Goal: Navigation & Orientation: Find specific page/section

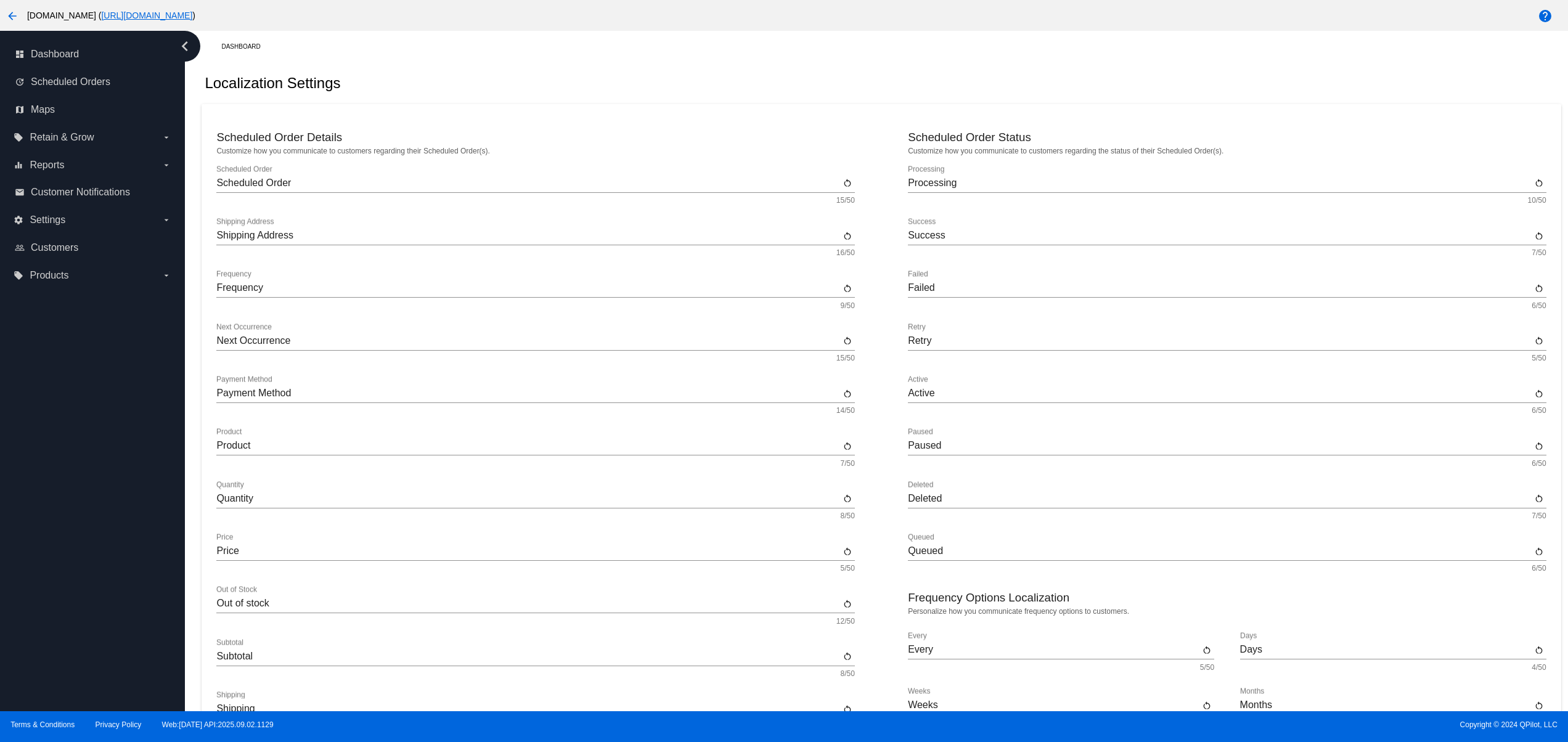
click at [123, 629] on div "dashboard Dashboard update Scheduled Orders map Maps local_offer Retain & Grow …" at bounding box center [92, 371] width 185 height 681
click at [101, 598] on div "dashboard Dashboard update Scheduled Orders map Maps local_offer Retain & Grow …" at bounding box center [92, 371] width 185 height 681
click at [87, 544] on div "dashboard Dashboard update Scheduled Orders map Maps local_offer Retain & Grow …" at bounding box center [92, 371] width 185 height 681
click at [54, 600] on div "dashboard Dashboard update Scheduled Orders map Maps local_offer Retain & Grow …" at bounding box center [92, 371] width 185 height 681
drag, startPoint x: 52, startPoint y: 568, endPoint x: 52, endPoint y: 558, distance: 10.0
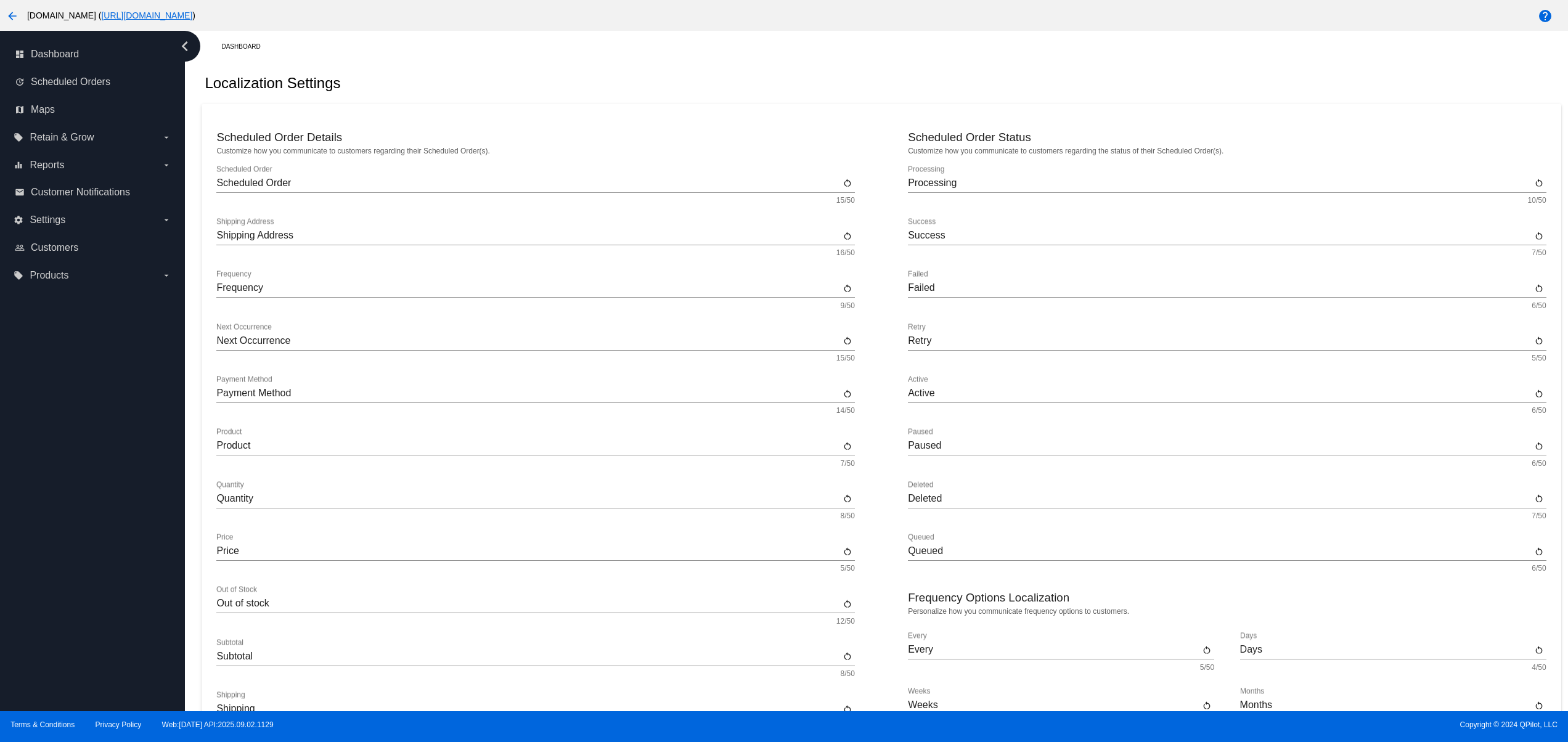
click at [52, 566] on div "dashboard Dashboard update Scheduled Orders map Maps local_offer Retain & Grow …" at bounding box center [92, 371] width 185 height 681
click at [55, 524] on div "dashboard Dashboard update Scheduled Orders map Maps local_offer Retain & Grow …" at bounding box center [92, 371] width 185 height 681
click at [73, 603] on div "dashboard Dashboard update Scheduled Orders map Maps local_offer Retain & Grow …" at bounding box center [92, 371] width 185 height 681
click at [85, 544] on div "dashboard Dashboard update Scheduled Orders map Maps local_offer Retain & Grow …" at bounding box center [92, 371] width 185 height 681
click at [95, 492] on div "dashboard Dashboard update Scheduled Orders map Maps local_offer Retain & Grow …" at bounding box center [92, 371] width 185 height 681
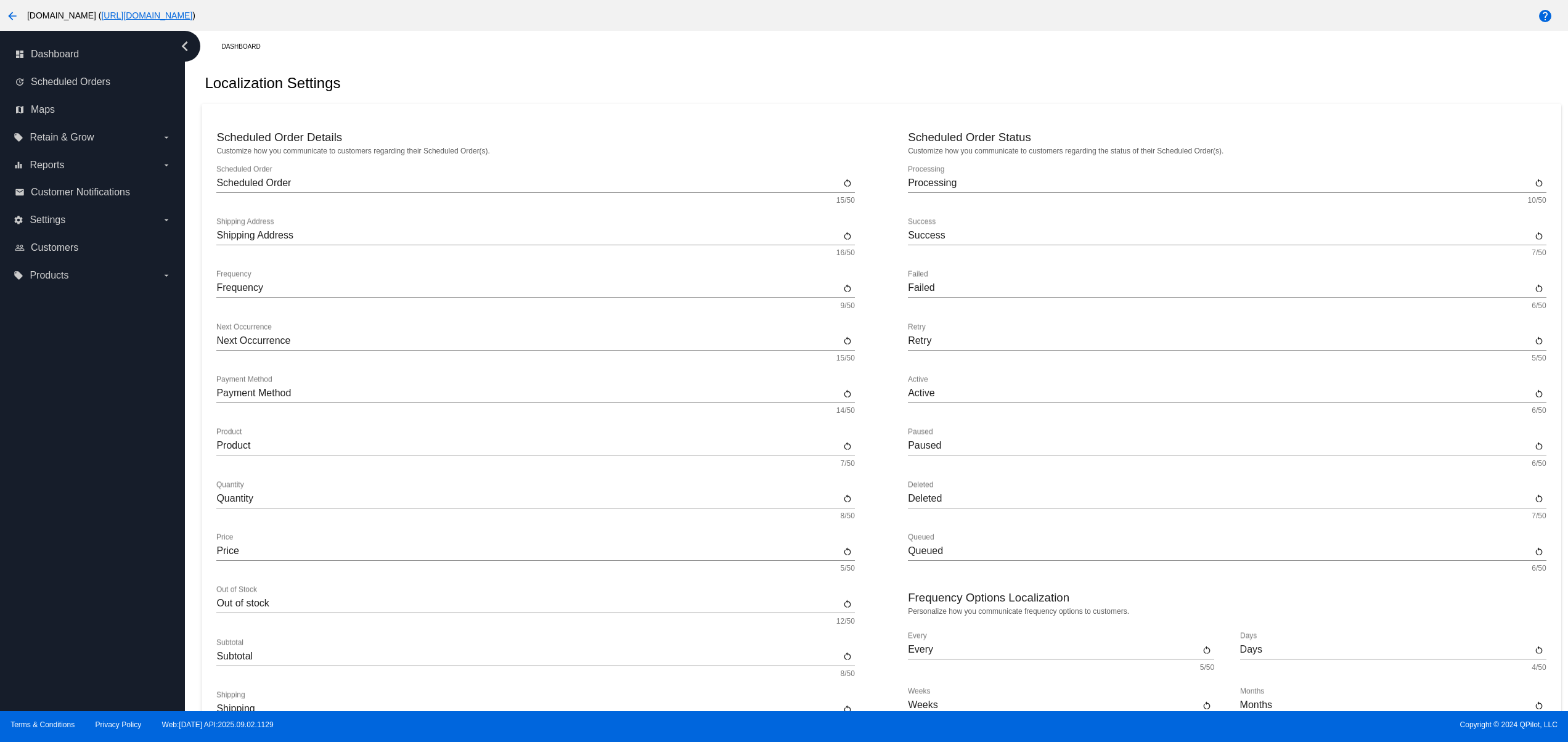
click at [81, 474] on div "dashboard Dashboard update Scheduled Orders map Maps local_offer Retain & Grow …" at bounding box center [92, 371] width 185 height 681
click at [53, 442] on div "dashboard Dashboard update Scheduled Orders map Maps local_offer Retain & Grow …" at bounding box center [92, 371] width 185 height 681
click at [70, 585] on div "dashboard Dashboard update Scheduled Orders map Maps local_offer Retain & Grow …" at bounding box center [92, 371] width 185 height 681
click at [65, 521] on div "dashboard Dashboard update Scheduled Orders map Maps local_offer Retain & Grow …" at bounding box center [92, 371] width 185 height 681
click at [72, 622] on div "dashboard Dashboard update Scheduled Orders map Maps local_offer Retain & Grow …" at bounding box center [92, 371] width 185 height 681
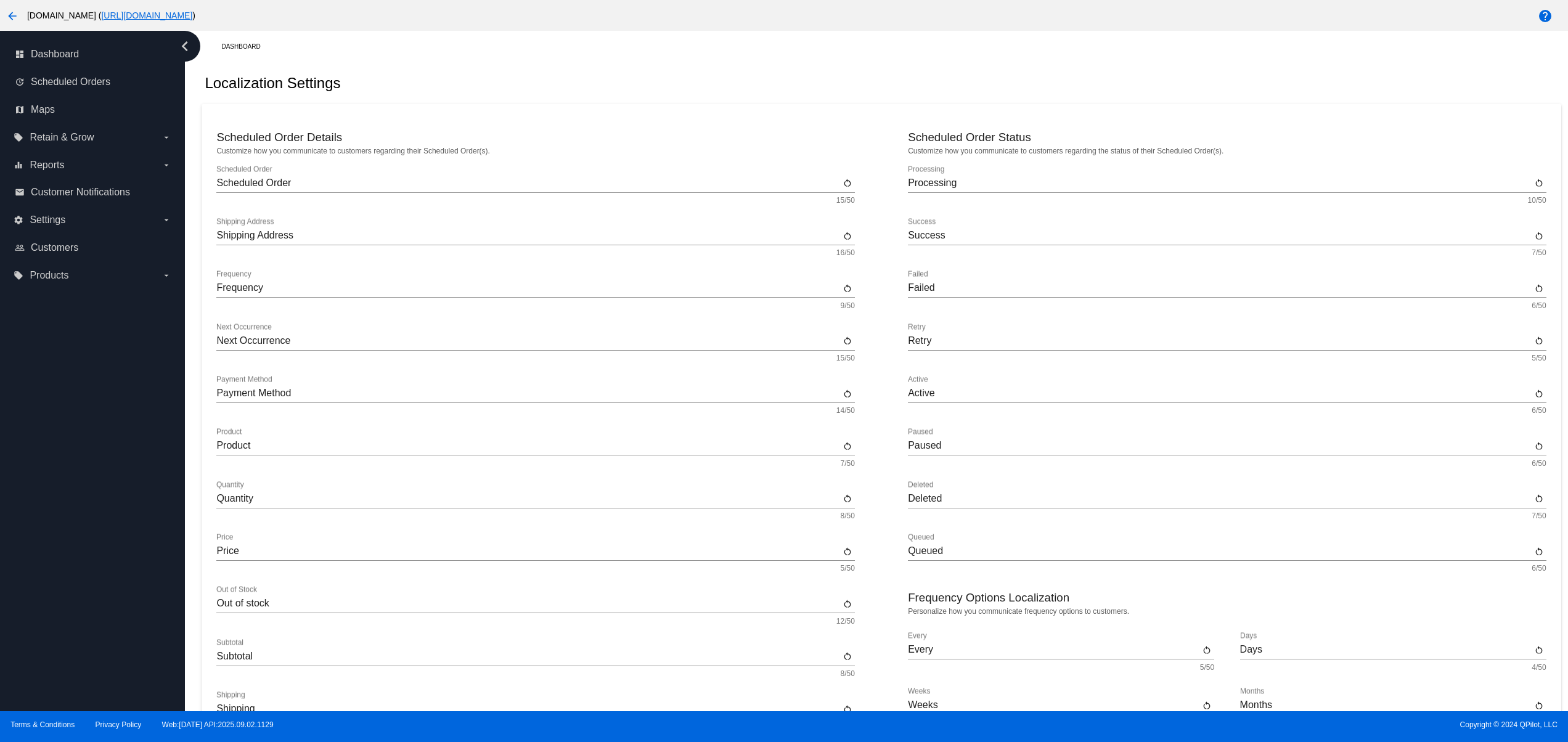
click at [57, 568] on div "dashboard Dashboard update Scheduled Orders map Maps local_offer Retain & Grow …" at bounding box center [92, 371] width 185 height 681
drag, startPoint x: 57, startPoint y: 541, endPoint x: 55, endPoint y: 492, distance: 49.0
click at [57, 539] on div "dashboard Dashboard update Scheduled Orders map Maps local_offer Retain & Grow …" at bounding box center [92, 371] width 185 height 681
drag, startPoint x: 55, startPoint y: 492, endPoint x: 52, endPoint y: 462, distance: 30.1
click at [55, 492] on div "dashboard Dashboard update Scheduled Orders map Maps local_offer Retain & Grow …" at bounding box center [92, 371] width 185 height 681
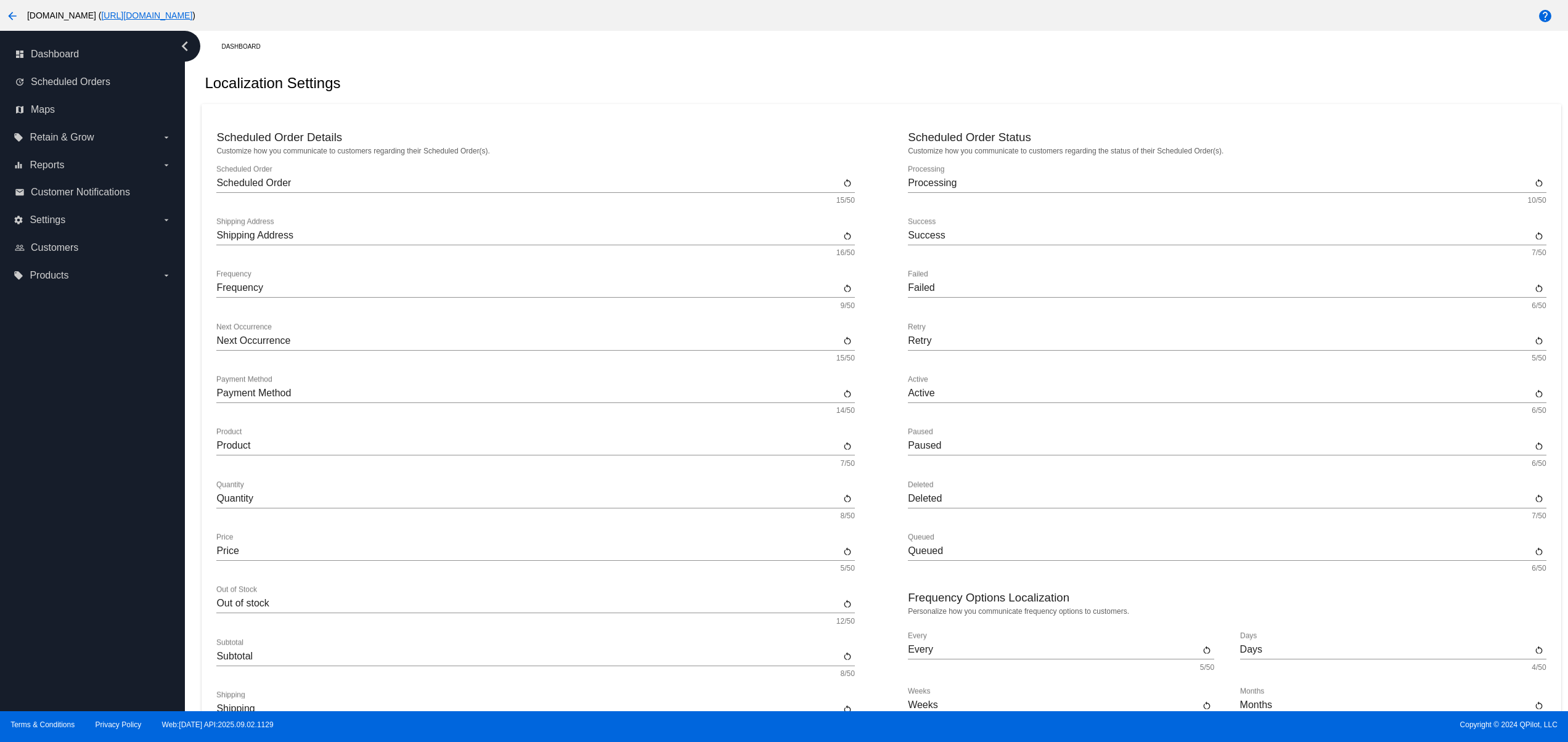
click at [52, 462] on div "dashboard Dashboard update Scheduled Orders map Maps local_offer Retain & Grow …" at bounding box center [92, 371] width 185 height 681
click at [52, 401] on div "dashboard Dashboard update Scheduled Orders map Maps local_offer Retain & Grow …" at bounding box center [92, 371] width 185 height 681
click at [68, 594] on div "dashboard Dashboard update Scheduled Orders map Maps local_offer Retain & Grow …" at bounding box center [92, 371] width 185 height 681
click at [70, 536] on div "dashboard Dashboard update Scheduled Orders map Maps local_offer Retain & Grow …" at bounding box center [92, 371] width 185 height 681
click at [72, 487] on div "dashboard Dashboard update Scheduled Orders map Maps local_offer Retain & Grow …" at bounding box center [92, 371] width 185 height 681
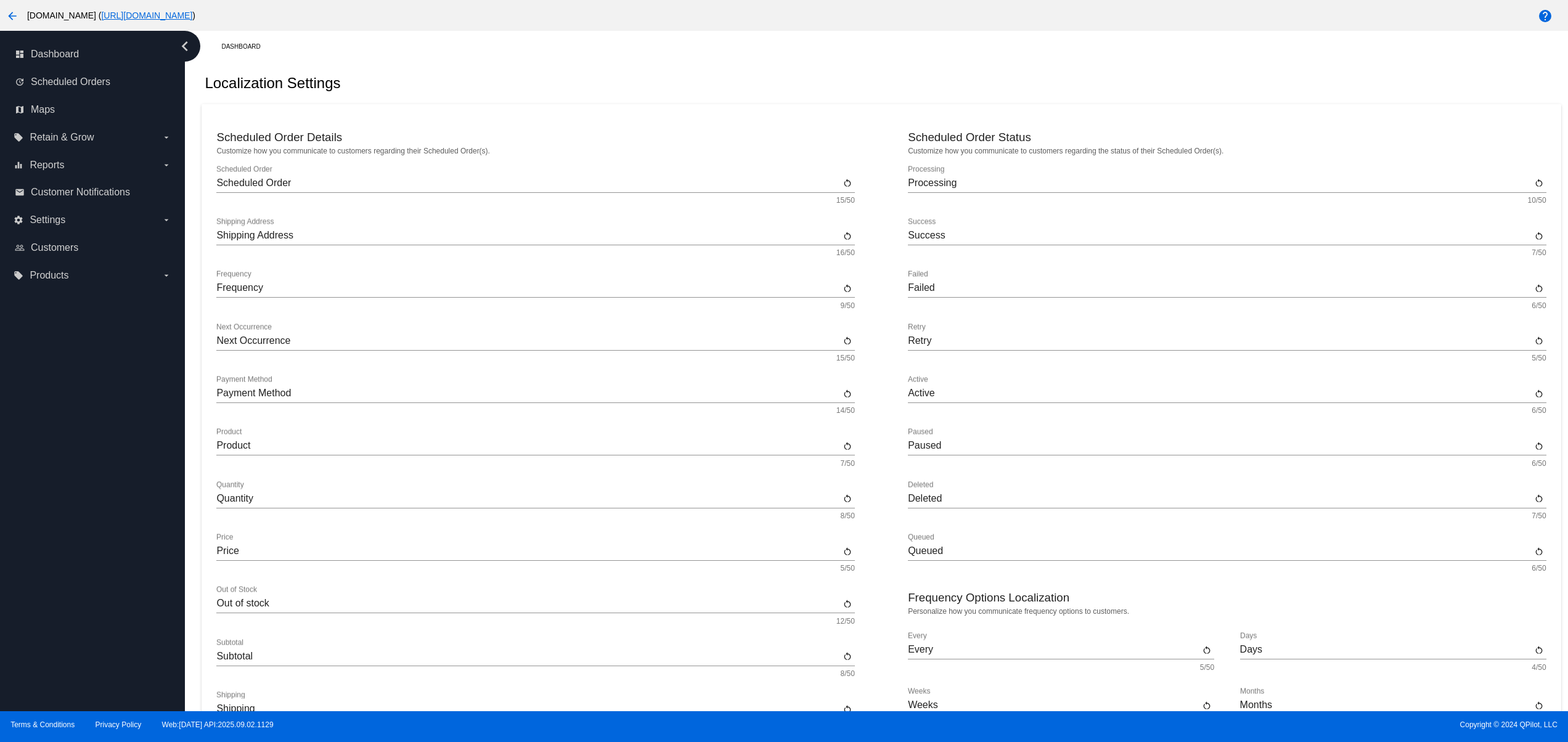
click at [78, 509] on div "dashboard Dashboard update Scheduled Orders map Maps local_offer Retain & Grow …" at bounding box center [92, 371] width 185 height 681
click at [97, 590] on div "dashboard Dashboard update Scheduled Orders map Maps local_offer Retain & Grow …" at bounding box center [92, 371] width 185 height 681
click at [91, 544] on div "dashboard Dashboard update Scheduled Orders map Maps local_offer Retain & Grow …" at bounding box center [92, 371] width 185 height 681
click at [126, 592] on div "dashboard Dashboard update Scheduled Orders map Maps local_offer Retain & Grow …" at bounding box center [92, 371] width 185 height 681
click at [101, 504] on div "dashboard Dashboard update Scheduled Orders map Maps local_offer Retain & Grow …" at bounding box center [92, 371] width 185 height 681
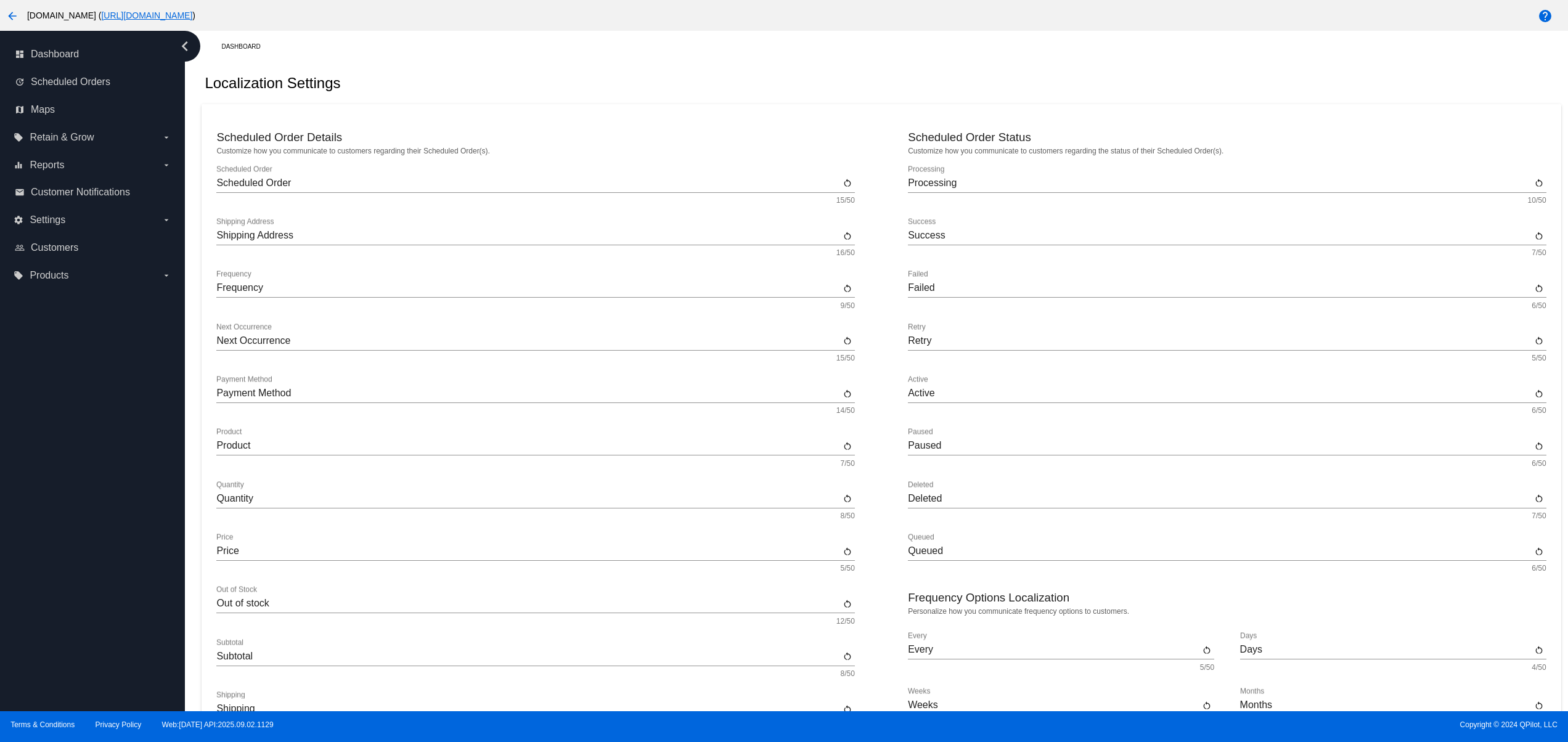
click at [87, 475] on div "dashboard Dashboard update Scheduled Orders map Maps local_offer Retain & Grow …" at bounding box center [92, 371] width 185 height 681
click at [84, 415] on div "dashboard Dashboard update Scheduled Orders map Maps local_offer Retain & Grow …" at bounding box center [92, 371] width 185 height 681
click at [79, 386] on div "dashboard Dashboard update Scheduled Orders map Maps local_offer Retain & Grow …" at bounding box center [92, 371] width 185 height 681
click at [46, 610] on div "dashboard Dashboard update Scheduled Orders map Maps local_offer Retain & Grow …" at bounding box center [92, 371] width 185 height 681
click at [75, 534] on div "dashboard Dashboard update Scheduled Orders map Maps local_offer Retain & Grow …" at bounding box center [92, 371] width 185 height 681
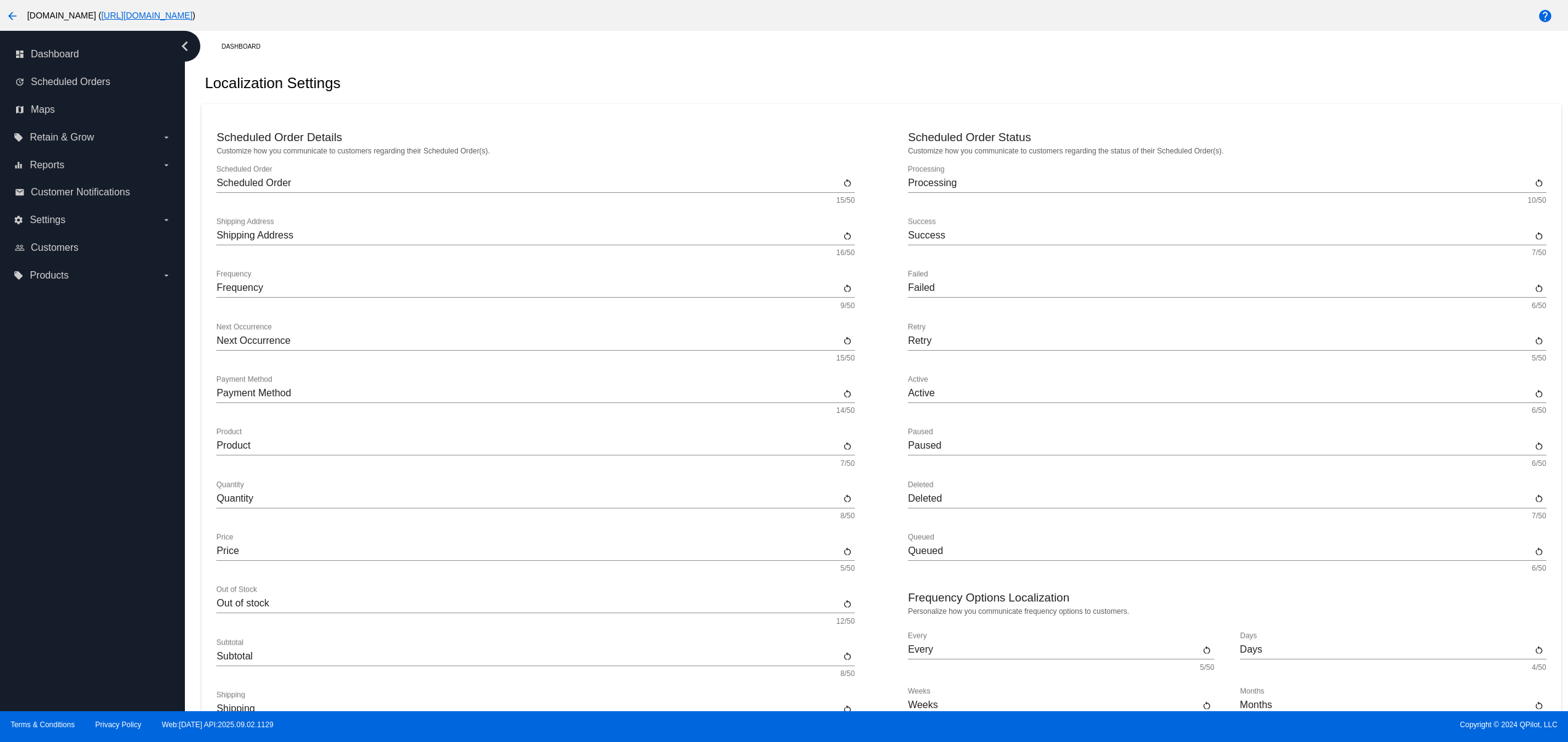
drag, startPoint x: 78, startPoint y: 482, endPoint x: 64, endPoint y: 440, distance: 44.3
click at [78, 482] on div "dashboard Dashboard update Scheduled Orders map Maps local_offer Retain & Grow …" at bounding box center [92, 371] width 185 height 681
click at [64, 440] on div "dashboard Dashboard update Scheduled Orders map Maps local_offer Retain & Grow …" at bounding box center [92, 371] width 185 height 681
click at [54, 401] on div "dashboard Dashboard update Scheduled Orders map Maps local_offer Retain & Grow …" at bounding box center [92, 371] width 185 height 681
click at [92, 363] on div "dashboard Dashboard update Scheduled Orders map Maps local_offer Retain & Grow …" at bounding box center [92, 371] width 185 height 681
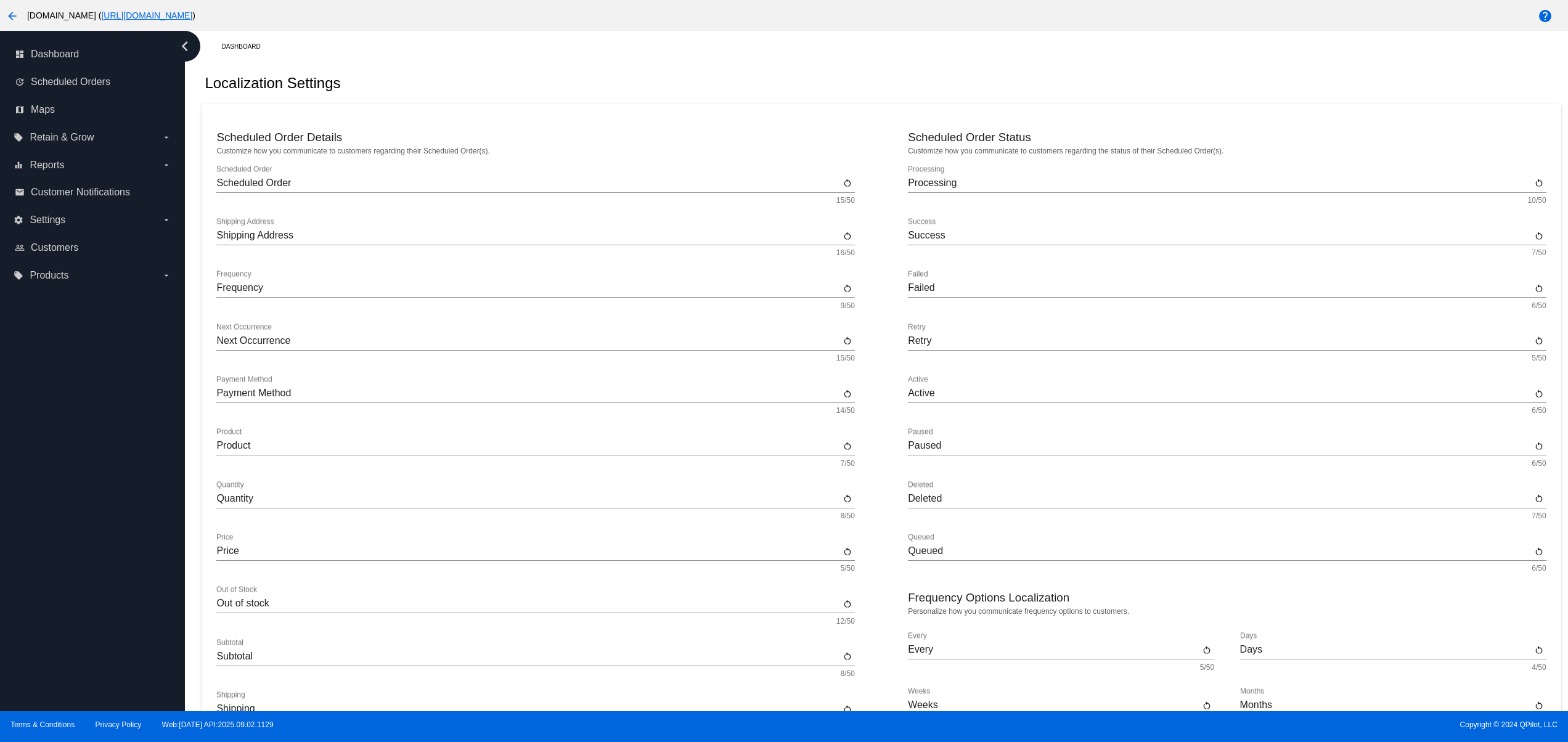
click at [129, 624] on div "dashboard Dashboard update Scheduled Orders map Maps local_offer Retain & Grow …" at bounding box center [92, 371] width 185 height 681
click at [132, 566] on div "dashboard Dashboard update Scheduled Orders map Maps local_offer Retain & Grow …" at bounding box center [92, 371] width 185 height 681
drag, startPoint x: 132, startPoint y: 504, endPoint x: 134, endPoint y: 477, distance: 27.1
click at [132, 504] on div "dashboard Dashboard update Scheduled Orders map Maps local_offer Retain & Grow …" at bounding box center [92, 371] width 185 height 681
click at [129, 442] on div "dashboard Dashboard update Scheduled Orders map Maps local_offer Retain & Grow …" at bounding box center [92, 371] width 185 height 681
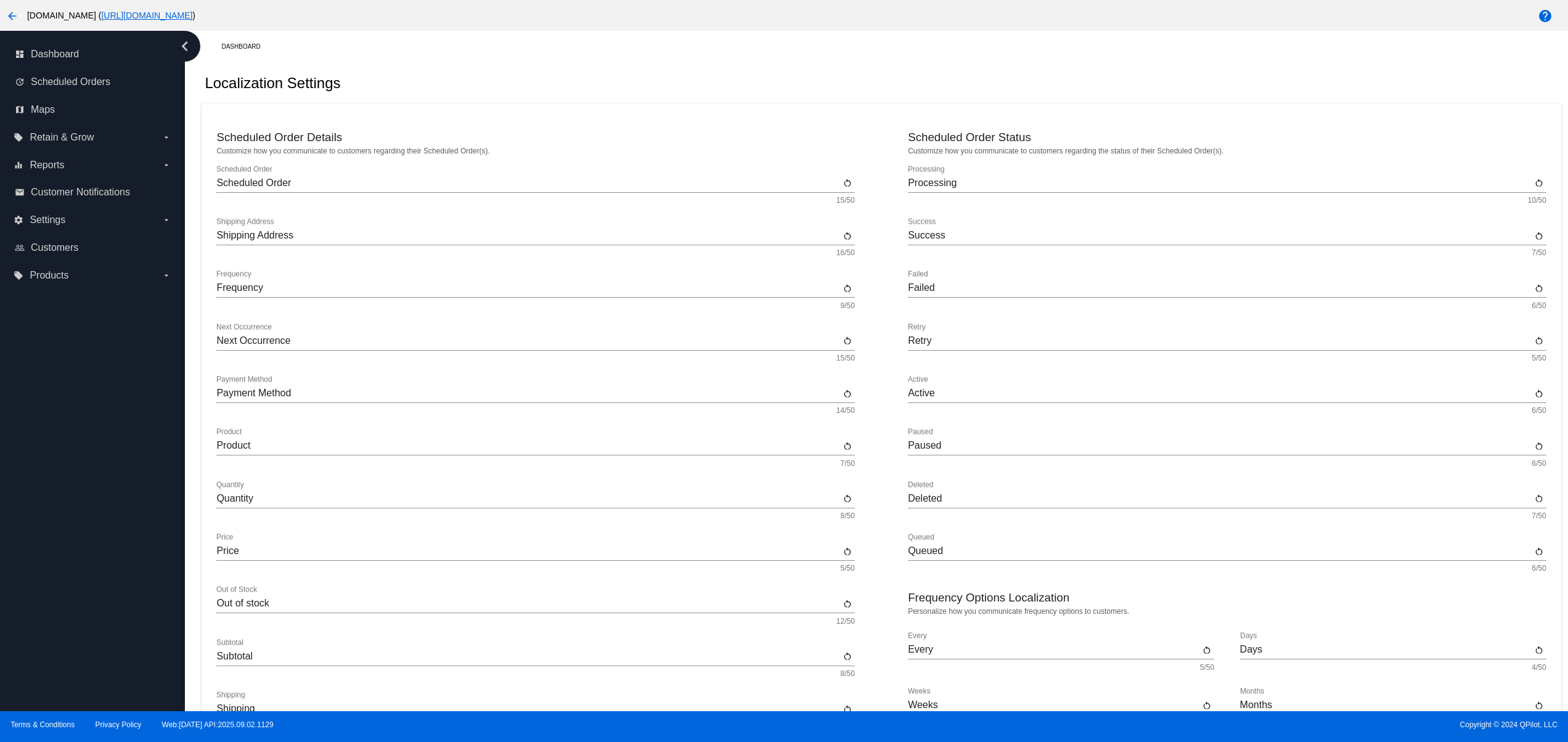
drag, startPoint x: 119, startPoint y: 401, endPoint x: 109, endPoint y: 388, distance: 16.4
click at [119, 400] on div "dashboard Dashboard update Scheduled Orders map Maps local_offer Retain & Grow …" at bounding box center [92, 371] width 185 height 681
drag, startPoint x: 109, startPoint y: 388, endPoint x: 95, endPoint y: 410, distance: 26.1
click at [109, 388] on div "dashboard Dashboard update Scheduled Orders map Maps local_offer Retain & Grow …" at bounding box center [92, 371] width 185 height 681
click at [49, 600] on div "dashboard Dashboard update Scheduled Orders map Maps local_offer Retain & Grow …" at bounding box center [92, 371] width 185 height 681
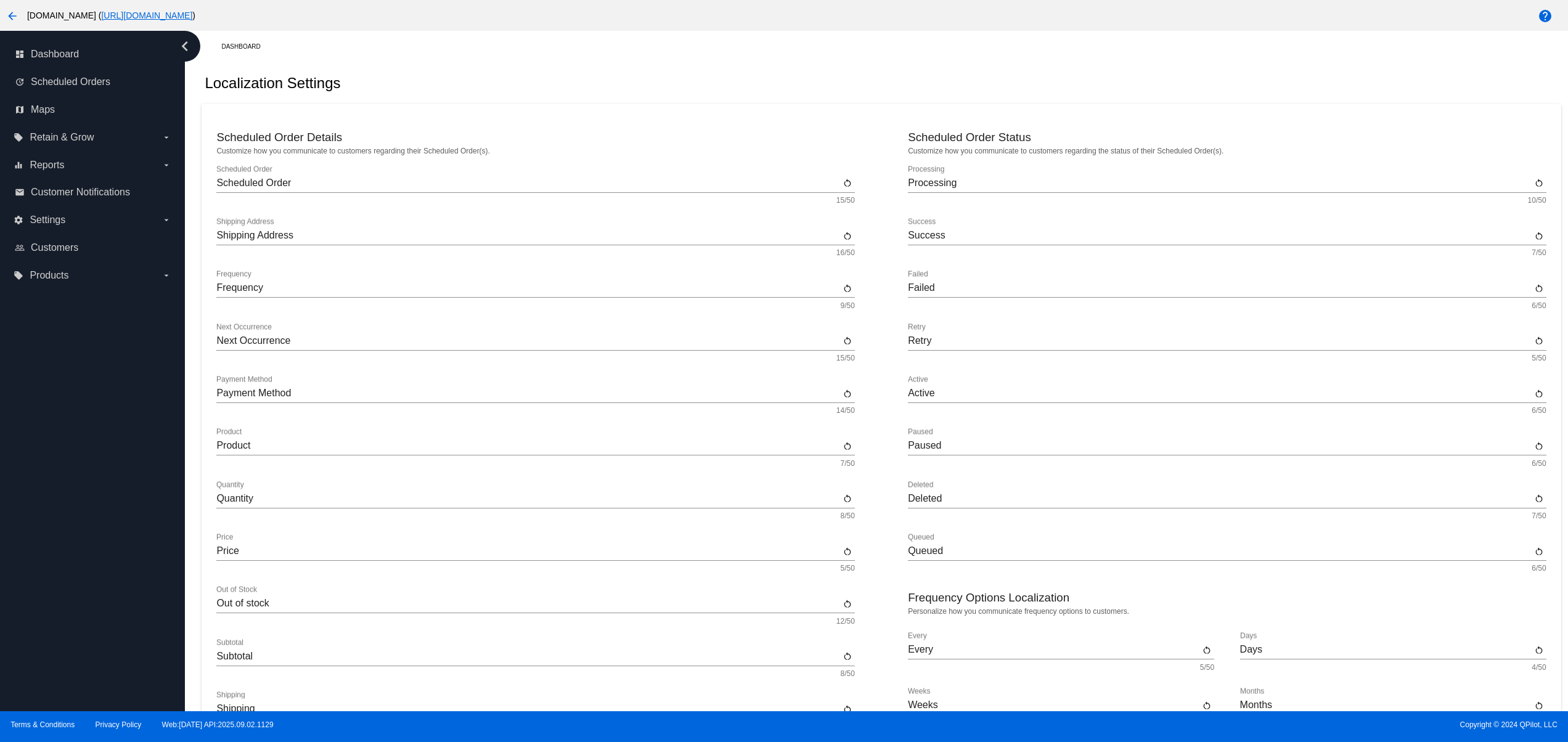
click at [28, 556] on div "dashboard Dashboard update Scheduled Orders map Maps local_offer Retain & Grow …" at bounding box center [92, 371] width 185 height 681
drag, startPoint x: 33, startPoint y: 482, endPoint x: 38, endPoint y: 418, distance: 64.2
click at [33, 479] on div "dashboard Dashboard update Scheduled Orders map Maps local_offer Retain & Grow …" at bounding box center [92, 371] width 185 height 681
drag, startPoint x: 38, startPoint y: 418, endPoint x: 40, endPoint y: 410, distance: 8.2
click at [38, 413] on div "dashboard Dashboard update Scheduled Orders map Maps local_offer Retain & Grow …" at bounding box center [92, 371] width 185 height 681
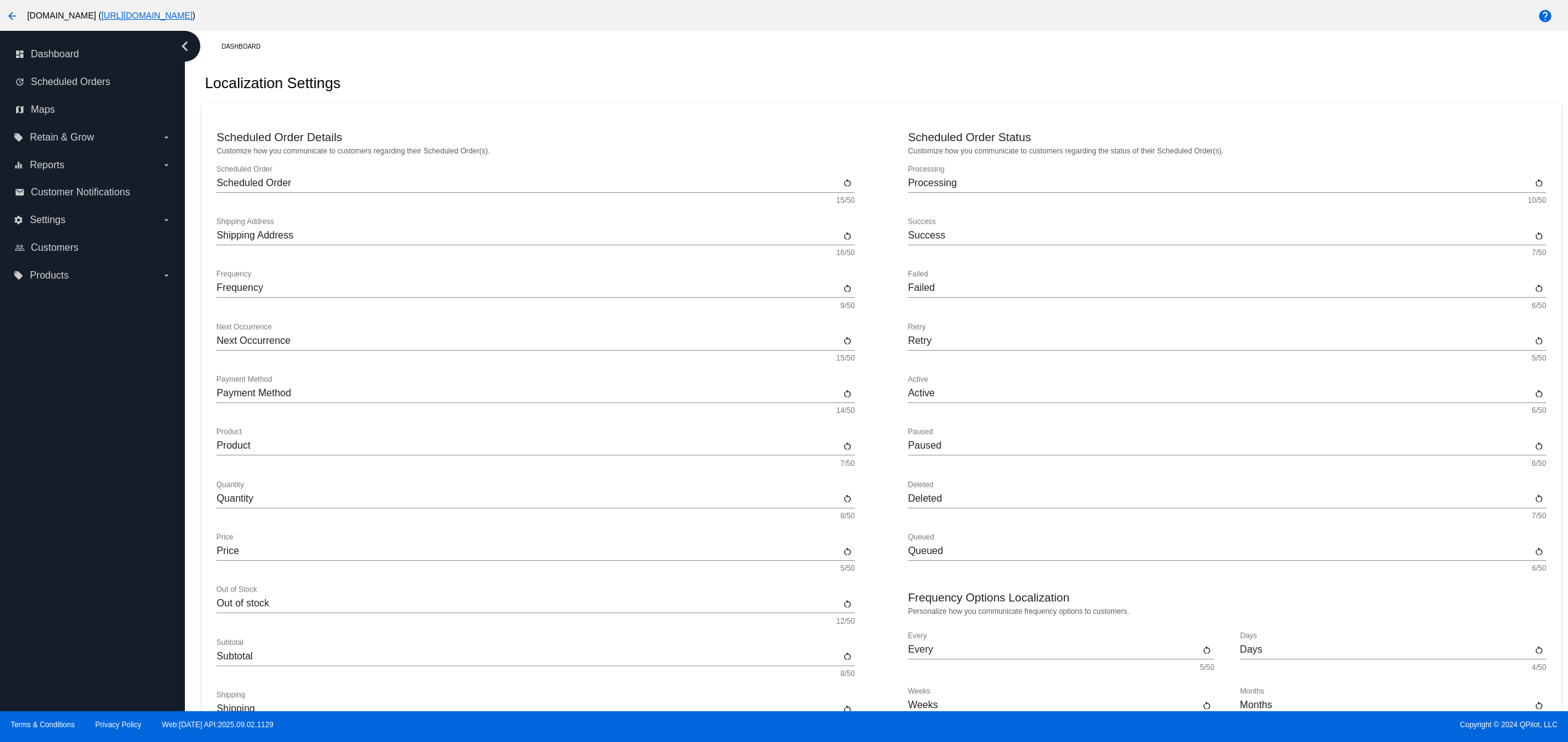
click at [50, 371] on div "dashboard Dashboard update Scheduled Orders map Maps local_offer Retain & Grow …" at bounding box center [92, 371] width 185 height 681
click at [127, 607] on div "dashboard Dashboard update Scheduled Orders map Maps local_offer Retain & Grow …" at bounding box center [92, 371] width 185 height 681
click at [123, 561] on div "dashboard Dashboard update Scheduled Orders map Maps local_offer Retain & Grow …" at bounding box center [92, 371] width 185 height 681
click at [118, 529] on div "dashboard Dashboard update Scheduled Orders map Maps local_offer Retain & Grow …" at bounding box center [92, 371] width 185 height 681
click at [117, 509] on div "dashboard Dashboard update Scheduled Orders map Maps local_offer Retain & Grow …" at bounding box center [92, 371] width 185 height 681
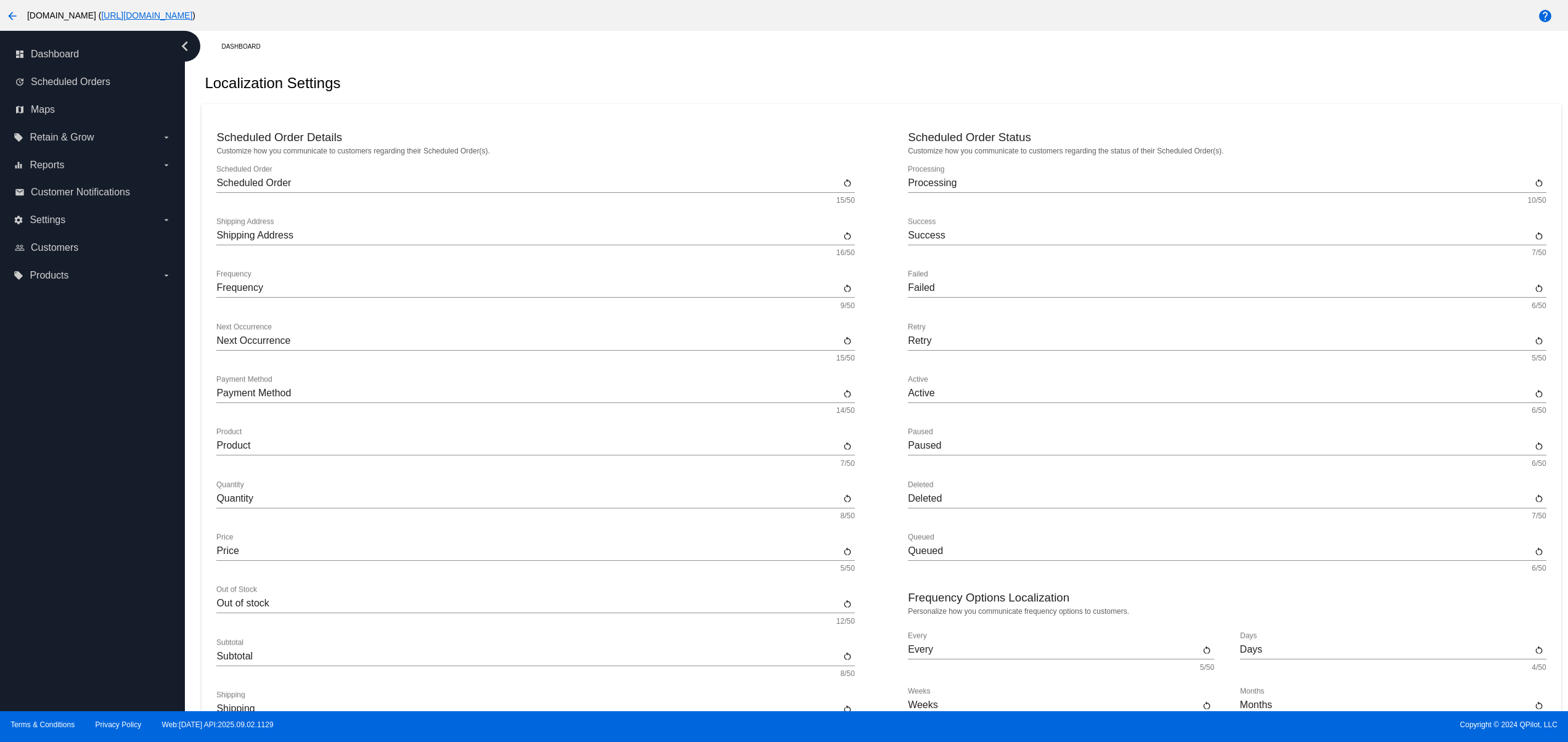
click at [75, 631] on div "dashboard Dashboard update Scheduled Orders map Maps local_offer Retain & Grow …" at bounding box center [92, 371] width 185 height 681
click at [53, 590] on div "dashboard Dashboard update Scheduled Orders map Maps local_offer Retain & Grow …" at bounding box center [92, 371] width 185 height 681
click at [53, 551] on div "dashboard Dashboard update Scheduled Orders map Maps local_offer Retain & Grow …" at bounding box center [92, 371] width 185 height 681
click at [53, 514] on div "dashboard Dashboard update Scheduled Orders map Maps local_offer Retain & Grow …" at bounding box center [92, 371] width 185 height 681
drag, startPoint x: 53, startPoint y: 465, endPoint x: 53, endPoint y: 425, distance: 40.0
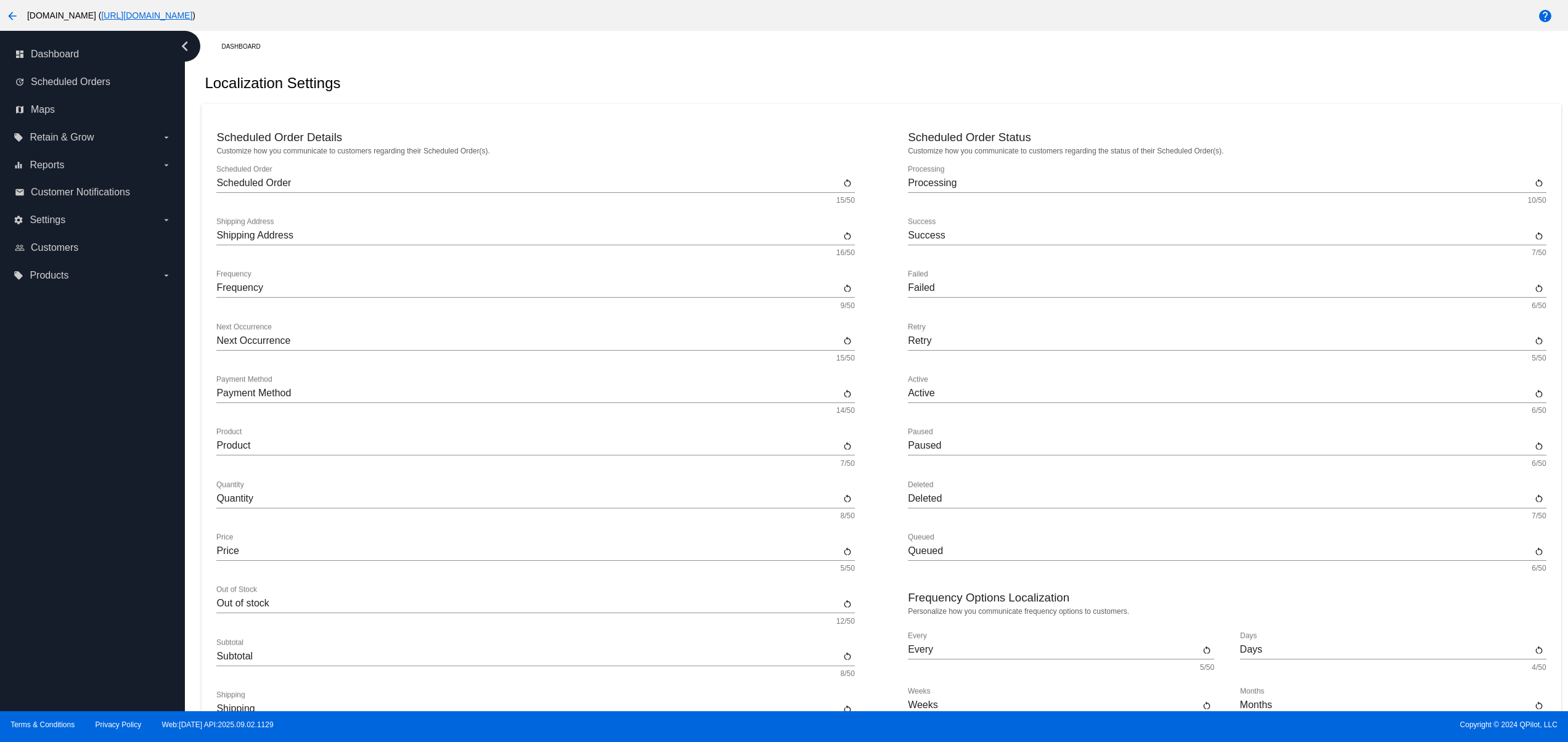
click at [53, 462] on div "dashboard Dashboard update Scheduled Orders map Maps local_offer Retain & Grow …" at bounding box center [92, 371] width 185 height 681
click at [53, 425] on div "dashboard Dashboard update Scheduled Orders map Maps local_offer Retain & Grow …" at bounding box center [92, 371] width 185 height 681
drag, startPoint x: 53, startPoint y: 575, endPoint x: 50, endPoint y: 529, distance: 46.1
click at [52, 578] on div "dashboard Dashboard update Scheduled Orders map Maps local_offer Retain & Grow …" at bounding box center [92, 371] width 185 height 681
click at [50, 497] on div "dashboard Dashboard update Scheduled Orders map Maps local_offer Retain & Grow …" at bounding box center [92, 371] width 185 height 681
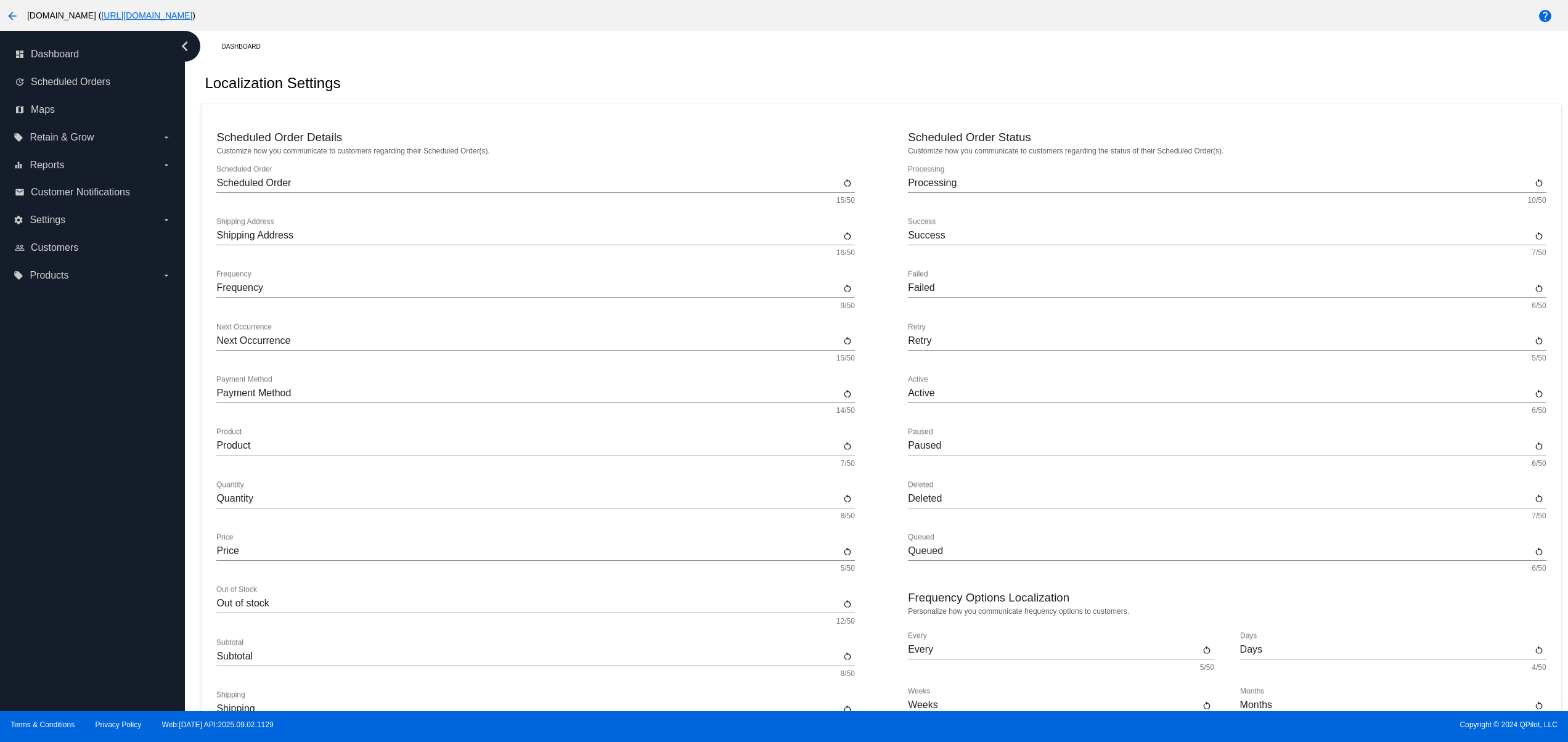
click at [55, 440] on div "dashboard Dashboard update Scheduled Orders map Maps local_offer Retain & Grow …" at bounding box center [92, 371] width 185 height 681
click at [97, 605] on div "dashboard Dashboard update Scheduled Orders map Maps local_offer Retain & Grow …" at bounding box center [92, 371] width 185 height 681
click at [86, 588] on div "dashboard Dashboard update Scheduled Orders map Maps local_offer Retain & Grow …" at bounding box center [92, 371] width 185 height 681
click at [80, 546] on div "dashboard Dashboard update Scheduled Orders map Maps local_offer Retain & Grow …" at bounding box center [92, 371] width 185 height 681
click at [76, 504] on div "dashboard Dashboard update Scheduled Orders map Maps local_offer Retain & Grow …" at bounding box center [92, 371] width 185 height 681
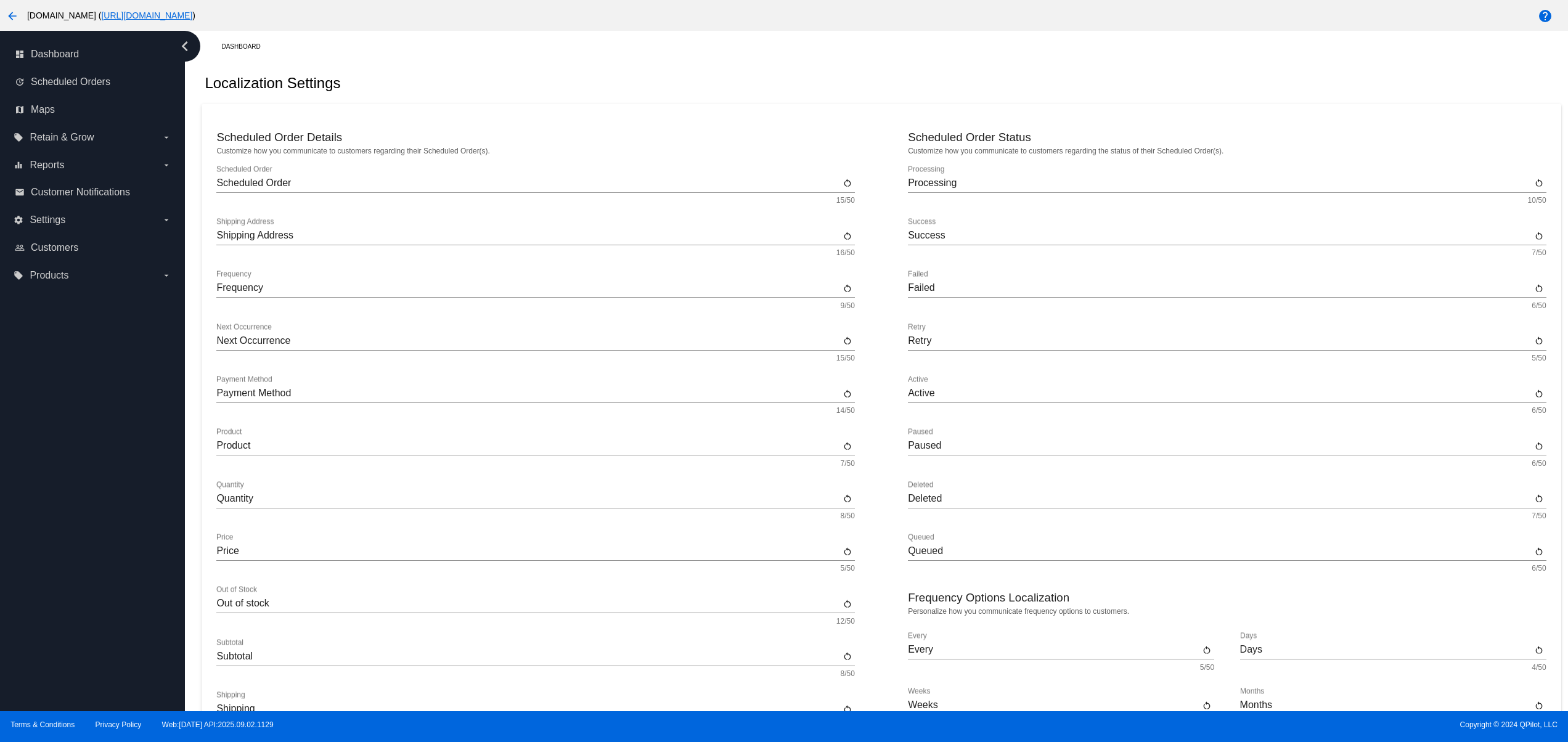
click at [74, 479] on div "dashboard Dashboard update Scheduled Orders map Maps local_offer Retain & Grow …" at bounding box center [92, 371] width 185 height 681
click at [78, 593] on div "dashboard Dashboard update Scheduled Orders map Maps local_offer Retain & Grow …" at bounding box center [92, 371] width 185 height 681
drag, startPoint x: 82, startPoint y: 568, endPoint x: 85, endPoint y: 529, distance: 39.1
click at [82, 566] on div "dashboard Dashboard update Scheduled Orders map Maps local_offer Retain & Grow …" at bounding box center [92, 371] width 185 height 681
click at [84, 521] on div "dashboard Dashboard update Scheduled Orders map Maps local_offer Retain & Grow …" at bounding box center [92, 371] width 185 height 681
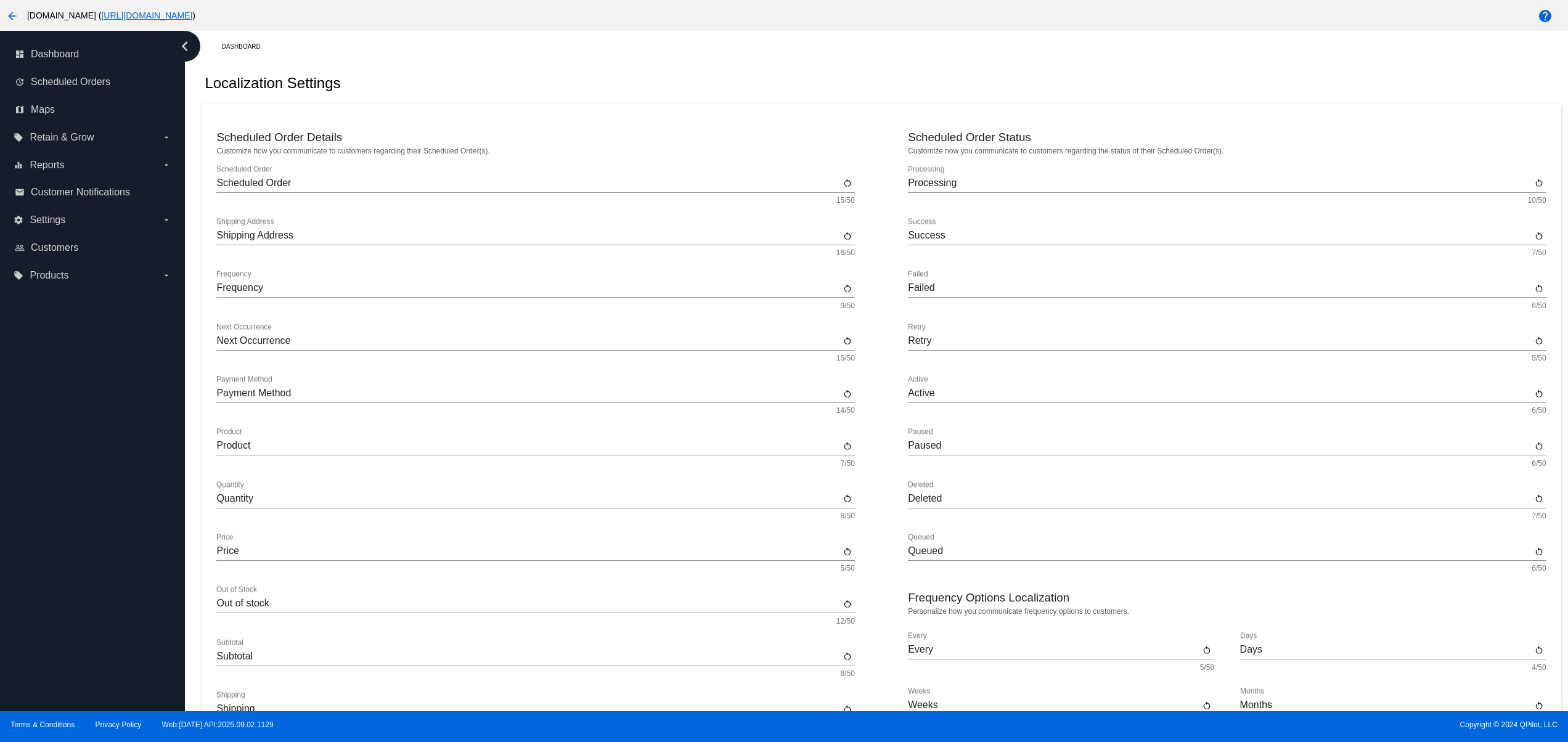
click at [84, 492] on div "dashboard Dashboard update Scheduled Orders map Maps local_offer Retain & Grow …" at bounding box center [92, 371] width 185 height 681
click at [60, 597] on div "dashboard Dashboard update Scheduled Orders map Maps local_offer Retain & Grow …" at bounding box center [92, 371] width 185 height 681
click at [55, 578] on div "dashboard Dashboard update Scheduled Orders map Maps local_offer Retain & Grow …" at bounding box center [92, 371] width 185 height 681
drag, startPoint x: 49, startPoint y: 534, endPoint x: 48, endPoint y: 492, distance: 42.0
click at [49, 531] on div "dashboard Dashboard update Scheduled Orders map Maps local_offer Retain & Grow …" at bounding box center [92, 371] width 185 height 681
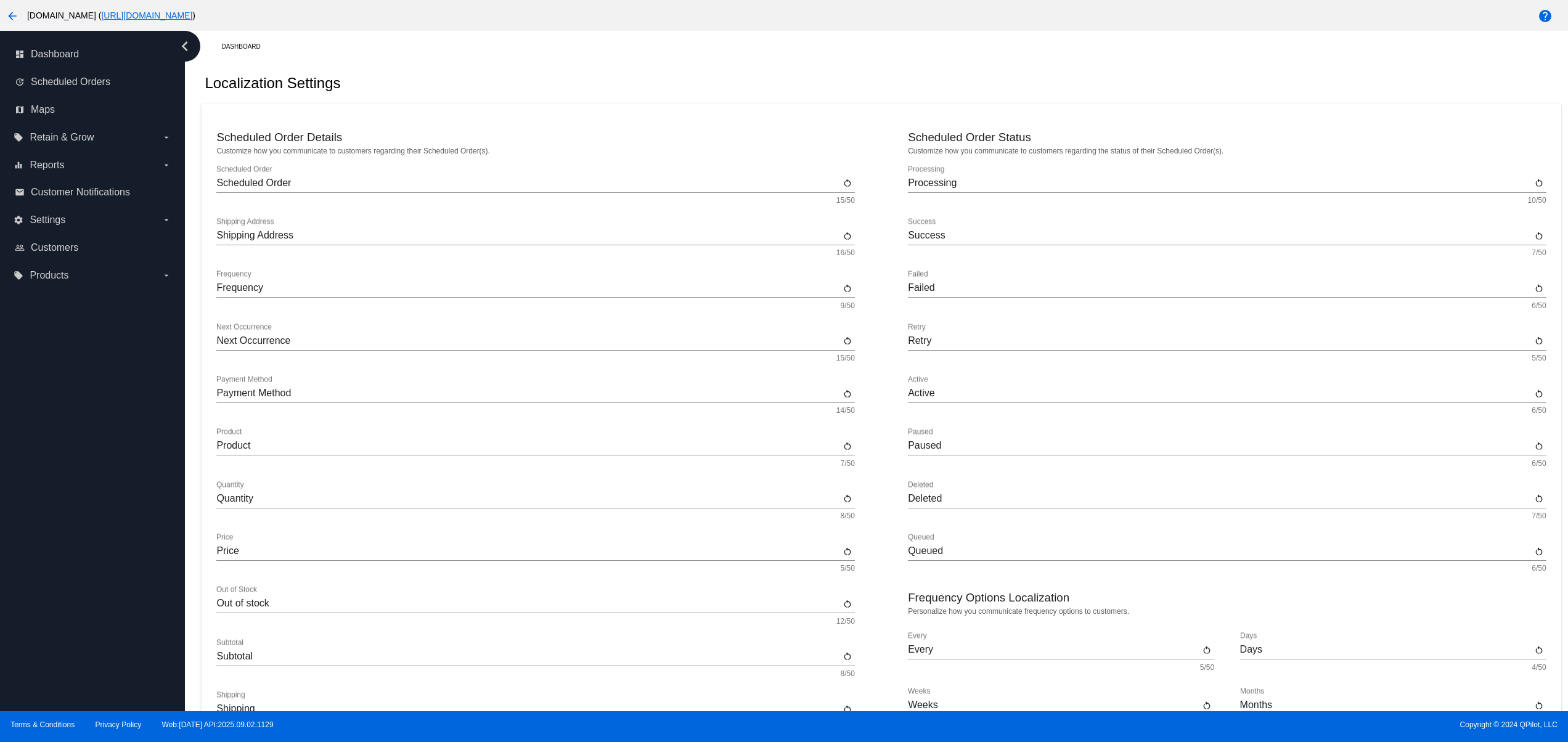
click at [48, 492] on div "dashboard Dashboard update Scheduled Orders map Maps local_offer Retain & Grow …" at bounding box center [92, 371] width 185 height 681
click at [48, 482] on div "dashboard Dashboard update Scheduled Orders map Maps local_offer Retain & Grow …" at bounding box center [92, 371] width 185 height 681
click at [48, 467] on div "dashboard Dashboard update Scheduled Orders map Maps local_offer Retain & Grow …" at bounding box center [92, 371] width 185 height 681
click at [67, 594] on div "dashboard Dashboard update Scheduled Orders map Maps local_offer Retain & Grow …" at bounding box center [92, 371] width 185 height 681
click at [62, 534] on div "dashboard Dashboard update Scheduled Orders map Maps local_offer Retain & Grow …" at bounding box center [92, 371] width 185 height 681
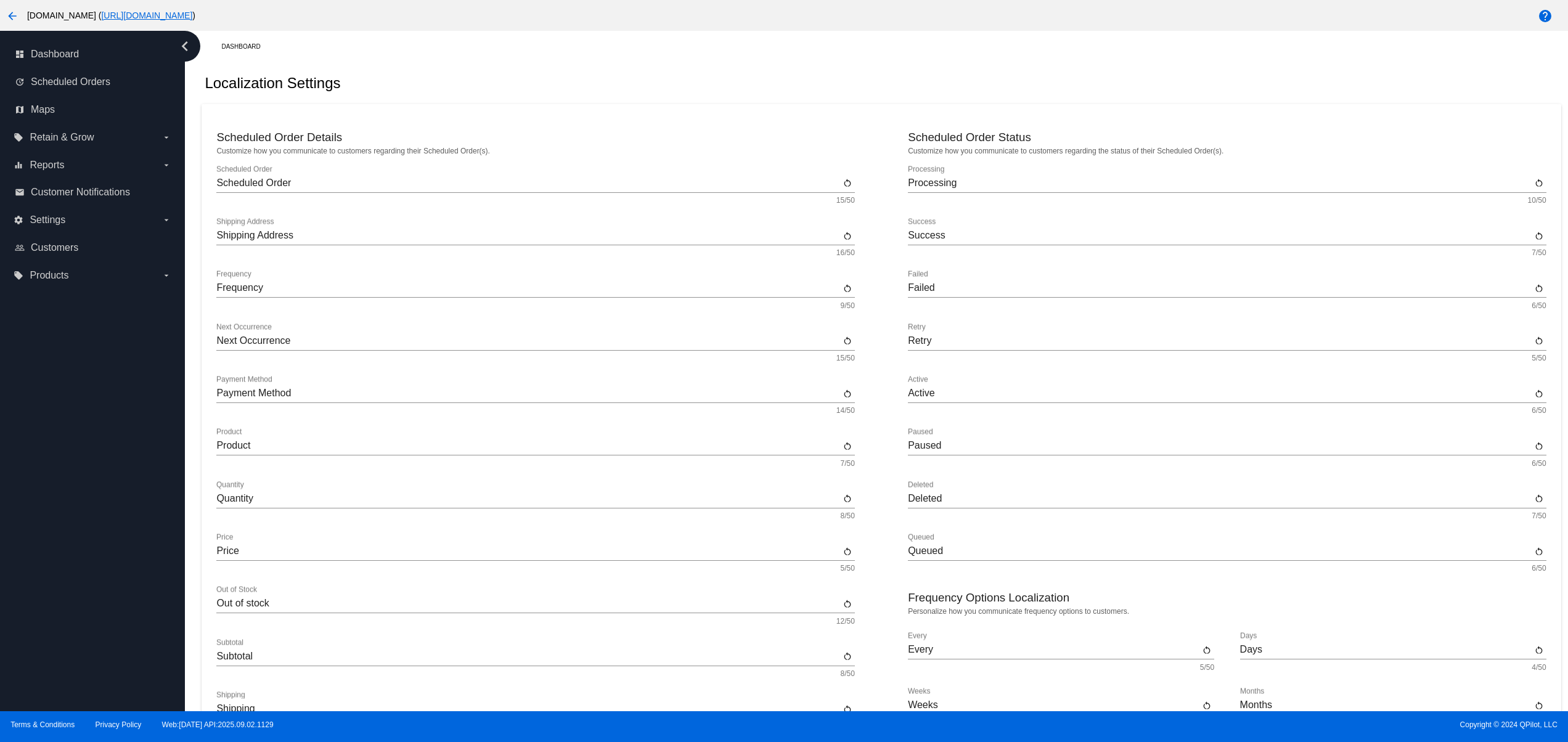
click at [55, 504] on div "dashboard Dashboard update Scheduled Orders map Maps local_offer Retain & Grow …" at bounding box center [92, 371] width 185 height 681
click at [54, 482] on div "dashboard Dashboard update Scheduled Orders map Maps local_offer Retain & Grow …" at bounding box center [92, 371] width 185 height 681
click at [54, 455] on div "dashboard Dashboard update Scheduled Orders map Maps local_offer Retain & Grow …" at bounding box center [92, 371] width 185 height 681
click at [38, 590] on div "dashboard Dashboard update Scheduled Orders map Maps local_offer Retain & Grow …" at bounding box center [92, 371] width 185 height 681
click at [30, 556] on div "dashboard Dashboard update Scheduled Orders map Maps local_offer Retain & Grow …" at bounding box center [92, 371] width 185 height 681
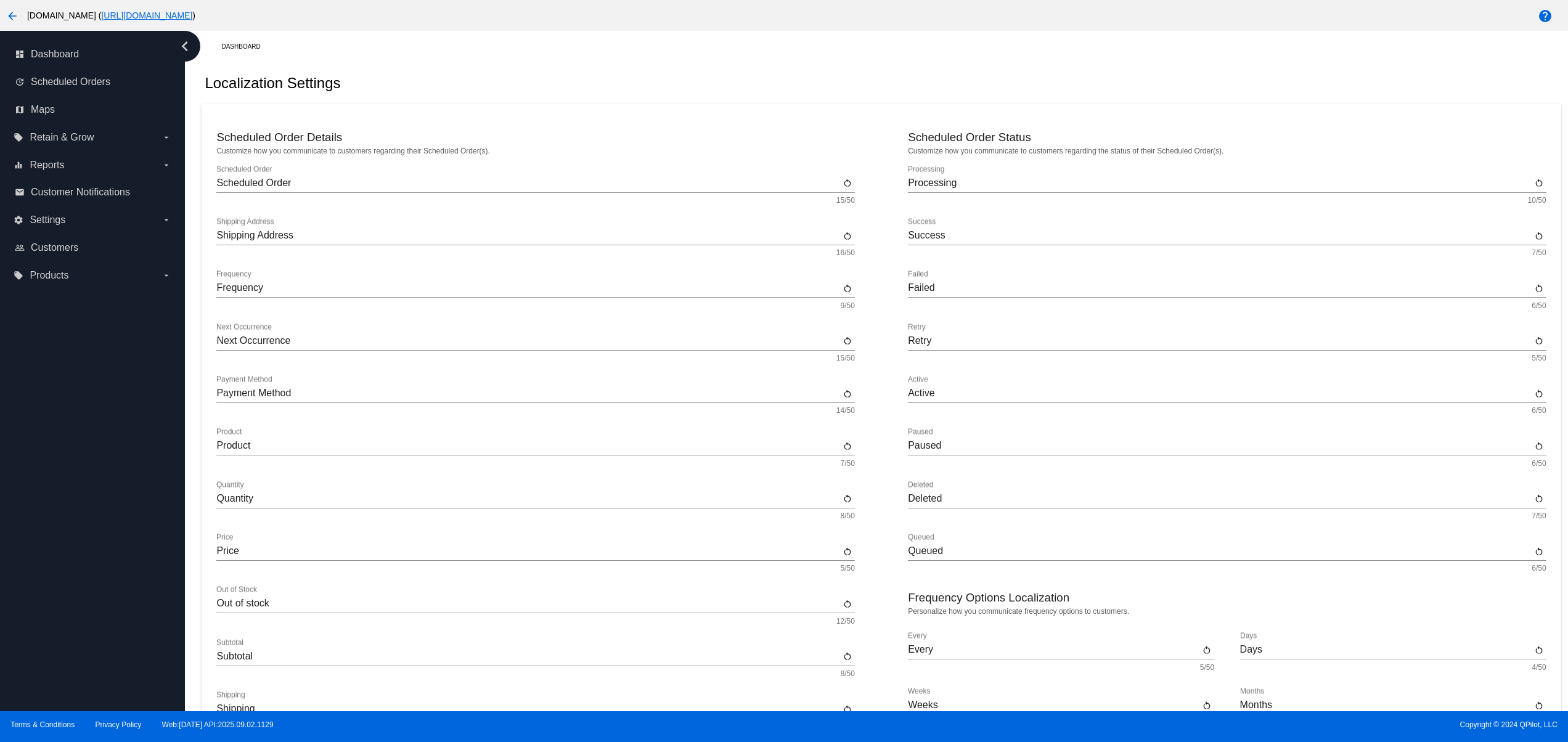
click at [27, 509] on div "dashboard Dashboard update Scheduled Orders map Maps local_offer Retain & Grow …" at bounding box center [92, 371] width 185 height 681
click at [30, 457] on div "dashboard Dashboard update Scheduled Orders map Maps local_offer Retain & Grow …" at bounding box center [92, 371] width 185 height 681
click at [40, 428] on div "dashboard Dashboard update Scheduled Orders map Maps local_offer Retain & Grow …" at bounding box center [92, 371] width 185 height 681
drag, startPoint x: 95, startPoint y: 590, endPoint x: 100, endPoint y: 531, distance: 59.2
click at [95, 592] on div "dashboard Dashboard update Scheduled Orders map Maps local_offer Retain & Grow …" at bounding box center [92, 371] width 185 height 681
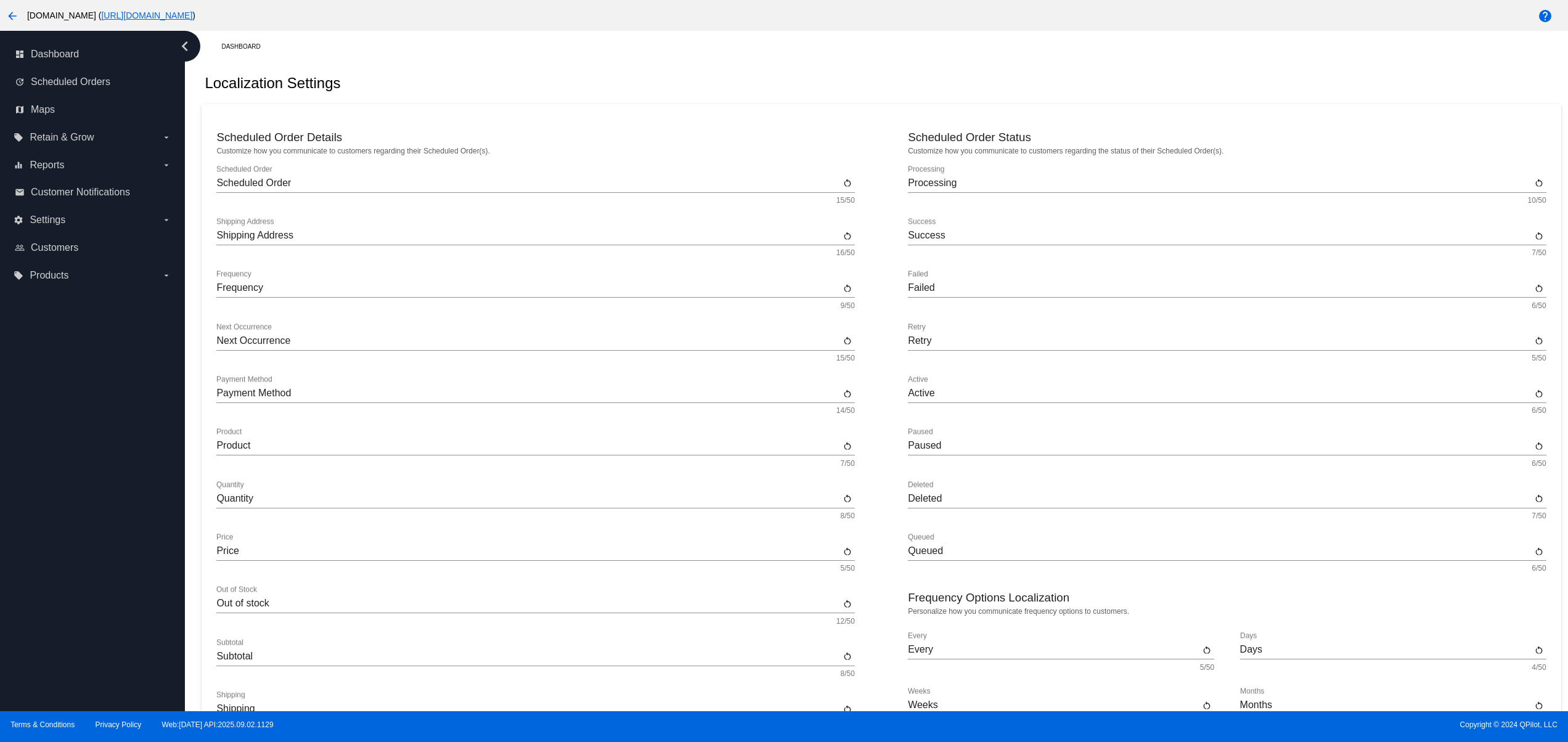
drag, startPoint x: 100, startPoint y: 529, endPoint x: 100, endPoint y: 507, distance: 22.0
click at [100, 519] on div "dashboard Dashboard update Scheduled Orders map Maps local_offer Retain & Grow …" at bounding box center [92, 371] width 185 height 681
click at [91, 472] on div "dashboard Dashboard update Scheduled Orders map Maps local_offer Retain & Grow …" at bounding box center [92, 371] width 185 height 681
click at [91, 442] on div "dashboard Dashboard update Scheduled Orders map Maps local_offer Retain & Grow …" at bounding box center [92, 371] width 185 height 681
drag, startPoint x: 91, startPoint y: 415, endPoint x: 102, endPoint y: 479, distance: 64.9
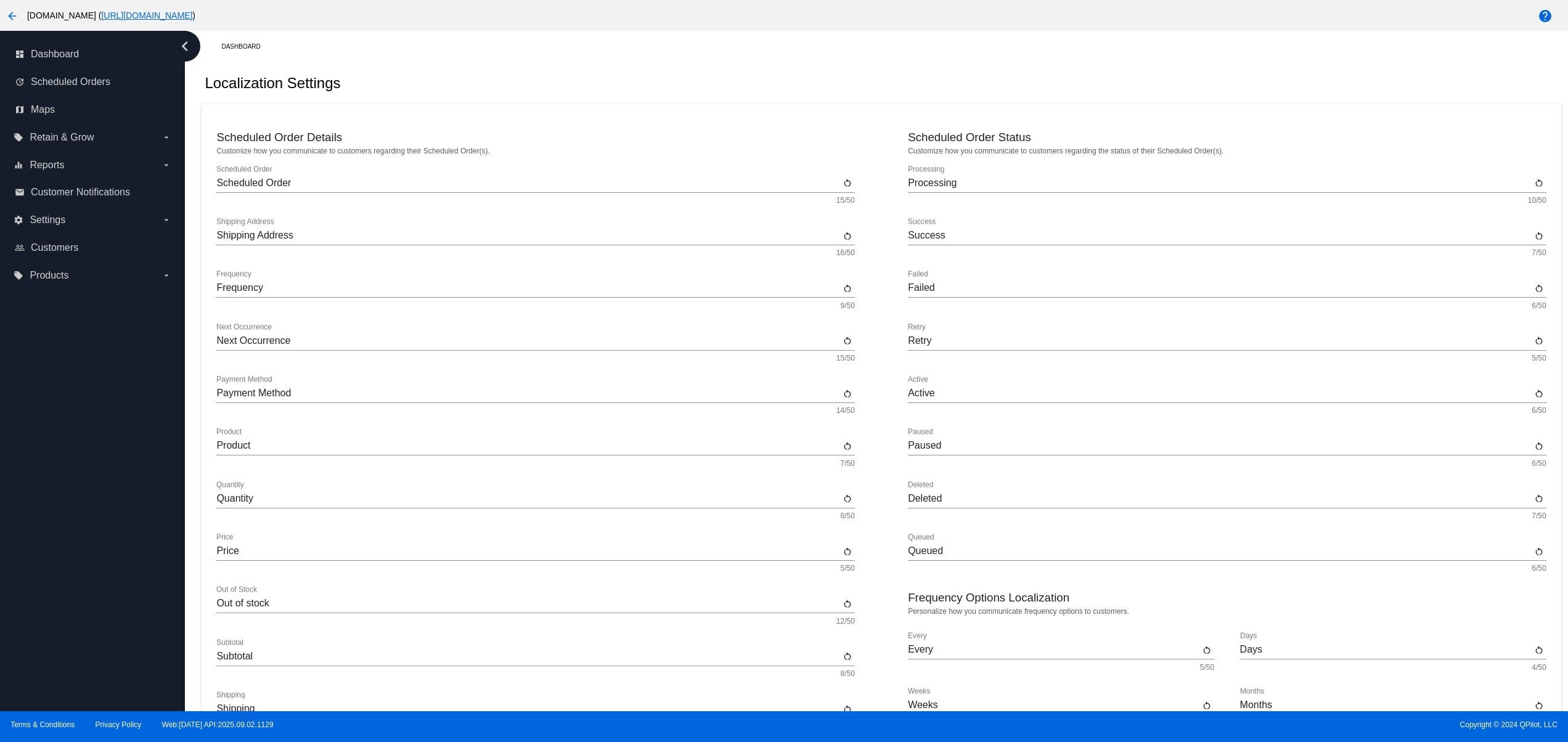
click at [90, 415] on div "dashboard Dashboard update Scheduled Orders map Maps local_offer Retain & Grow …" at bounding box center [92, 371] width 185 height 681
click at [122, 585] on div "dashboard Dashboard update Scheduled Orders map Maps local_offer Retain & Grow …" at bounding box center [92, 371] width 185 height 681
click at [116, 539] on div "dashboard Dashboard update Scheduled Orders map Maps local_offer Retain & Grow …" at bounding box center [92, 371] width 185 height 681
click at [104, 494] on div "dashboard Dashboard update Scheduled Orders map Maps local_offer Retain & Grow …" at bounding box center [92, 371] width 185 height 681
click at [40, 555] on div "dashboard Dashboard update Scheduled Orders map Maps local_offer Retain & Grow …" at bounding box center [92, 371] width 185 height 681
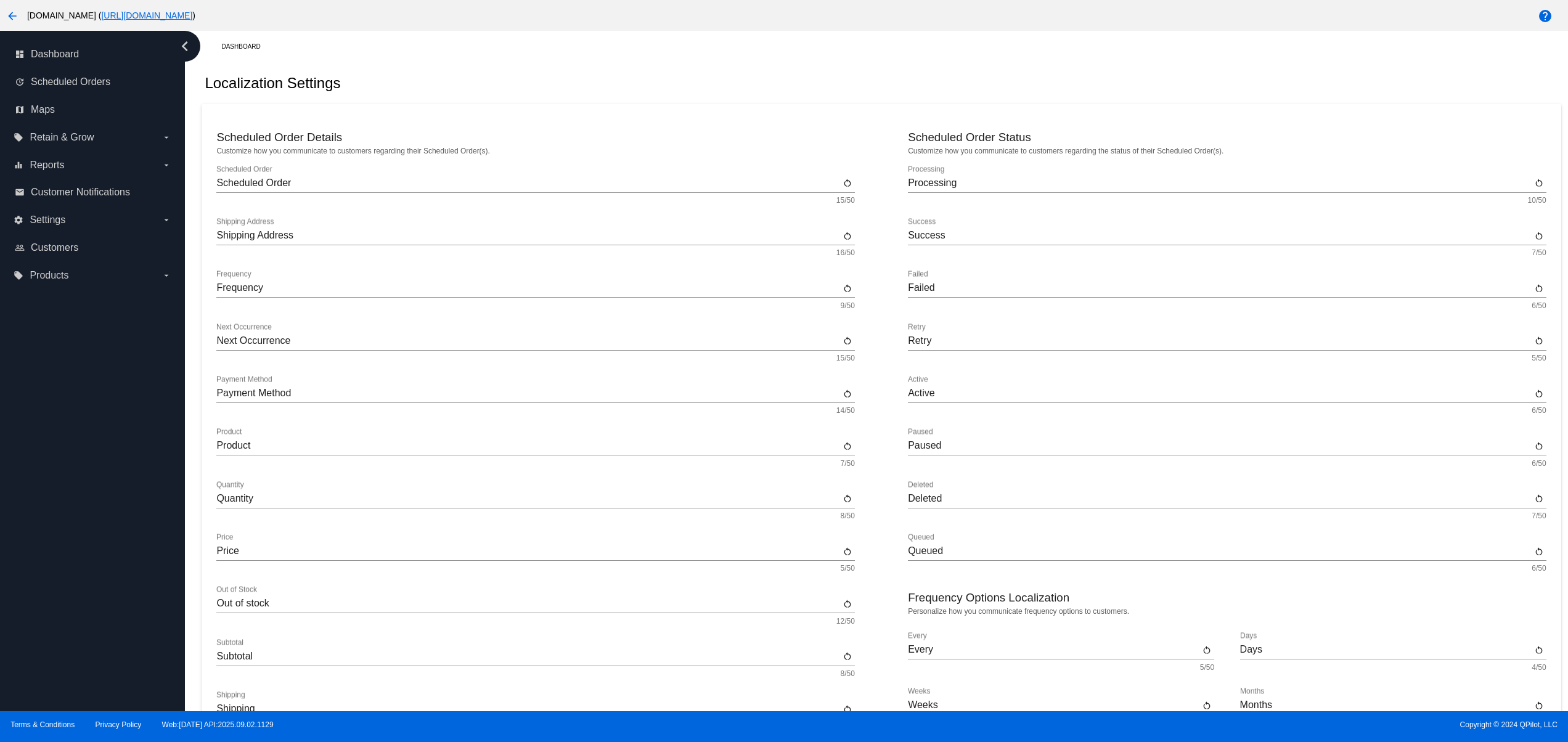
click at [40, 555] on div "dashboard Dashboard update Scheduled Orders map Maps local_offer Retain & Grow …" at bounding box center [92, 371] width 185 height 681
click at [53, 509] on div "dashboard Dashboard update Scheduled Orders map Maps local_offer Retain & Grow …" at bounding box center [92, 371] width 185 height 681
drag, startPoint x: 55, startPoint y: 462, endPoint x: 55, endPoint y: 423, distance: 39.0
click at [55, 462] on div "dashboard Dashboard update Scheduled Orders map Maps local_offer Retain & Grow …" at bounding box center [92, 371] width 185 height 681
click at [55, 423] on div "dashboard Dashboard update Scheduled Orders map Maps local_offer Retain & Grow …" at bounding box center [92, 371] width 185 height 681
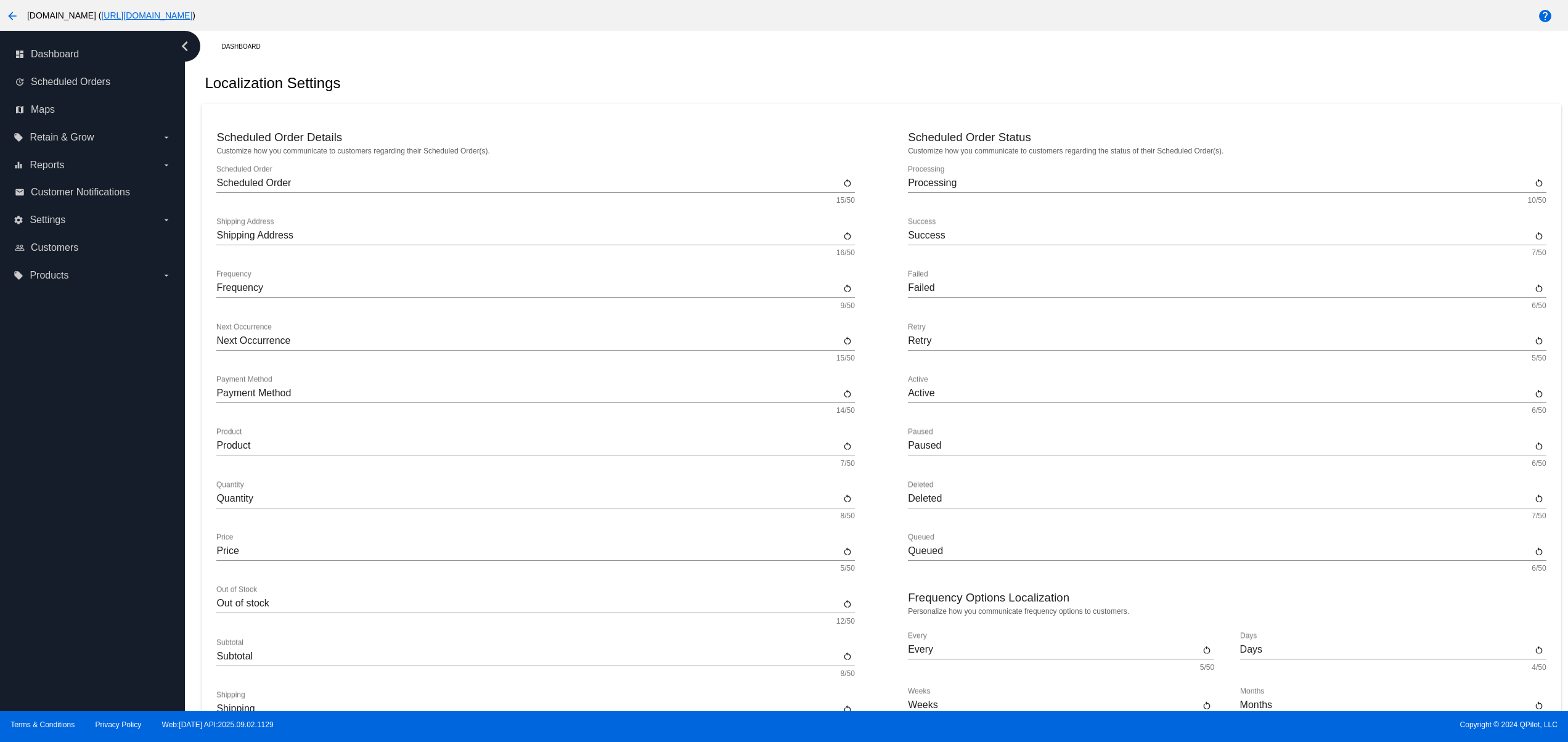
click at [122, 617] on div "dashboard Dashboard update Scheduled Orders map Maps local_offer Retain & Grow …" at bounding box center [92, 371] width 185 height 681
drag, startPoint x: 118, startPoint y: 551, endPoint x: 114, endPoint y: 544, distance: 8.1
click at [116, 546] on div "dashboard Dashboard update Scheduled Orders map Maps local_offer Retain & Grow …" at bounding box center [92, 371] width 185 height 681
click at [97, 507] on div "dashboard Dashboard update Scheduled Orders map Maps local_offer Retain & Grow …" at bounding box center [92, 371] width 185 height 681
click at [89, 462] on div "dashboard Dashboard update Scheduled Orders map Maps local_offer Retain & Grow …" at bounding box center [92, 371] width 185 height 681
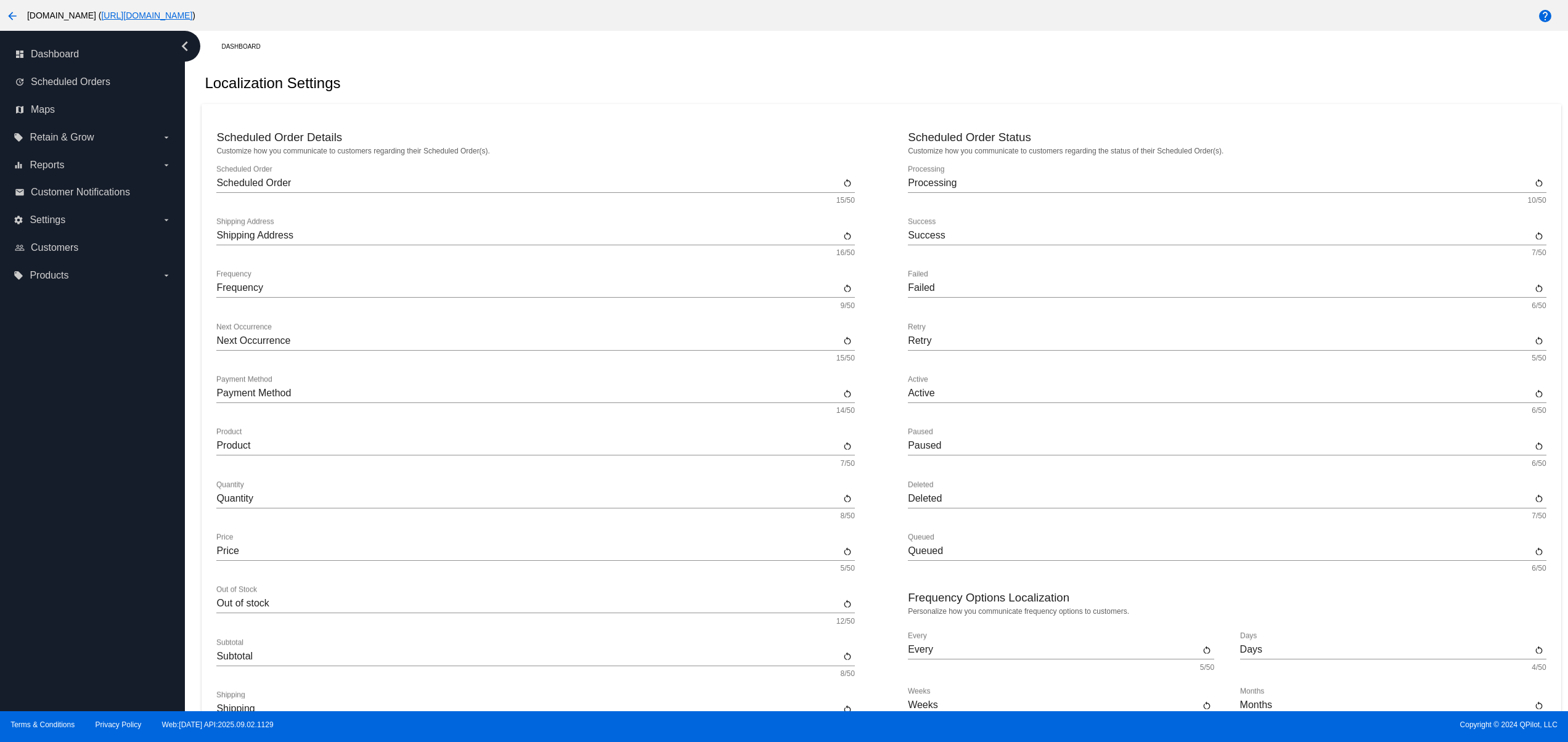
click at [58, 640] on div "dashboard Dashboard update Scheduled Orders map Maps local_offer Retain & Grow …" at bounding box center [92, 371] width 185 height 681
click at [78, 598] on div "dashboard Dashboard update Scheduled Orders map Maps local_offer Retain & Grow …" at bounding box center [92, 371] width 185 height 681
click at [77, 541] on div "dashboard Dashboard update Scheduled Orders map Maps local_offer Retain & Grow …" at bounding box center [92, 371] width 185 height 681
click at [69, 497] on div "dashboard Dashboard update Scheduled Orders map Maps local_offer Retain & Grow …" at bounding box center [92, 371] width 185 height 681
drag, startPoint x: 67, startPoint y: 462, endPoint x: 67, endPoint y: 420, distance: 42.0
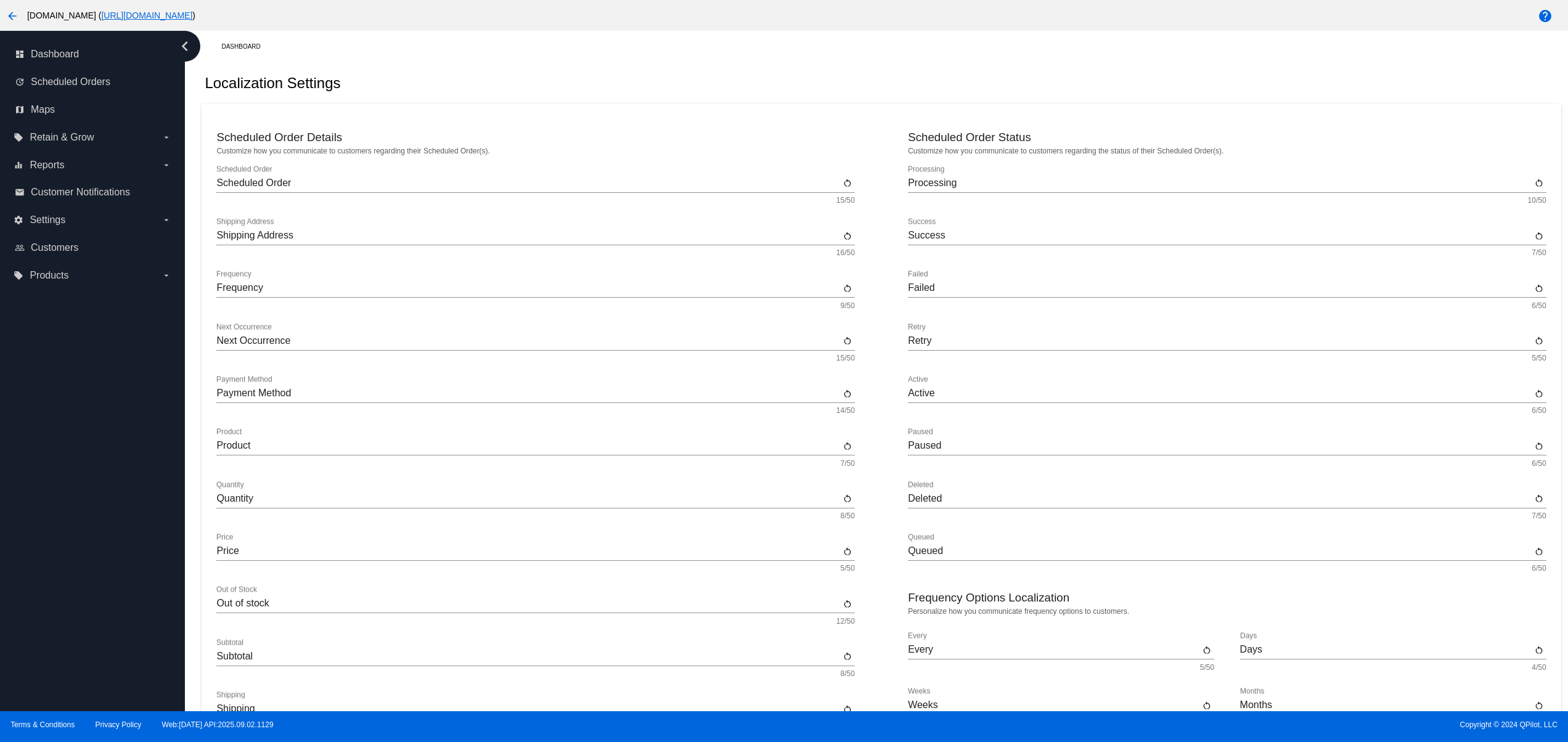
click at [67, 460] on div "dashboard Dashboard update Scheduled Orders map Maps local_offer Retain & Grow …" at bounding box center [92, 371] width 185 height 681
click at [67, 420] on div "dashboard Dashboard update Scheduled Orders map Maps local_offer Retain & Grow …" at bounding box center [92, 371] width 185 height 681
click at [95, 624] on div "dashboard Dashboard update Scheduled Orders map Maps local_offer Retain & Grow …" at bounding box center [92, 371] width 185 height 681
click at [91, 578] on div "dashboard Dashboard update Scheduled Orders map Maps local_offer Retain & Grow …" at bounding box center [92, 371] width 185 height 681
drag, startPoint x: 91, startPoint y: 529, endPoint x: 87, endPoint y: 487, distance: 42.2
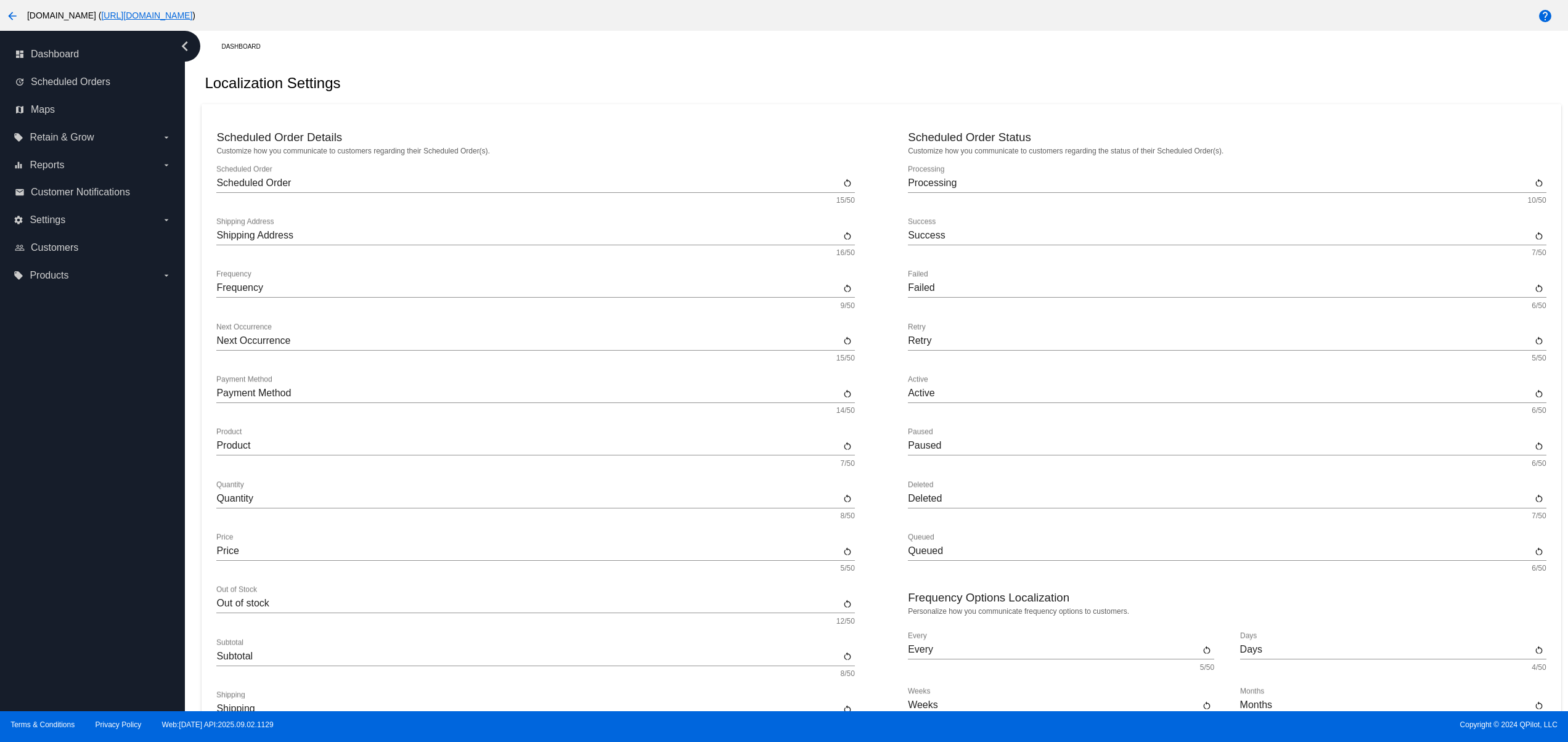
click at [91, 526] on div "dashboard Dashboard update Scheduled Orders map Maps local_offer Retain & Grow …" at bounding box center [92, 371] width 185 height 681
click at [87, 487] on div "dashboard Dashboard update Scheduled Orders map Maps local_offer Retain & Grow …" at bounding box center [92, 371] width 185 height 681
click at [84, 467] on div "dashboard Dashboard update Scheduled Orders map Maps local_offer Retain & Grow …" at bounding box center [92, 371] width 185 height 681
drag, startPoint x: 84, startPoint y: 435, endPoint x: 84, endPoint y: 425, distance: 10.0
click at [84, 430] on div "dashboard Dashboard update Scheduled Orders map Maps local_offer Retain & Grow …" at bounding box center [92, 371] width 185 height 681
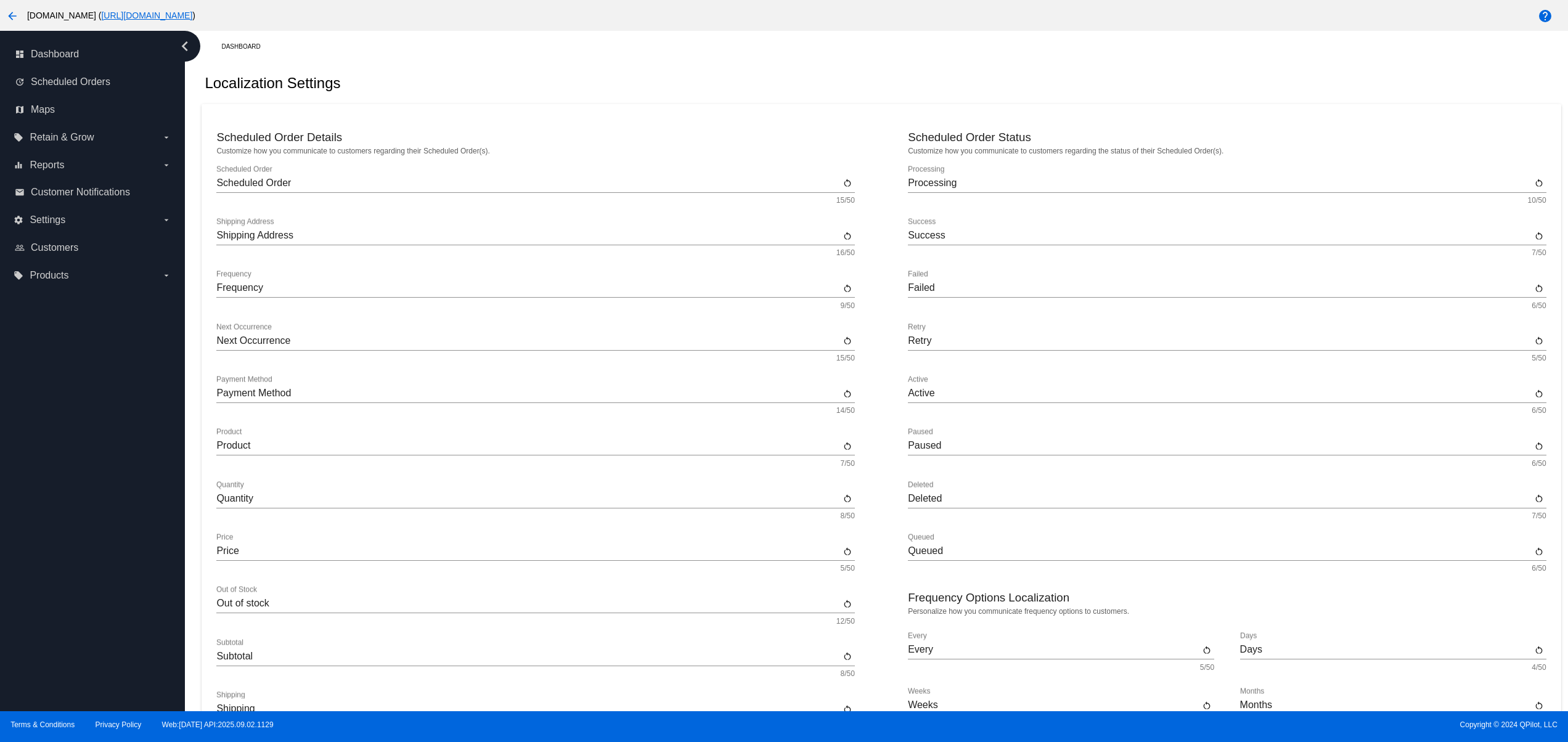
drag, startPoint x: 107, startPoint y: 560, endPoint x: 101, endPoint y: 573, distance: 14.3
click at [101, 573] on div "dashboard Dashboard update Scheduled Orders map Maps local_offer Retain & Grow …" at bounding box center [92, 371] width 185 height 681
drag, startPoint x: 47, startPoint y: 544, endPoint x: 38, endPoint y: 509, distance: 36.1
click at [45, 541] on div "dashboard Dashboard update Scheduled Orders map Maps local_offer Retain & Grow …" at bounding box center [92, 371] width 185 height 681
click at [38, 509] on div "dashboard Dashboard update Scheduled Orders map Maps local_offer Retain & Grow …" at bounding box center [92, 371] width 185 height 681
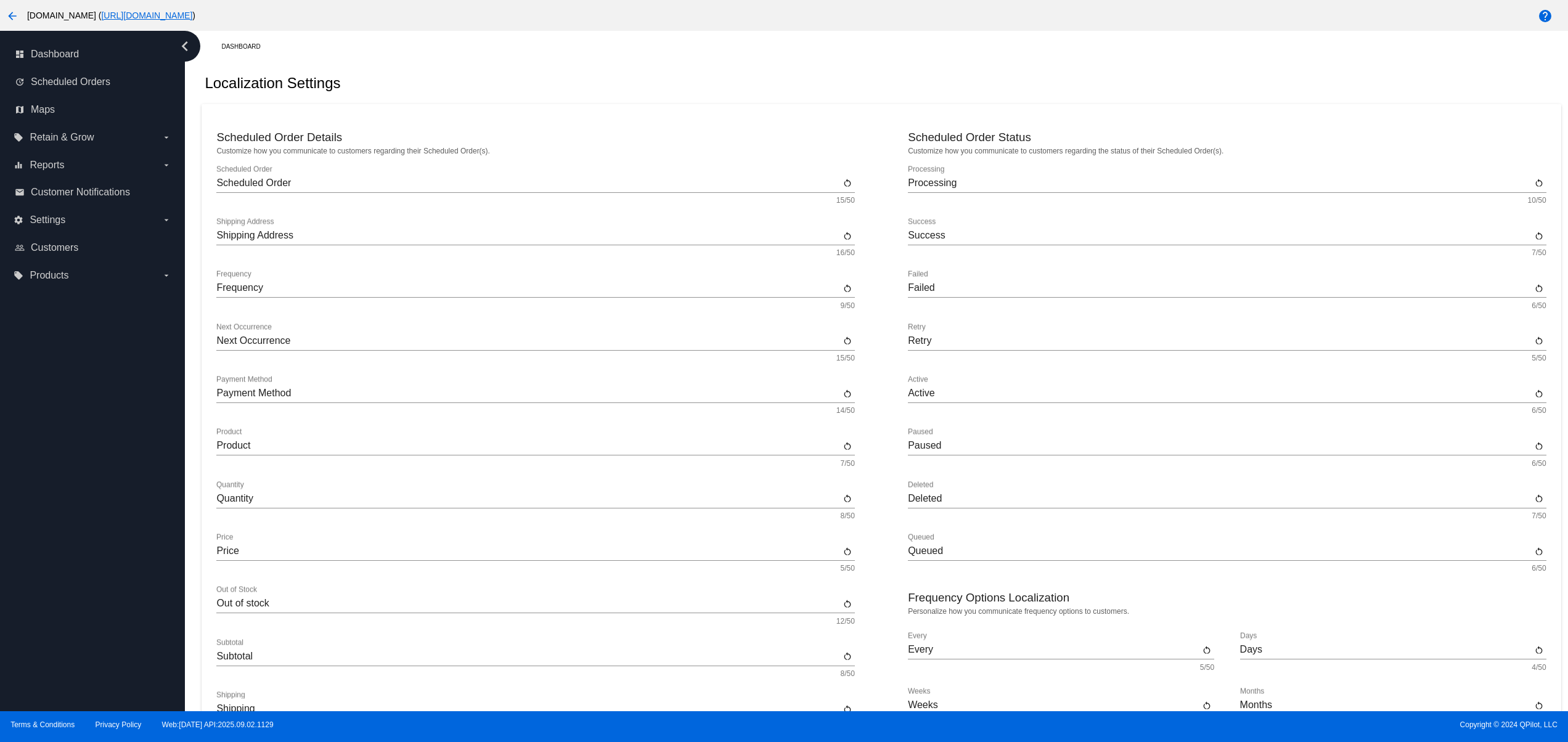
drag, startPoint x: 40, startPoint y: 460, endPoint x: 46, endPoint y: 428, distance: 32.6
click at [40, 457] on div "dashboard Dashboard update Scheduled Orders map Maps local_offer Retain & Grow …" at bounding box center [92, 371] width 185 height 681
click at [46, 425] on div "dashboard Dashboard update Scheduled Orders map Maps local_offer Retain & Grow …" at bounding box center [92, 371] width 185 height 681
click at [67, 603] on div "dashboard Dashboard update Scheduled Orders map Maps local_offer Retain & Grow …" at bounding box center [92, 371] width 185 height 681
click at [70, 578] on div "dashboard Dashboard update Scheduled Orders map Maps local_offer Retain & Grow …" at bounding box center [92, 371] width 185 height 681
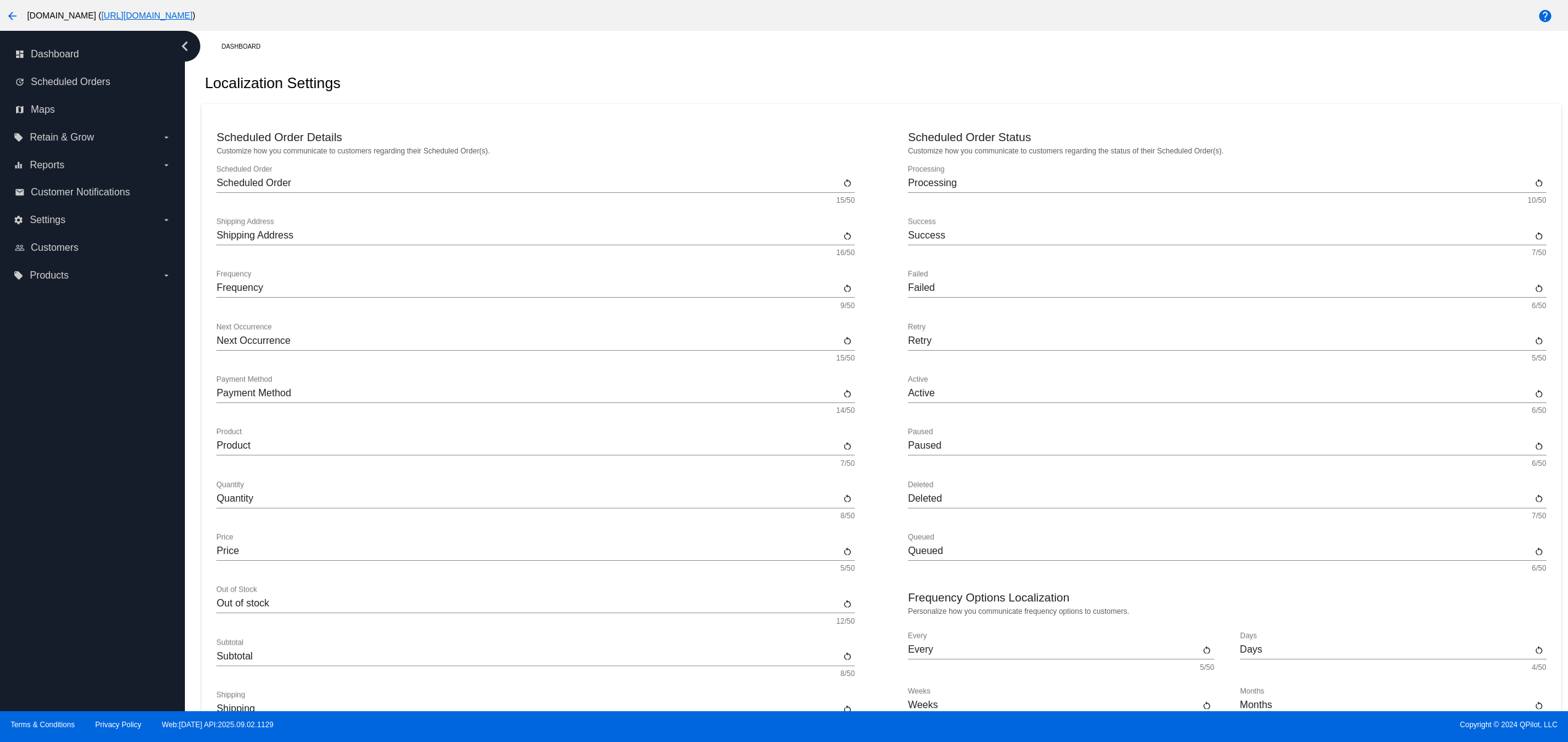
click at [67, 536] on div "dashboard Dashboard update Scheduled Orders map Maps local_offer Retain & Grow …" at bounding box center [92, 371] width 185 height 681
click at [67, 497] on div "dashboard Dashboard update Scheduled Orders map Maps local_offer Retain & Grow …" at bounding box center [92, 371] width 185 height 681
click at [67, 467] on div "dashboard Dashboard update Scheduled Orders map Maps local_offer Retain & Grow …" at bounding box center [92, 371] width 185 height 681
click at [82, 615] on div "dashboard Dashboard update Scheduled Orders map Maps local_offer Retain & Grow …" at bounding box center [92, 371] width 185 height 681
click at [69, 576] on div "dashboard Dashboard update Scheduled Orders map Maps local_offer Retain & Grow …" at bounding box center [92, 371] width 185 height 681
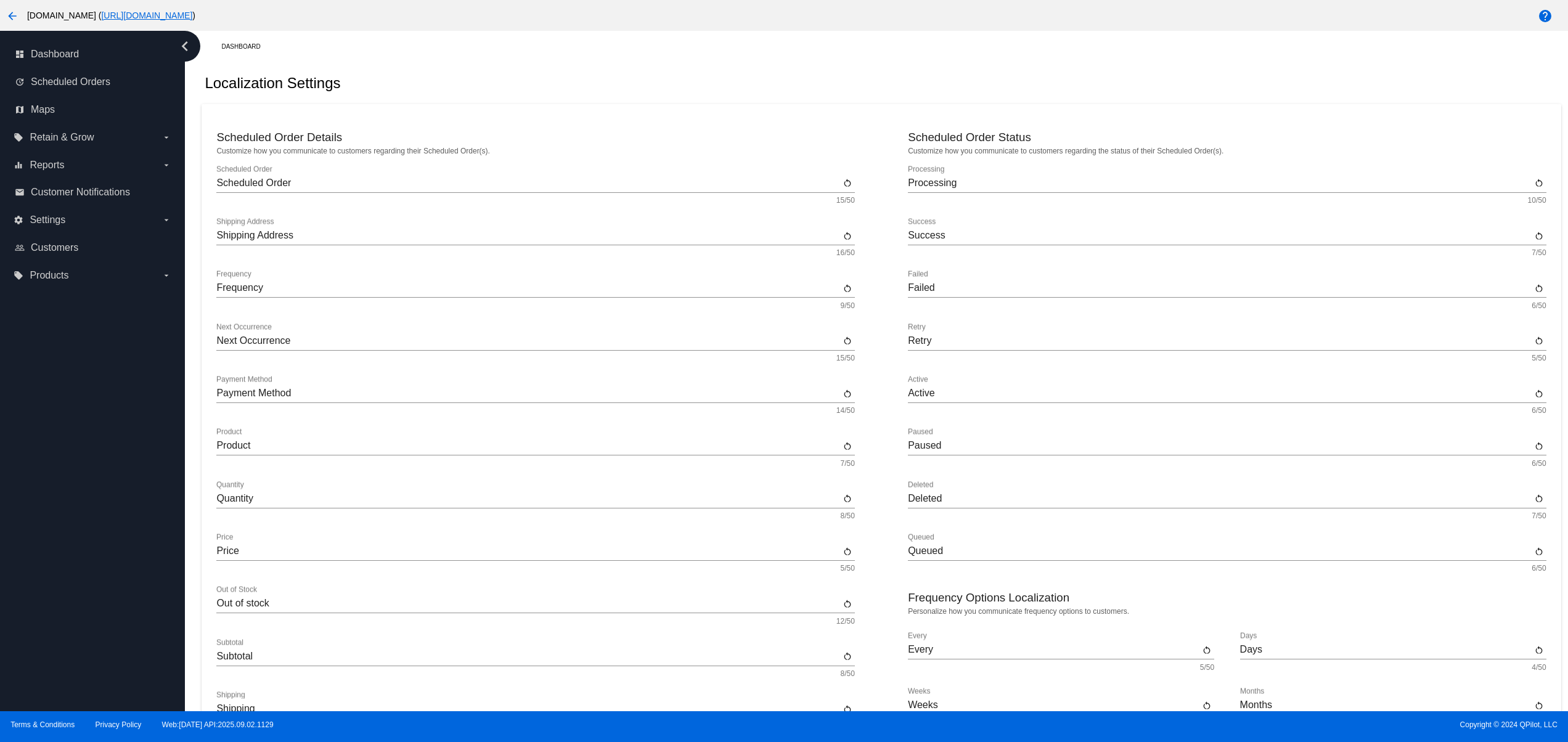
click at [64, 514] on div "dashboard Dashboard update Scheduled Orders map Maps local_offer Retain & Grow …" at bounding box center [92, 371] width 185 height 681
click at [64, 511] on div "dashboard Dashboard update Scheduled Orders map Maps local_offer Retain & Grow …" at bounding box center [92, 371] width 185 height 681
click at [80, 423] on div "dashboard Dashboard update Scheduled Orders map Maps local_offer Retain & Grow …" at bounding box center [92, 371] width 185 height 681
click at [76, 391] on div "dashboard Dashboard update Scheduled Orders map Maps local_offer Retain & Grow …" at bounding box center [92, 371] width 185 height 681
click at [69, 371] on div "dashboard Dashboard update Scheduled Orders map Maps local_offer Retain & Grow …" at bounding box center [92, 371] width 185 height 681
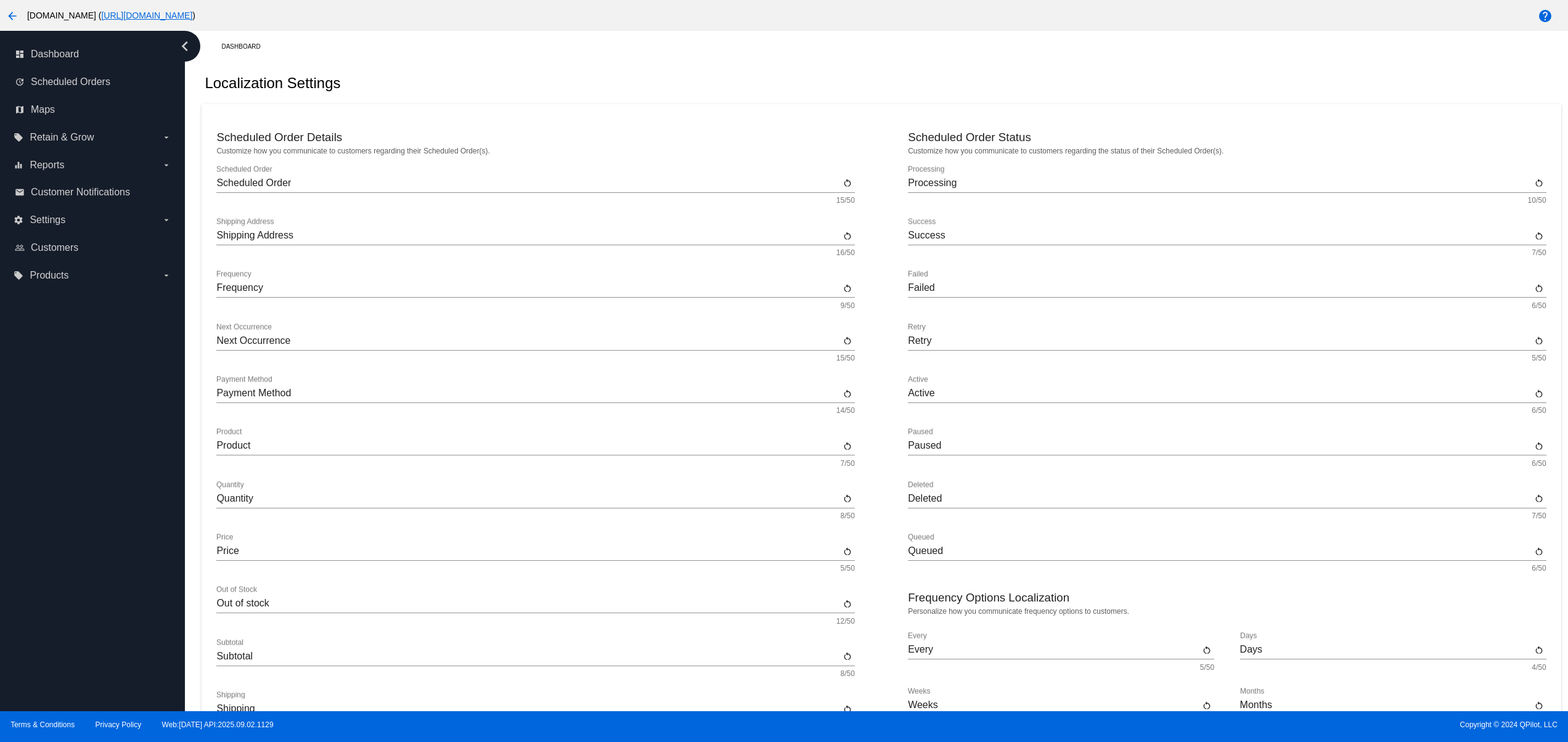
click at [100, 581] on div "dashboard Dashboard update Scheduled Orders map Maps local_offer Retain & Grow …" at bounding box center [92, 371] width 185 height 681
click at [100, 548] on div "dashboard Dashboard update Scheduled Orders map Maps local_offer Retain & Grow …" at bounding box center [92, 371] width 185 height 681
click at [92, 516] on div "dashboard Dashboard update Scheduled Orders map Maps local_offer Retain & Grow …" at bounding box center [92, 371] width 185 height 681
click at [113, 499] on div "dashboard Dashboard update Scheduled Orders map Maps local_offer Retain & Grow …" at bounding box center [92, 371] width 185 height 681
drag, startPoint x: 85, startPoint y: 467, endPoint x: 74, endPoint y: 435, distance: 33.8
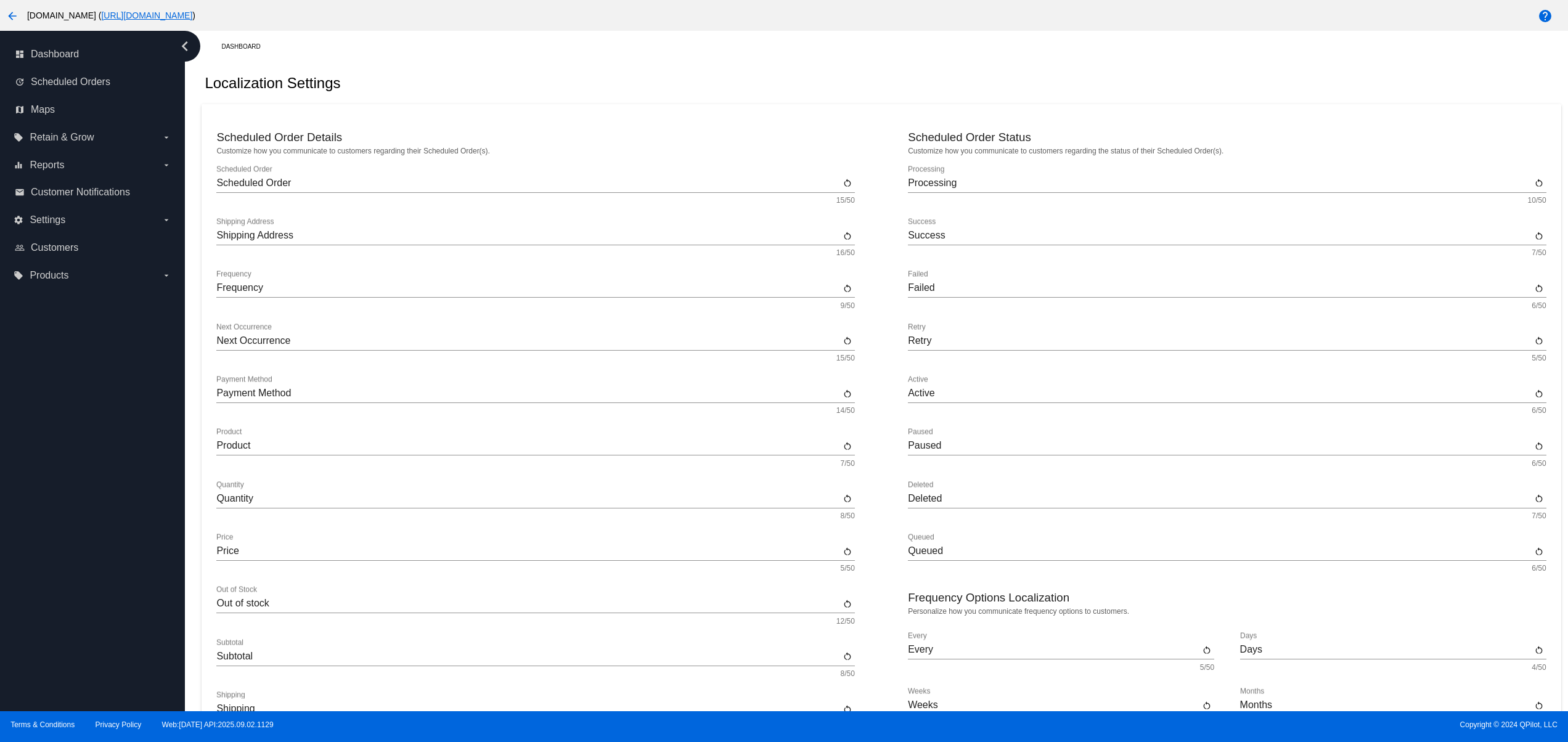
click at [85, 467] on div "dashboard Dashboard update Scheduled Orders map Maps local_offer Retain & Grow …" at bounding box center [92, 371] width 185 height 681
click at [74, 435] on div "dashboard Dashboard update Scheduled Orders map Maps local_offer Retain & Grow …" at bounding box center [92, 371] width 185 height 681
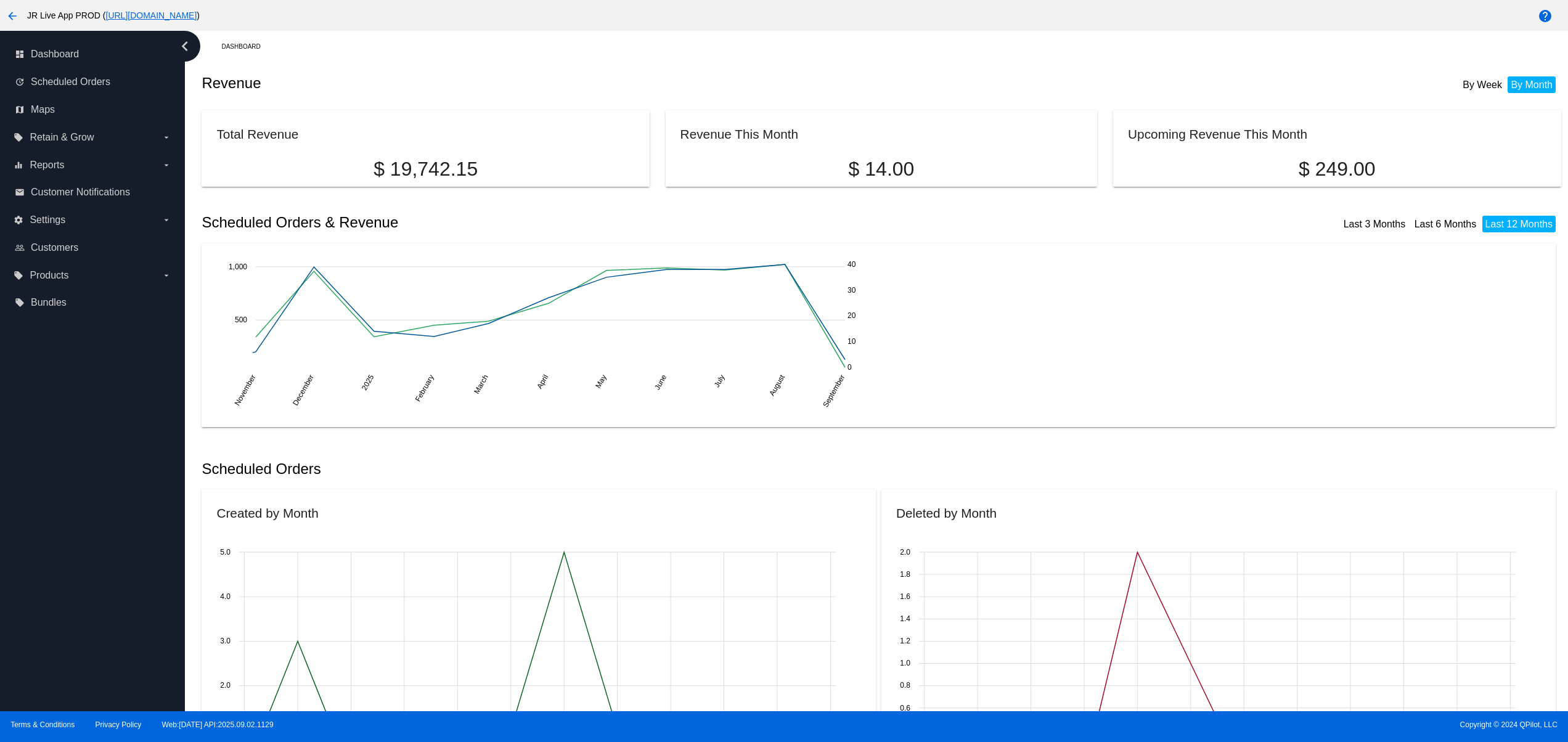
click at [59, 613] on div "dashboard Dashboard update Scheduled Orders map Maps local_offer Retain & Grow …" at bounding box center [92, 371] width 185 height 681
click at [59, 650] on div "dashboard Dashboard update Scheduled Orders map Maps local_offer Retain & Grow …" at bounding box center [92, 371] width 185 height 681
click at [59, 622] on div "dashboard Dashboard update Scheduled Orders map Maps local_offer Retain & Grow …" at bounding box center [92, 371] width 185 height 681
click at [59, 607] on div "dashboard Dashboard update Scheduled Orders map Maps local_offer Retain & Grow …" at bounding box center [92, 371] width 185 height 681
click at [58, 556] on div "dashboard Dashboard update Scheduled Orders map Maps local_offer Retain & Grow …" at bounding box center [92, 371] width 185 height 681
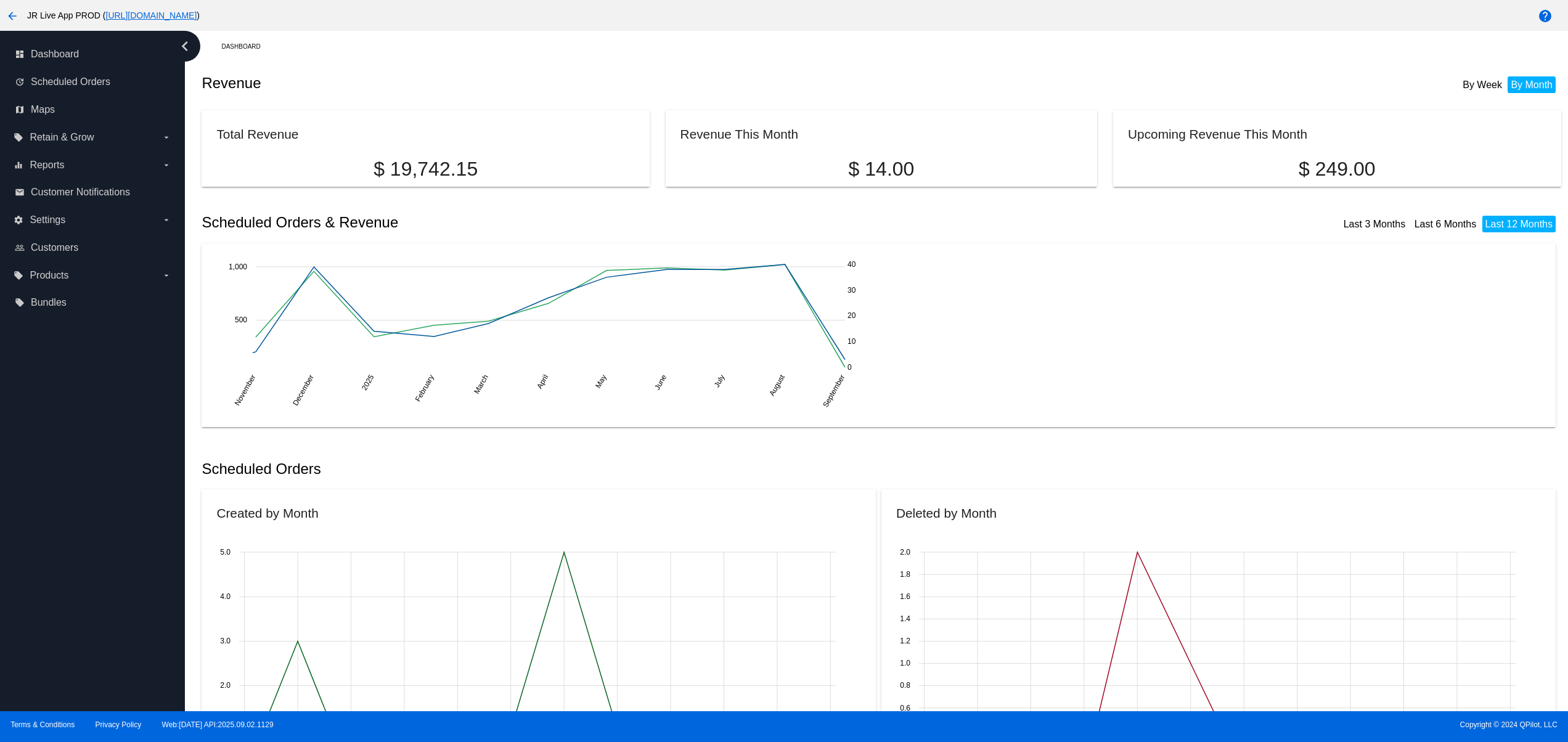
click at [54, 543] on div "dashboard Dashboard update Scheduled Orders map Maps local_offer Retain & Grow …" at bounding box center [92, 371] width 185 height 681
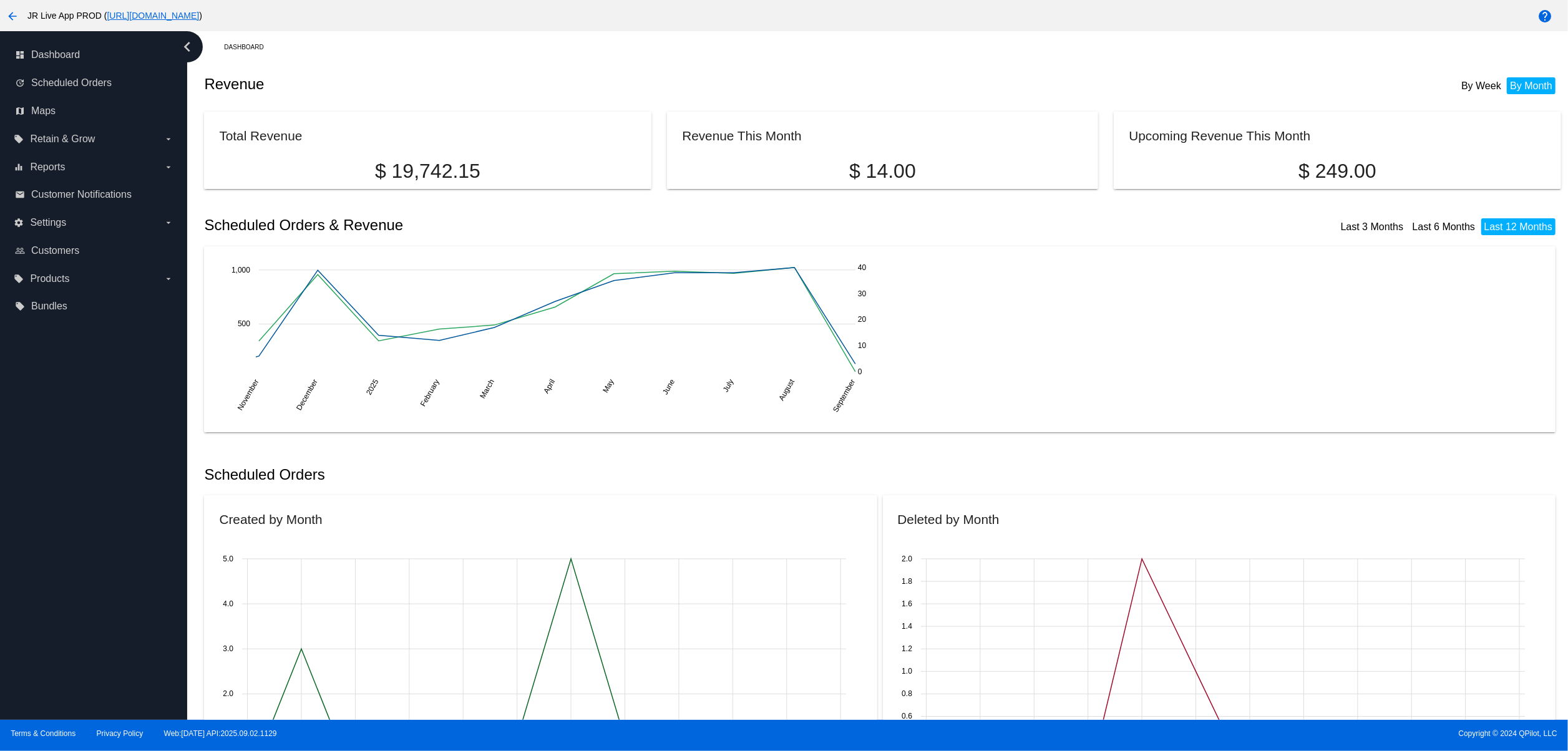
click at [60, 630] on div "dashboard Dashboard update Scheduled Orders map Maps local_offer Retain & Grow …" at bounding box center [94, 375] width 187 height 689
click at [60, 606] on div "dashboard Dashboard update Scheduled Orders map Maps local_offer Retain & Grow …" at bounding box center [94, 375] width 187 height 689
click at [60, 579] on div "dashboard Dashboard update Scheduled Orders map Maps local_offer Retain & Grow …" at bounding box center [94, 375] width 187 height 689
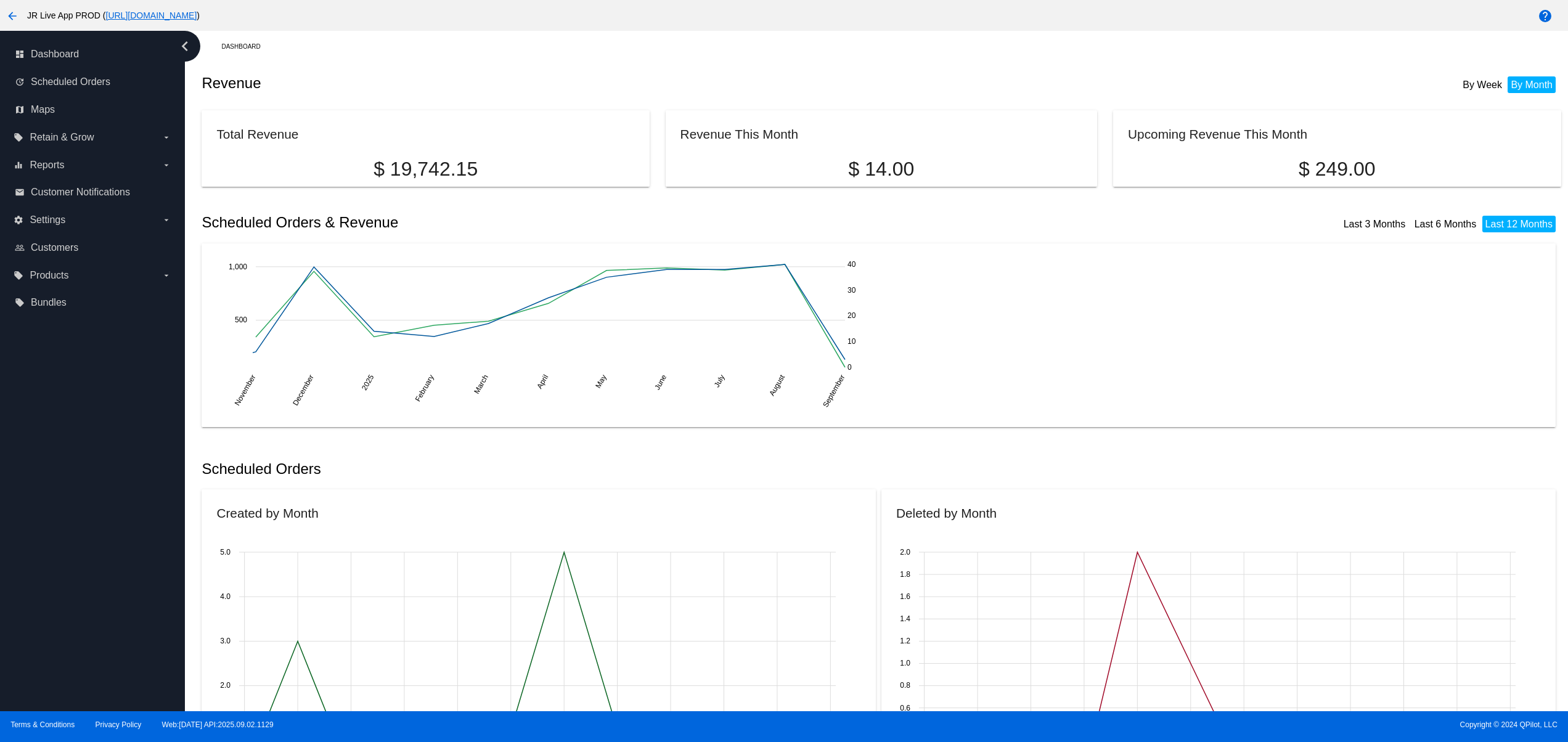
click at [112, 674] on div "dashboard Dashboard update Scheduled Orders map Maps local_offer Retain & Grow …" at bounding box center [92, 371] width 185 height 681
click at [97, 629] on div "dashboard Dashboard update Scheduled Orders map Maps local_offer Retain & Grow …" at bounding box center [92, 371] width 185 height 681
click at [85, 582] on div "dashboard Dashboard update Scheduled Orders map Maps local_offer Retain & Grow …" at bounding box center [92, 371] width 185 height 681
click at [80, 548] on div "dashboard Dashboard update Scheduled Orders map Maps local_offer Retain & Grow …" at bounding box center [92, 371] width 185 height 681
click at [79, 514] on div "dashboard Dashboard update Scheduled Orders map Maps local_offer Retain & Grow …" at bounding box center [92, 371] width 185 height 681
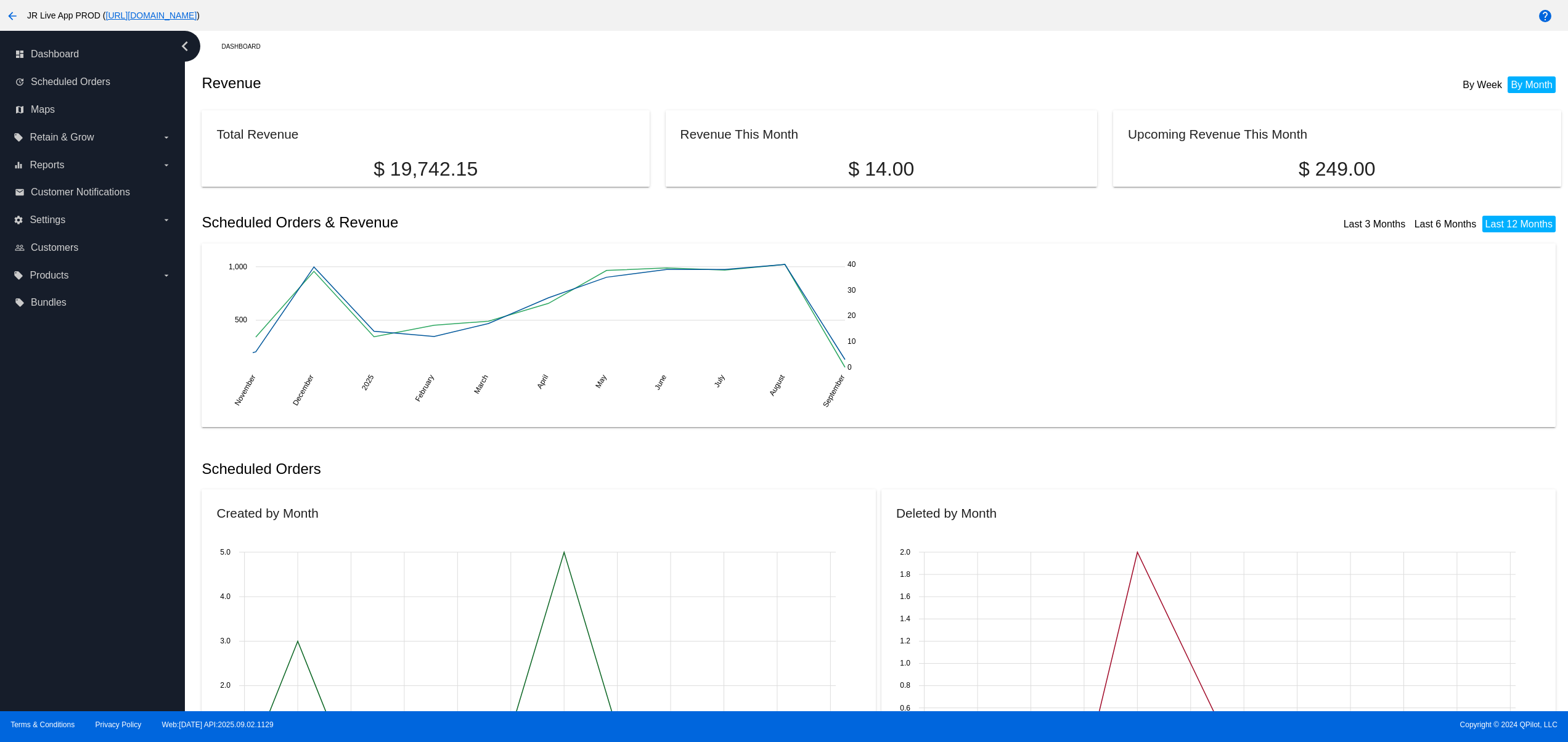
click at [89, 630] on div "dashboard Dashboard update Scheduled Orders map Maps local_offer Retain & Grow …" at bounding box center [92, 371] width 185 height 681
drag, startPoint x: 90, startPoint y: 590, endPoint x: 87, endPoint y: 562, distance: 28.2
click at [90, 588] on div "dashboard Dashboard update Scheduled Orders map Maps local_offer Retain & Grow …" at bounding box center [92, 371] width 185 height 681
click at [85, 545] on div "dashboard Dashboard update Scheduled Orders map Maps local_offer Retain & Grow …" at bounding box center [92, 371] width 185 height 681
click at [82, 502] on div "dashboard Dashboard update Scheduled Orders map Maps local_offer Retain & Grow …" at bounding box center [92, 371] width 185 height 681
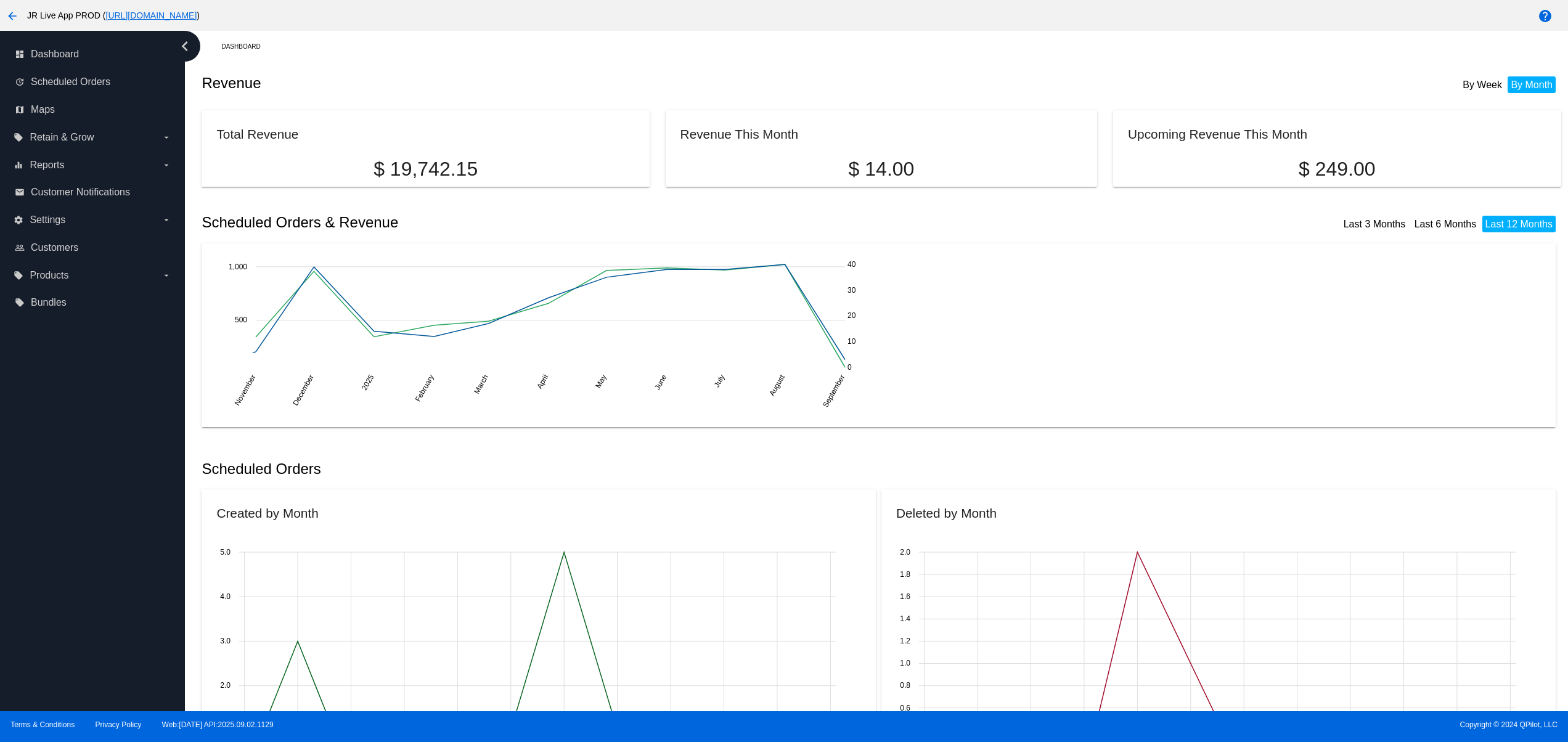
click at [82, 462] on div "dashboard Dashboard update Scheduled Orders map Maps local_offer Retain & Grow …" at bounding box center [92, 371] width 185 height 681
click at [50, 642] on div "dashboard Dashboard update Scheduled Orders map Maps local_offer Retain & Grow …" at bounding box center [92, 371] width 185 height 681
click at [102, 598] on div "dashboard Dashboard update Scheduled Orders map Maps local_offer Retain & Grow …" at bounding box center [92, 371] width 185 height 681
drag, startPoint x: 119, startPoint y: 563, endPoint x: 121, endPoint y: 540, distance: 23.1
click at [121, 556] on div "dashboard Dashboard update Scheduled Orders map Maps local_offer Retain & Grow …" at bounding box center [92, 371] width 185 height 681
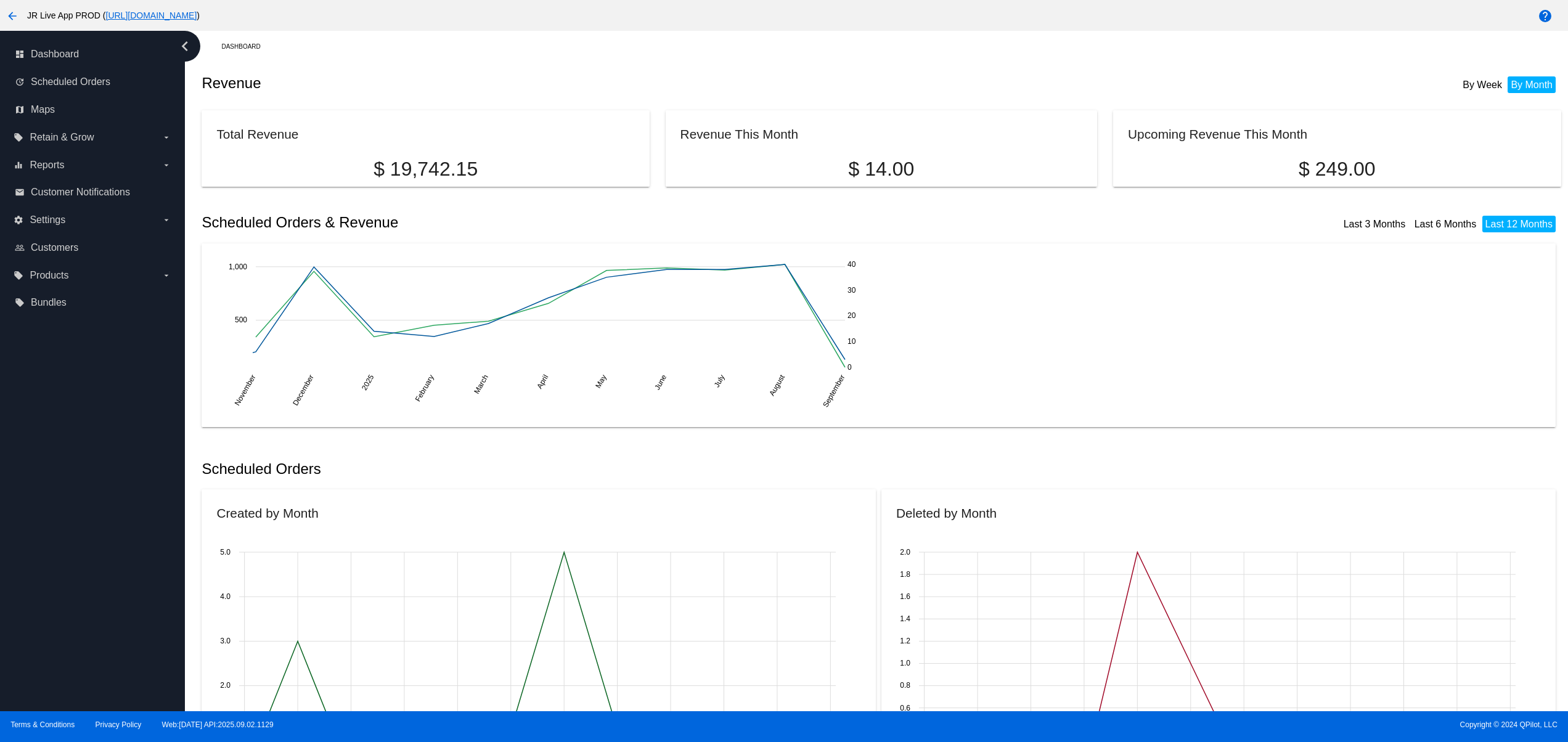
click at [116, 491] on div "dashboard Dashboard update Scheduled Orders map Maps local_offer Retain & Grow …" at bounding box center [92, 371] width 185 height 681
click at [105, 451] on div "dashboard Dashboard update Scheduled Orders map Maps local_offer Retain & Grow …" at bounding box center [92, 371] width 185 height 681
click at [78, 428] on div "dashboard Dashboard update Scheduled Orders map Maps local_offer Retain & Grow …" at bounding box center [92, 371] width 185 height 681
click at [52, 415] on div "dashboard Dashboard update Scheduled Orders map Maps local_offer Retain & Grow …" at bounding box center [92, 371] width 185 height 681
drag, startPoint x: 55, startPoint y: 588, endPoint x: 63, endPoint y: 598, distance: 12.8
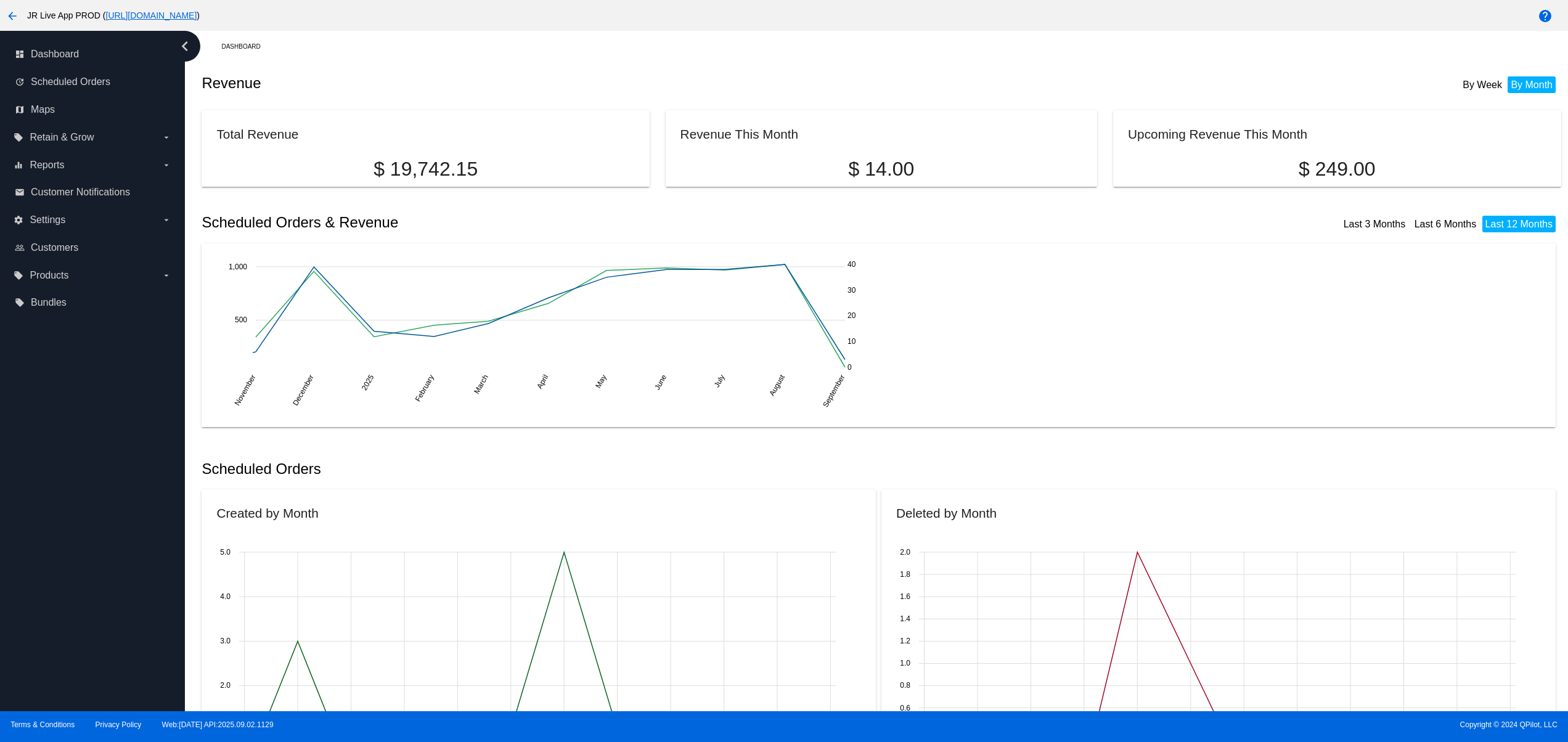
click at [60, 595] on div "dashboard Dashboard update Scheduled Orders map Maps local_offer Retain & Grow …" at bounding box center [92, 371] width 185 height 681
click at [104, 588] on div "dashboard Dashboard update Scheduled Orders map Maps local_offer Retain & Grow …" at bounding box center [92, 371] width 185 height 681
click at [132, 516] on div "dashboard Dashboard update Scheduled Orders map Maps local_offer Retain & Grow …" at bounding box center [92, 371] width 185 height 681
click at [117, 444] on div "dashboard Dashboard update Scheduled Orders map Maps local_offer Retain & Grow …" at bounding box center [92, 371] width 185 height 681
click at [97, 430] on div "dashboard Dashboard update Scheduled Orders map Maps local_offer Retain & Grow …" at bounding box center [92, 371] width 185 height 681
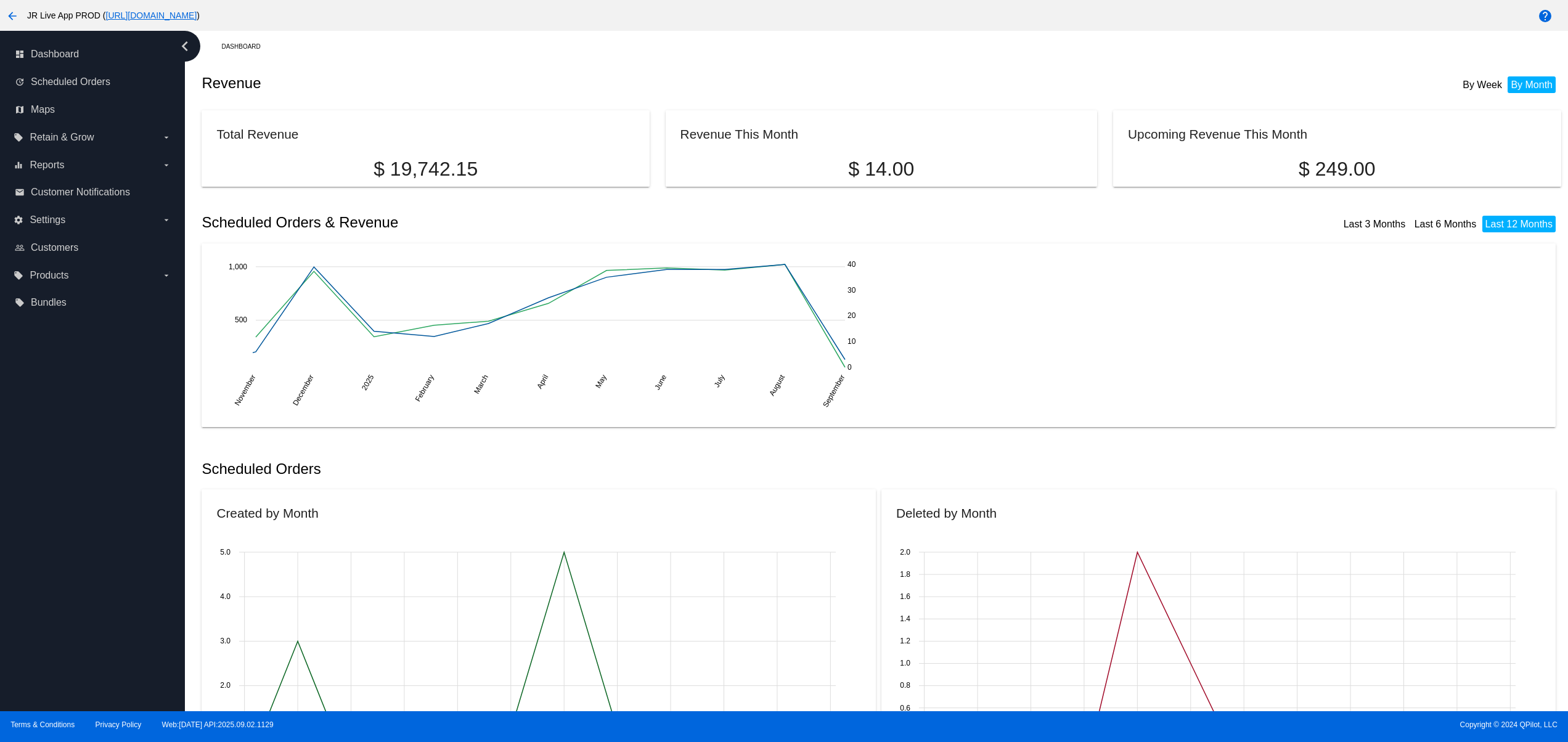
click at [81, 424] on div "dashboard Dashboard update Scheduled Orders map Maps local_offer Retain & Grow …" at bounding box center [92, 371] width 185 height 681
click at [78, 424] on div "dashboard Dashboard update Scheduled Orders map Maps local_offer Retain & Grow …" at bounding box center [92, 371] width 185 height 681
click at [89, 405] on div "dashboard Dashboard update Scheduled Orders map Maps local_offer Retain & Grow …" at bounding box center [92, 371] width 185 height 681
drag, startPoint x: 106, startPoint y: 398, endPoint x: 123, endPoint y: 400, distance: 17.1
click at [109, 398] on div "dashboard Dashboard update Scheduled Orders map Maps local_offer Retain & Grow …" at bounding box center [92, 371] width 185 height 681
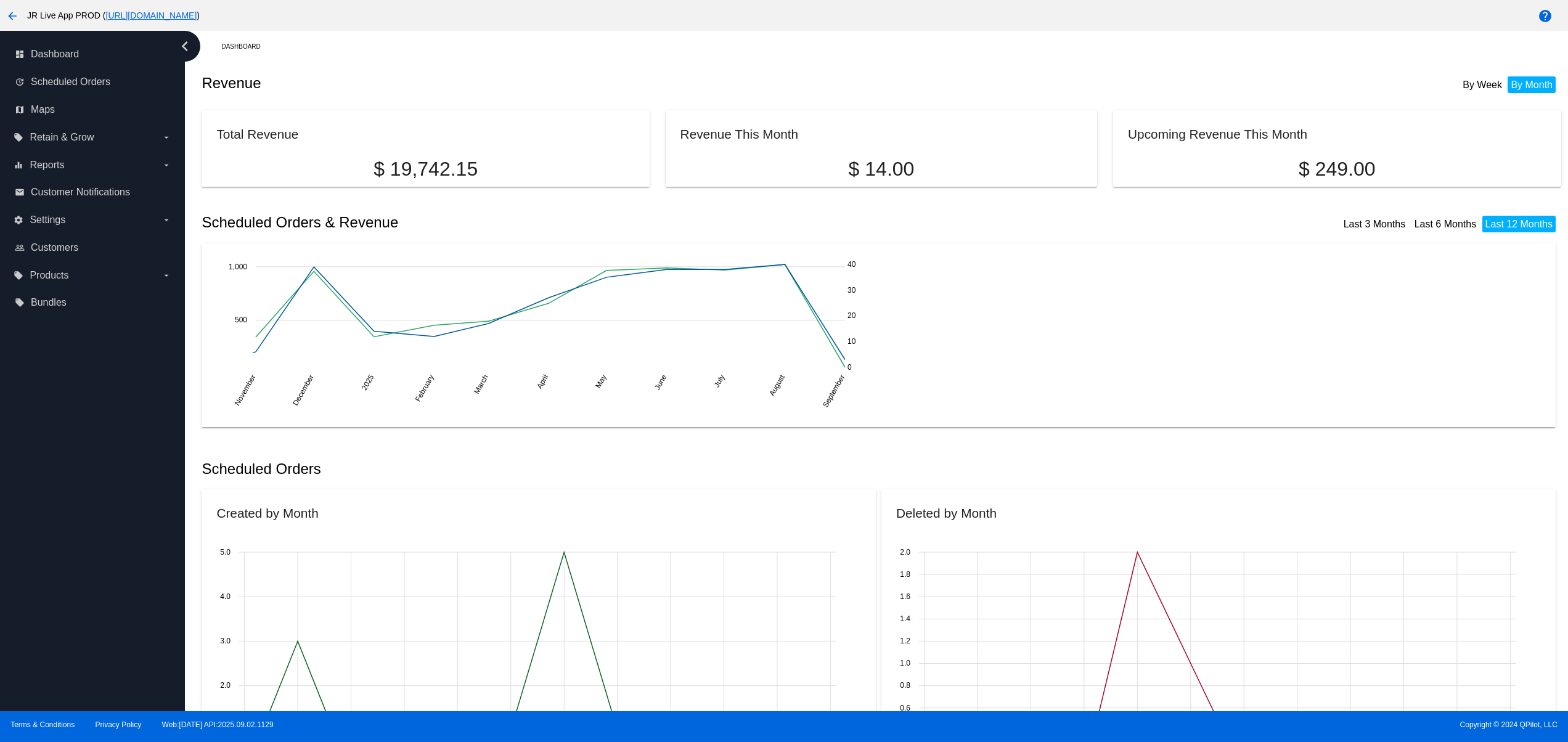
click at [132, 516] on div "dashboard Dashboard update Scheduled Orders map Maps local_offer Retain & Grow …" at bounding box center [92, 371] width 185 height 681
click at [55, 558] on div "dashboard Dashboard update Scheduled Orders map Maps local_offer Retain & Grow …" at bounding box center [92, 371] width 185 height 681
click at [55, 507] on div "dashboard Dashboard update Scheduled Orders map Maps local_offer Retain & Grow …" at bounding box center [92, 371] width 185 height 681
click at [59, 455] on div "dashboard Dashboard update Scheduled Orders map Maps local_offer Retain & Grow …" at bounding box center [92, 371] width 185 height 681
drag, startPoint x: 104, startPoint y: 625, endPoint x: 96, endPoint y: 588, distance: 37.9
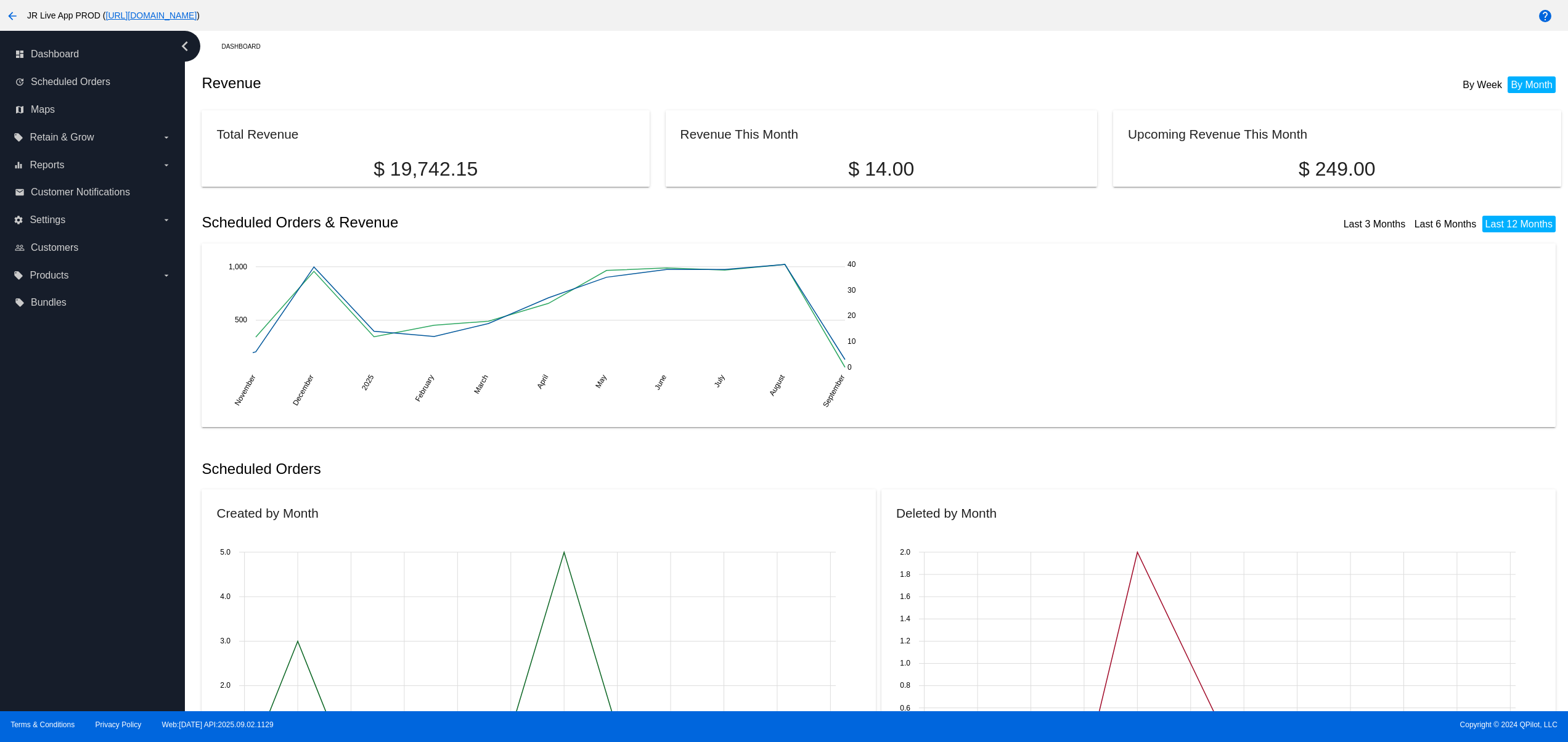
click at [106, 625] on div "dashboard Dashboard update Scheduled Orders map Maps local_offer Retain & Grow …" at bounding box center [92, 371] width 185 height 681
click at [96, 588] on div "dashboard Dashboard update Scheduled Orders map Maps local_offer Retain & Grow …" at bounding box center [92, 371] width 185 height 681
click at [85, 550] on div "dashboard Dashboard update Scheduled Orders map Maps local_offer Retain & Grow …" at bounding box center [92, 371] width 185 height 681
click at [85, 524] on div "dashboard Dashboard update Scheduled Orders map Maps local_offer Retain & Grow …" at bounding box center [92, 371] width 185 height 681
click at [86, 497] on div "dashboard Dashboard update Scheduled Orders map Maps local_offer Retain & Grow …" at bounding box center [92, 371] width 185 height 681
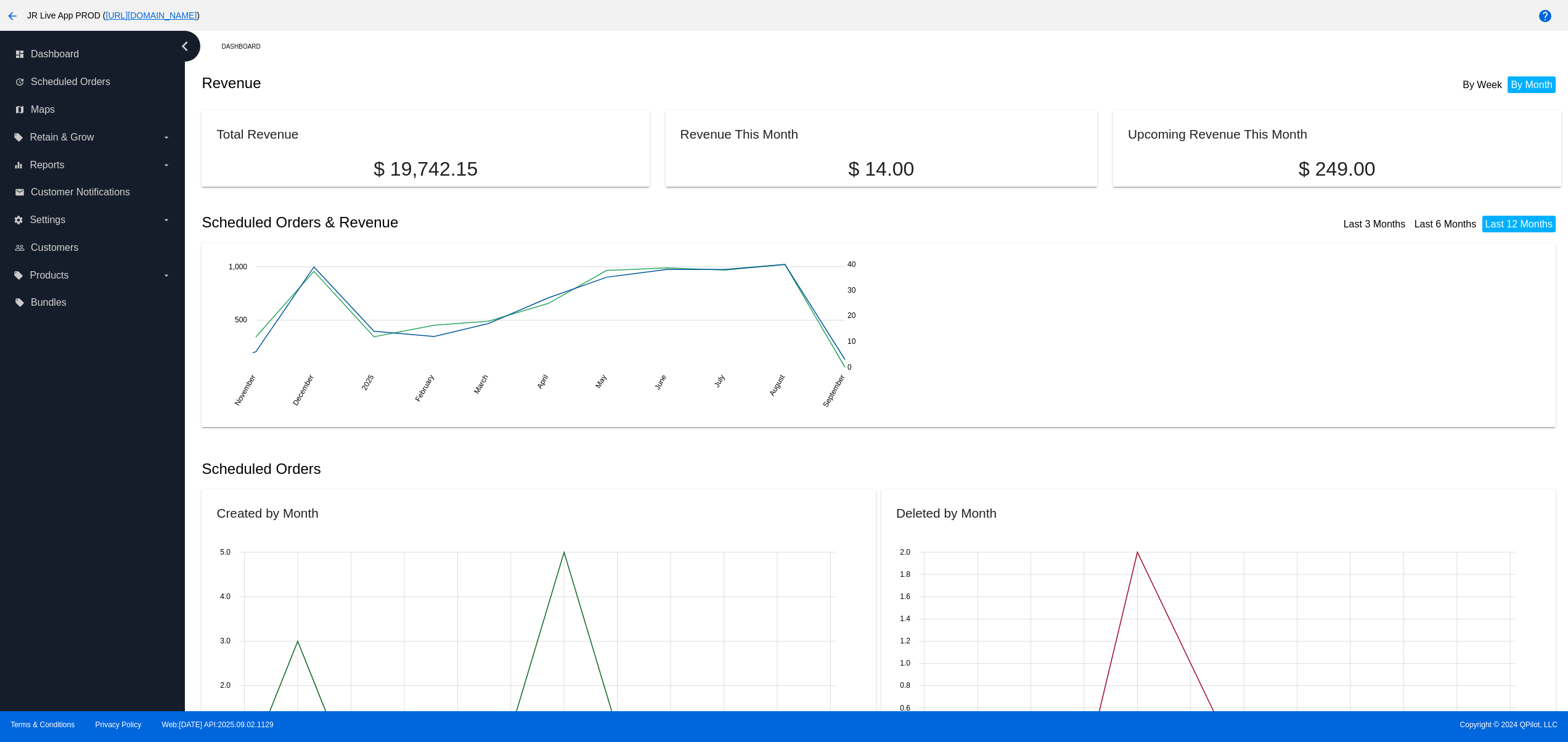
click at [70, 595] on div "dashboard Dashboard update Scheduled Orders map Maps local_offer Retain & Grow …" at bounding box center [92, 371] width 185 height 681
drag, startPoint x: 70, startPoint y: 573, endPoint x: 79, endPoint y: 544, distance: 30.4
click at [70, 571] on div "dashboard Dashboard update Scheduled Orders map Maps local_offer Retain & Grow …" at bounding box center [92, 371] width 185 height 681
click at [80, 543] on div "dashboard Dashboard update Scheduled Orders map Maps local_offer Retain & Grow …" at bounding box center [92, 371] width 185 height 681
click at [81, 696] on div "dashboard Dashboard update Scheduled Orders map Maps local_offer Retain & Grow …" at bounding box center [92, 371] width 185 height 681
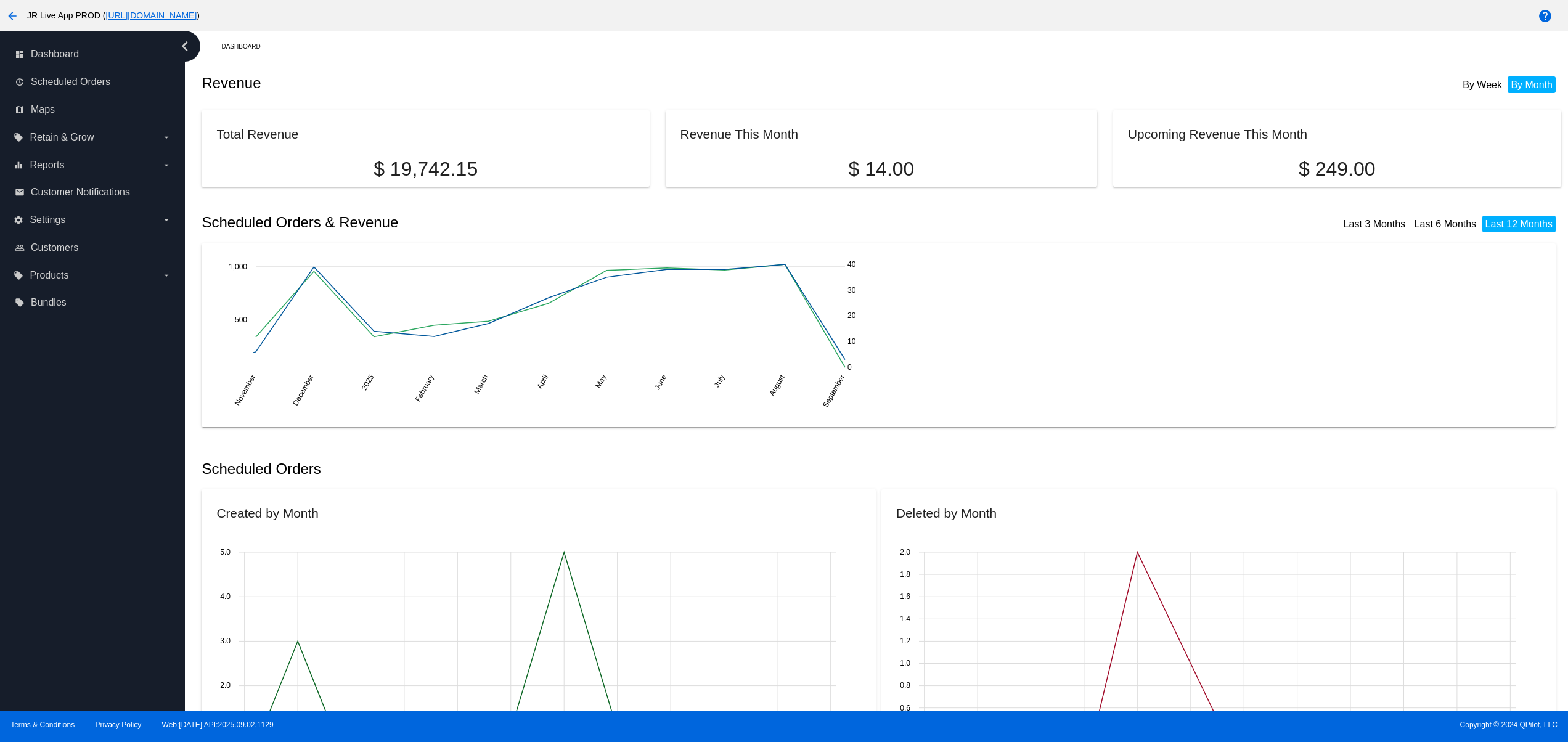
click at [75, 664] on div "dashboard Dashboard update Scheduled Orders map Maps local_offer Retain & Grow …" at bounding box center [92, 371] width 185 height 681
drag, startPoint x: 73, startPoint y: 632, endPoint x: 73, endPoint y: 622, distance: 10.0
click at [73, 629] on div "dashboard Dashboard update Scheduled Orders map Maps local_offer Retain & Grow …" at bounding box center [92, 371] width 185 height 681
click at [75, 573] on div "dashboard Dashboard update Scheduled Orders map Maps local_offer Retain & Grow …" at bounding box center [92, 371] width 185 height 681
click at [75, 521] on div "dashboard Dashboard update Scheduled Orders map Maps local_offer Retain & Grow …" at bounding box center [92, 371] width 185 height 681
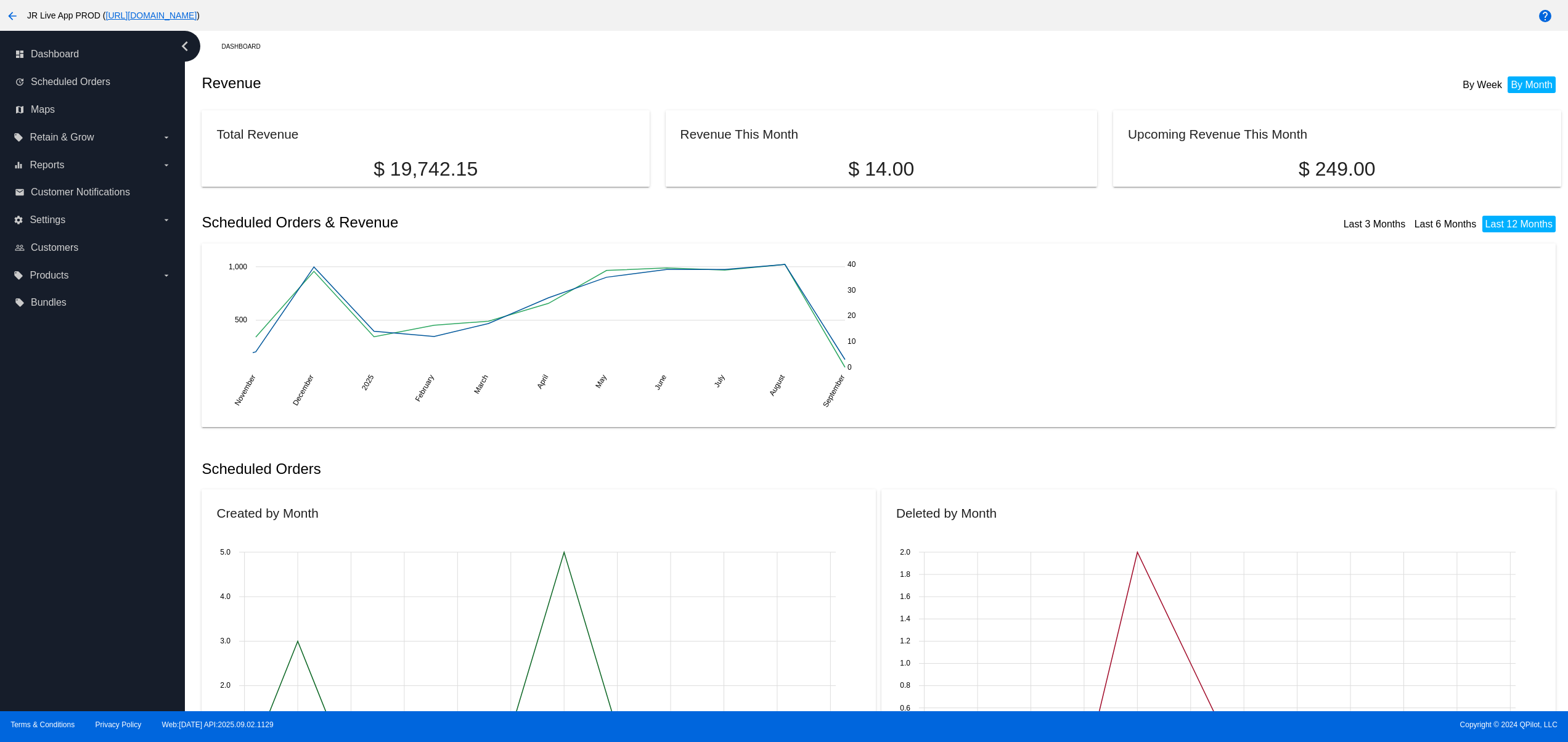
drag, startPoint x: 75, startPoint y: 477, endPoint x: 74, endPoint y: 470, distance: 7.1
click at [74, 476] on div "dashboard Dashboard update Scheduled Orders map Maps local_offer Retain & Grow …" at bounding box center [92, 371] width 185 height 681
click at [81, 622] on div "dashboard Dashboard update Scheduled Orders map Maps local_offer Retain & Grow …" at bounding box center [92, 371] width 185 height 681
click at [81, 585] on div "dashboard Dashboard update Scheduled Orders map Maps local_offer Retain & Grow …" at bounding box center [92, 371] width 185 height 681
click at [82, 530] on div "dashboard Dashboard update Scheduled Orders map Maps local_offer Retain & Grow …" at bounding box center [92, 371] width 185 height 681
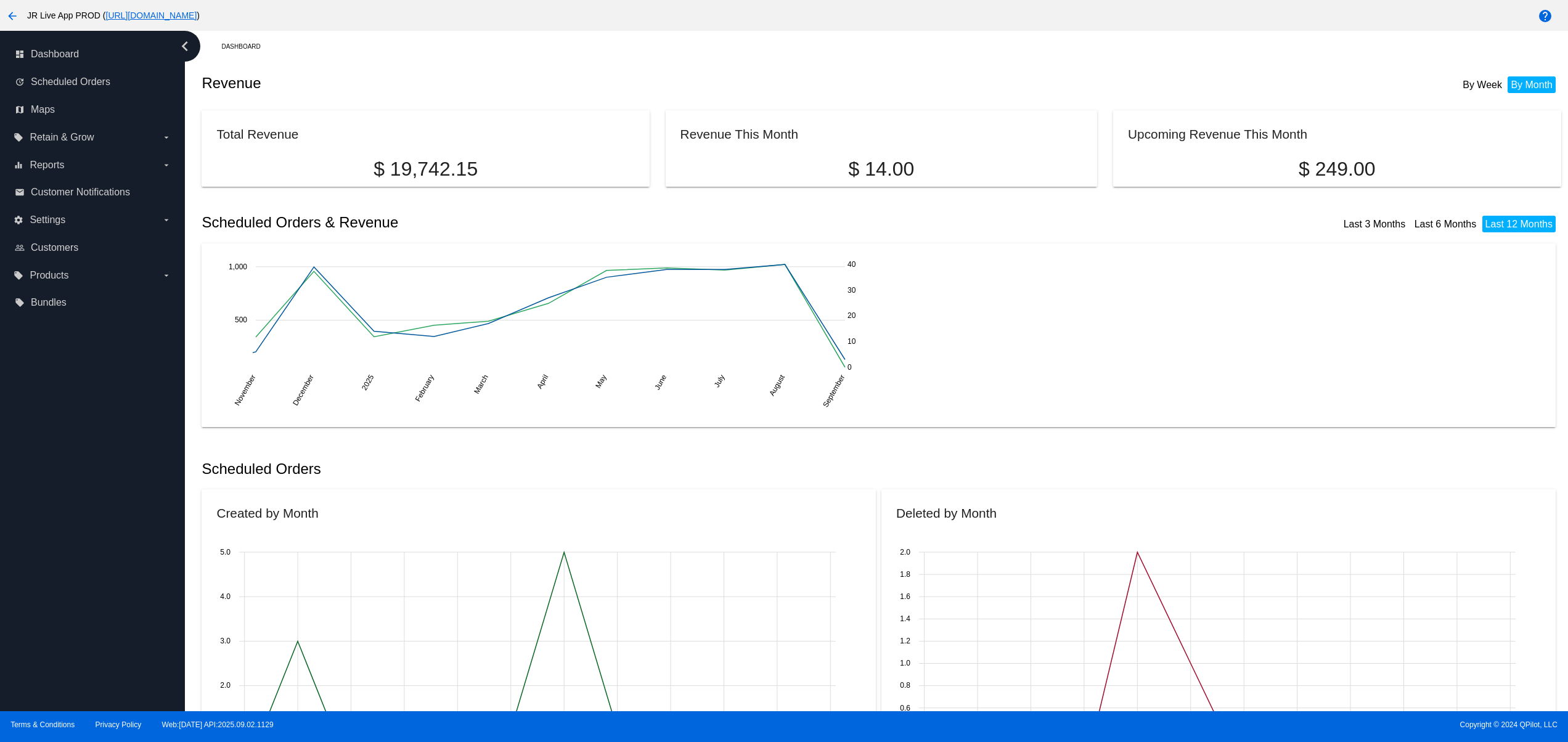
click at [84, 503] on div "dashboard Dashboard update Scheduled Orders map Maps local_offer Retain & Grow …" at bounding box center [92, 371] width 185 height 681
drag, startPoint x: 99, startPoint y: 645, endPoint x: 104, endPoint y: 610, distance: 35.4
click at [100, 647] on div "dashboard Dashboard update Scheduled Orders map Maps local_offer Retain & Grow …" at bounding box center [92, 371] width 185 height 681
click at [104, 605] on div "dashboard Dashboard update Scheduled Orders map Maps local_offer Retain & Grow …" at bounding box center [92, 371] width 185 height 681
click at [107, 582] on div "dashboard Dashboard update Scheduled Orders map Maps local_offer Retain & Grow …" at bounding box center [92, 371] width 185 height 681
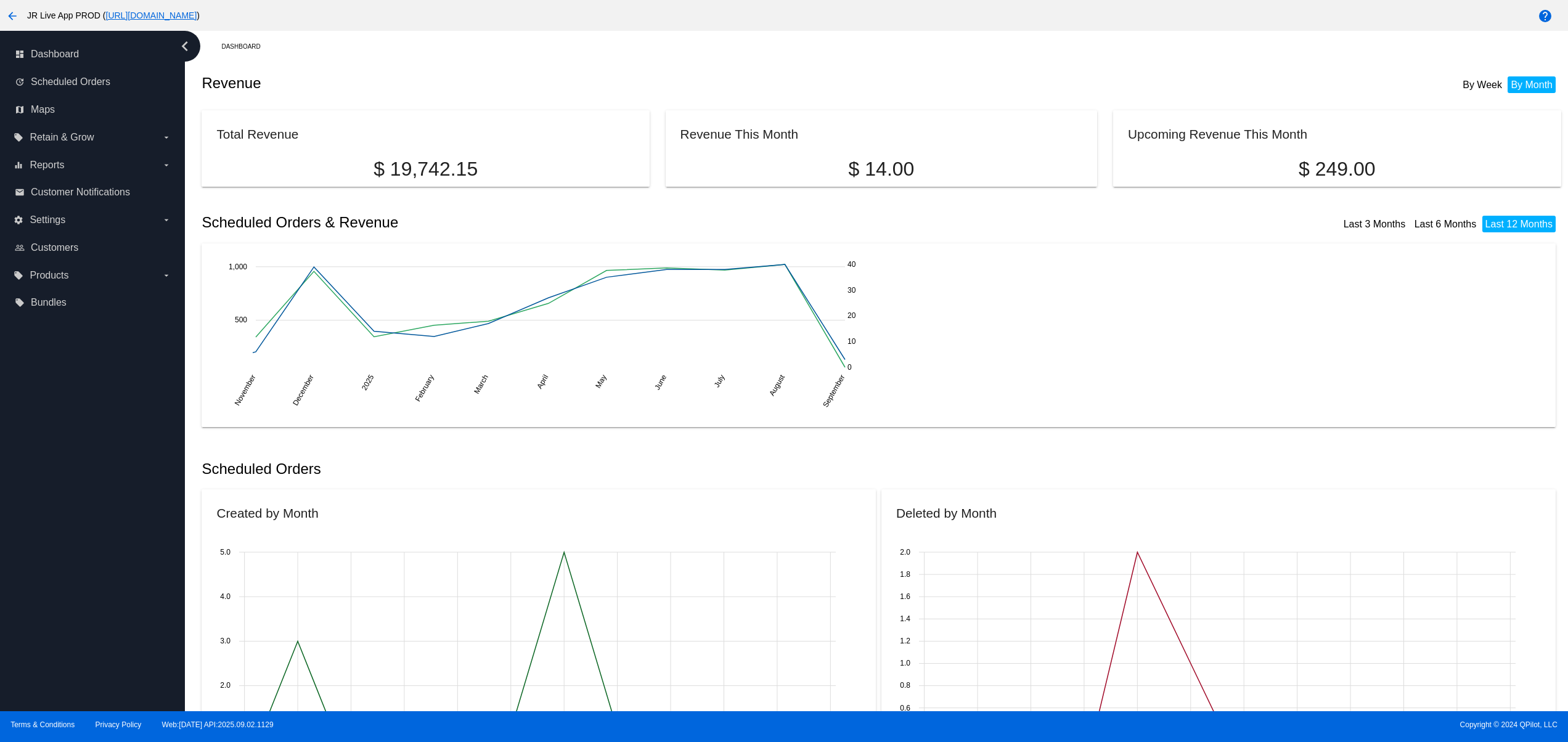
drag, startPoint x: 104, startPoint y: 536, endPoint x: 104, endPoint y: 497, distance: 39.0
click at [104, 533] on div "dashboard Dashboard update Scheduled Orders map Maps local_offer Retain & Grow …" at bounding box center [92, 371] width 185 height 681
click at [107, 484] on div "dashboard Dashboard update Scheduled Orders map Maps local_offer Retain & Grow …" at bounding box center [92, 371] width 185 height 681
click at [104, 642] on div "dashboard Dashboard update Scheduled Orders map Maps local_offer Retain & Grow …" at bounding box center [92, 371] width 185 height 681
click at [99, 580] on div "dashboard Dashboard update Scheduled Orders map Maps local_offer Retain & Grow …" at bounding box center [92, 371] width 185 height 681
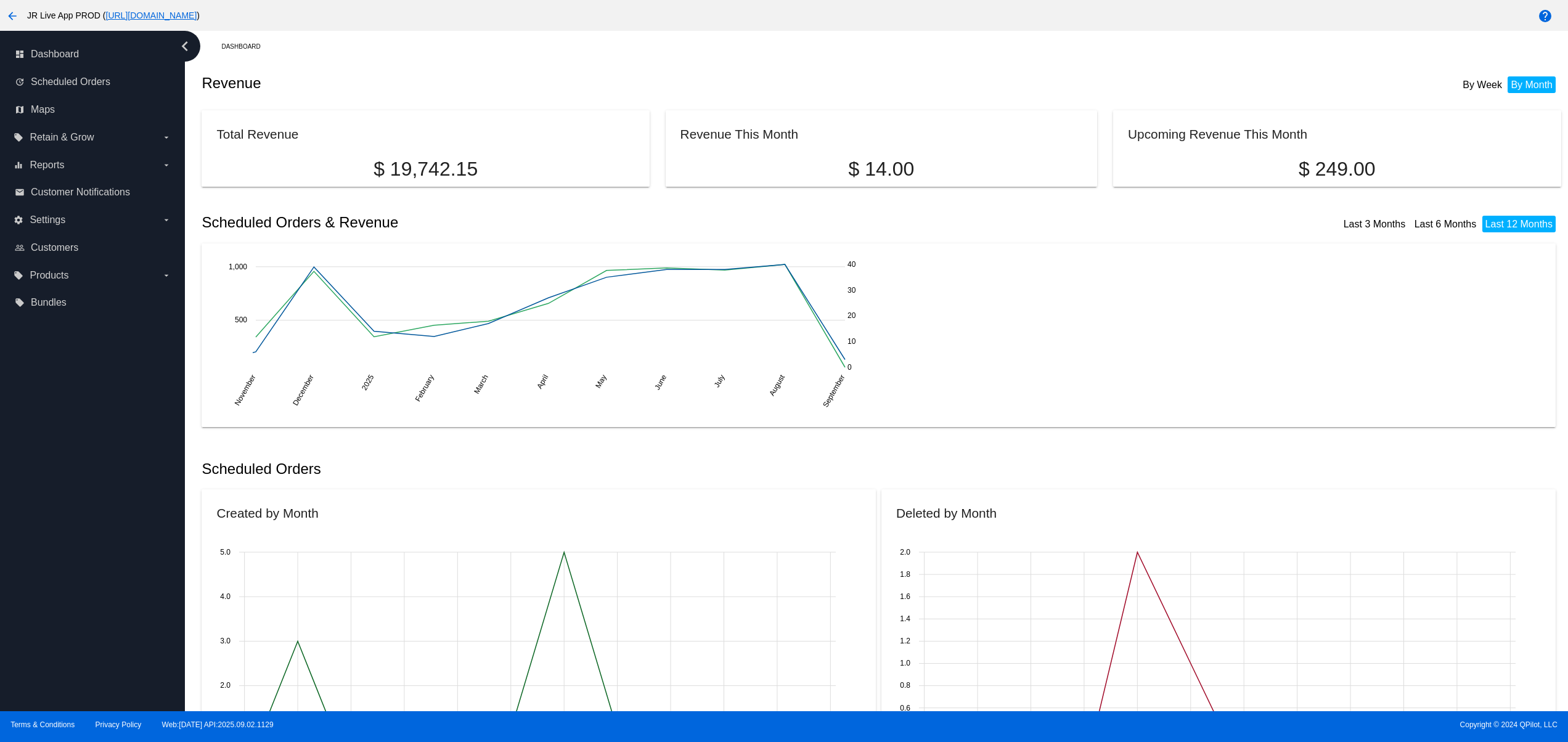
click at [91, 530] on div "dashboard Dashboard update Scheduled Orders map Maps local_offer Retain & Grow …" at bounding box center [92, 371] width 185 height 681
drag, startPoint x: 87, startPoint y: 511, endPoint x: 84, endPoint y: 472, distance: 39.1
click at [87, 511] on div "dashboard Dashboard update Scheduled Orders map Maps local_offer Retain & Grow …" at bounding box center [92, 371] width 185 height 681
click at [84, 465] on div "dashboard Dashboard update Scheduled Orders map Maps local_offer Retain & Grow …" at bounding box center [92, 371] width 185 height 681
drag, startPoint x: 47, startPoint y: 669, endPoint x: 46, endPoint y: 630, distance: 39.0
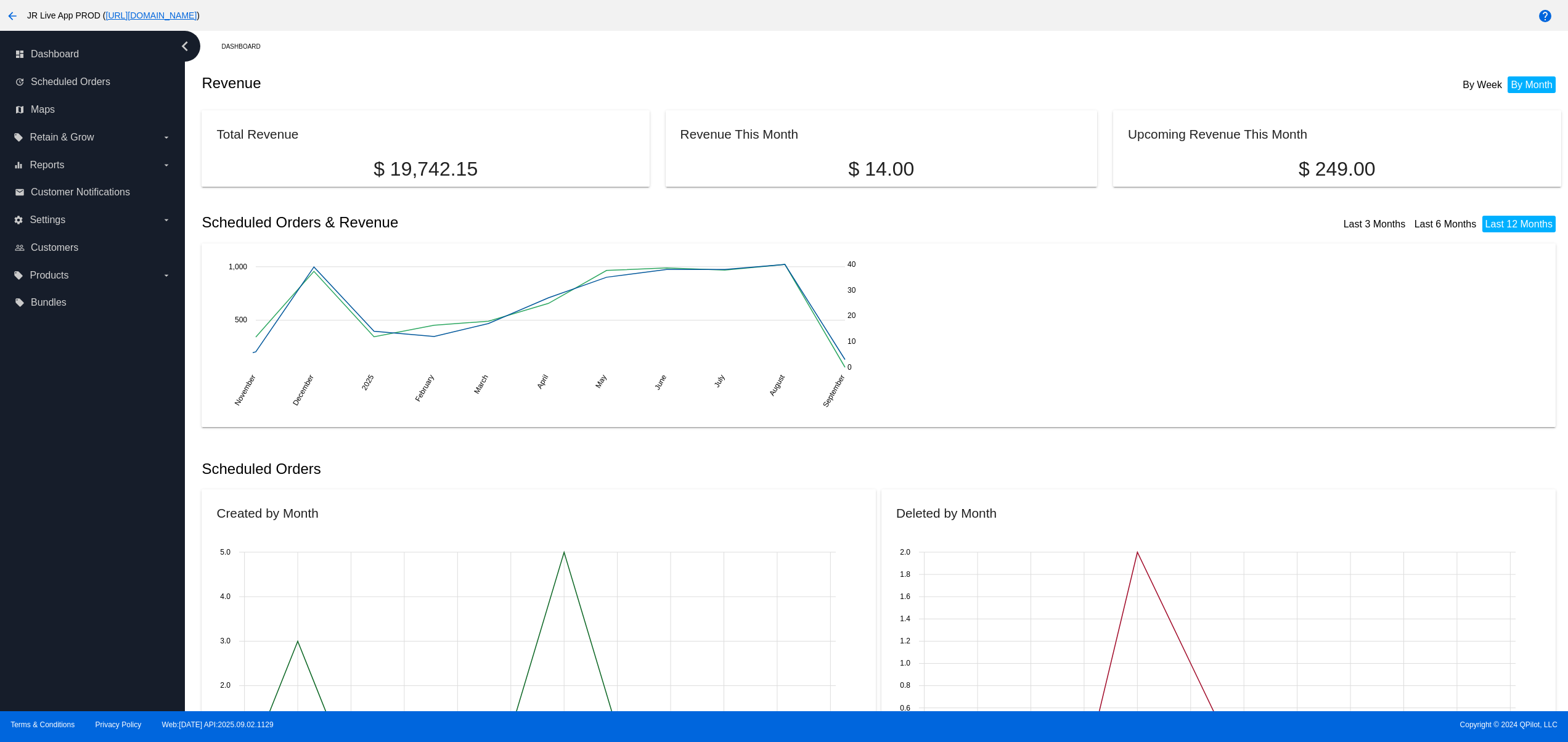
click at [46, 672] on div "dashboard Dashboard update Scheduled Orders map Maps local_offer Retain & Grow …" at bounding box center [92, 371] width 185 height 681
drag, startPoint x: 46, startPoint y: 618, endPoint x: 46, endPoint y: 603, distance: 15.0
click at [46, 609] on div "dashboard Dashboard update Scheduled Orders map Maps local_offer Retain & Grow …" at bounding box center [92, 371] width 185 height 681
click at [46, 548] on div "dashboard Dashboard update Scheduled Orders map Maps local_offer Retain & Grow …" at bounding box center [92, 371] width 185 height 681
click at [46, 511] on div "dashboard Dashboard update Scheduled Orders map Maps local_offer Retain & Grow …" at bounding box center [92, 371] width 185 height 681
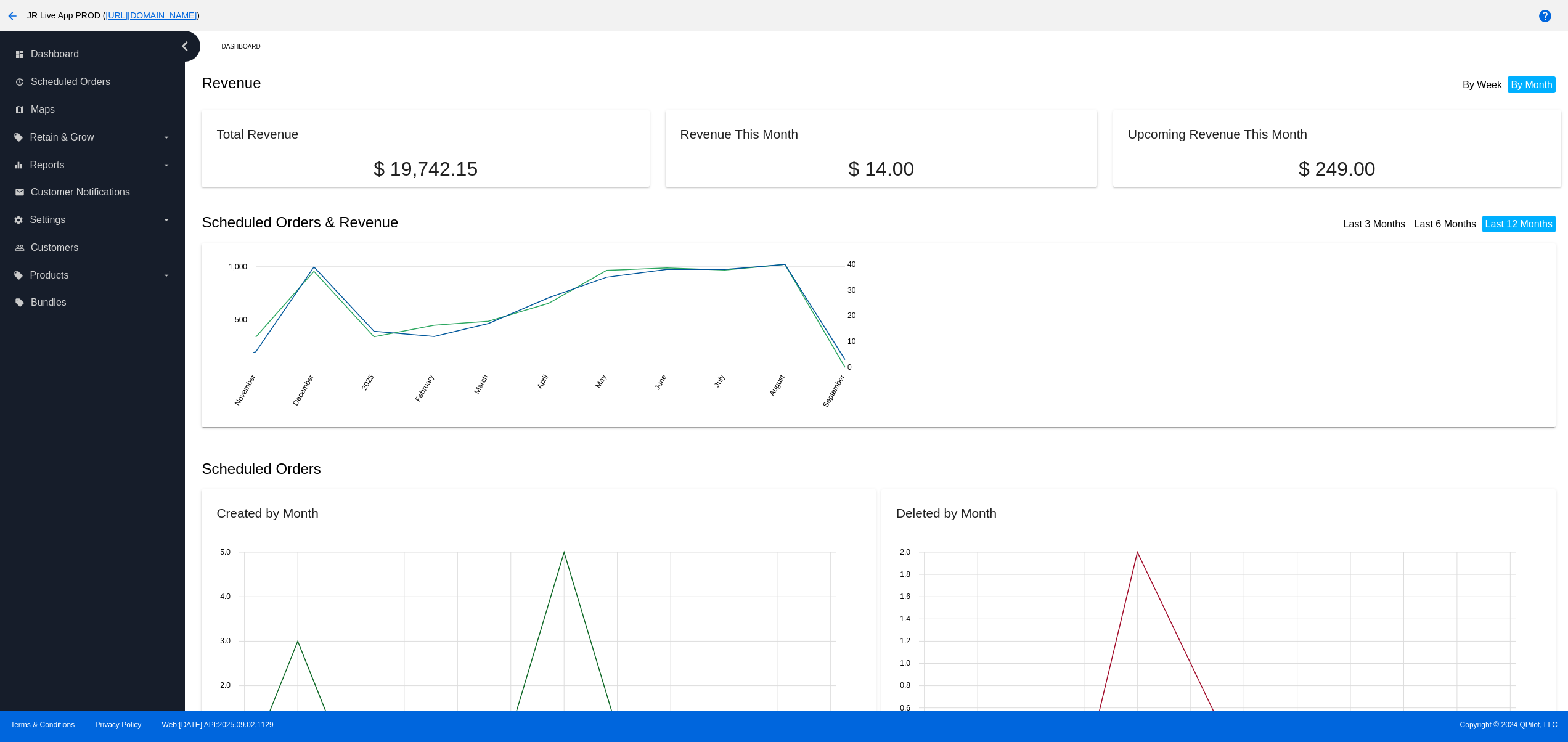
click at [46, 457] on div "dashboard Dashboard update Scheduled Orders map Maps local_offer Retain & Grow …" at bounding box center [92, 371] width 185 height 681
click at [94, 630] on div "dashboard Dashboard update Scheduled Orders map Maps local_offer Retain & Grow …" at bounding box center [92, 371] width 185 height 681
click at [85, 581] on div "dashboard Dashboard update Scheduled Orders map Maps local_offer Retain & Grow …" at bounding box center [92, 371] width 185 height 681
click at [79, 557] on div "dashboard Dashboard update Scheduled Orders map Maps local_offer Retain & Grow …" at bounding box center [92, 371] width 185 height 681
click at [78, 556] on div "dashboard Dashboard update Scheduled Orders map Maps local_offer Retain & Grow …" at bounding box center [92, 371] width 185 height 681
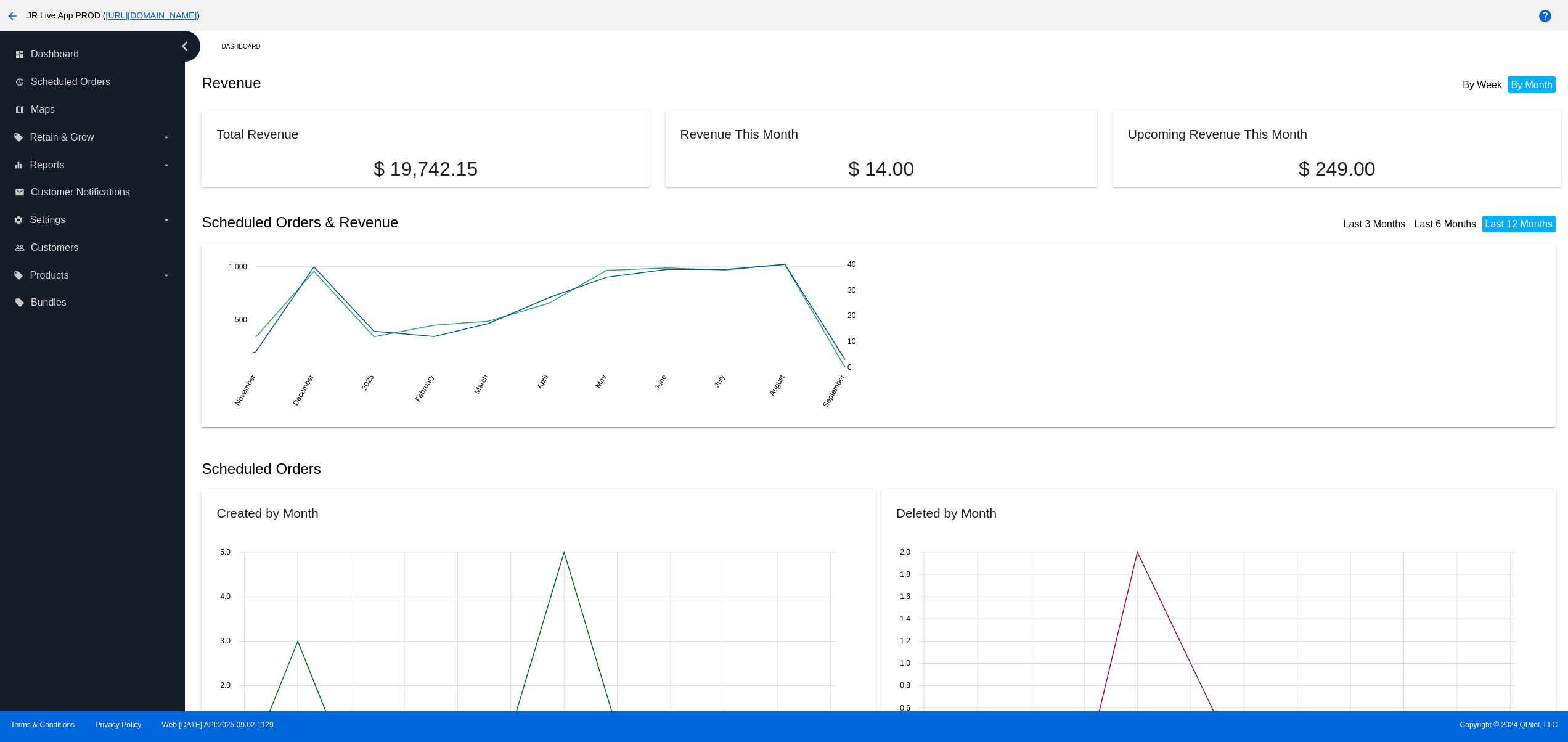
drag, startPoint x: 78, startPoint y: 521, endPoint x: 78, endPoint y: 507, distance: 14.0
click at [78, 513] on div "dashboard Dashboard update Scheduled Orders map Maps local_offer Retain & Grow …" at bounding box center [92, 371] width 185 height 681
click at [73, 472] on div "dashboard Dashboard update Scheduled Orders map Maps local_offer Retain & Grow …" at bounding box center [92, 371] width 185 height 681
click at [46, 590] on div "dashboard Dashboard update Scheduled Orders map Maps local_offer Retain & Grow …" at bounding box center [92, 371] width 185 height 681
drag, startPoint x: 41, startPoint y: 563, endPoint x: 43, endPoint y: 524, distance: 39.1
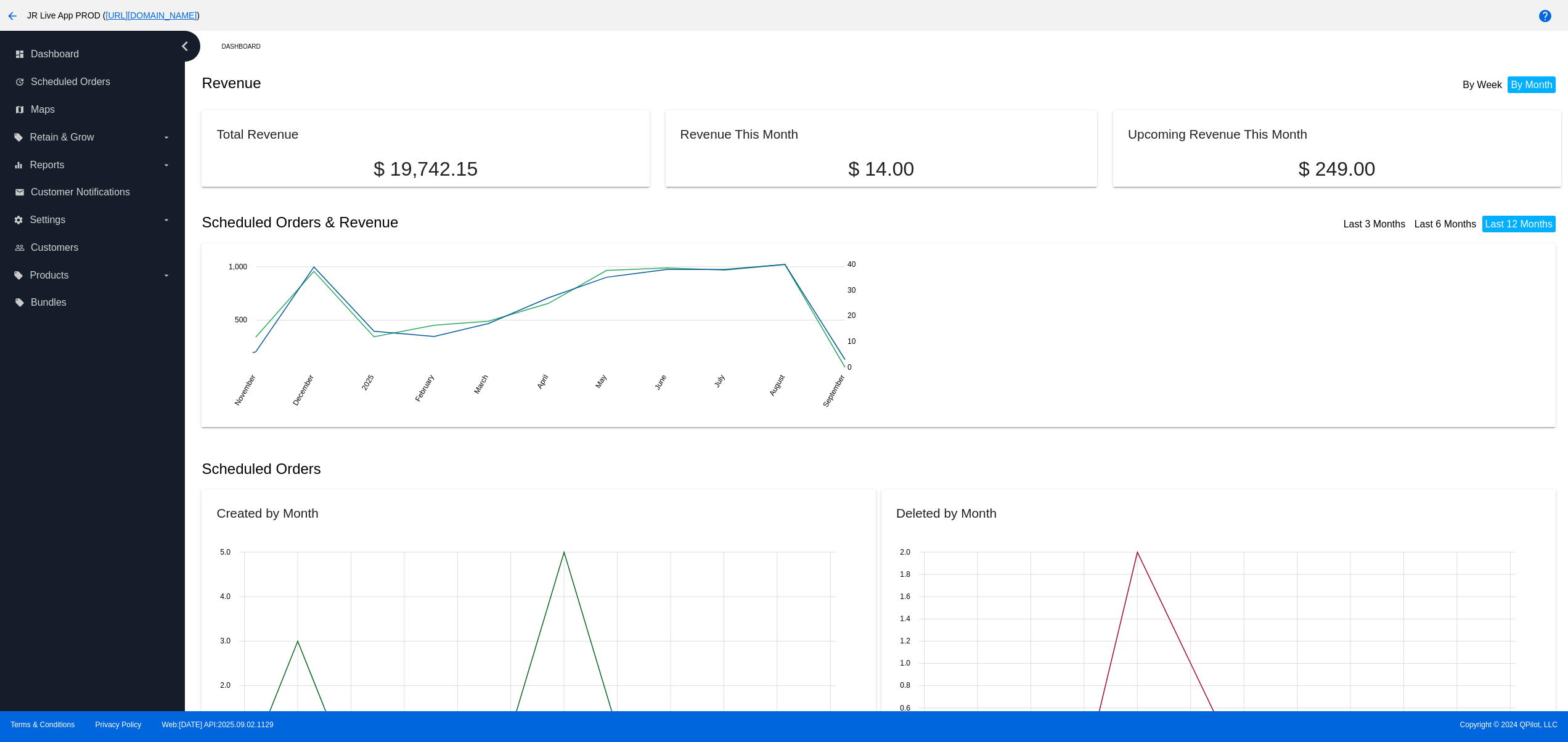
click at [41, 558] on div "dashboard Dashboard update Scheduled Orders map Maps local_offer Retain & Grow …" at bounding box center [92, 371] width 185 height 681
click at [43, 524] on div "dashboard Dashboard update Scheduled Orders map Maps local_offer Retain & Grow …" at bounding box center [92, 371] width 185 height 681
click at [45, 477] on div "dashboard Dashboard update Scheduled Orders map Maps local_offer Retain & Grow …" at bounding box center [92, 371] width 185 height 681
click at [50, 630] on div "dashboard Dashboard update Scheduled Orders map Maps local_offer Retain & Grow …" at bounding box center [92, 371] width 185 height 681
click at [52, 590] on div "dashboard Dashboard update Scheduled Orders map Maps local_offer Retain & Grow …" at bounding box center [92, 371] width 185 height 681
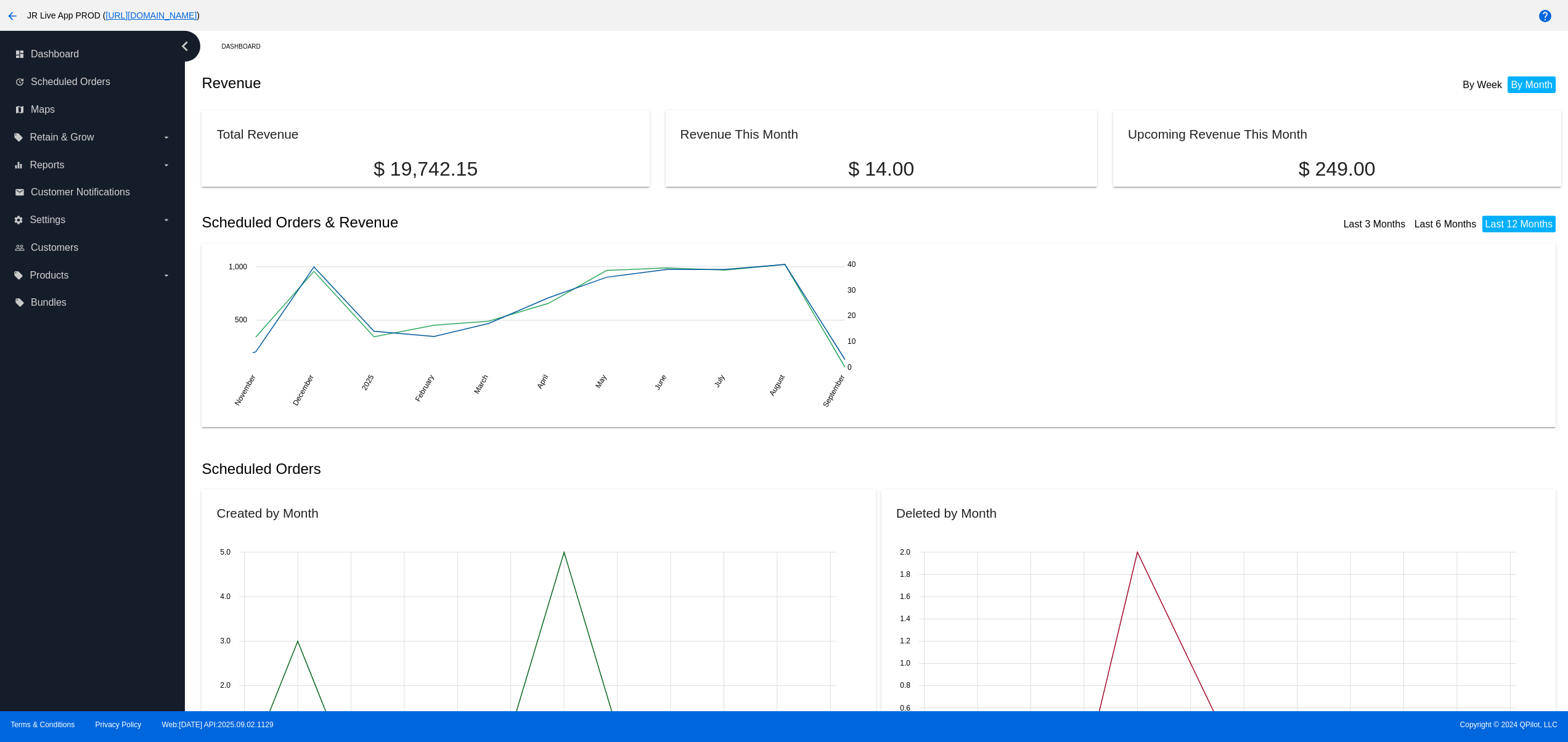
click at [53, 568] on div "dashboard Dashboard update Scheduled Orders map Maps local_offer Retain & Grow …" at bounding box center [92, 371] width 185 height 681
click at [54, 541] on div "dashboard Dashboard update Scheduled Orders map Maps local_offer Retain & Grow …" at bounding box center [92, 371] width 185 height 681
click at [59, 539] on div "dashboard Dashboard update Scheduled Orders map Maps local_offer Retain & Grow …" at bounding box center [92, 371] width 185 height 681
click at [59, 610] on div "dashboard Dashboard update Scheduled Orders map Maps local_offer Retain & Grow …" at bounding box center [92, 371] width 185 height 681
drag, startPoint x: 57, startPoint y: 583, endPoint x: 57, endPoint y: 576, distance: 7.0
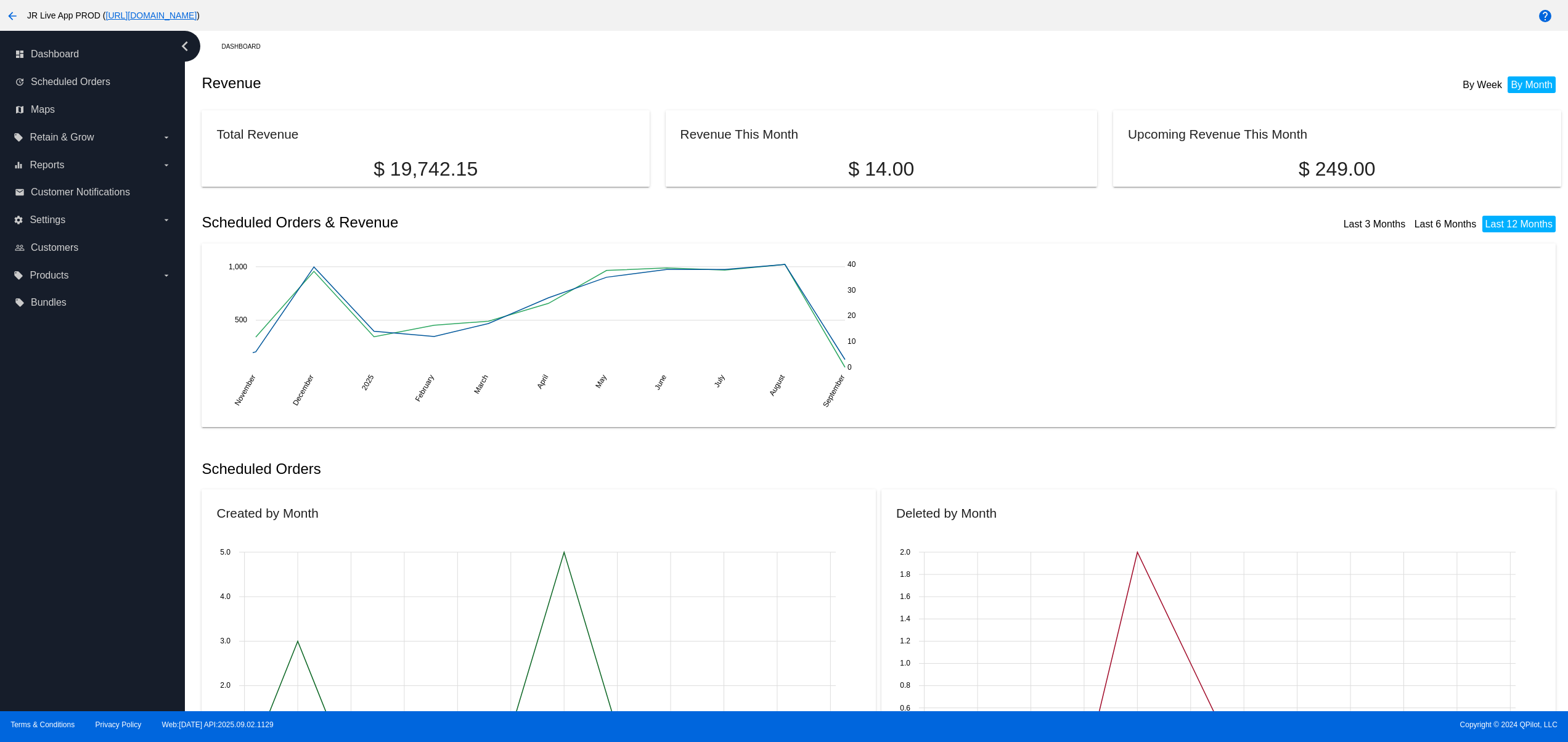
click at [57, 576] on div "dashboard Dashboard update Scheduled Orders map Maps local_offer Retain & Grow …" at bounding box center [92, 371] width 185 height 681
drag, startPoint x: 60, startPoint y: 548, endPoint x: 64, endPoint y: 535, distance: 13.6
click at [60, 546] on div "dashboard Dashboard update Scheduled Orders map Maps local_offer Retain & Grow …" at bounding box center [92, 371] width 185 height 681
click at [72, 578] on div "dashboard Dashboard update Scheduled Orders map Maps local_offer Retain & Grow …" at bounding box center [92, 371] width 185 height 681
drag, startPoint x: 74, startPoint y: 536, endPoint x: 74, endPoint y: 484, distance: 52.0
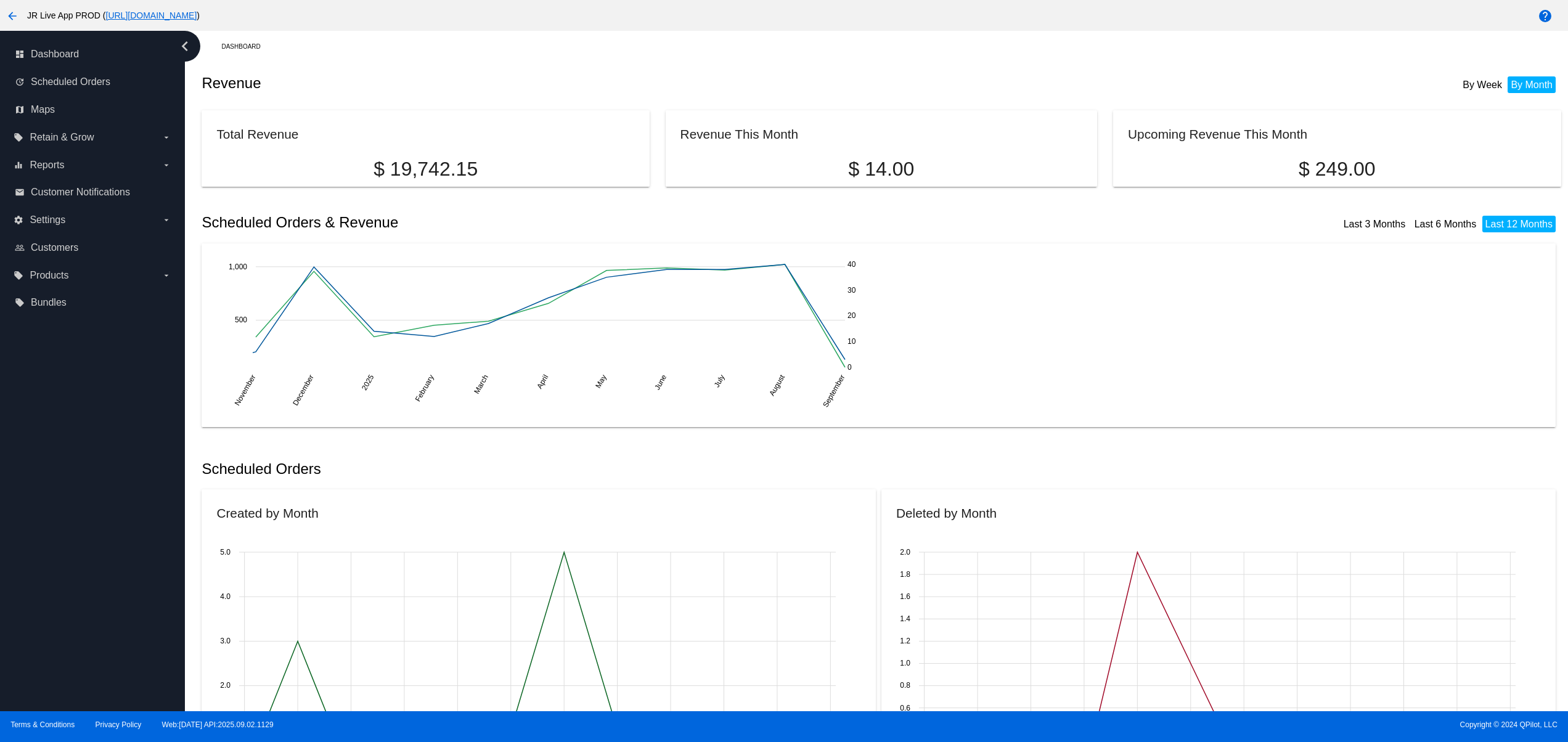
click at [75, 530] on div "dashboard Dashboard update Scheduled Orders map Maps local_offer Retain & Grow …" at bounding box center [92, 371] width 185 height 681
click at [73, 481] on div "dashboard Dashboard update Scheduled Orders map Maps local_offer Retain & Grow …" at bounding box center [92, 371] width 185 height 681
click at [73, 461] on div "dashboard Dashboard update Scheduled Orders map Maps local_offer Retain & Grow …" at bounding box center [92, 371] width 185 height 681
click at [92, 590] on div "dashboard Dashboard update Scheduled Orders map Maps local_offer Retain & Grow …" at bounding box center [92, 371] width 185 height 681
drag, startPoint x: 96, startPoint y: 516, endPoint x: 95, endPoint y: 492, distance: 24.0
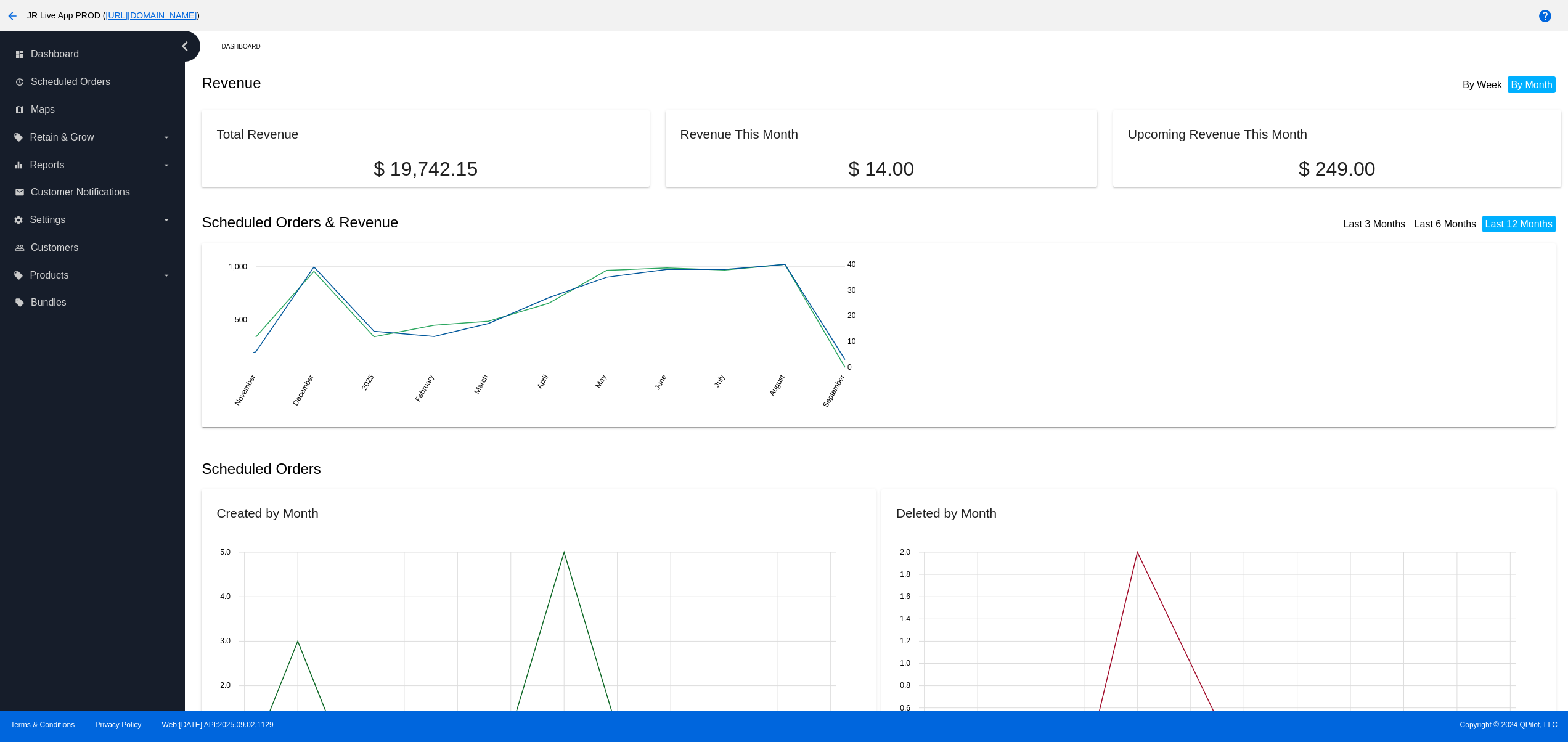
click at [95, 514] on div "dashboard Dashboard update Scheduled Orders map Maps local_offer Retain & Grow …" at bounding box center [92, 371] width 185 height 681
click at [95, 492] on div "dashboard Dashboard update Scheduled Orders map Maps local_offer Retain & Grow …" at bounding box center [92, 371] width 185 height 681
drag, startPoint x: 95, startPoint y: 445, endPoint x: 104, endPoint y: 482, distance: 38.1
click at [95, 444] on div "dashboard Dashboard update Scheduled Orders map Maps local_offer Retain & Grow …" at bounding box center [92, 371] width 185 height 681
click at [117, 605] on div "dashboard Dashboard update Scheduled Orders map Maps local_offer Retain & Grow …" at bounding box center [92, 371] width 185 height 681
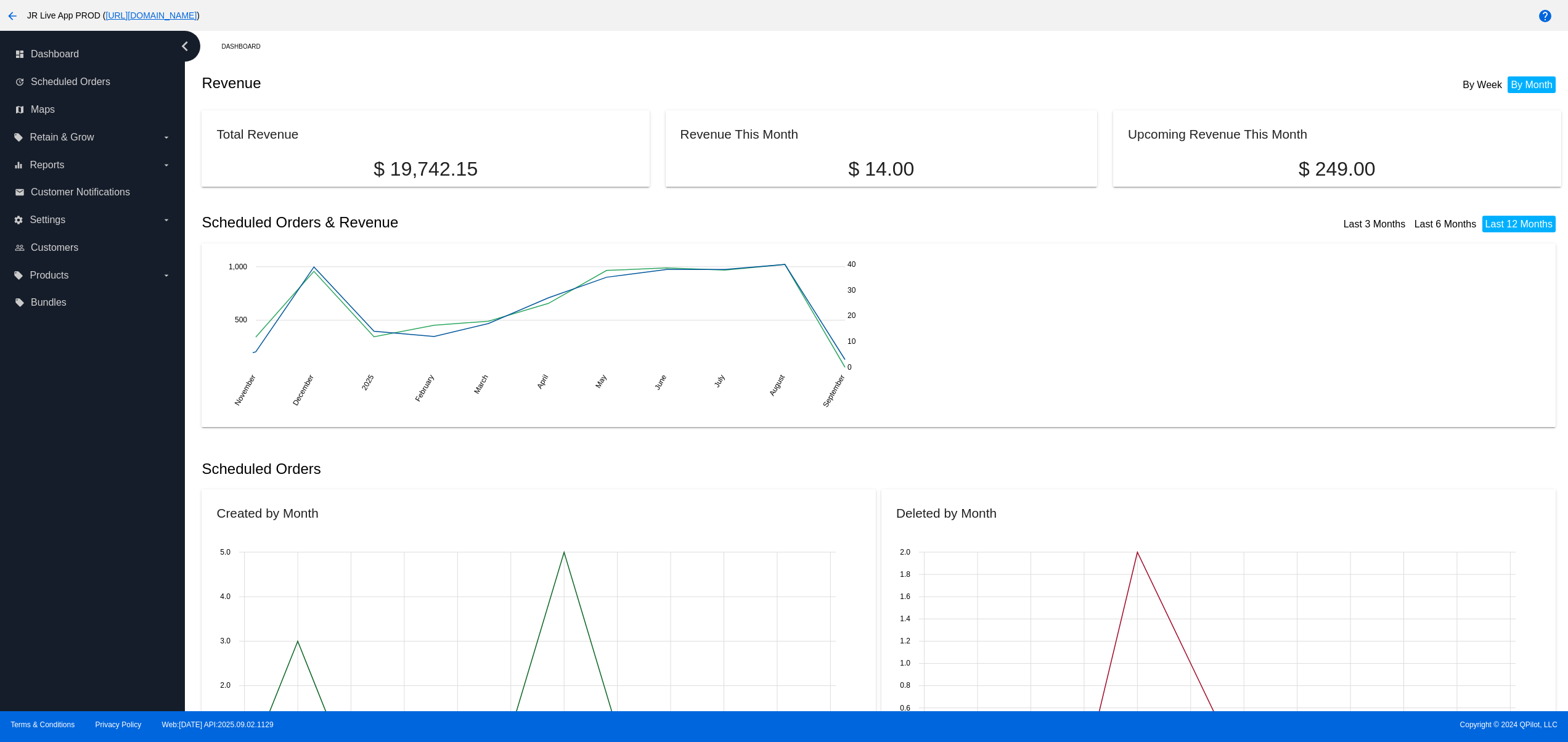
click at [107, 597] on div "dashboard Dashboard update Scheduled Orders map Maps local_offer Retain & Grow …" at bounding box center [92, 371] width 185 height 681
drag, startPoint x: 106, startPoint y: 558, endPoint x: 106, endPoint y: 546, distance: 12.0
click at [106, 548] on div "dashboard Dashboard update Scheduled Orders map Maps local_offer Retain & Grow …" at bounding box center [92, 371] width 185 height 681
click at [106, 504] on div "dashboard Dashboard update Scheduled Orders map Maps local_offer Retain & Grow …" at bounding box center [92, 371] width 185 height 681
drag, startPoint x: 109, startPoint y: 610, endPoint x: 112, endPoint y: 600, distance: 10.4
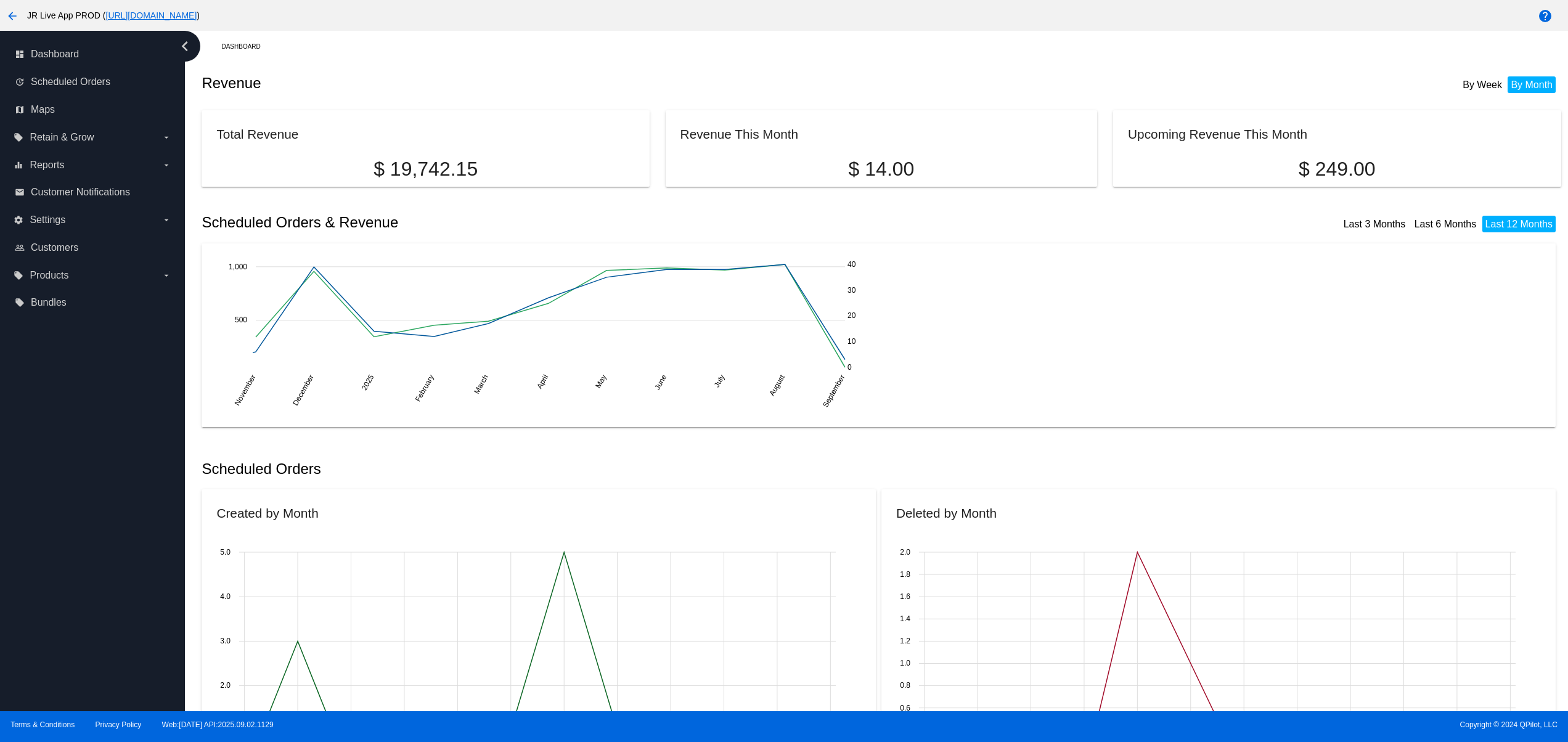
click at [111, 613] on div "dashboard Dashboard update Scheduled Orders map Maps local_offer Retain & Grow …" at bounding box center [92, 371] width 185 height 681
click at [112, 597] on div "dashboard Dashboard update Scheduled Orders map Maps local_offer Retain & Grow …" at bounding box center [92, 371] width 185 height 681
drag, startPoint x: 112, startPoint y: 551, endPoint x: 112, endPoint y: 541, distance: 10.0
click at [112, 544] on div "dashboard Dashboard update Scheduled Orders map Maps local_offer Retain & Grow …" at bounding box center [92, 371] width 185 height 681
click at [112, 504] on div "dashboard Dashboard update Scheduled Orders map Maps local_offer Retain & Grow …" at bounding box center [92, 371] width 185 height 681
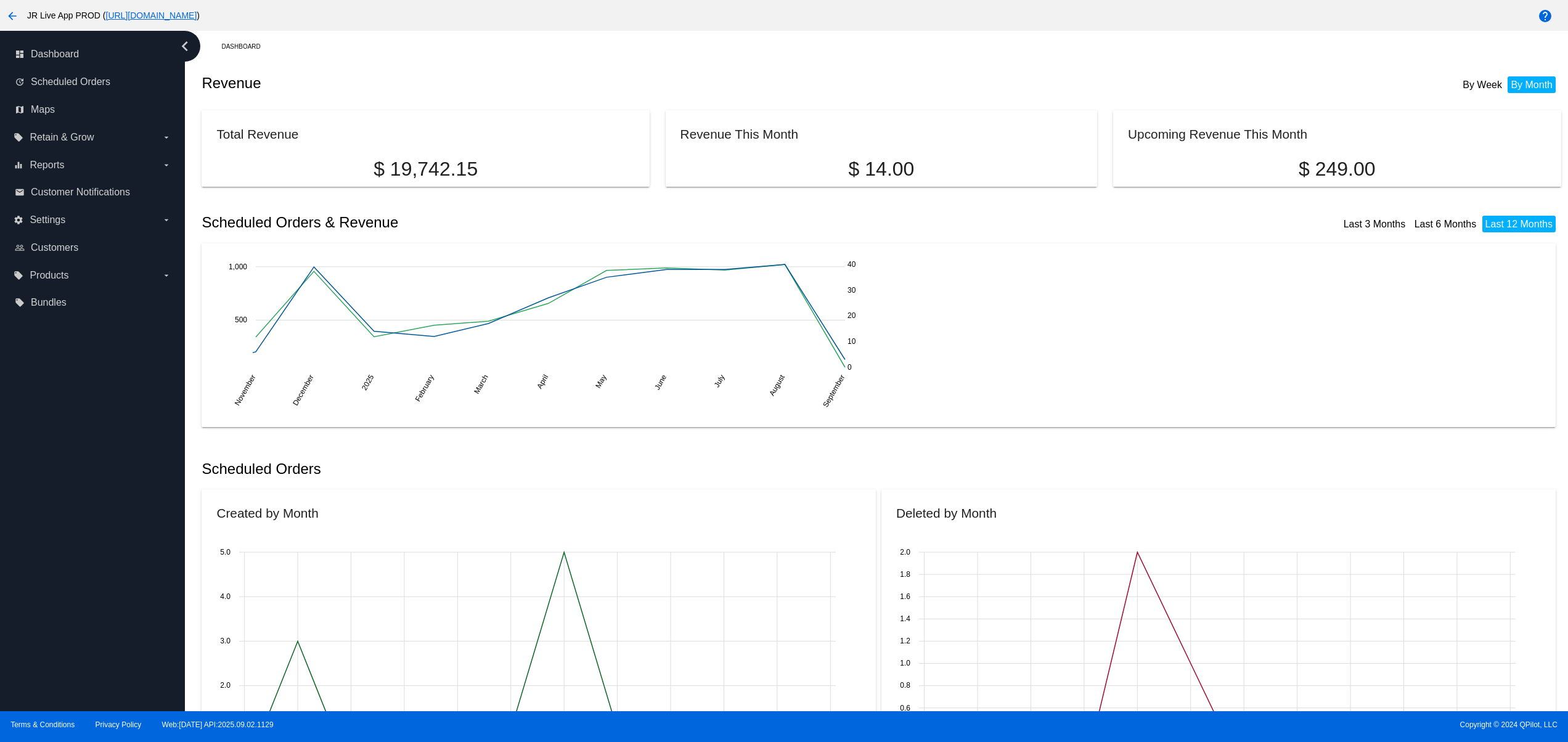
click at [113, 637] on div "dashboard Dashboard update Scheduled Orders map Maps local_offer Retain & Grow …" at bounding box center [92, 371] width 185 height 681
click at [110, 602] on div "dashboard Dashboard update Scheduled Orders map Maps local_offer Retain & Grow …" at bounding box center [92, 371] width 185 height 681
drag, startPoint x: 110, startPoint y: 595, endPoint x: 110, endPoint y: 558, distance: 37.0
click at [110, 590] on div "dashboard Dashboard update Scheduled Orders map Maps local_offer Retain & Grow …" at bounding box center [92, 371] width 185 height 681
click at [110, 544] on div "dashboard Dashboard update Scheduled Orders map Maps local_offer Retain & Grow …" at bounding box center [92, 371] width 185 height 681
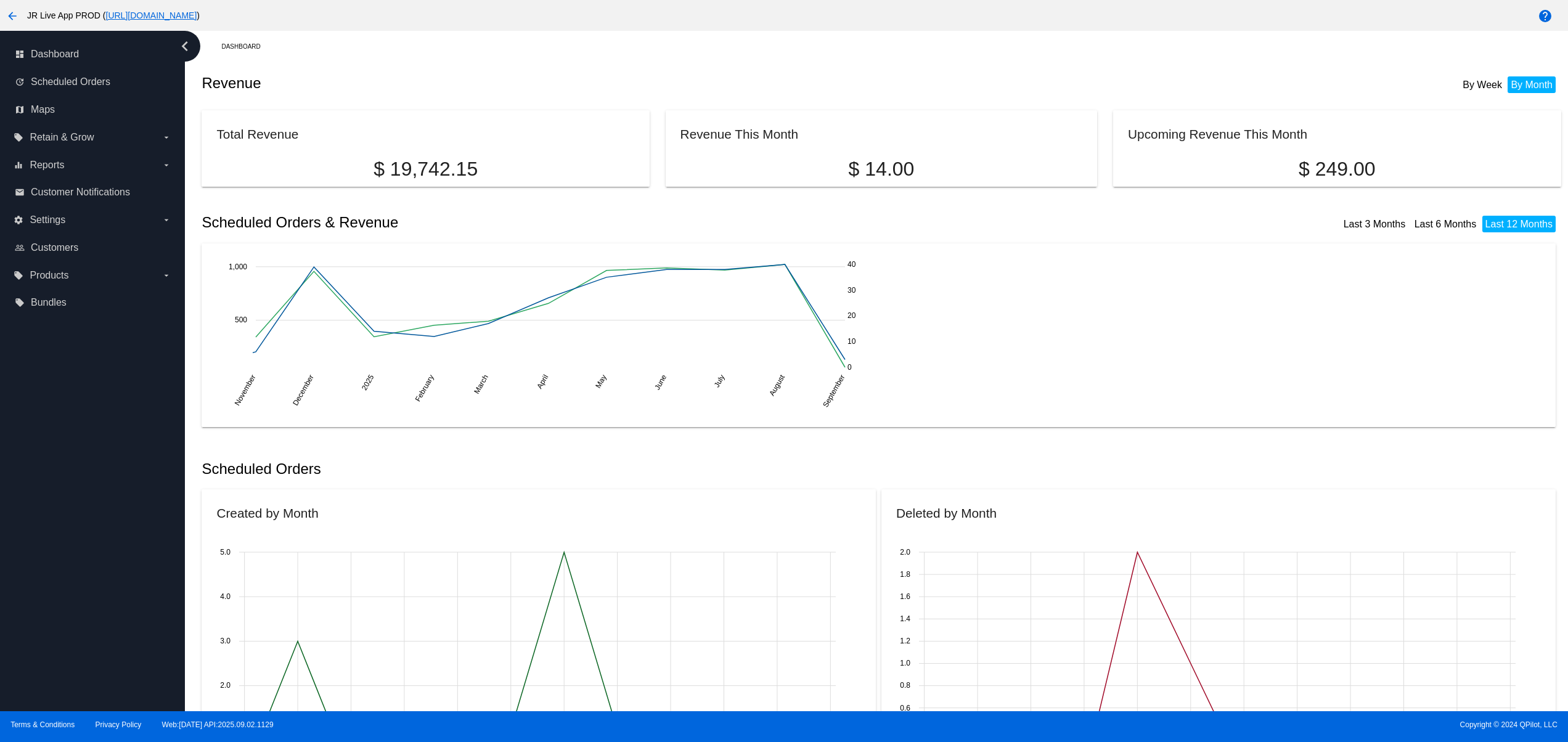
click at [97, 551] on div "dashboard Dashboard update Scheduled Orders map Maps local_offer Retain & Grow …" at bounding box center [92, 371] width 185 height 681
click at [78, 518] on div "dashboard Dashboard update Scheduled Orders map Maps local_offer Retain & Grow …" at bounding box center [92, 371] width 185 height 681
drag, startPoint x: 76, startPoint y: 481, endPoint x: 74, endPoint y: 462, distance: 19.1
click at [76, 474] on div "dashboard Dashboard update Scheduled Orders map Maps local_offer Retain & Grow …" at bounding box center [92, 371] width 185 height 681
click at [74, 414] on div "dashboard Dashboard update Scheduled Orders map Maps local_offer Retain & Grow …" at bounding box center [92, 371] width 185 height 681
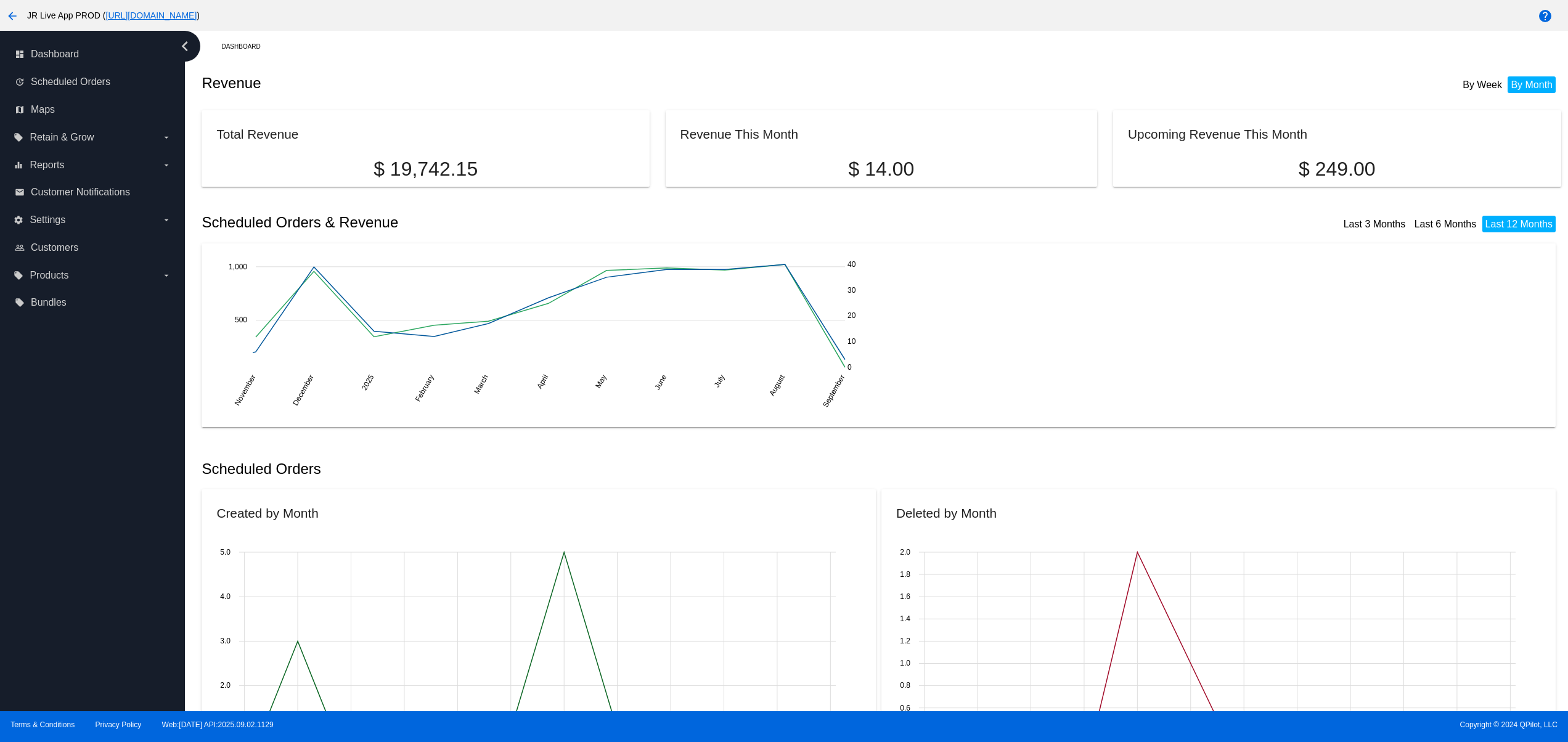
click at [74, 571] on div "dashboard Dashboard update Scheduled Orders map Maps local_offer Retain & Grow …" at bounding box center [92, 371] width 185 height 681
click at [82, 528] on div "dashboard Dashboard update Scheduled Orders map Maps local_offer Retain & Grow …" at bounding box center [92, 371] width 185 height 681
click at [81, 507] on div "dashboard Dashboard update Scheduled Orders map Maps local_offer Retain & Grow …" at bounding box center [92, 371] width 185 height 681
drag, startPoint x: 81, startPoint y: 479, endPoint x: 81, endPoint y: 445, distance: 34.0
click at [81, 469] on div "dashboard Dashboard update Scheduled Orders map Maps local_offer Retain & Grow …" at bounding box center [92, 371] width 185 height 681
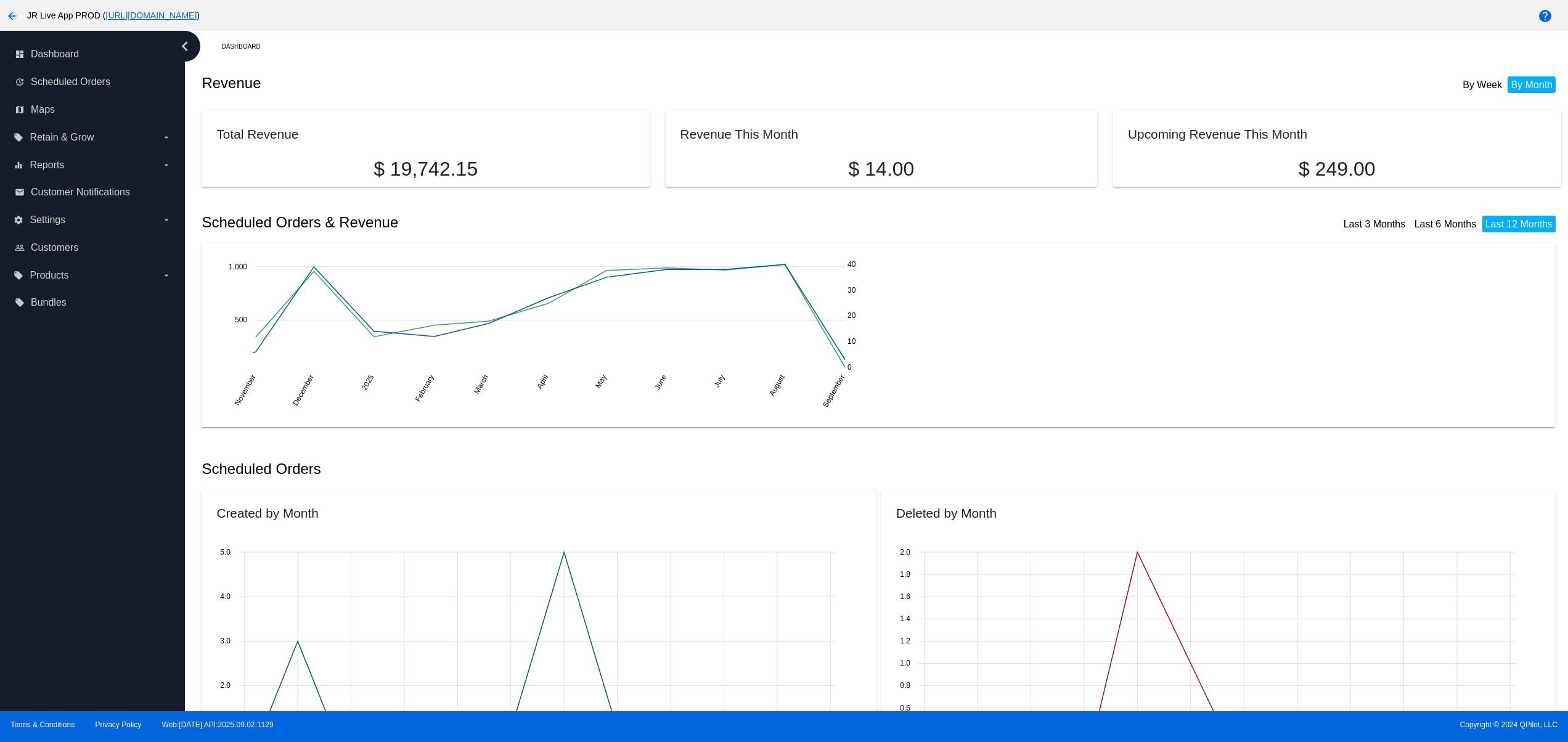
click at [81, 440] on div "dashboard Dashboard update Scheduled Orders map Maps local_offer Retain & Grow …" at bounding box center [92, 371] width 185 height 681
click at [76, 585] on div "dashboard Dashboard update Scheduled Orders map Maps local_offer Retain & Grow …" at bounding box center [92, 371] width 185 height 681
drag, startPoint x: 76, startPoint y: 550, endPoint x: 77, endPoint y: 526, distance: 24.0
click at [76, 545] on div "dashboard Dashboard update Scheduled Orders map Maps local_offer Retain & Grow …" at bounding box center [92, 371] width 185 height 681
click at [80, 501] on div "dashboard Dashboard update Scheduled Orders map Maps local_offer Retain & Grow …" at bounding box center [92, 371] width 185 height 681
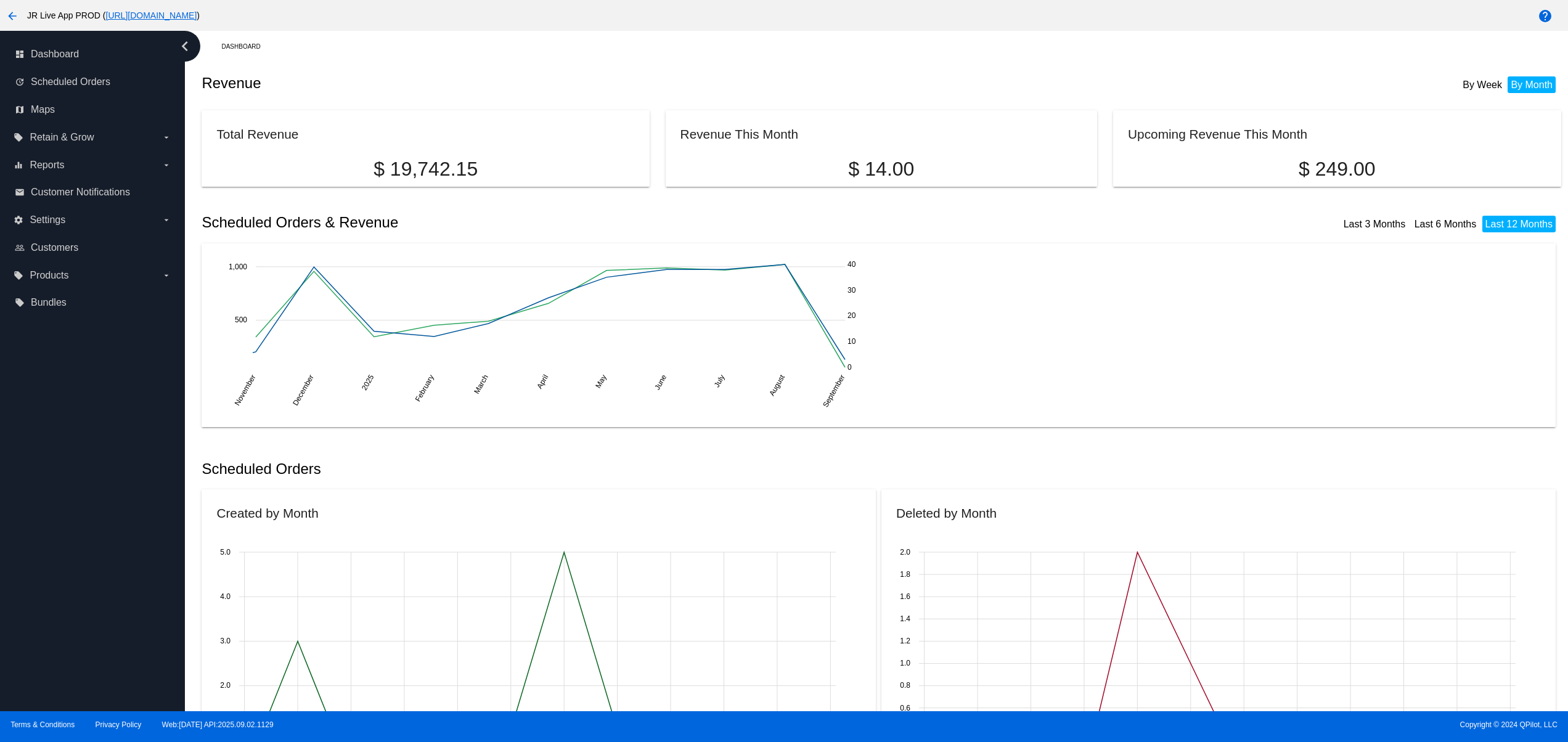
click at [80, 618] on div "dashboard Dashboard update Scheduled Orders map Maps local_offer Retain & Grow …" at bounding box center [92, 371] width 185 height 681
click at [89, 581] on div "dashboard Dashboard update Scheduled Orders map Maps local_offer Retain & Grow …" at bounding box center [92, 371] width 185 height 681
click at [81, 543] on div "dashboard Dashboard update Scheduled Orders map Maps local_offer Retain & Grow …" at bounding box center [92, 371] width 185 height 681
click at [82, 645] on div "dashboard Dashboard update Scheduled Orders map Maps local_offer Retain & Grow …" at bounding box center [92, 371] width 185 height 681
drag, startPoint x: 79, startPoint y: 632, endPoint x: 84, endPoint y: 600, distance: 32.4
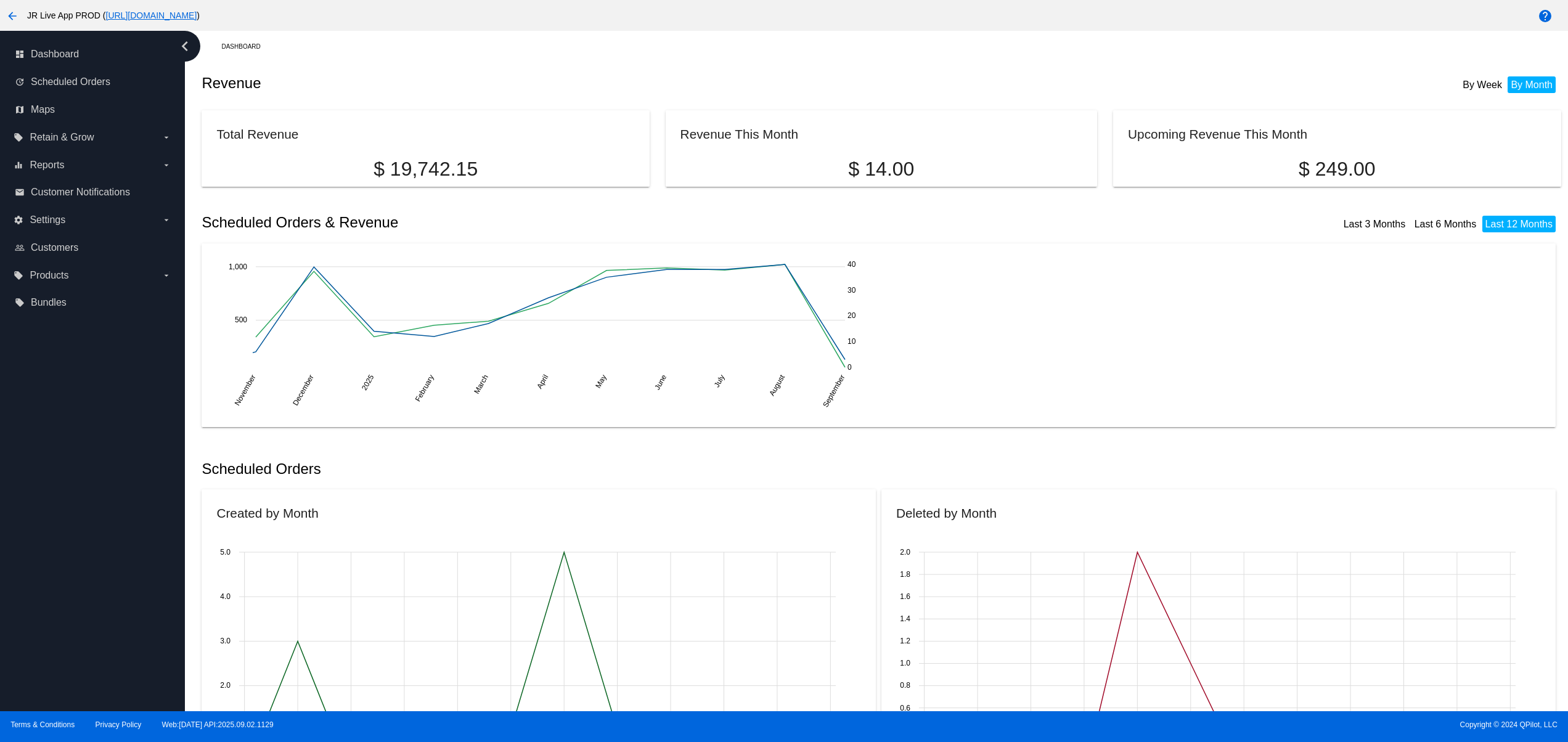
click at [79, 630] on div "dashboard Dashboard update Scheduled Orders map Maps local_offer Retain & Grow …" at bounding box center [92, 371] width 185 height 681
drag, startPoint x: 84, startPoint y: 563, endPoint x: 89, endPoint y: 556, distance: 8.6
click at [85, 562] on div "dashboard Dashboard update Scheduled Orders map Maps local_offer Retain & Grow …" at bounding box center [92, 371] width 185 height 681
click at [76, 603] on div "dashboard Dashboard update Scheduled Orders map Maps local_offer Retain & Grow …" at bounding box center [92, 371] width 185 height 681
click at [73, 581] on div "dashboard Dashboard update Scheduled Orders map Maps local_offer Retain & Grow …" at bounding box center [92, 371] width 185 height 681
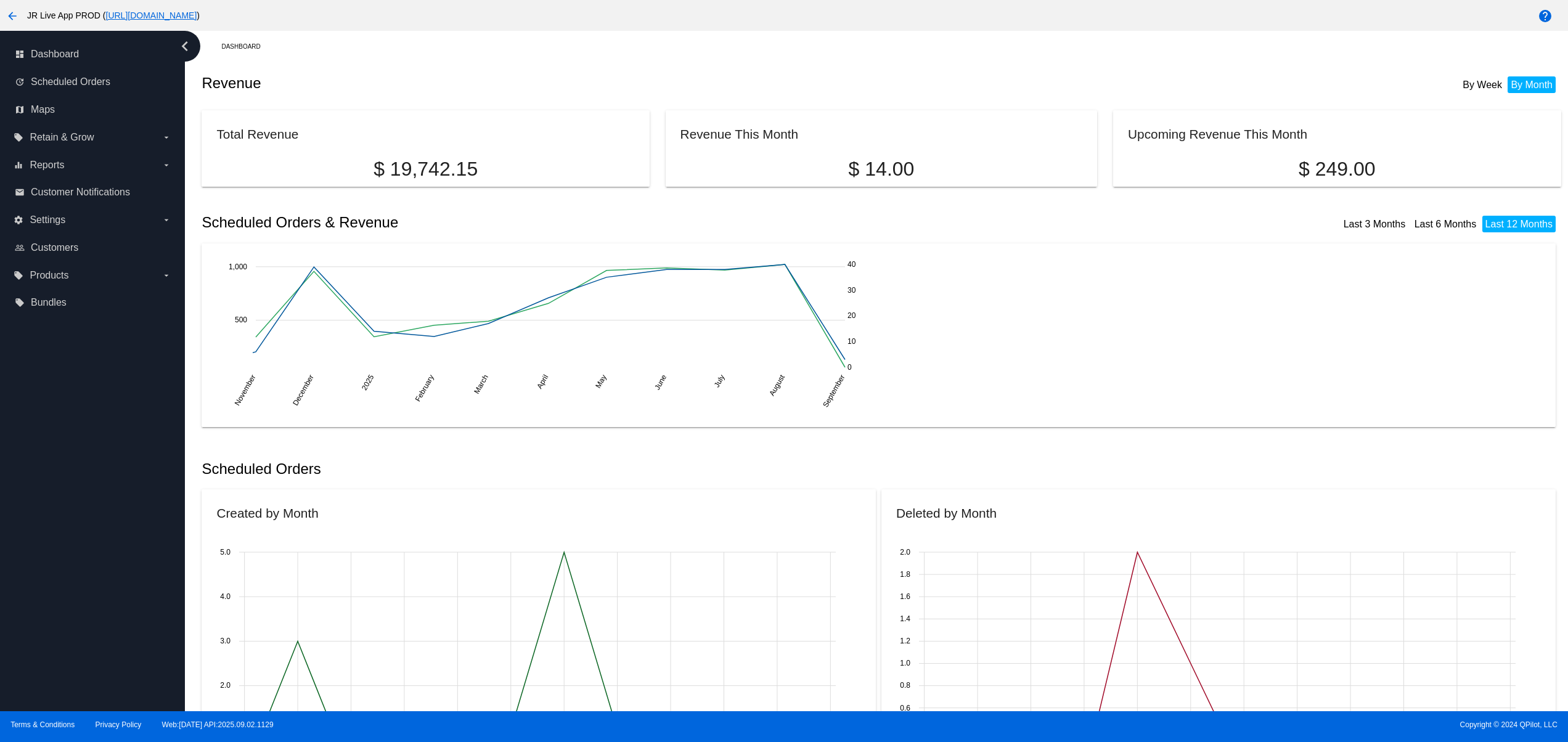
click at [69, 560] on div "dashboard Dashboard update Scheduled Orders map Maps local_offer Retain & Grow …" at bounding box center [92, 371] width 185 height 681
click at [67, 531] on div "dashboard Dashboard update Scheduled Orders map Maps local_offer Retain & Grow …" at bounding box center [92, 371] width 185 height 681
drag, startPoint x: 67, startPoint y: 502, endPoint x: 67, endPoint y: 477, distance: 25.0
click at [67, 499] on div "dashboard Dashboard update Scheduled Orders map Maps local_offer Retain & Grow …" at bounding box center [92, 371] width 185 height 681
click at [67, 467] on div "dashboard Dashboard update Scheduled Orders map Maps local_offer Retain & Grow …" at bounding box center [92, 371] width 185 height 681
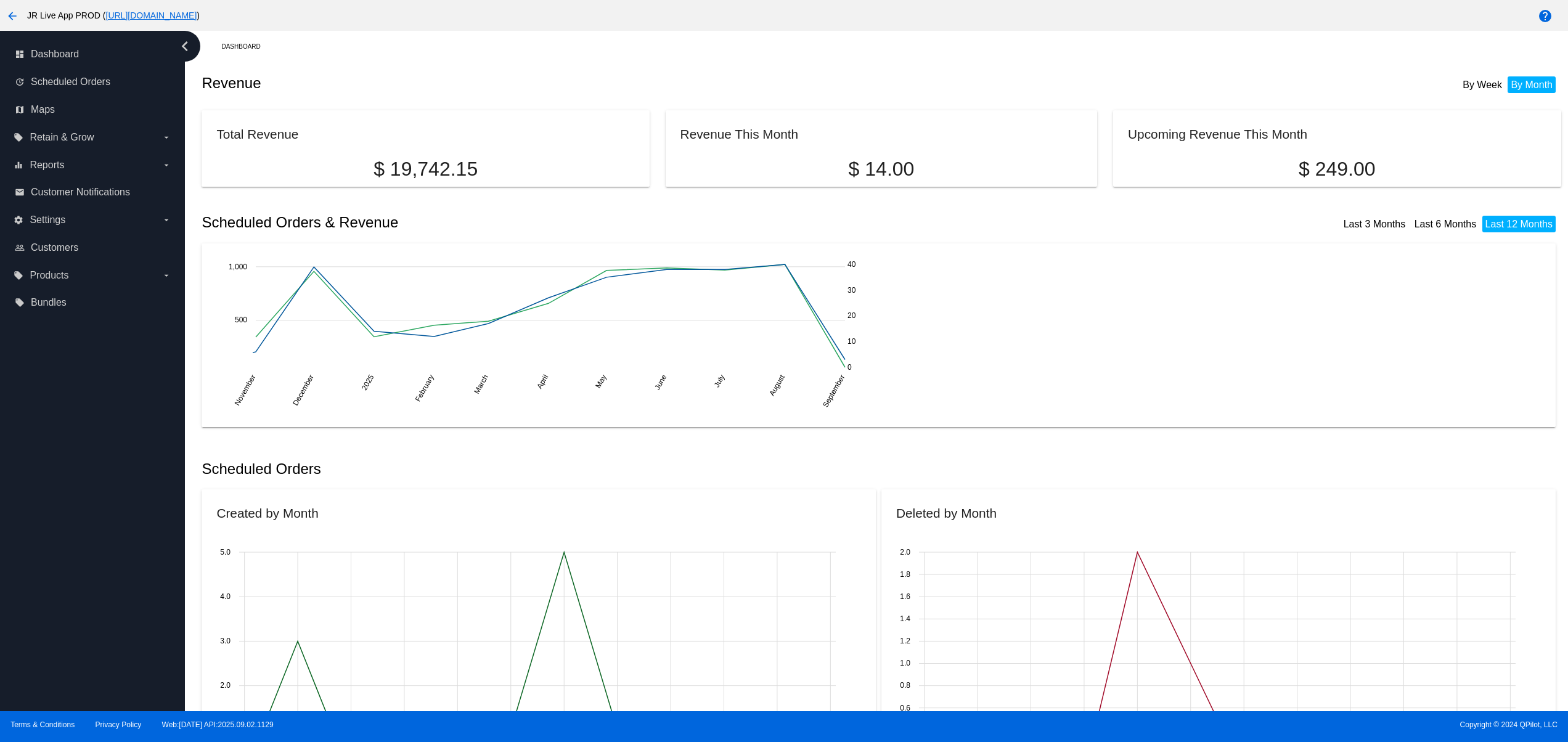
click at [81, 647] on div "dashboard Dashboard update Scheduled Orders map Maps local_offer Retain & Grow …" at bounding box center [92, 371] width 185 height 681
click at [76, 619] on div "dashboard Dashboard update Scheduled Orders map Maps local_offer Retain & Grow …" at bounding box center [92, 371] width 185 height 681
click at [76, 576] on div "dashboard Dashboard update Scheduled Orders map Maps local_offer Retain & Grow …" at bounding box center [92, 371] width 185 height 681
click at [76, 540] on div "dashboard Dashboard update Scheduled Orders map Maps local_offer Retain & Grow …" at bounding box center [92, 371] width 185 height 681
click at [76, 514] on div "dashboard Dashboard update Scheduled Orders map Maps local_offer Retain & Grow …" at bounding box center [92, 371] width 185 height 681
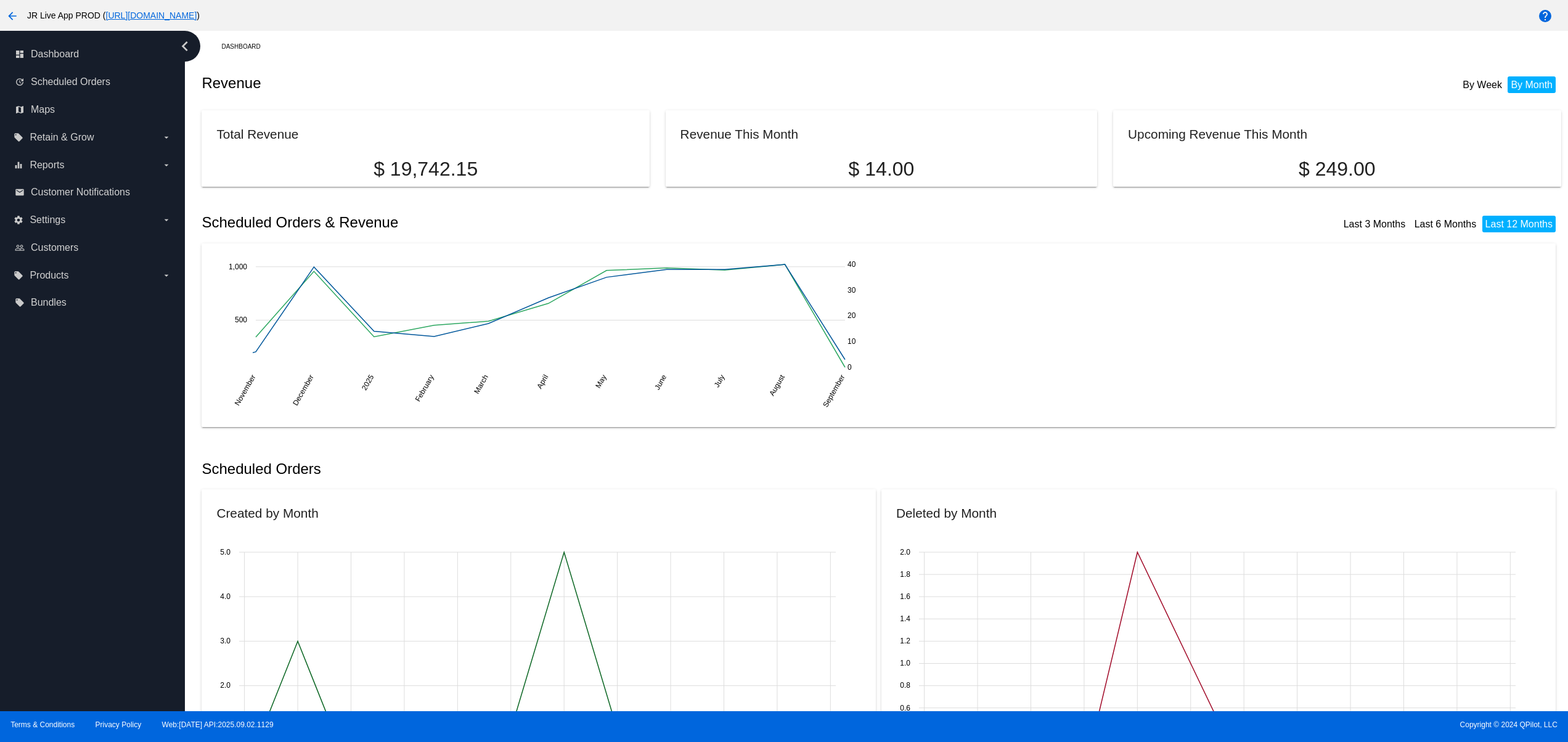
drag, startPoint x: 76, startPoint y: 497, endPoint x: 76, endPoint y: 472, distance: 25.0
click at [76, 496] on div "dashboard Dashboard update Scheduled Orders map Maps local_offer Retain & Grow …" at bounding box center [92, 371] width 185 height 681
click at [76, 472] on div "dashboard Dashboard update Scheduled Orders map Maps local_offer Retain & Grow …" at bounding box center [92, 371] width 185 height 681
click at [70, 625] on div "dashboard Dashboard update Scheduled Orders map Maps local_offer Retain & Grow …" at bounding box center [92, 371] width 185 height 681
click at [70, 585] on div "dashboard Dashboard update Scheduled Orders map Maps local_offer Retain & Grow …" at bounding box center [92, 371] width 185 height 681
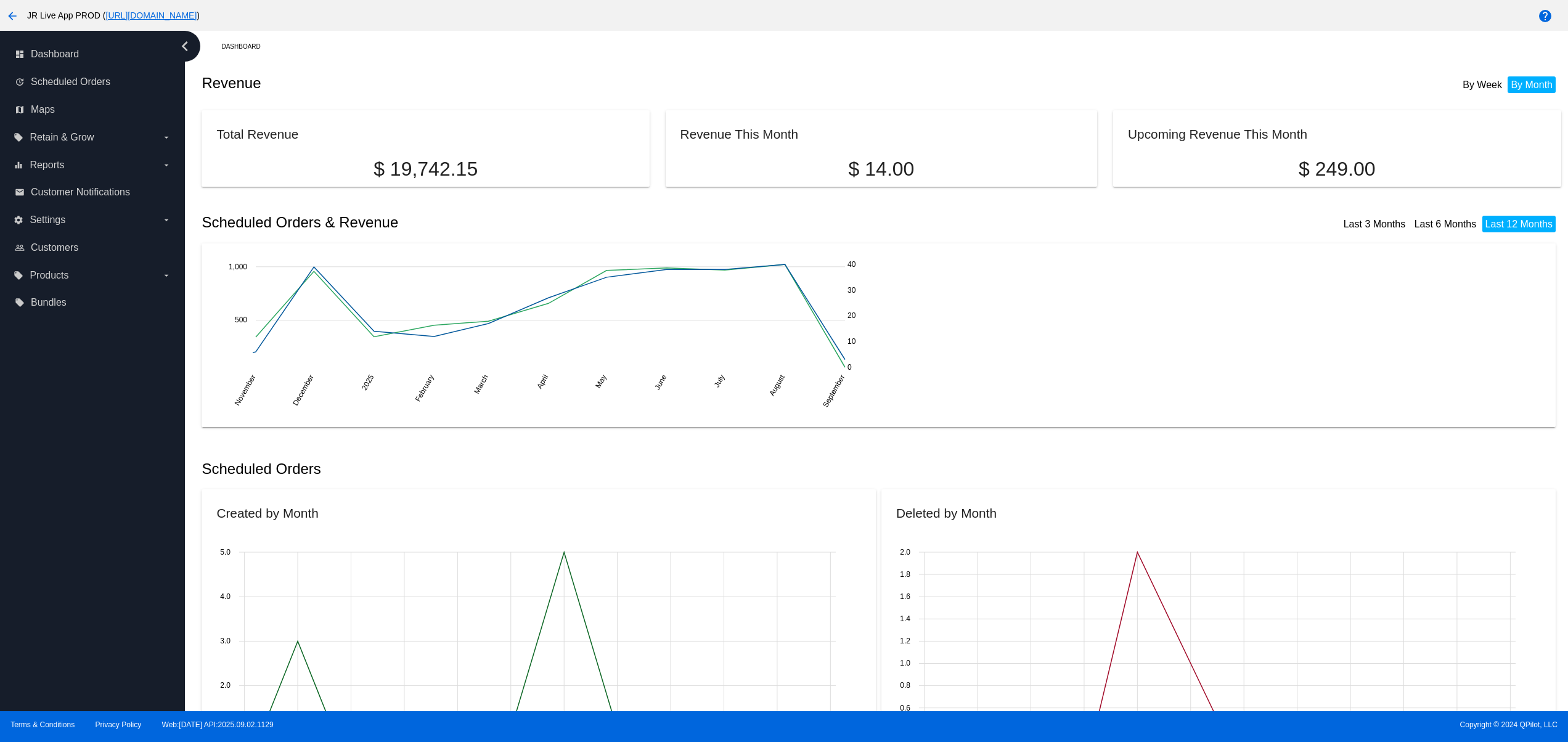
click at [69, 555] on div "dashboard Dashboard update Scheduled Orders map Maps local_offer Retain & Grow …" at bounding box center [92, 371] width 185 height 681
click at [68, 538] on div "dashboard Dashboard update Scheduled Orders map Maps local_offer Retain & Grow …" at bounding box center [92, 371] width 185 height 681
click at [84, 573] on div "dashboard Dashboard update Scheduled Orders map Maps local_offer Retain & Grow …" at bounding box center [92, 371] width 185 height 681
drag, startPoint x: 78, startPoint y: 529, endPoint x: 79, endPoint y: 494, distance: 35.0
click at [78, 524] on div "dashboard Dashboard update Scheduled Orders map Maps local_offer Retain & Grow …" at bounding box center [92, 371] width 185 height 681
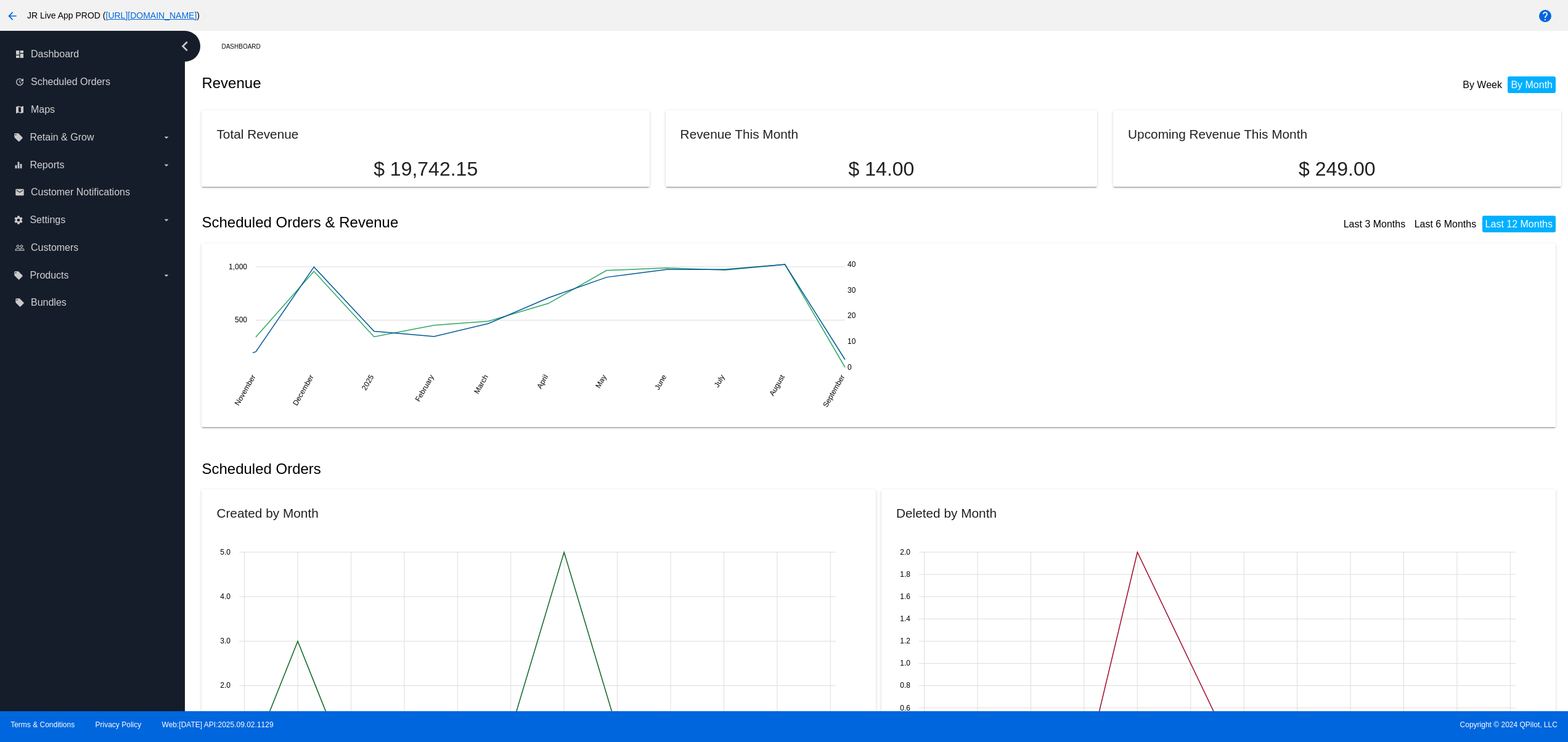
click at [79, 493] on div "dashboard Dashboard update Scheduled Orders map Maps local_offer Retain & Grow …" at bounding box center [92, 371] width 185 height 681
click at [80, 472] on div "dashboard Dashboard update Scheduled Orders map Maps local_offer Retain & Grow …" at bounding box center [92, 371] width 185 height 681
click at [82, 566] on div "dashboard Dashboard update Scheduled Orders map Maps local_offer Retain & Grow …" at bounding box center [92, 371] width 185 height 681
click at [76, 511] on div "dashboard Dashboard update Scheduled Orders map Maps local_offer Retain & Grow …" at bounding box center [92, 371] width 185 height 681
click at [58, 483] on div "dashboard Dashboard update Scheduled Orders map Maps local_offer Retain & Grow …" at bounding box center [92, 371] width 185 height 681
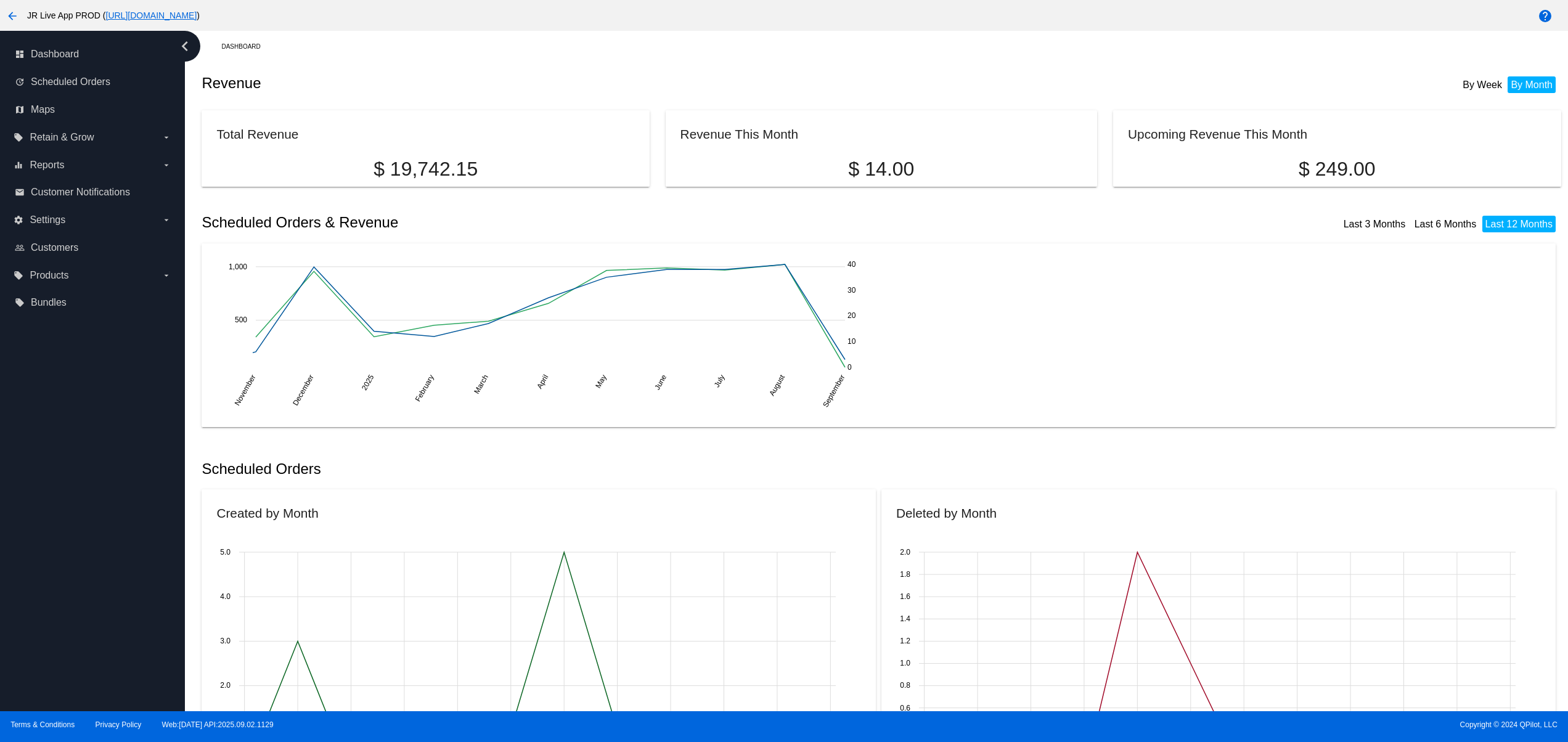
click at [36, 450] on div "dashboard Dashboard update Scheduled Orders map Maps local_offer Retain & Grow …" at bounding box center [92, 371] width 185 height 681
click at [40, 402] on div "dashboard Dashboard update Scheduled Orders map Maps local_offer Retain & Grow …" at bounding box center [92, 371] width 185 height 681
click at [70, 585] on div "dashboard Dashboard update Scheduled Orders map Maps local_offer Retain & Grow …" at bounding box center [92, 371] width 185 height 681
click at [63, 514] on div "dashboard Dashboard update Scheduled Orders map Maps local_offer Retain & Grow …" at bounding box center [92, 371] width 185 height 681
click at [63, 487] on div "dashboard Dashboard update Scheduled Orders map Maps local_offer Retain & Grow …" at bounding box center [92, 371] width 185 height 681
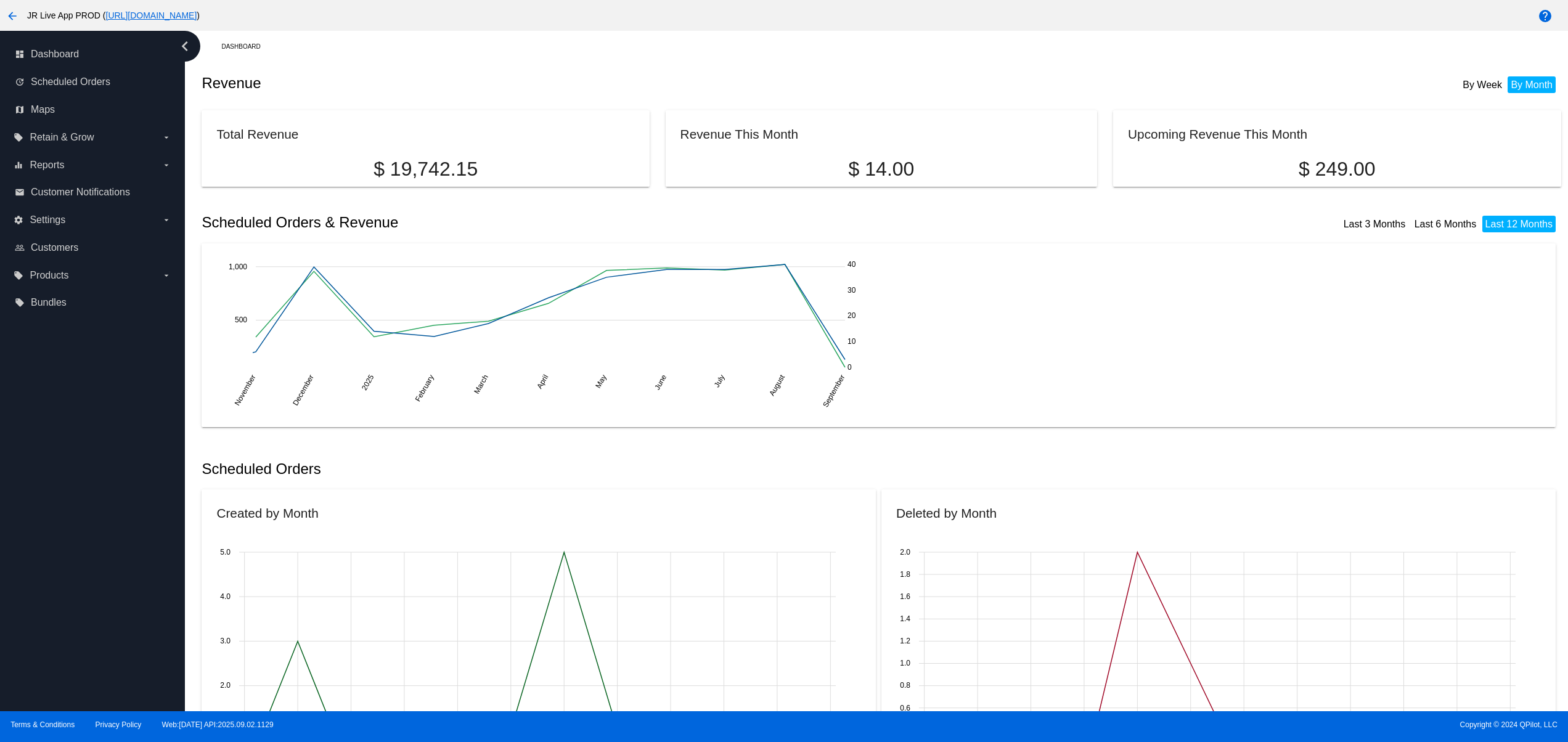
drag, startPoint x: 59, startPoint y: 462, endPoint x: 59, endPoint y: 455, distance: 7.0
click at [59, 457] on div "dashboard Dashboard update Scheduled Orders map Maps local_offer Retain & Grow …" at bounding box center [92, 371] width 185 height 681
click at [59, 419] on div "dashboard Dashboard update Scheduled Orders map Maps local_offer Retain & Grow …" at bounding box center [92, 371] width 185 height 681
click at [106, 588] on div "dashboard Dashboard update Scheduled Orders map Maps local_offer Retain & Grow …" at bounding box center [92, 371] width 185 height 681
drag, startPoint x: 89, startPoint y: 534, endPoint x: 75, endPoint y: 489, distance: 47.1
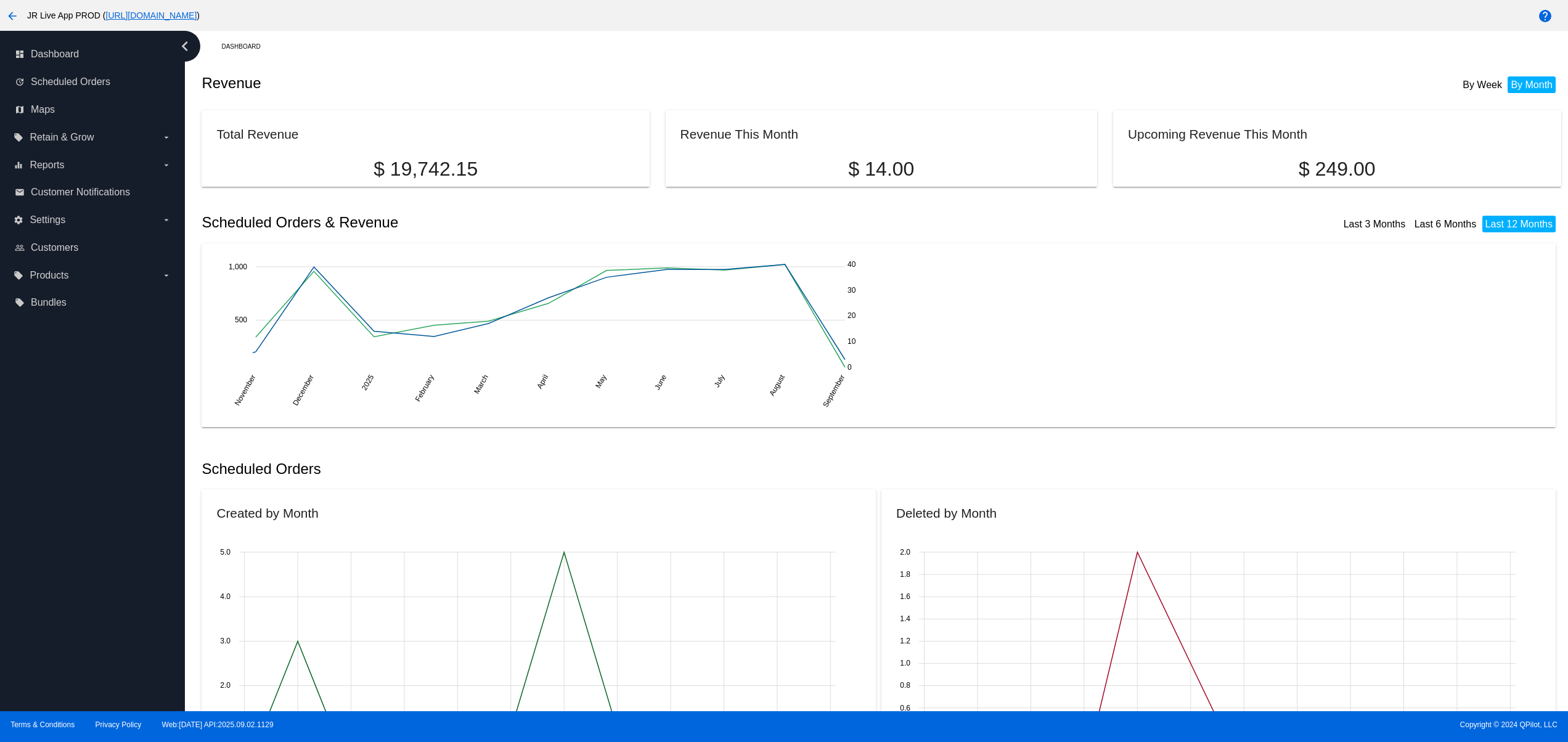
click at [89, 526] on div "dashboard Dashboard update Scheduled Orders map Maps local_offer Retain & Grow …" at bounding box center [92, 371] width 185 height 681
click at [74, 484] on div "dashboard Dashboard update Scheduled Orders map Maps local_offer Retain & Grow …" at bounding box center [92, 371] width 185 height 681
click at [74, 444] on div "dashboard Dashboard update Scheduled Orders map Maps local_offer Retain & Grow …" at bounding box center [92, 371] width 185 height 681
click at [60, 553] on div "dashboard Dashboard update Scheduled Orders map Maps local_offer Retain & Grow …" at bounding box center [92, 371] width 185 height 681
click at [65, 489] on div "dashboard Dashboard update Scheduled Orders map Maps local_offer Retain & Grow …" at bounding box center [92, 371] width 185 height 681
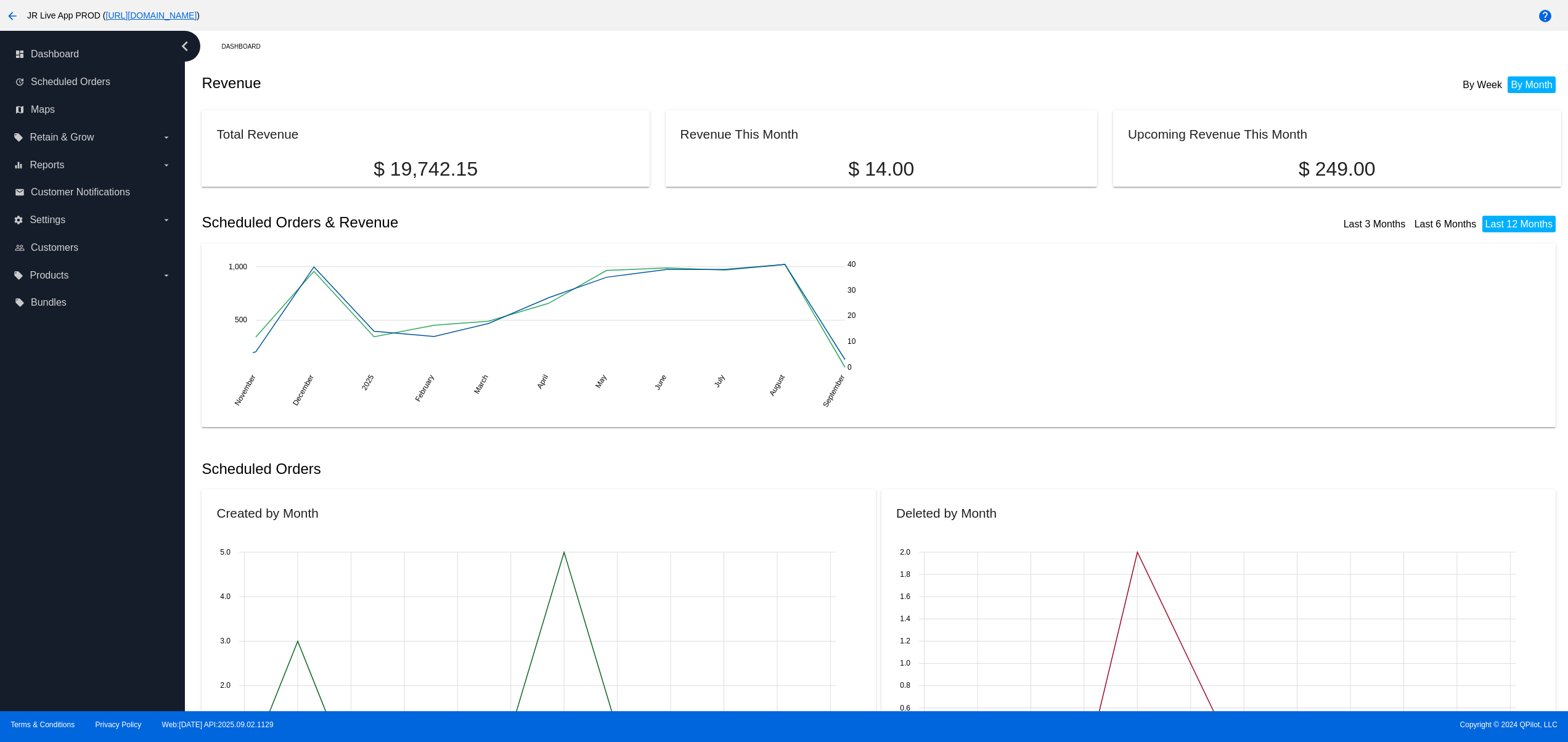
click at [91, 593] on div "dashboard Dashboard update Scheduled Orders map Maps local_offer Retain & Grow …" at bounding box center [92, 371] width 185 height 681
click at [76, 555] on div "dashboard Dashboard update Scheduled Orders map Maps local_offer Retain & Grow …" at bounding box center [92, 371] width 185 height 681
click at [70, 540] on div "dashboard Dashboard update Scheduled Orders map Maps local_offer Retain & Grow …" at bounding box center [92, 371] width 185 height 681
click at [63, 508] on div "dashboard Dashboard update Scheduled Orders map Maps local_offer Retain & Grow …" at bounding box center [92, 371] width 185 height 681
click at [63, 507] on div "dashboard Dashboard update Scheduled Orders map Maps local_offer Retain & Grow …" at bounding box center [92, 371] width 185 height 681
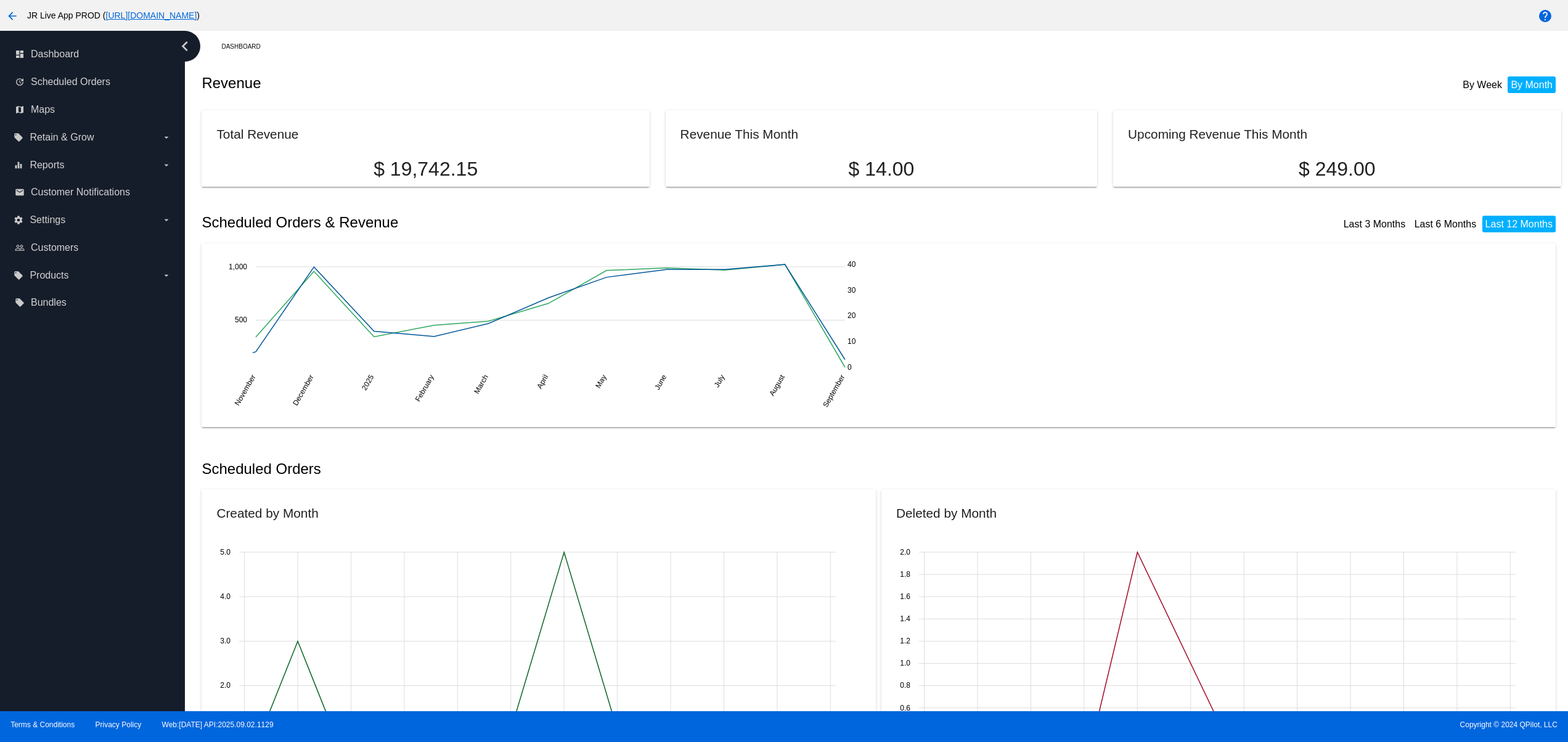
click at [104, 578] on div "dashboard Dashboard update Scheduled Orders map Maps local_offer Retain & Grow …" at bounding box center [92, 371] width 185 height 681
click at [104, 553] on div "dashboard Dashboard update Scheduled Orders map Maps local_offer Retain & Grow …" at bounding box center [92, 371] width 185 height 681
click at [65, 610] on div "dashboard Dashboard update Scheduled Orders map Maps local_offer Retain & Grow …" at bounding box center [92, 371] width 185 height 681
click at [55, 573] on div "dashboard Dashboard update Scheduled Orders map Maps local_offer Retain & Grow …" at bounding box center [92, 371] width 185 height 681
click at [54, 543] on div "dashboard Dashboard update Scheduled Orders map Maps local_offer Retain & Grow …" at bounding box center [92, 371] width 185 height 681
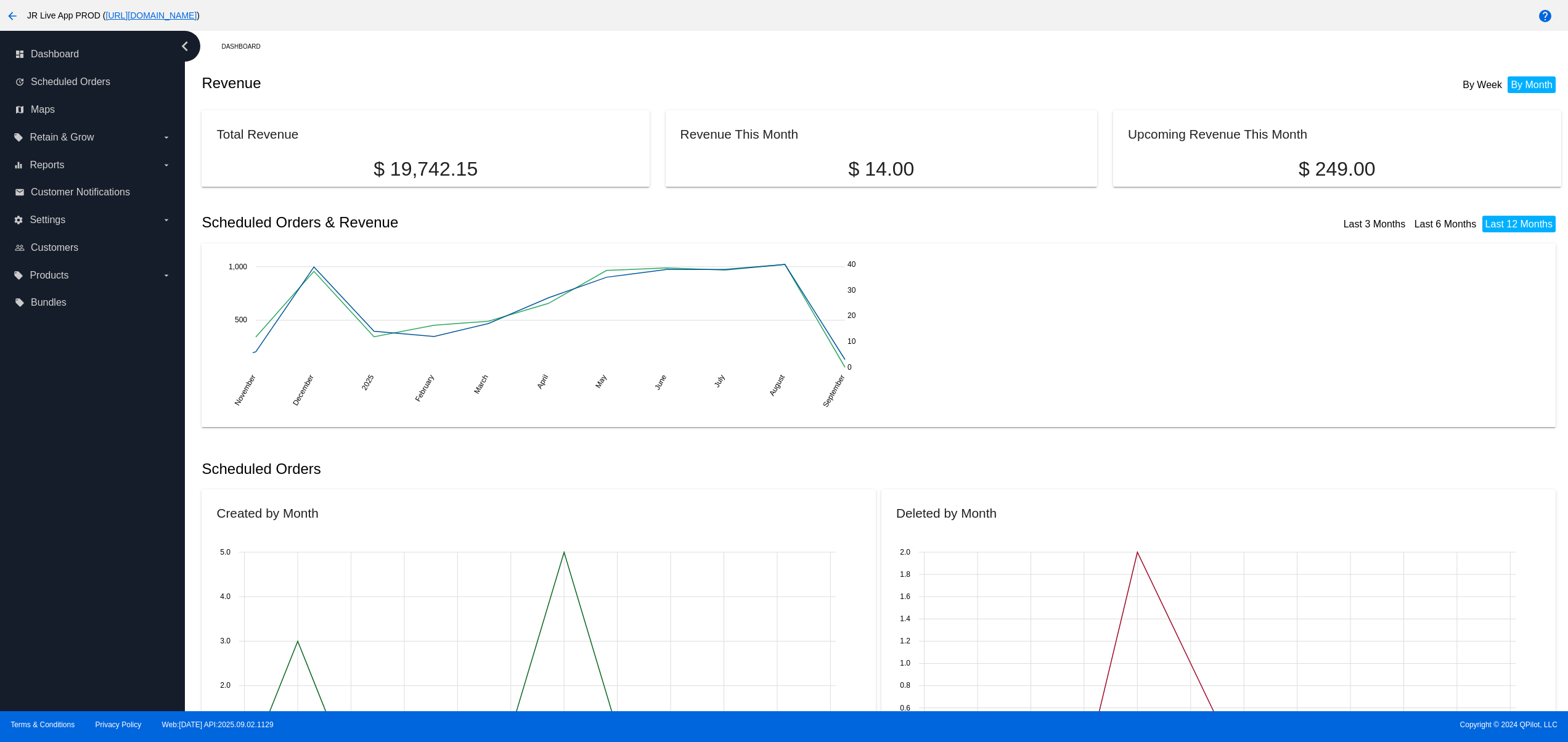
click at [53, 513] on div "dashboard Dashboard update Scheduled Orders map Maps local_offer Retain & Grow …" at bounding box center [92, 371] width 185 height 681
click at [53, 481] on div "dashboard Dashboard update Scheduled Orders map Maps local_offer Retain & Grow …" at bounding box center [92, 371] width 185 height 681
click at [53, 446] on div "dashboard Dashboard update Scheduled Orders map Maps local_offer Retain & Grow …" at bounding box center [92, 371] width 185 height 681
click at [72, 603] on div "dashboard Dashboard update Scheduled Orders map Maps local_offer Retain & Grow …" at bounding box center [92, 371] width 185 height 681
click at [68, 562] on div "dashboard Dashboard update Scheduled Orders map Maps local_offer Retain & Grow …" at bounding box center [92, 371] width 185 height 681
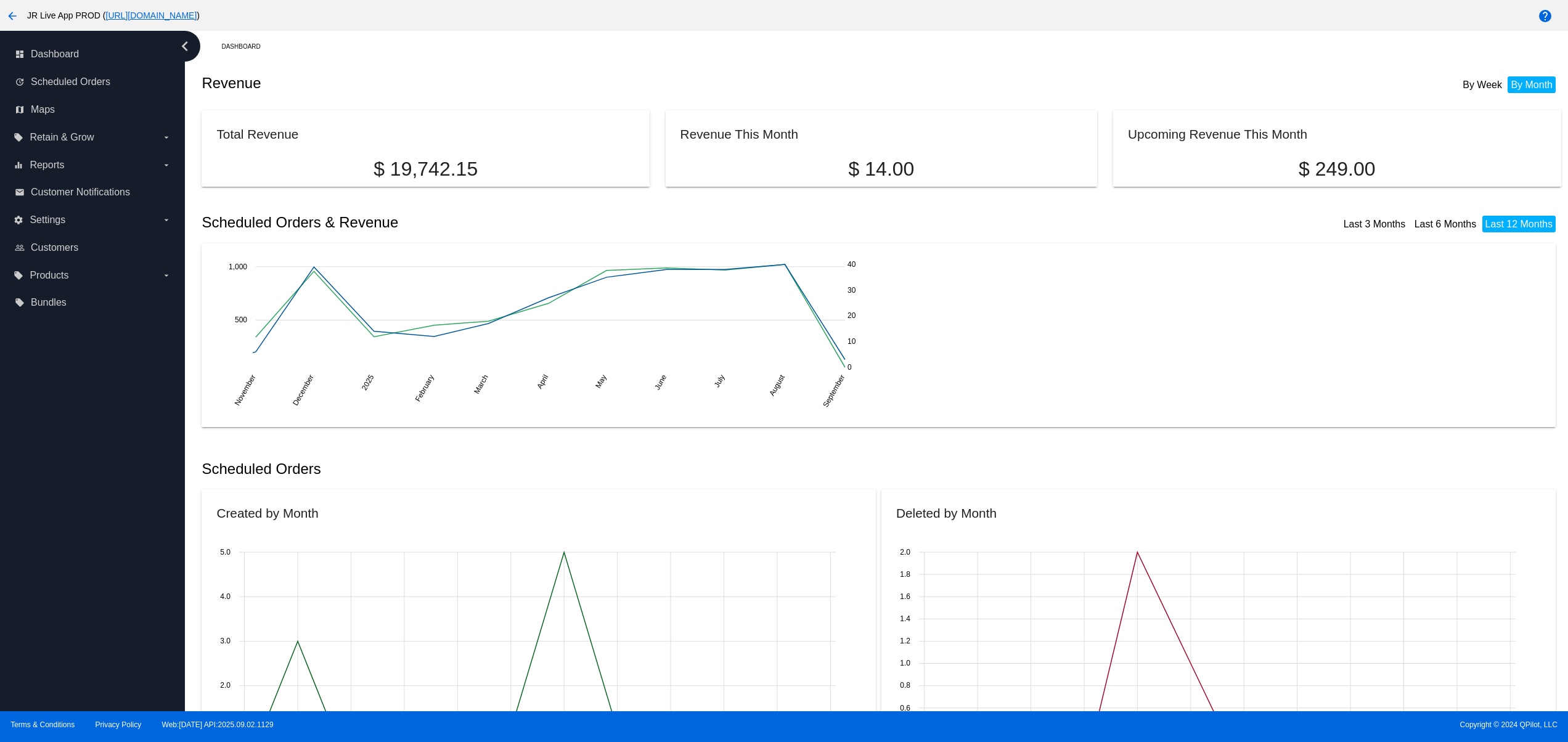
click at [60, 523] on div "dashboard Dashboard update Scheduled Orders map Maps local_offer Retain & Grow …" at bounding box center [92, 371] width 185 height 681
click at [60, 487] on div "dashboard Dashboard update Scheduled Orders map Maps local_offer Retain & Grow …" at bounding box center [92, 371] width 185 height 681
click at [63, 450] on div "dashboard Dashboard update Scheduled Orders map Maps local_offer Retain & Grow …" at bounding box center [92, 371] width 185 height 681
click at [67, 640] on div "dashboard Dashboard update Scheduled Orders map Maps local_offer Retain & Grow …" at bounding box center [92, 371] width 185 height 681
click at [64, 607] on div "dashboard Dashboard update Scheduled Orders map Maps local_offer Retain & Grow …" at bounding box center [92, 371] width 185 height 681
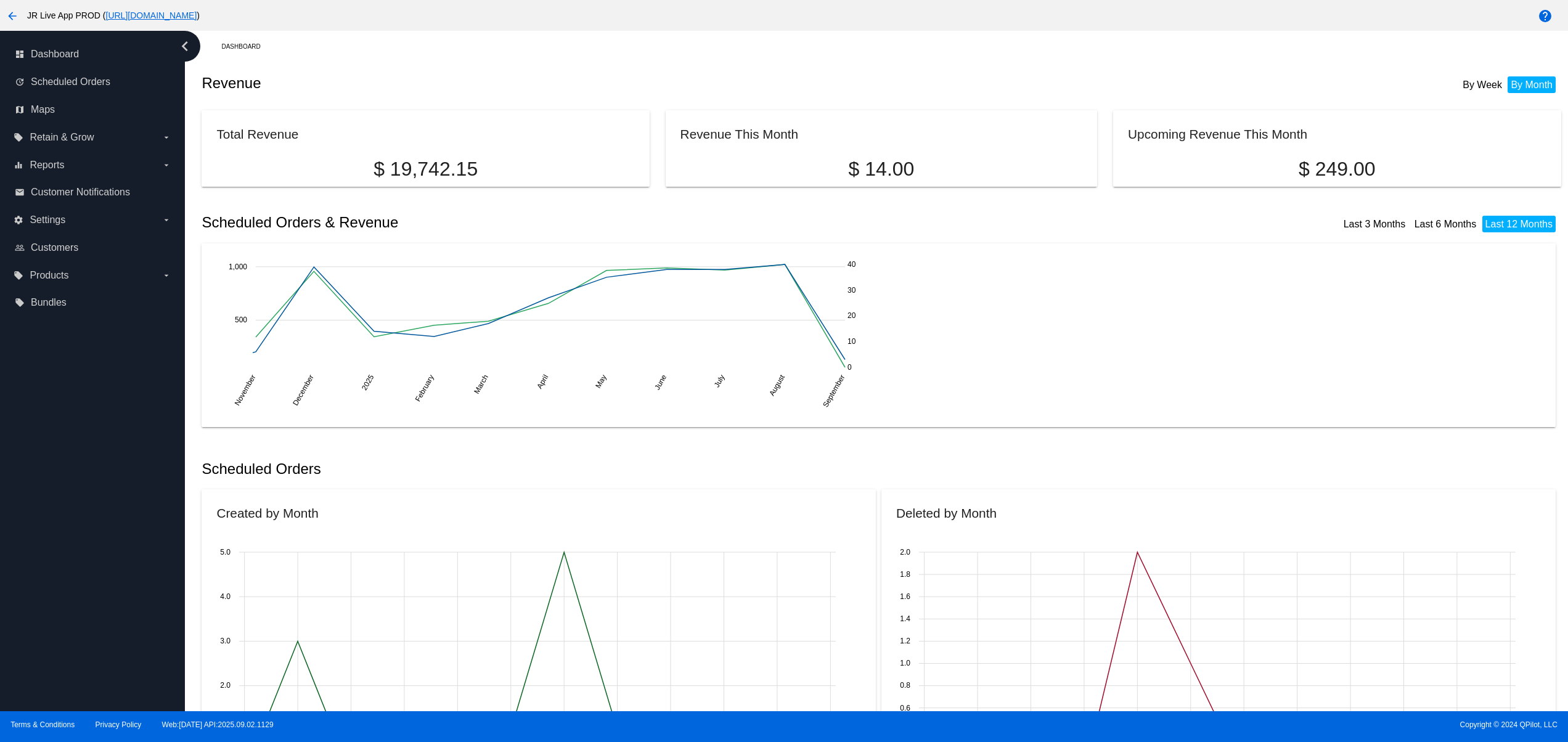
click at [64, 568] on div "dashboard Dashboard update Scheduled Orders map Maps local_offer Retain & Grow …" at bounding box center [92, 371] width 185 height 681
click at [64, 525] on div "dashboard Dashboard update Scheduled Orders map Maps local_offer Retain & Grow …" at bounding box center [92, 371] width 185 height 681
click at [91, 615] on div "dashboard Dashboard update Scheduled Orders map Maps local_offer Retain & Grow …" at bounding box center [92, 371] width 185 height 681
click at [90, 566] on div "dashboard Dashboard update Scheduled Orders map Maps local_offer Retain & Grow …" at bounding box center [92, 371] width 185 height 681
click at [90, 534] on div "dashboard Dashboard update Scheduled Orders map Maps local_offer Retain & Grow …" at bounding box center [92, 371] width 185 height 681
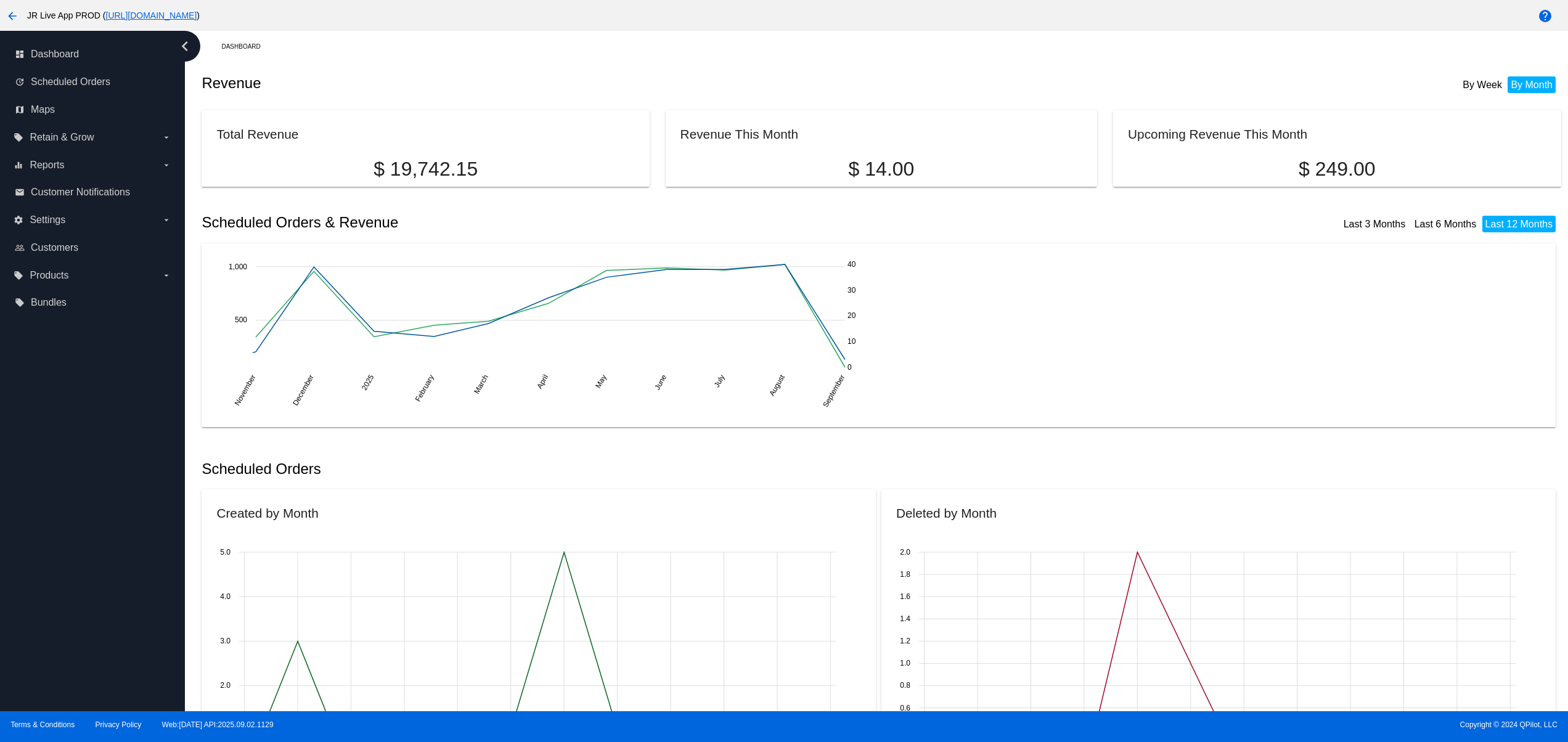
click at [90, 513] on div "dashboard Dashboard update Scheduled Orders map Maps local_offer Retain & Grow …" at bounding box center [92, 371] width 185 height 681
click at [90, 491] on div "dashboard Dashboard update Scheduled Orders map Maps local_offer Retain & Grow …" at bounding box center [92, 371] width 185 height 681
click at [99, 613] on div "dashboard Dashboard update Scheduled Orders map Maps local_offer Retain & Grow …" at bounding box center [92, 371] width 185 height 681
click at [94, 581] on div "dashboard Dashboard update Scheduled Orders map Maps local_offer Retain & Grow …" at bounding box center [92, 371] width 185 height 681
click at [86, 550] on div "dashboard Dashboard update Scheduled Orders map Maps local_offer Retain & Grow …" at bounding box center [92, 371] width 185 height 681
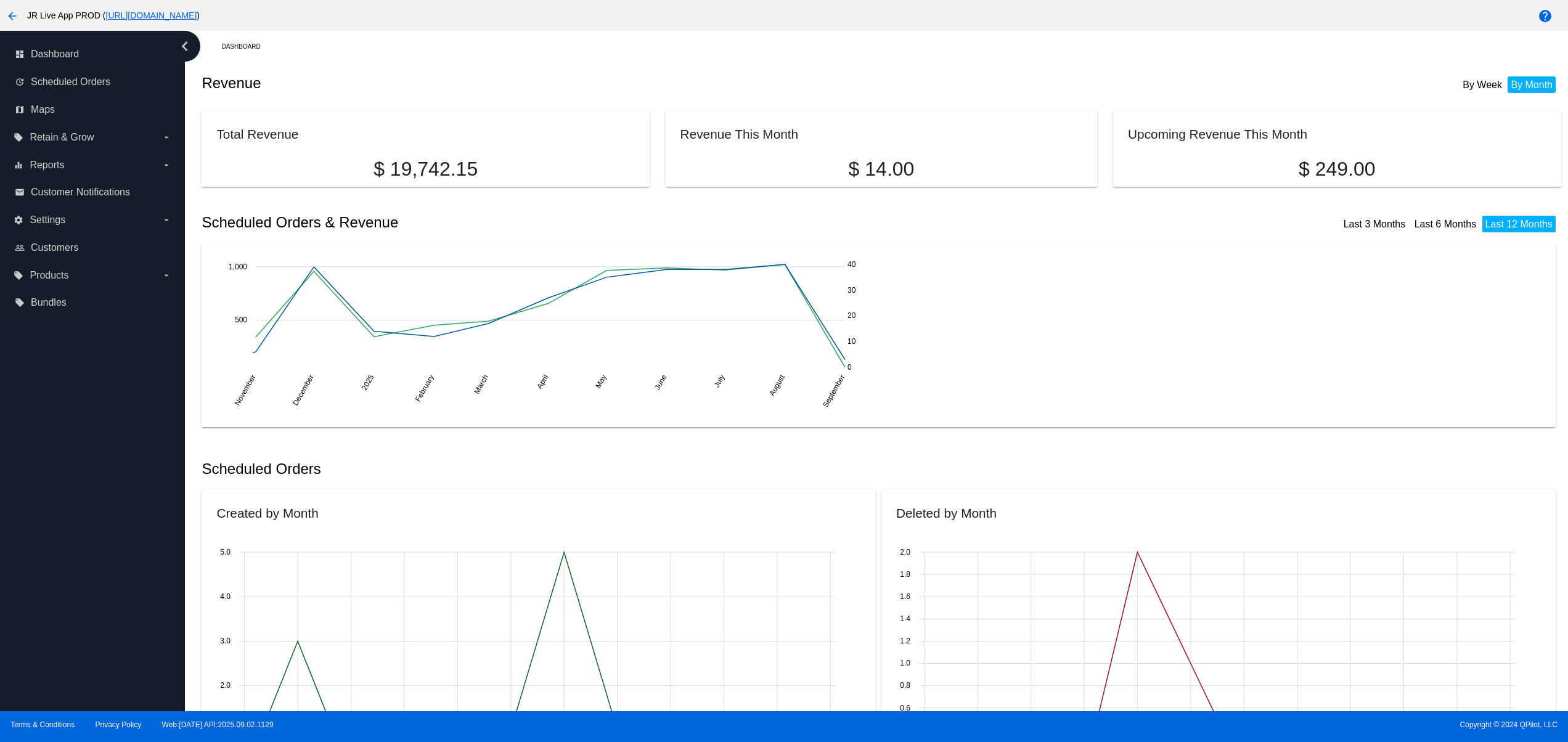
click at [86, 516] on div "dashboard Dashboard update Scheduled Orders map Maps local_offer Retain & Grow …" at bounding box center [92, 371] width 185 height 681
click at [78, 632] on div "dashboard Dashboard update Scheduled Orders map Maps local_offer Retain & Grow …" at bounding box center [92, 371] width 185 height 681
click at [78, 588] on div "dashboard Dashboard update Scheduled Orders map Maps local_offer Retain & Grow …" at bounding box center [92, 371] width 185 height 681
drag, startPoint x: 78, startPoint y: 563, endPoint x: 80, endPoint y: 546, distance: 17.1
click at [78, 561] on div "dashboard Dashboard update Scheduled Orders map Maps local_offer Retain & Grow …" at bounding box center [92, 371] width 185 height 681
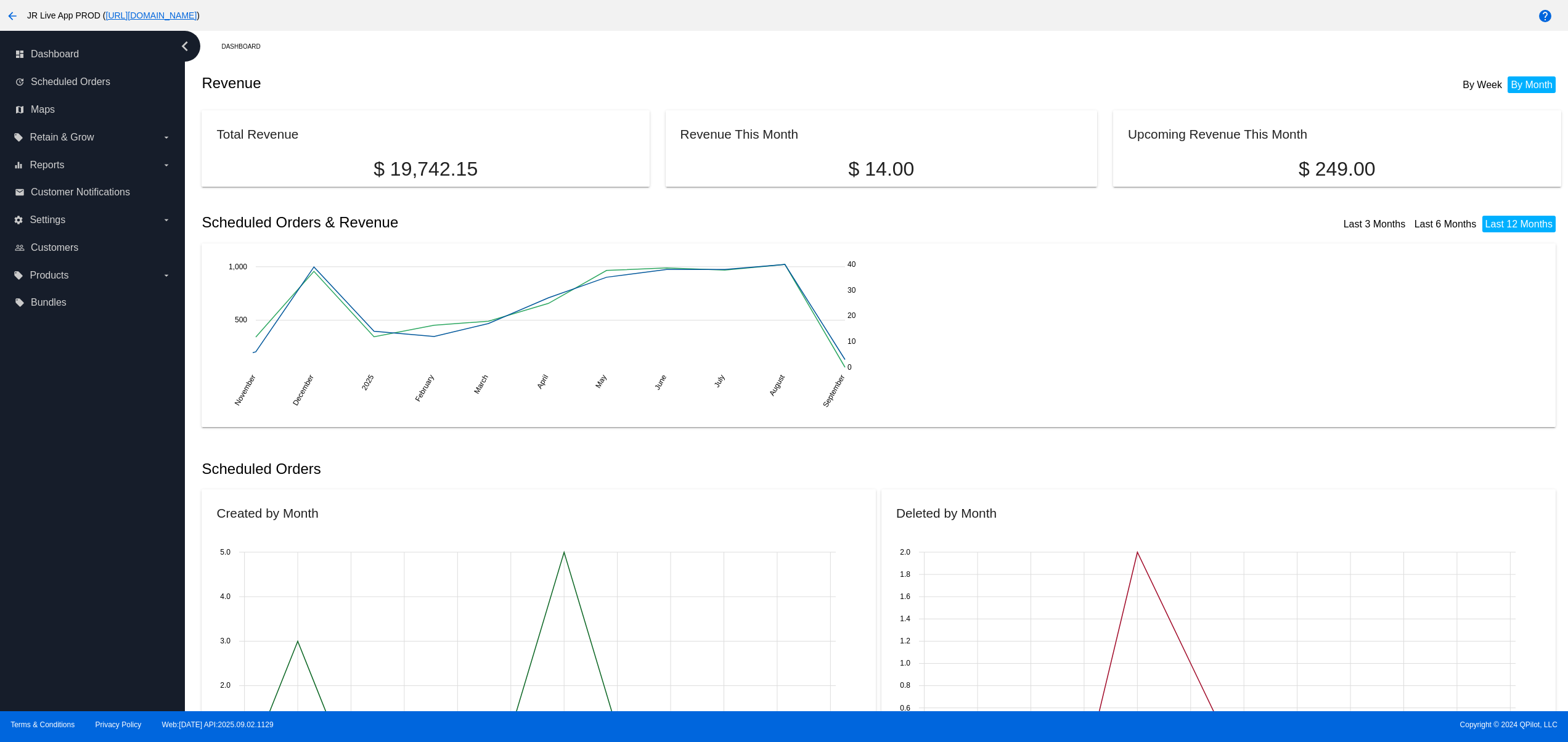
click at [82, 519] on div "dashboard Dashboard update Scheduled Orders map Maps local_offer Retain & Grow …" at bounding box center [92, 371] width 185 height 681
click at [91, 600] on div "dashboard Dashboard update Scheduled Orders map Maps local_offer Retain & Grow …" at bounding box center [92, 371] width 185 height 681
click at [90, 565] on div "dashboard Dashboard update Scheduled Orders map Maps local_offer Retain & Grow …" at bounding box center [92, 371] width 185 height 681
click at [85, 531] on div "dashboard Dashboard update Scheduled Orders map Maps local_offer Retain & Grow …" at bounding box center [92, 371] width 185 height 681
click at [81, 506] on div "dashboard Dashboard update Scheduled Orders map Maps local_offer Retain & Grow …" at bounding box center [92, 371] width 185 height 681
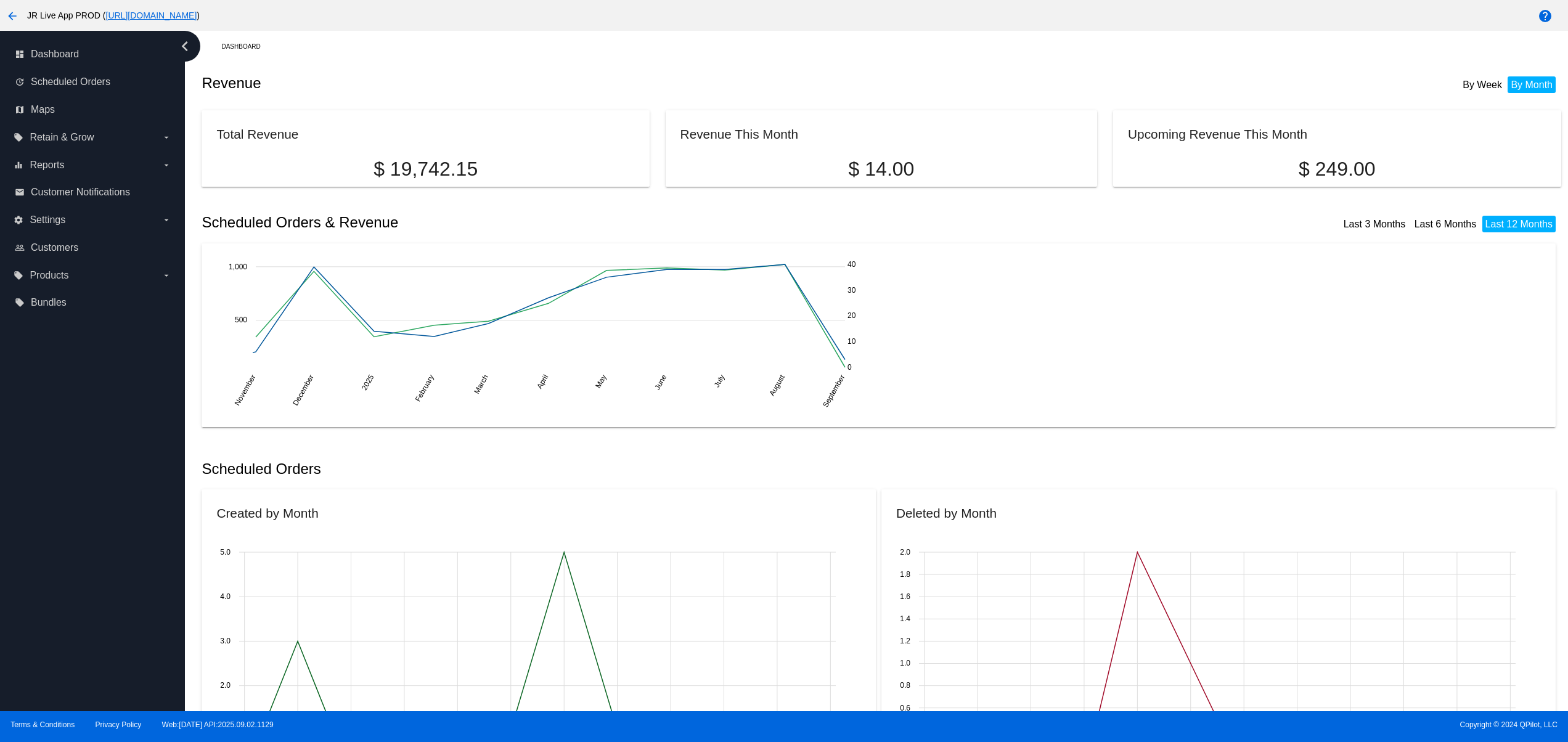
click at [80, 486] on div "dashboard Dashboard update Scheduled Orders map Maps local_offer Retain & Grow …" at bounding box center [92, 371] width 185 height 681
click at [70, 620] on div "dashboard Dashboard update Scheduled Orders map Maps local_offer Retain & Grow …" at bounding box center [92, 371] width 185 height 681
click at [72, 576] on div "dashboard Dashboard update Scheduled Orders map Maps local_offer Retain & Grow …" at bounding box center [92, 371] width 185 height 681
click at [72, 548] on div "dashboard Dashboard update Scheduled Orders map Maps local_offer Retain & Grow …" at bounding box center [92, 371] width 185 height 681
click at [68, 533] on div "dashboard Dashboard update Scheduled Orders map Maps local_offer Retain & Grow …" at bounding box center [92, 371] width 185 height 681
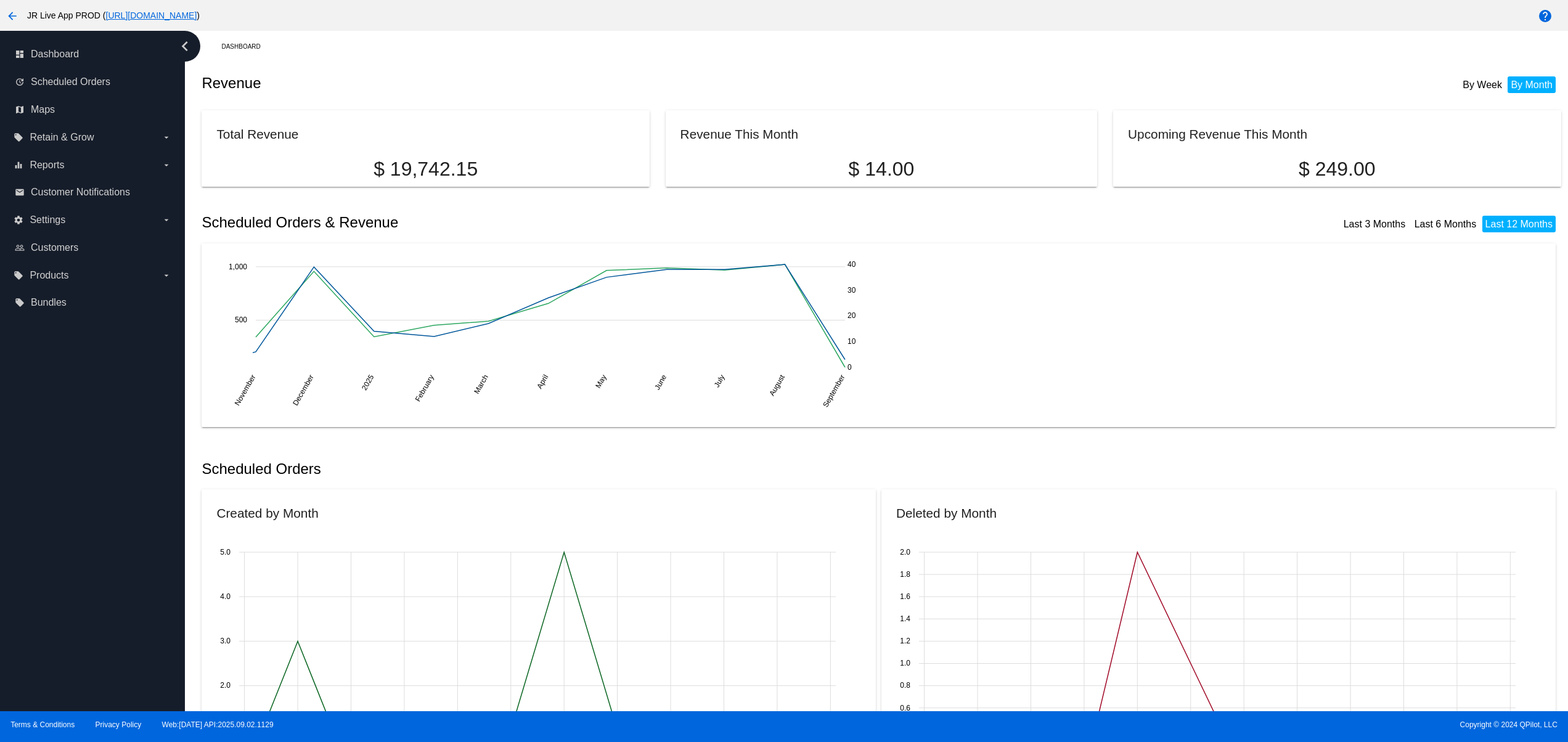
click at [68, 511] on div "dashboard Dashboard update Scheduled Orders map Maps local_offer Retain & Grow …" at bounding box center [92, 371] width 185 height 681
click at [68, 487] on div "dashboard Dashboard update Scheduled Orders map Maps local_offer Retain & Grow …" at bounding box center [92, 371] width 185 height 681
drag, startPoint x: 67, startPoint y: 484, endPoint x: 69, endPoint y: 492, distance: 8.2
click at [67, 487] on div "dashboard Dashboard update Scheduled Orders map Maps local_offer Retain & Grow …" at bounding box center [92, 371] width 185 height 681
click at [68, 630] on div "dashboard Dashboard update Scheduled Orders map Maps local_offer Retain & Grow …" at bounding box center [92, 371] width 185 height 681
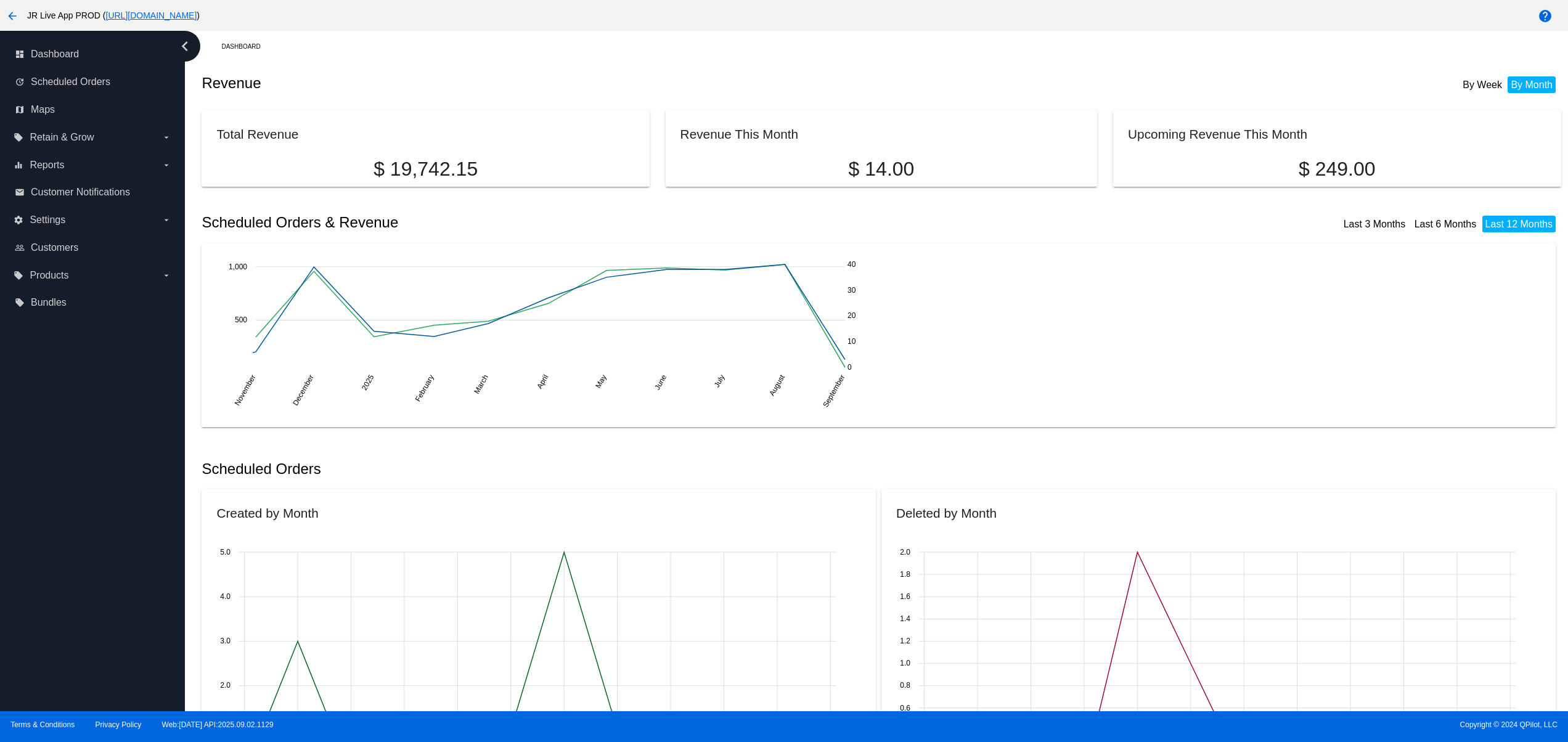
click at [62, 590] on div "dashboard Dashboard update Scheduled Orders map Maps local_offer Retain & Grow …" at bounding box center [92, 371] width 185 height 681
click at [55, 558] on div "dashboard Dashboard update Scheduled Orders map Maps local_offer Retain & Grow …" at bounding box center [92, 371] width 185 height 681
click at [52, 535] on div "dashboard Dashboard update Scheduled Orders map Maps local_offer Retain & Grow …" at bounding box center [92, 371] width 185 height 681
click at [41, 608] on div "dashboard Dashboard update Scheduled Orders map Maps local_offer Retain & Grow …" at bounding box center [92, 371] width 185 height 681
click at [76, 524] on div "dashboard Dashboard update Scheduled Orders map Maps local_offer Retain & Grow …" at bounding box center [92, 371] width 185 height 681
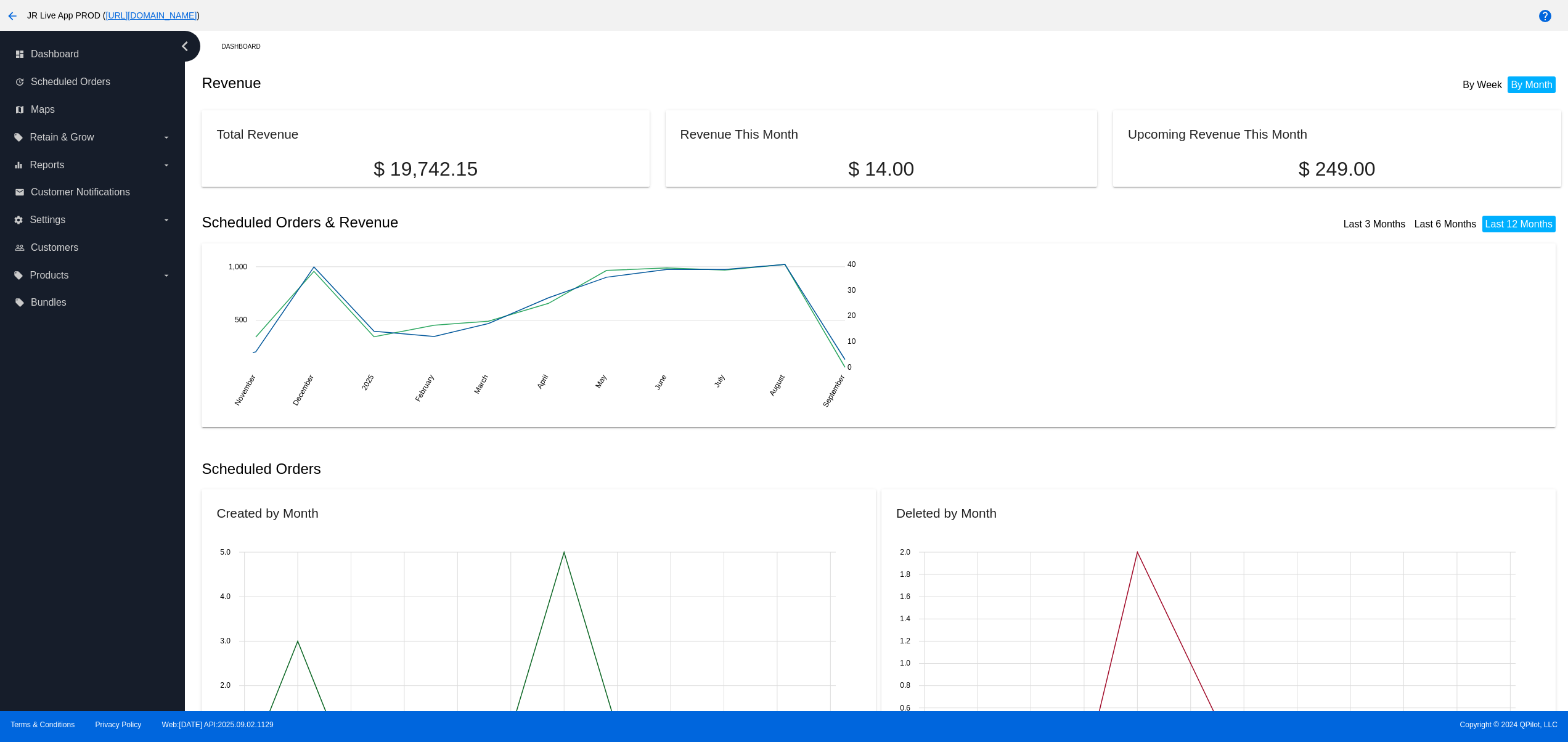
drag, startPoint x: 76, startPoint y: 494, endPoint x: 77, endPoint y: 467, distance: 27.0
click at [76, 491] on div "dashboard Dashboard update Scheduled Orders map Maps local_offer Retain & Grow …" at bounding box center [92, 371] width 185 height 681
click at [77, 467] on div "dashboard Dashboard update Scheduled Orders map Maps local_offer Retain & Grow …" at bounding box center [92, 371] width 185 height 681
click at [76, 583] on div "dashboard Dashboard update Scheduled Orders map Maps local_offer Retain & Grow …" at bounding box center [92, 371] width 185 height 681
click at [76, 536] on div "dashboard Dashboard update Scheduled Orders map Maps local_offer Retain & Grow …" at bounding box center [92, 371] width 185 height 681
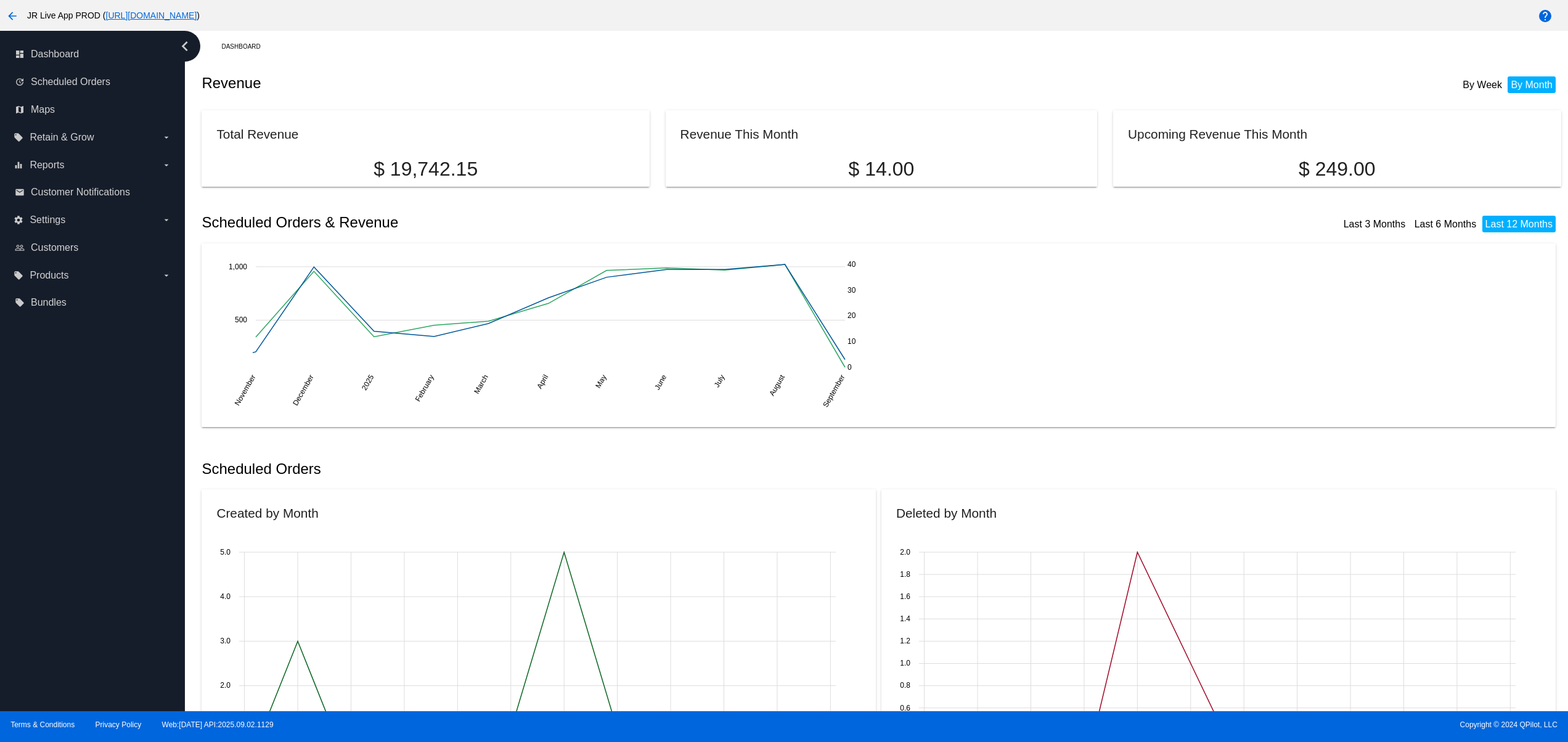
click at [76, 507] on div "dashboard Dashboard update Scheduled Orders map Maps local_offer Retain & Grow …" at bounding box center [92, 371] width 185 height 681
click at [76, 486] on div "dashboard Dashboard update Scheduled Orders map Maps local_offer Retain & Grow …" at bounding box center [92, 371] width 185 height 681
click at [76, 620] on div "dashboard Dashboard update Scheduled Orders map Maps local_offer Retain & Grow …" at bounding box center [92, 371] width 185 height 681
drag, startPoint x: 84, startPoint y: 593, endPoint x: 89, endPoint y: 558, distance: 35.4
click at [84, 590] on div "dashboard Dashboard update Scheduled Orders map Maps local_offer Retain & Grow …" at bounding box center [92, 371] width 185 height 681
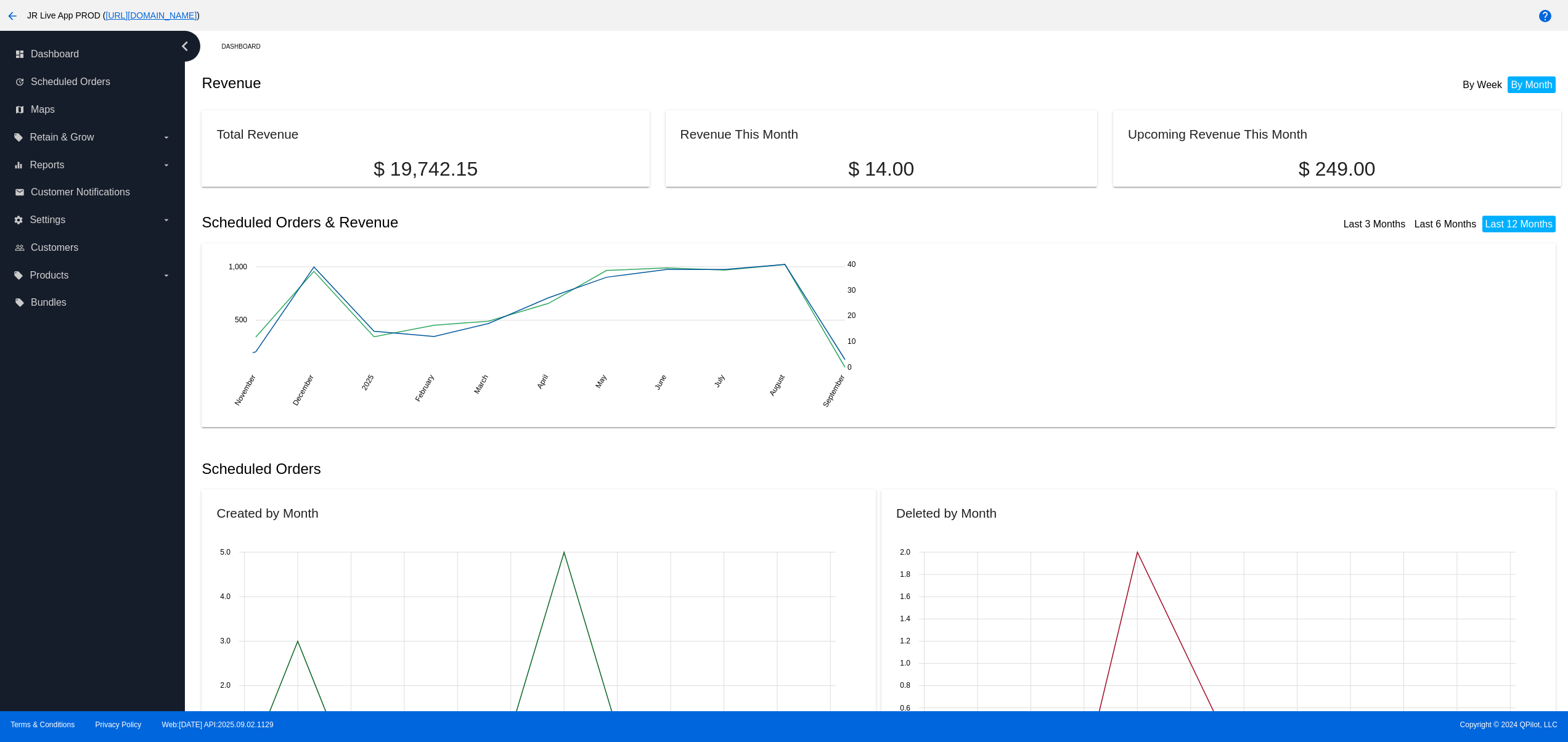
click at [89, 557] on div "dashboard Dashboard update Scheduled Orders map Maps local_offer Retain & Grow …" at bounding box center [92, 371] width 185 height 681
click at [91, 536] on div "dashboard Dashboard update Scheduled Orders map Maps local_offer Retain & Grow …" at bounding box center [92, 371] width 185 height 681
click at [91, 511] on div "dashboard Dashboard update Scheduled Orders map Maps local_offer Retain & Grow …" at bounding box center [92, 371] width 185 height 681
click at [95, 489] on div "dashboard Dashboard update Scheduled Orders map Maps local_offer Retain & Grow …" at bounding box center [92, 371] width 185 height 681
click at [95, 613] on div "dashboard Dashboard update Scheduled Orders map Maps local_offer Retain & Grow …" at bounding box center [92, 371] width 185 height 681
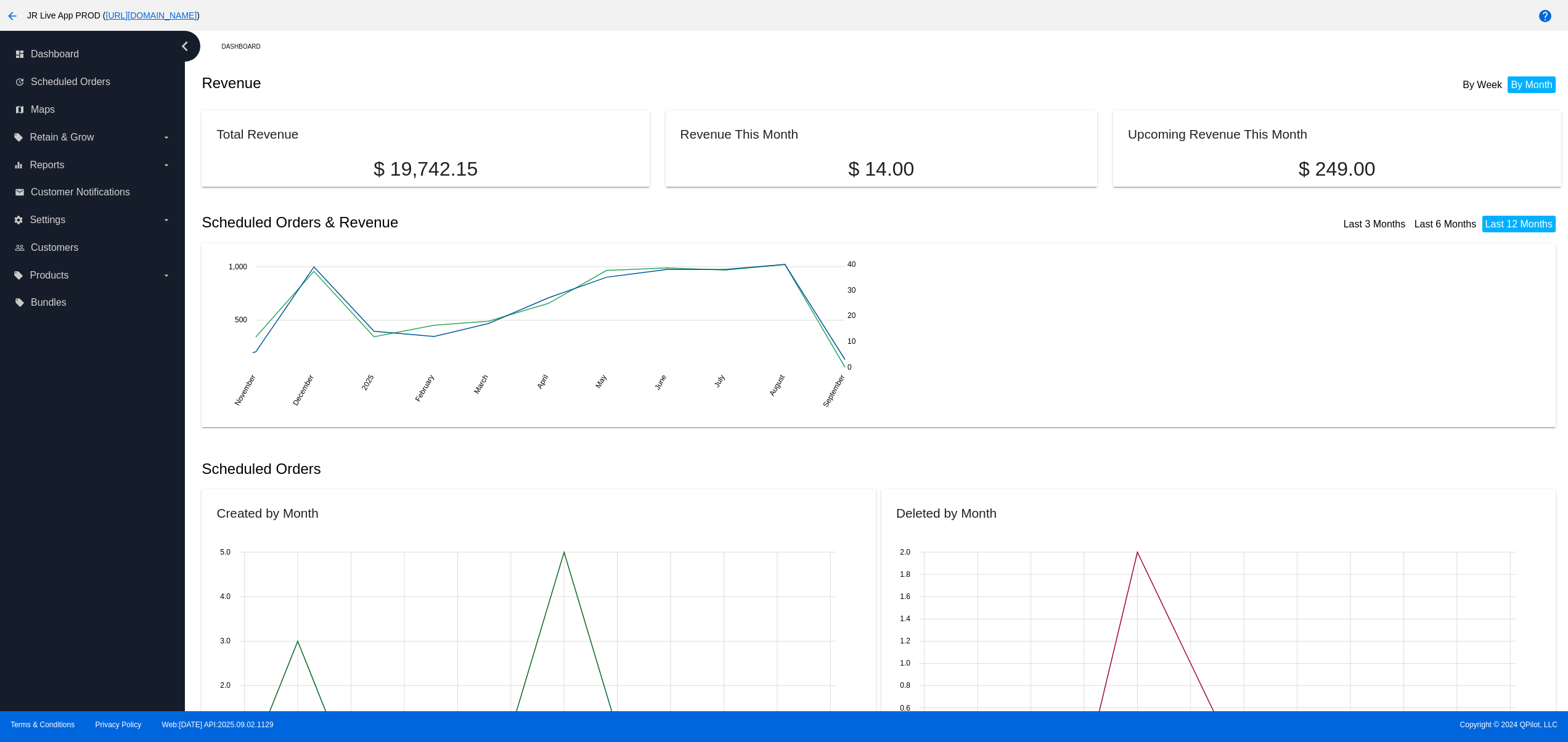
click at [95, 587] on div "dashboard Dashboard update Scheduled Orders map Maps local_offer Retain & Grow …" at bounding box center [92, 371] width 185 height 681
click at [95, 557] on div "dashboard Dashboard update Scheduled Orders map Maps local_offer Retain & Grow …" at bounding box center [92, 371] width 185 height 681
click at [95, 521] on div "dashboard Dashboard update Scheduled Orders map Maps local_offer Retain & Grow …" at bounding box center [92, 371] width 185 height 681
click at [95, 493] on div "dashboard Dashboard update Scheduled Orders map Maps local_offer Retain & Grow …" at bounding box center [92, 371] width 185 height 681
click at [60, 627] on div "dashboard Dashboard update Scheduled Orders map Maps local_offer Retain & Grow …" at bounding box center [92, 371] width 185 height 681
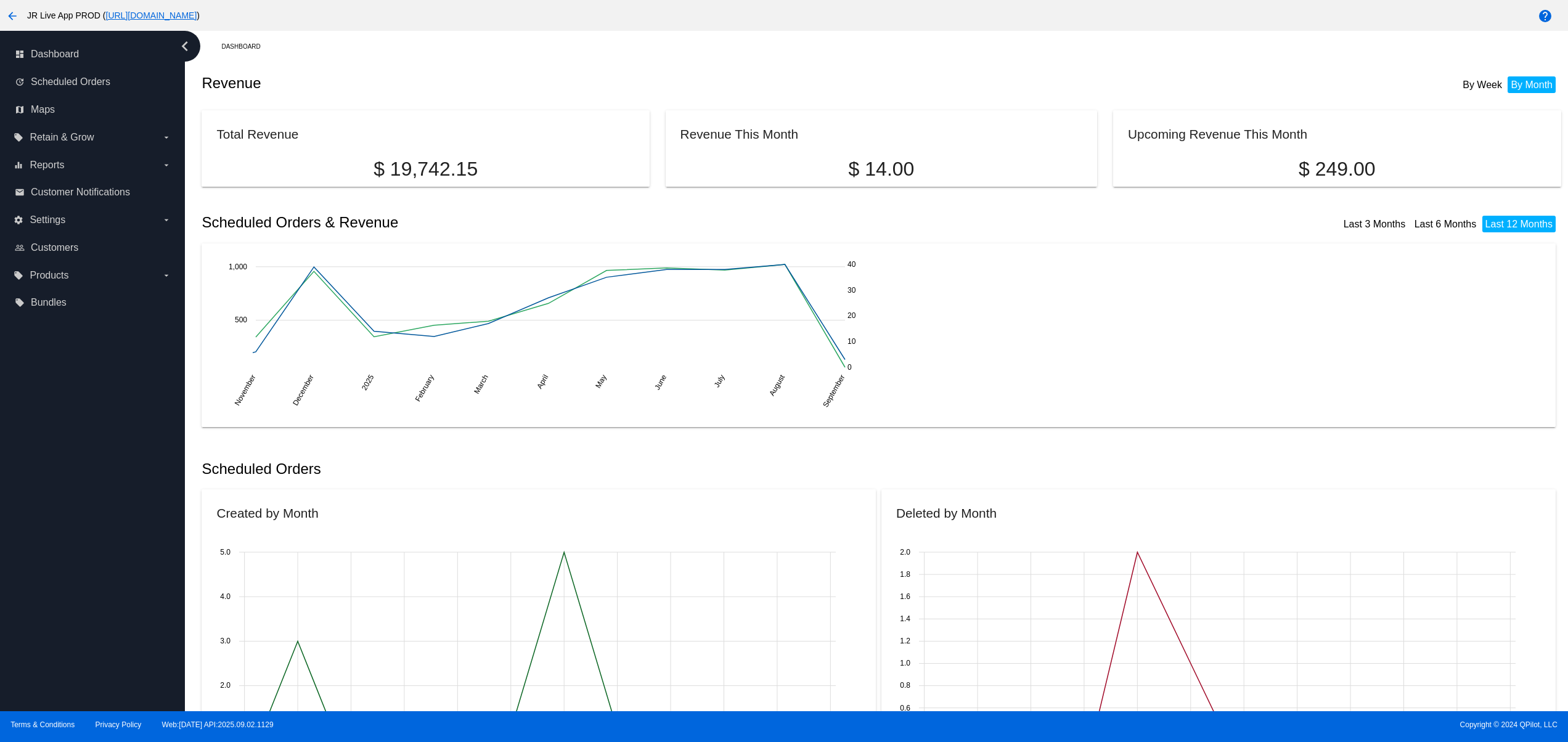
click at [57, 607] on div "dashboard Dashboard update Scheduled Orders map Maps local_offer Retain & Grow …" at bounding box center [92, 371] width 185 height 681
click at [52, 576] on div "dashboard Dashboard update Scheduled Orders map Maps local_offer Retain & Grow …" at bounding box center [92, 371] width 185 height 681
click at [49, 543] on div "dashboard Dashboard update Scheduled Orders map Maps local_offer Retain & Grow …" at bounding box center [92, 371] width 185 height 681
click at [49, 518] on div "dashboard Dashboard update Scheduled Orders map Maps local_offer Retain & Grow …" at bounding box center [92, 371] width 185 height 681
click at [49, 493] on div "dashboard Dashboard update Scheduled Orders map Maps local_offer Retain & Grow …" at bounding box center [92, 371] width 185 height 681
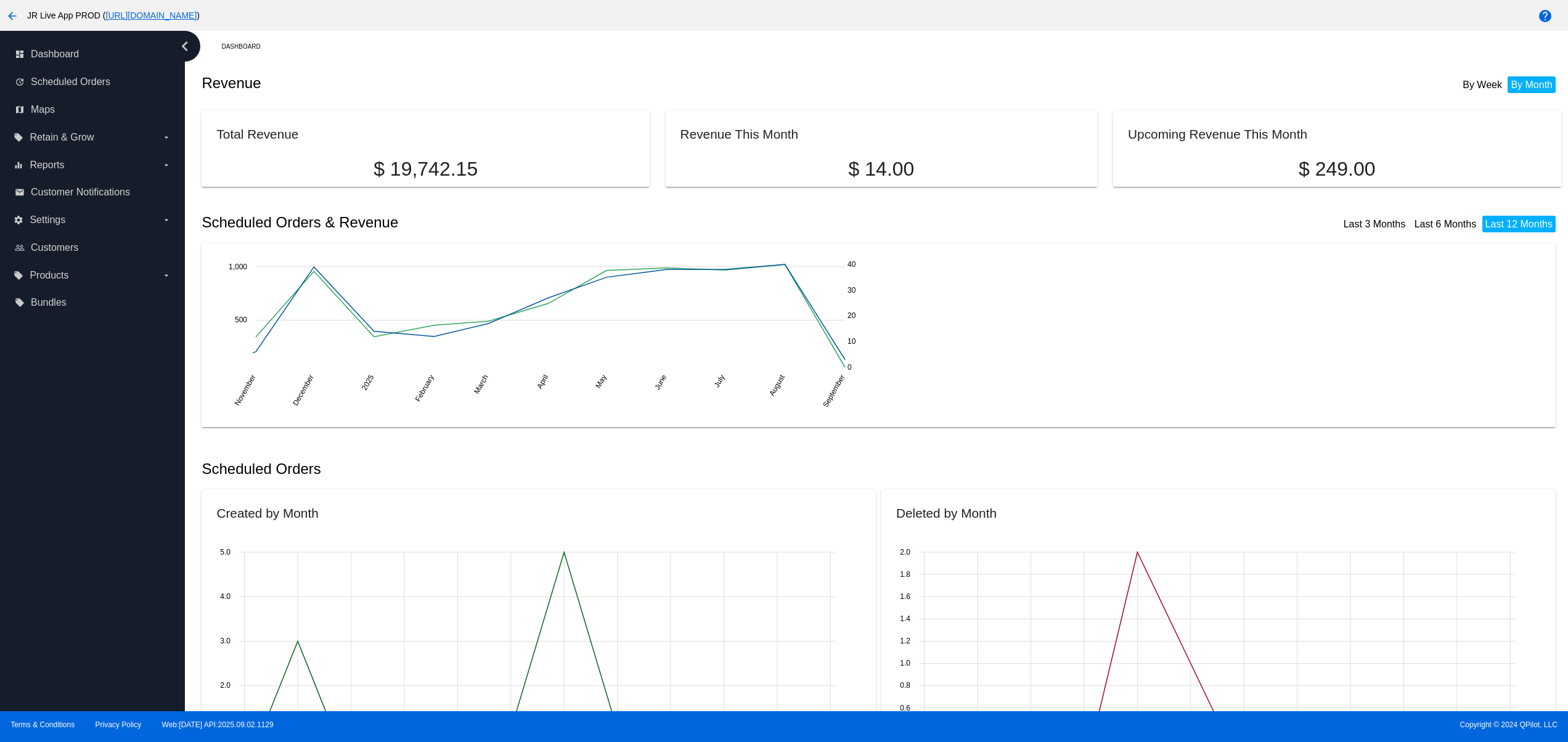
click at [52, 472] on div "dashboard Dashboard update Scheduled Orders map Maps local_offer Retain & Grow …" at bounding box center [92, 371] width 185 height 681
click at [55, 456] on div "dashboard Dashboard update Scheduled Orders map Maps local_offer Retain & Grow …" at bounding box center [92, 371] width 185 height 681
click at [64, 590] on div "dashboard Dashboard update Scheduled Orders map Maps local_offer Retain & Grow …" at bounding box center [92, 371] width 185 height 681
click at [64, 545] on div "dashboard Dashboard update Scheduled Orders map Maps local_offer Retain & Grow …" at bounding box center [92, 371] width 185 height 681
click at [64, 516] on div "dashboard Dashboard update Scheduled Orders map Maps local_offer Retain & Grow …" at bounding box center [92, 371] width 185 height 681
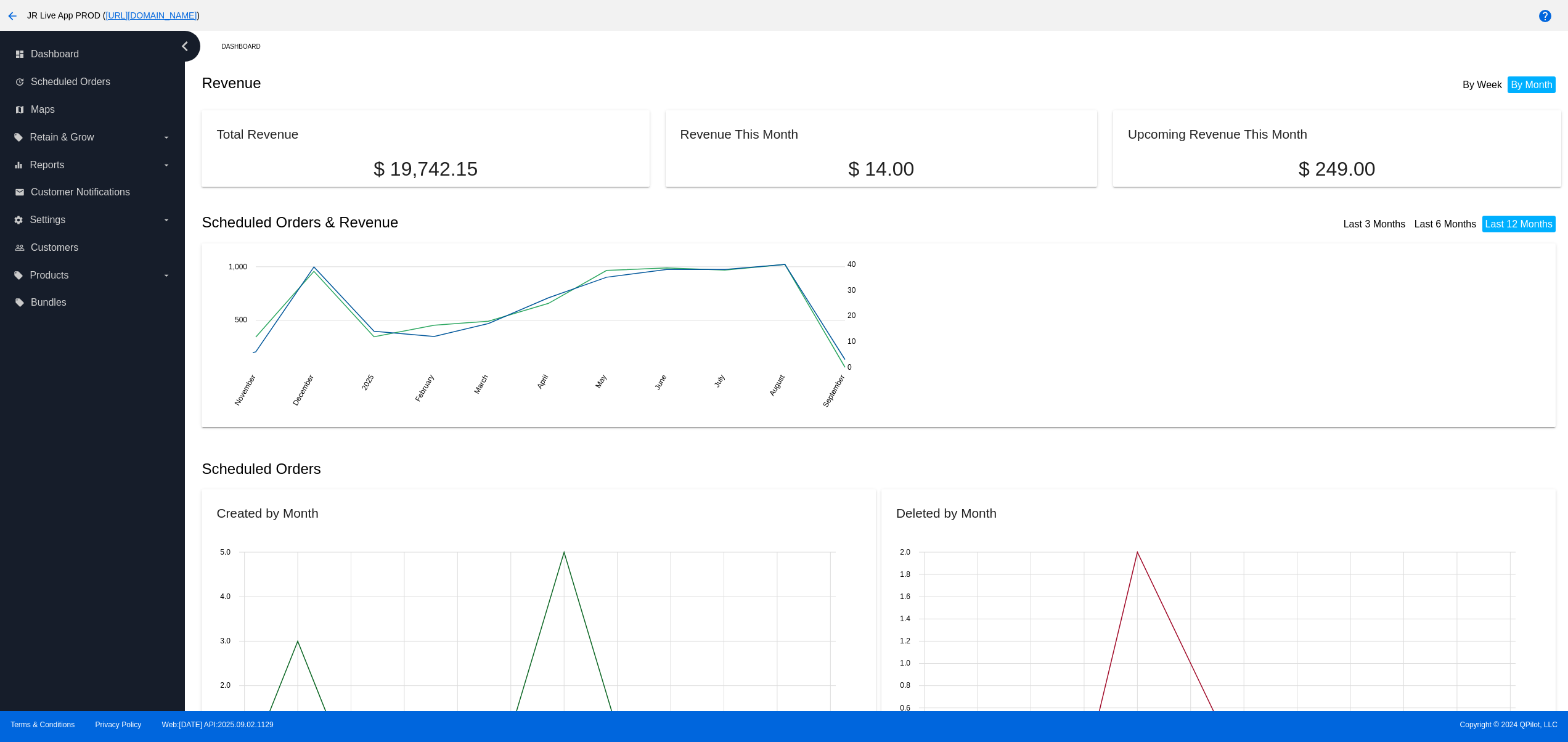
drag, startPoint x: 64, startPoint y: 497, endPoint x: 64, endPoint y: 467, distance: 30.0
click at [64, 494] on div "dashboard Dashboard update Scheduled Orders map Maps local_offer Retain & Grow …" at bounding box center [92, 371] width 185 height 681
click at [64, 466] on div "dashboard Dashboard update Scheduled Orders map Maps local_offer Retain & Grow …" at bounding box center [92, 371] width 185 height 681
click at [64, 446] on div "dashboard Dashboard update Scheduled Orders map Maps local_offer Retain & Grow …" at bounding box center [92, 371] width 185 height 681
click at [63, 647] on div "dashboard Dashboard update Scheduled Orders map Maps local_offer Retain & Grow …" at bounding box center [92, 371] width 185 height 681
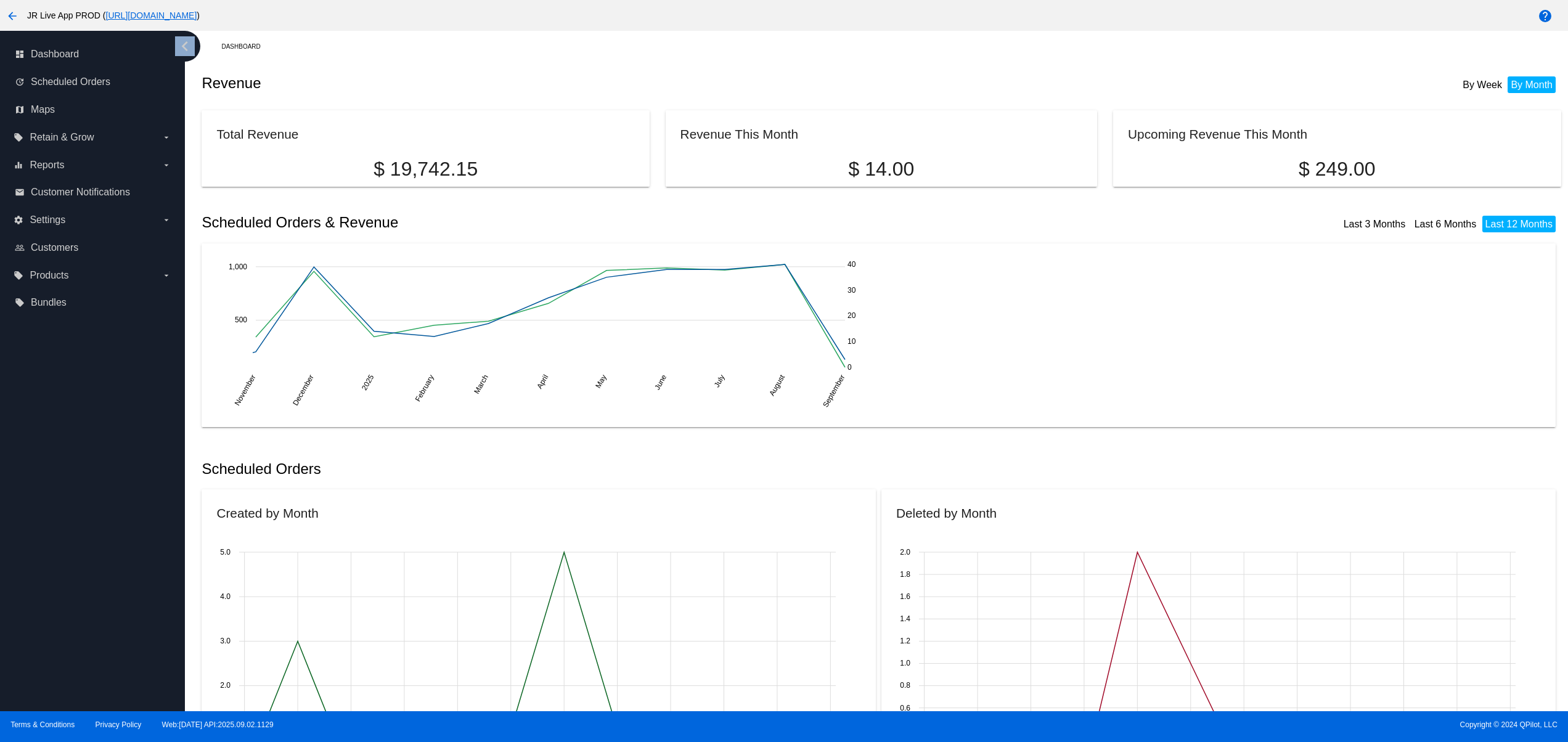
click at [63, 645] on div "dashboard Dashboard update Scheduled Orders map Maps local_offer Retain & Grow …" at bounding box center [92, 371] width 185 height 681
click at [63, 608] on div "dashboard Dashboard update Scheduled Orders map Maps local_offer Retain & Grow …" at bounding box center [92, 371] width 185 height 681
click at [63, 566] on div "dashboard Dashboard update Scheduled Orders map Maps local_offer Retain & Grow …" at bounding box center [92, 371] width 185 height 681
click at [59, 534] on div "dashboard Dashboard update Scheduled Orders map Maps local_offer Retain & Grow …" at bounding box center [92, 371] width 185 height 681
drag, startPoint x: 59, startPoint y: 504, endPoint x: 59, endPoint y: 484, distance: 20.0
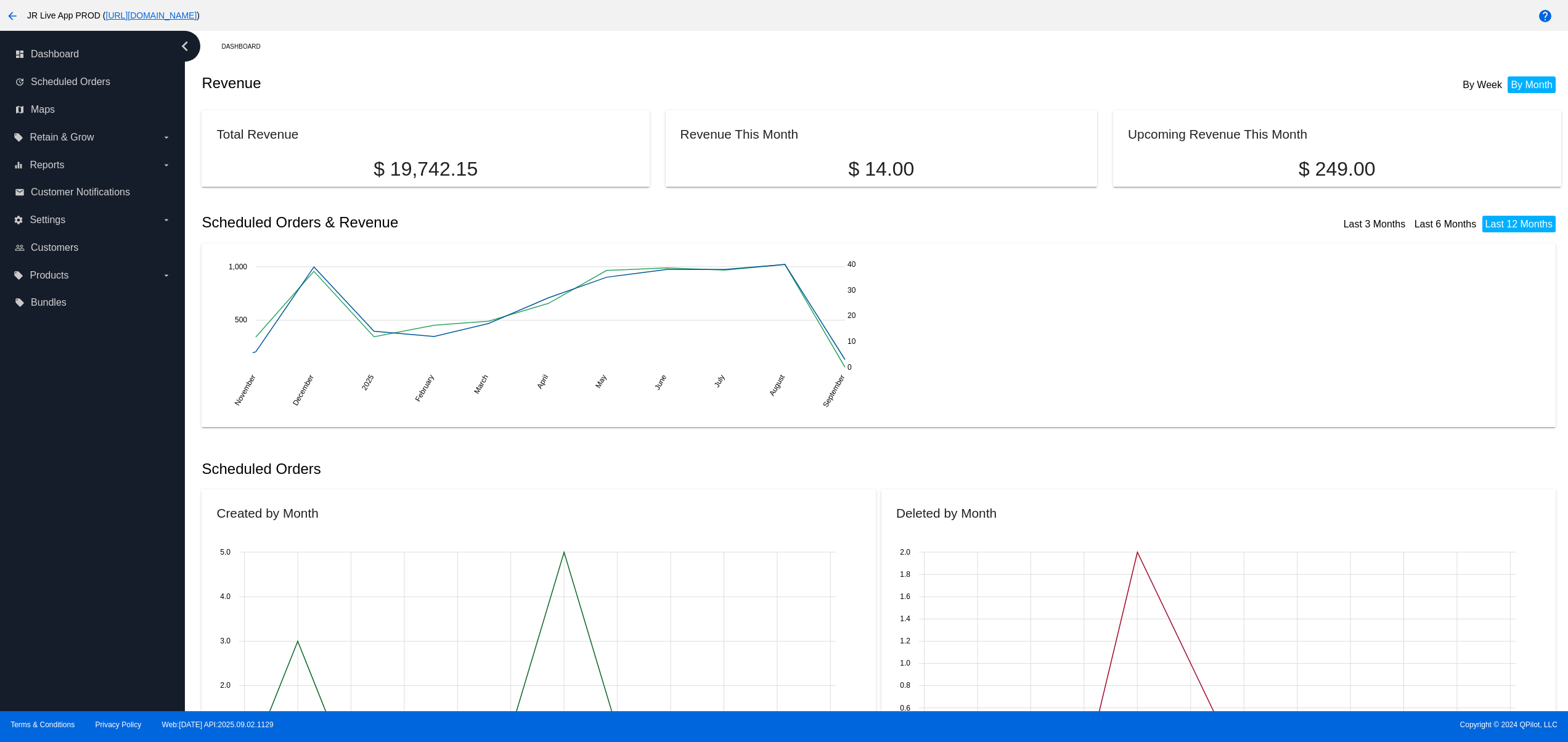
click at [59, 503] on div "dashboard Dashboard update Scheduled Orders map Maps local_offer Retain & Grow …" at bounding box center [92, 371] width 185 height 681
click at [59, 483] on div "dashboard Dashboard update Scheduled Orders map Maps local_offer Retain & Grow …" at bounding box center [92, 371] width 185 height 681
click at [59, 460] on div "dashboard Dashboard update Scheduled Orders map Maps local_offer Retain & Grow …" at bounding box center [92, 371] width 185 height 681
click at [59, 437] on div "dashboard Dashboard update Scheduled Orders map Maps local_offer Retain & Grow …" at bounding box center [92, 371] width 185 height 681
click at [47, 630] on div "dashboard Dashboard update Scheduled Orders map Maps local_offer Retain & Grow …" at bounding box center [92, 371] width 185 height 681
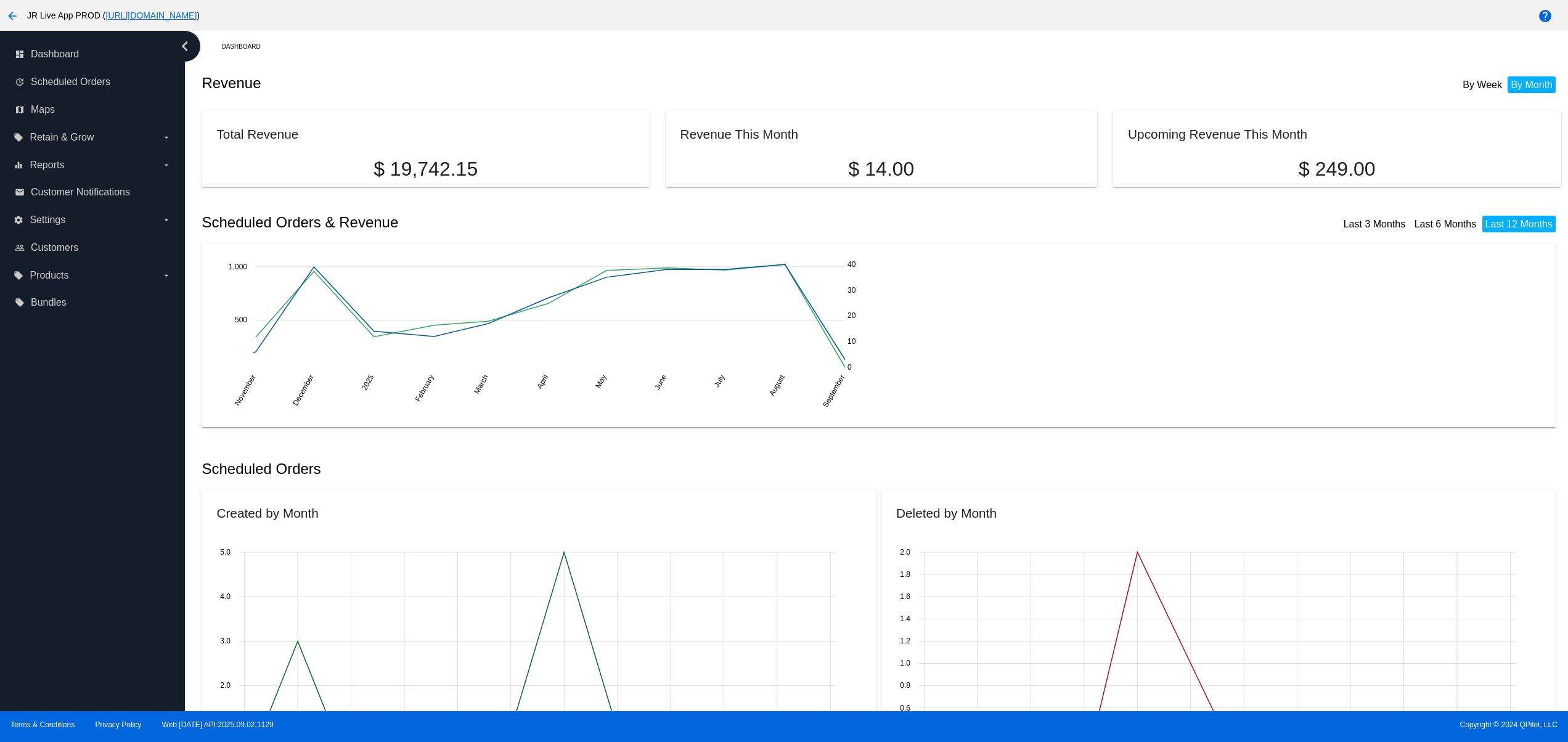
click at [47, 592] on div "dashboard Dashboard update Scheduled Orders map Maps local_offer Retain & Grow …" at bounding box center [92, 371] width 185 height 681
click at [49, 560] on div "dashboard Dashboard update Scheduled Orders map Maps local_offer Retain & Grow …" at bounding box center [92, 371] width 185 height 681
click at [49, 539] on div "dashboard Dashboard update Scheduled Orders map Maps local_offer Retain & Grow …" at bounding box center [92, 371] width 185 height 681
click at [52, 519] on div "dashboard Dashboard update Scheduled Orders map Maps local_offer Retain & Grow …" at bounding box center [92, 371] width 185 height 681
click at [55, 501] on div "dashboard Dashboard update Scheduled Orders map Maps local_offer Retain & Grow …" at bounding box center [92, 371] width 185 height 681
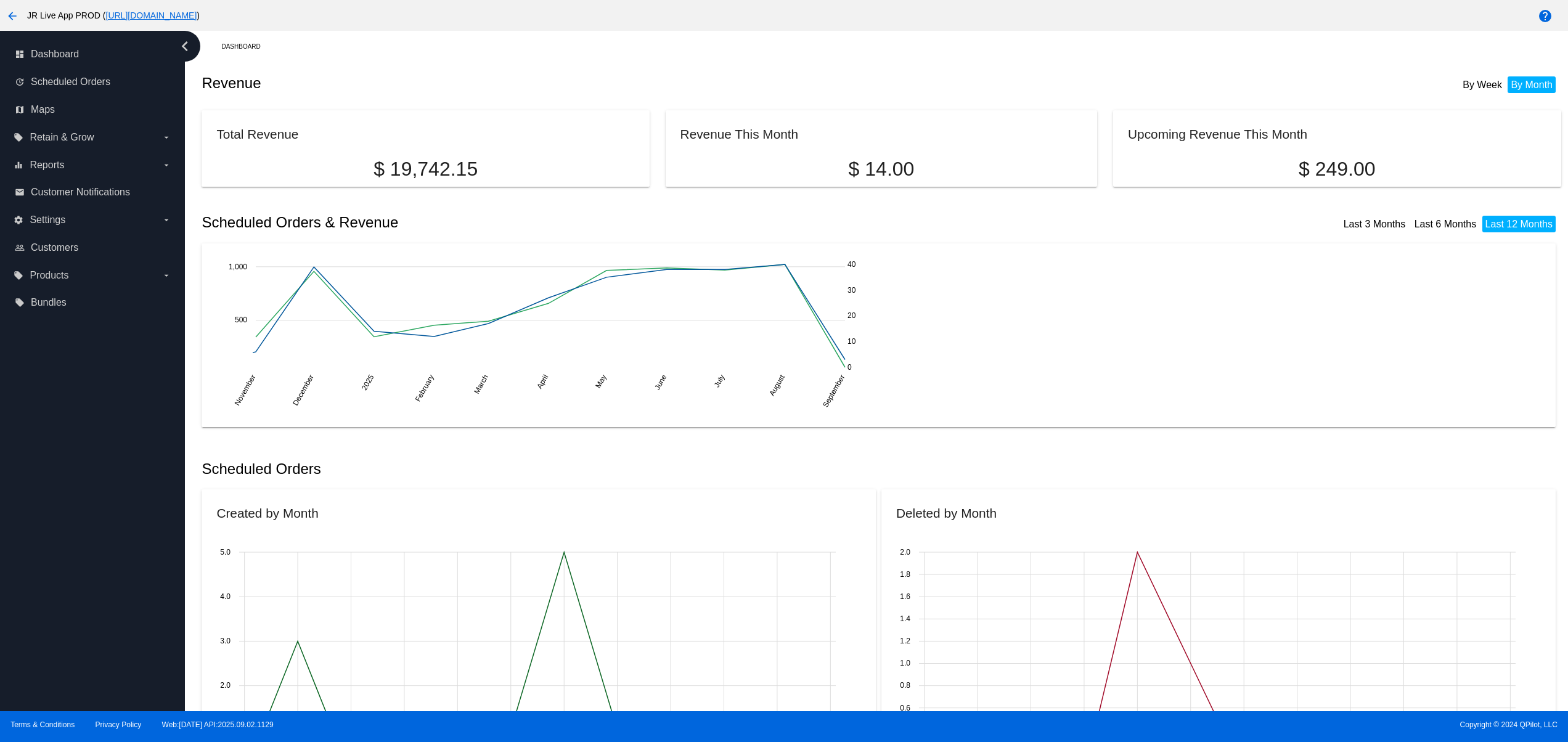
click at [79, 608] on div "dashboard Dashboard update Scheduled Orders map Maps local_offer Retain & Grow …" at bounding box center [92, 371] width 185 height 681
click at [79, 563] on div "dashboard Dashboard update Scheduled Orders map Maps local_offer Retain & Grow …" at bounding box center [92, 371] width 185 height 681
click at [79, 516] on div "dashboard Dashboard update Scheduled Orders map Maps local_offer Retain & Grow …" at bounding box center [92, 371] width 185 height 681
drag, startPoint x: 75, startPoint y: 492, endPoint x: 74, endPoint y: 456, distance: 36.0
click at [75, 491] on div "dashboard Dashboard update Scheduled Orders map Maps local_offer Retain & Grow …" at bounding box center [92, 371] width 185 height 681
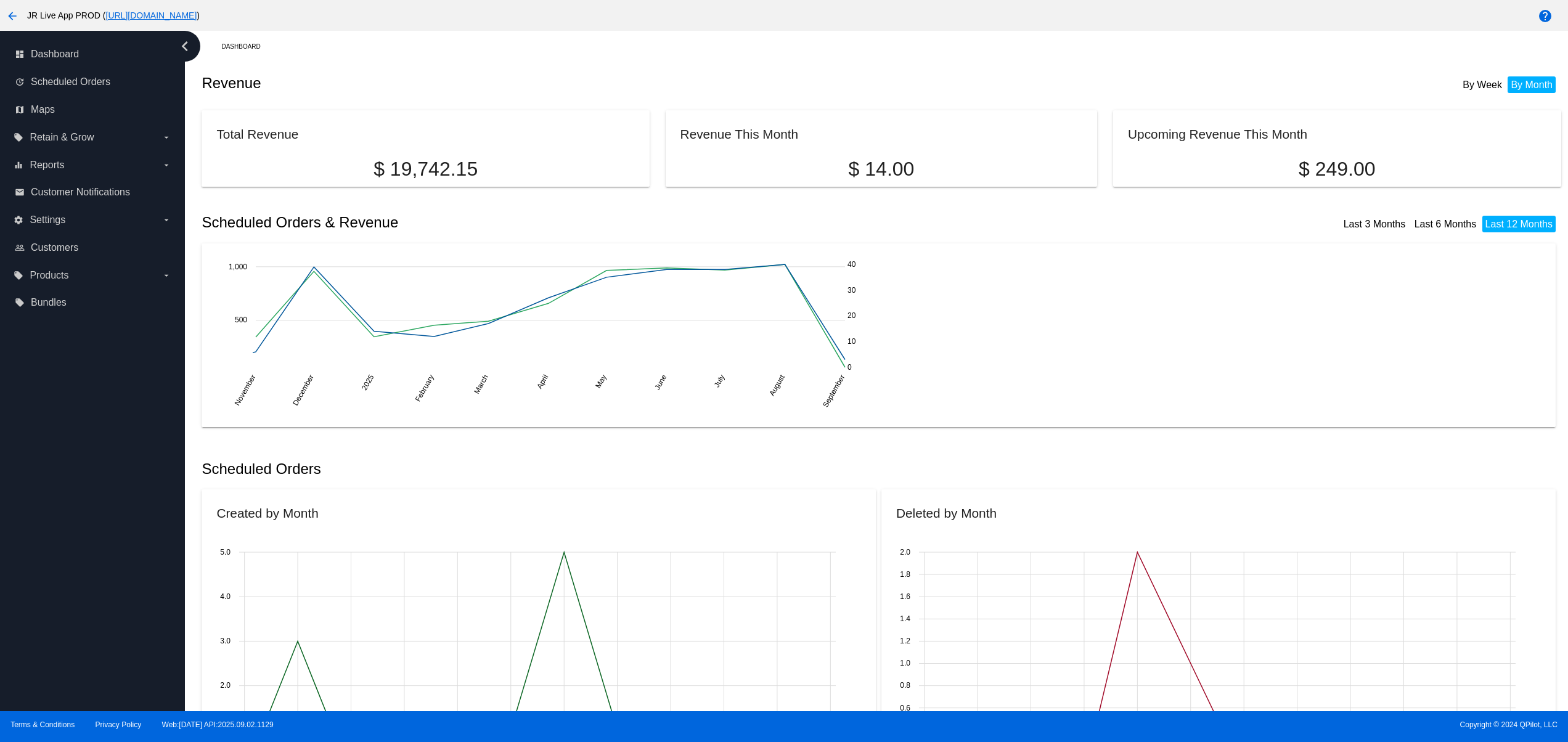
click at [74, 456] on div "dashboard Dashboard update Scheduled Orders map Maps local_offer Retain & Grow …" at bounding box center [92, 371] width 185 height 681
click at [77, 645] on div "dashboard Dashboard update Scheduled Orders map Maps local_offer Retain & Grow …" at bounding box center [92, 371] width 185 height 681
click at [74, 598] on div "dashboard Dashboard update Scheduled Orders map Maps local_offer Retain & Grow …" at bounding box center [92, 371] width 185 height 681
click at [70, 566] on div "dashboard Dashboard update Scheduled Orders map Maps local_offer Retain & Grow …" at bounding box center [92, 371] width 185 height 681
click at [70, 523] on div "dashboard Dashboard update Scheduled Orders map Maps local_offer Retain & Grow …" at bounding box center [92, 371] width 185 height 681
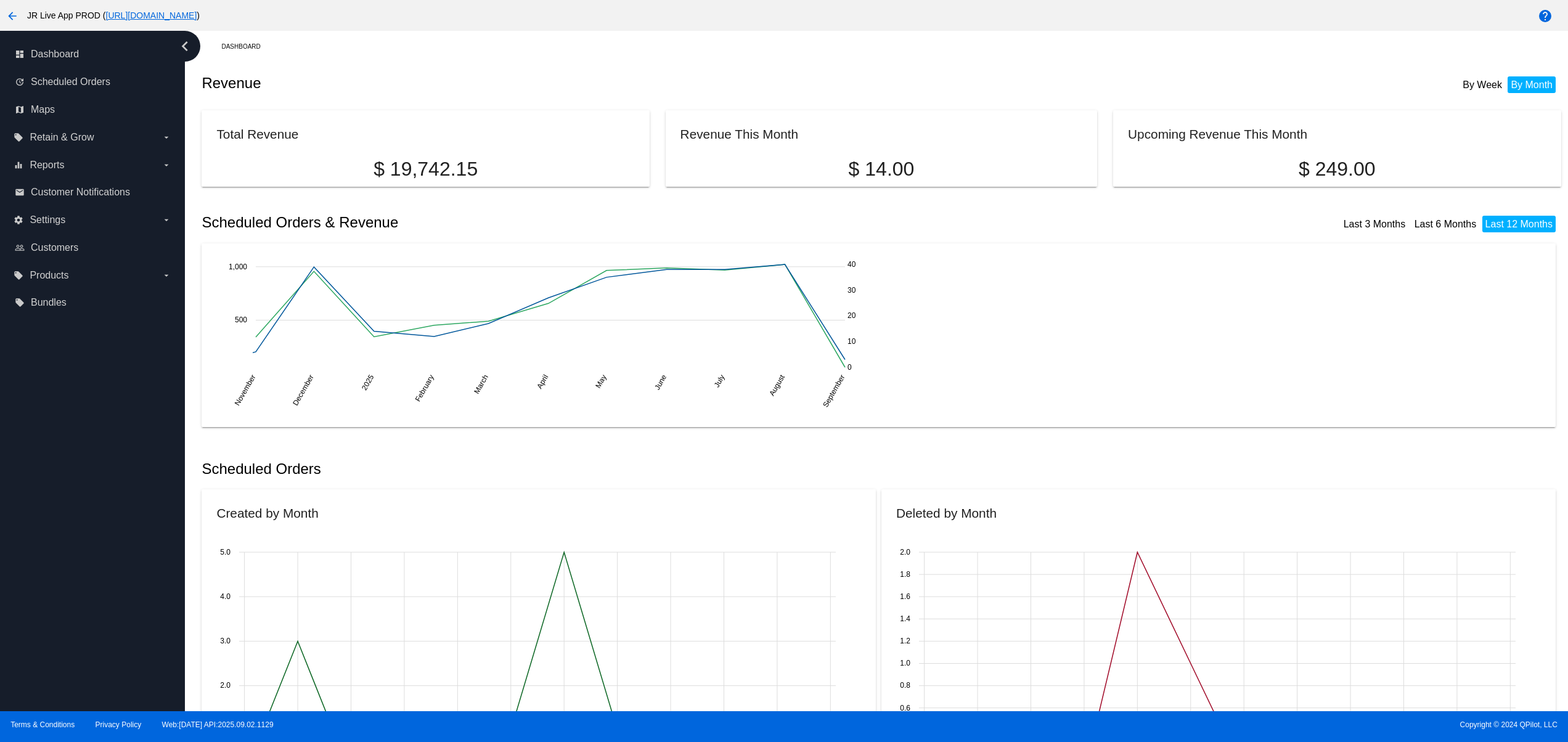
click at [70, 516] on div "dashboard Dashboard update Scheduled Orders map Maps local_offer Retain & Grow …" at bounding box center [92, 371] width 185 height 681
click at [54, 464] on div "dashboard Dashboard update Scheduled Orders map Maps local_offer Retain & Grow …" at bounding box center [92, 371] width 185 height 681
drag, startPoint x: 50, startPoint y: 427, endPoint x: 50, endPoint y: 420, distance: 7.0
click at [50, 425] on div "dashboard Dashboard update Scheduled Orders map Maps local_offer Retain & Grow …" at bounding box center [92, 371] width 185 height 681
click at [64, 637] on div "dashboard Dashboard update Scheduled Orders map Maps local_offer Retain & Grow …" at bounding box center [92, 371] width 185 height 681
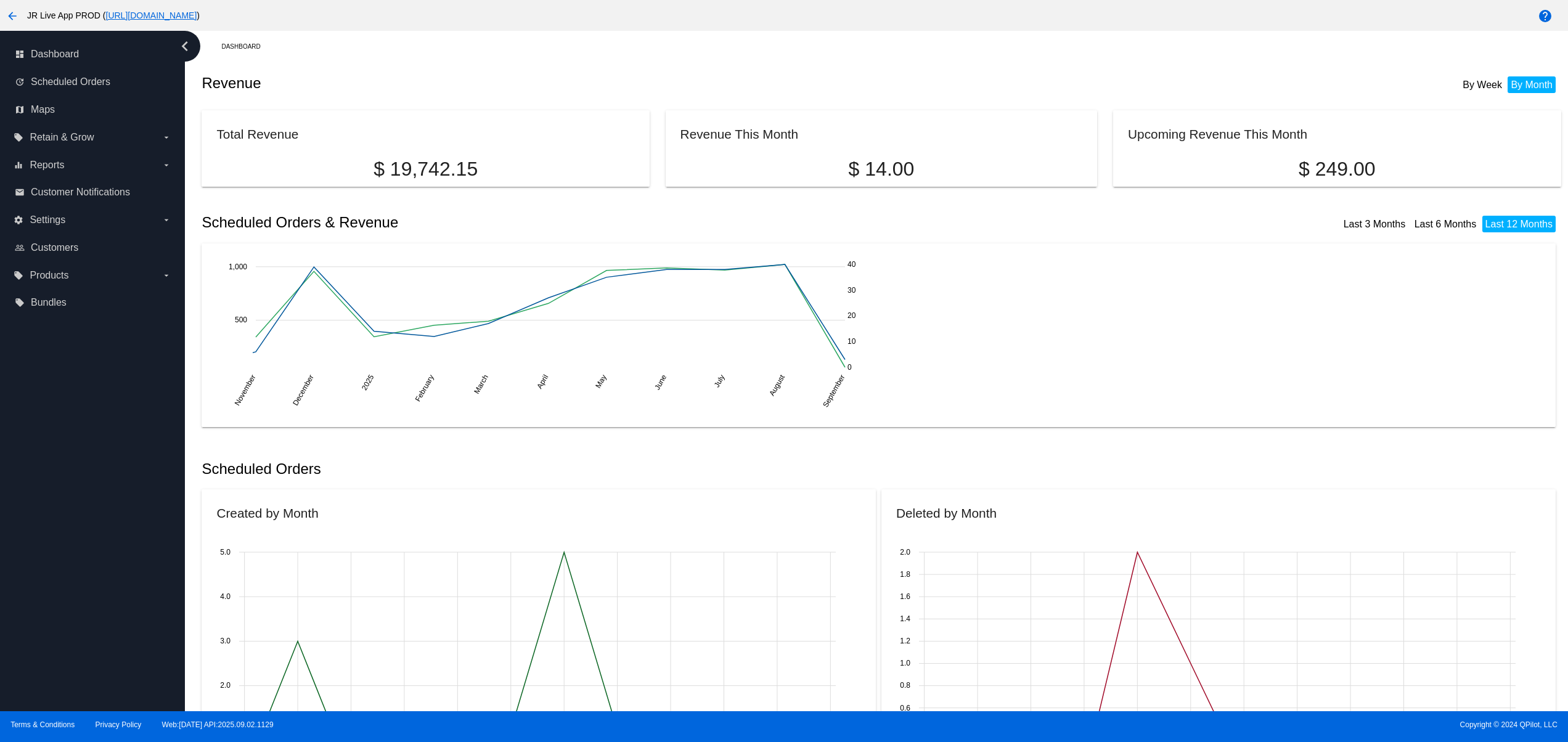
drag, startPoint x: 65, startPoint y: 603, endPoint x: 67, endPoint y: 578, distance: 25.1
click at [65, 602] on div "dashboard Dashboard update Scheduled Orders map Maps local_offer Retain & Grow …" at bounding box center [92, 371] width 185 height 681
click at [67, 558] on div "dashboard Dashboard update Scheduled Orders map Maps local_offer Retain & Grow …" at bounding box center [92, 371] width 185 height 681
click at [72, 523] on div "dashboard Dashboard update Scheduled Orders map Maps local_offer Retain & Grow …" at bounding box center [92, 371] width 185 height 681
click at [77, 486] on div "dashboard Dashboard update Scheduled Orders map Maps local_offer Retain & Grow …" at bounding box center [92, 371] width 185 height 681
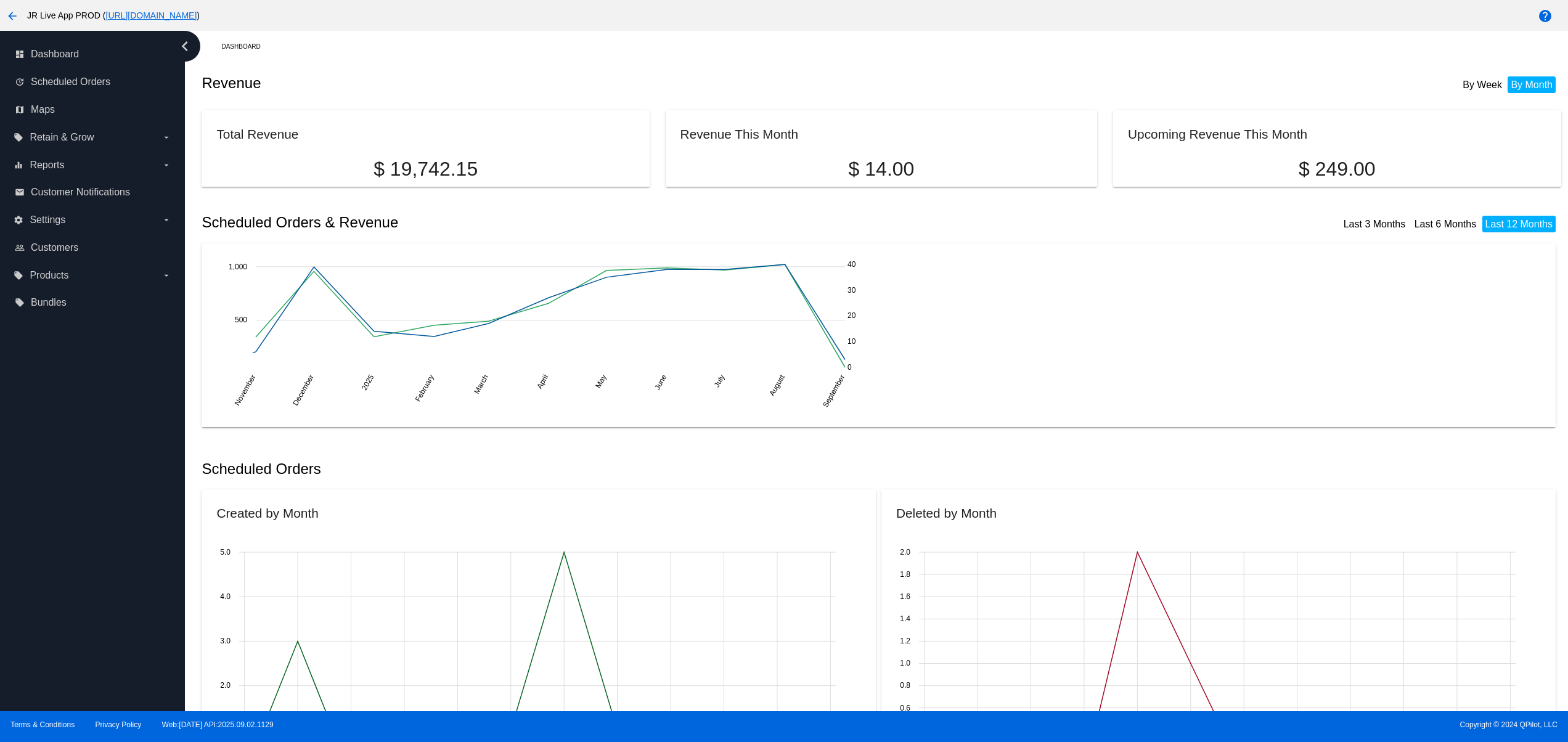
click at [117, 632] on div "dashboard Dashboard update Scheduled Orders map Maps local_offer Retain & Grow …" at bounding box center [92, 371] width 185 height 681
drag, startPoint x: 107, startPoint y: 590, endPoint x: 106, endPoint y: 551, distance: 39.0
click at [107, 588] on div "dashboard Dashboard update Scheduled Orders map Maps local_offer Retain & Grow …" at bounding box center [92, 371] width 185 height 681
click at [105, 523] on div "dashboard Dashboard update Scheduled Orders map Maps local_offer Retain & Grow …" at bounding box center [92, 371] width 185 height 681
click at [102, 504] on div "dashboard Dashboard update Scheduled Orders map Maps local_offer Retain & Grow …" at bounding box center [92, 371] width 185 height 681
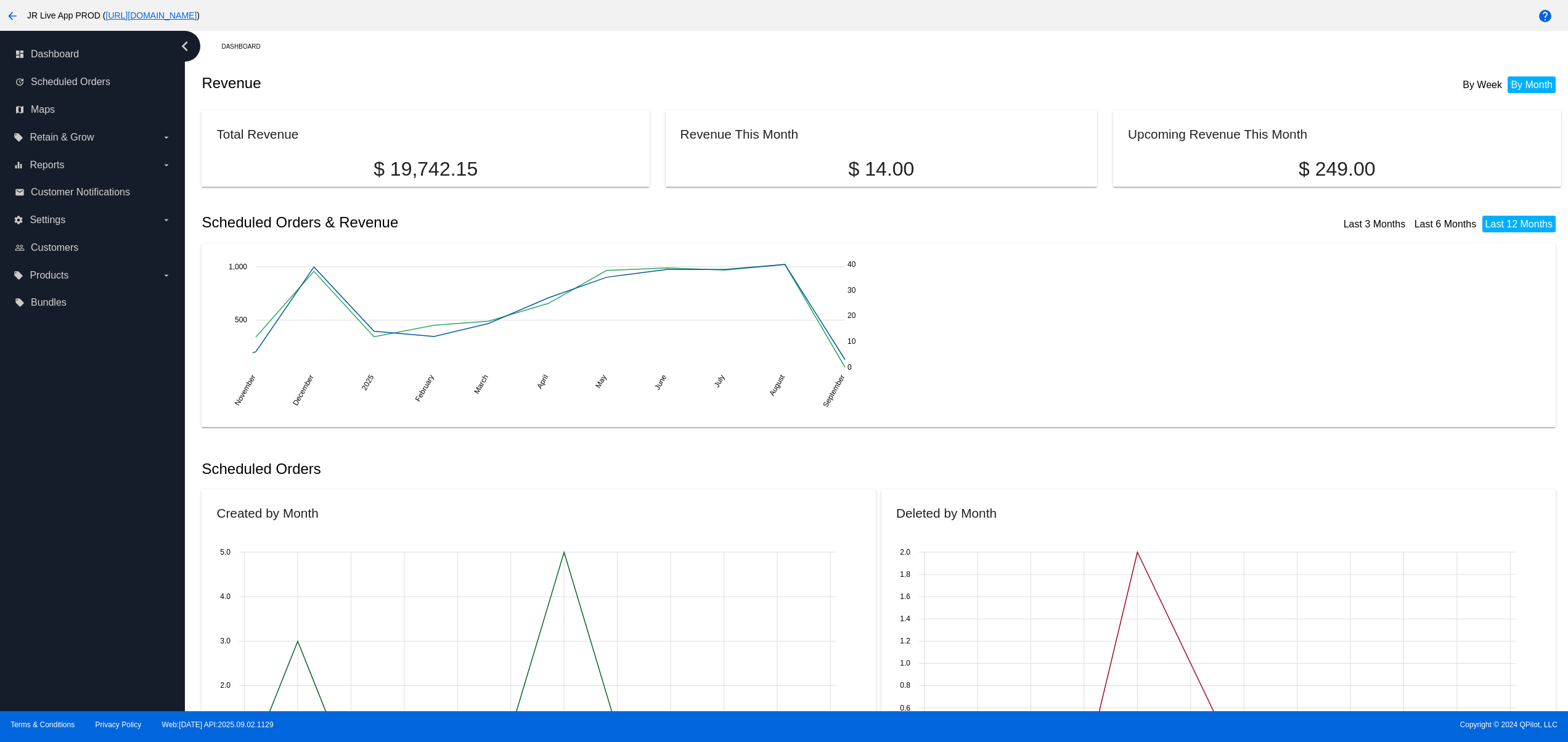
drag, startPoint x: 100, startPoint y: 479, endPoint x: 95, endPoint y: 460, distance: 19.6
click at [99, 479] on div "dashboard Dashboard update Scheduled Orders map Maps local_offer Retain & Grow …" at bounding box center [92, 371] width 185 height 681
drag, startPoint x: 95, startPoint y: 457, endPoint x: 95, endPoint y: 420, distance: 37.0
click at [95, 454] on div "dashboard Dashboard update Scheduled Orders map Maps local_offer Retain & Grow …" at bounding box center [92, 371] width 185 height 681
click at [95, 419] on div "dashboard Dashboard update Scheduled Orders map Maps local_offer Retain & Grow …" at bounding box center [92, 371] width 185 height 681
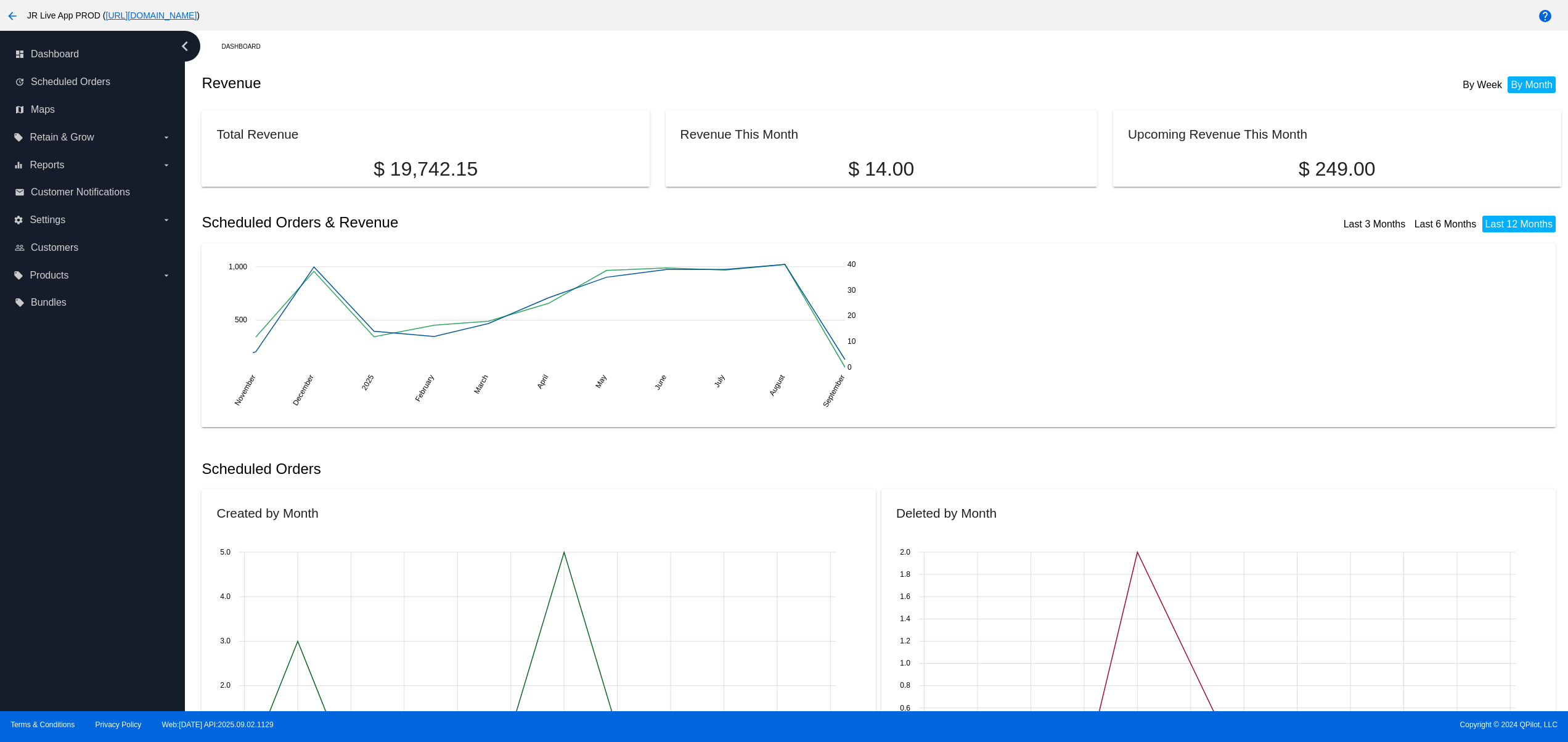
click at [82, 590] on div "dashboard Dashboard update Scheduled Orders map Maps local_offer Retain & Grow …" at bounding box center [92, 371] width 185 height 681
drag, startPoint x: 82, startPoint y: 541, endPoint x: 82, endPoint y: 499, distance: 42.0
click at [82, 540] on div "dashboard Dashboard update Scheduled Orders map Maps local_offer Retain & Grow …" at bounding box center [92, 371] width 185 height 681
drag, startPoint x: 82, startPoint y: 499, endPoint x: 82, endPoint y: 467, distance: 32.0
click at [82, 498] on div "dashboard Dashboard update Scheduled Orders map Maps local_offer Retain & Grow …" at bounding box center [92, 371] width 185 height 681
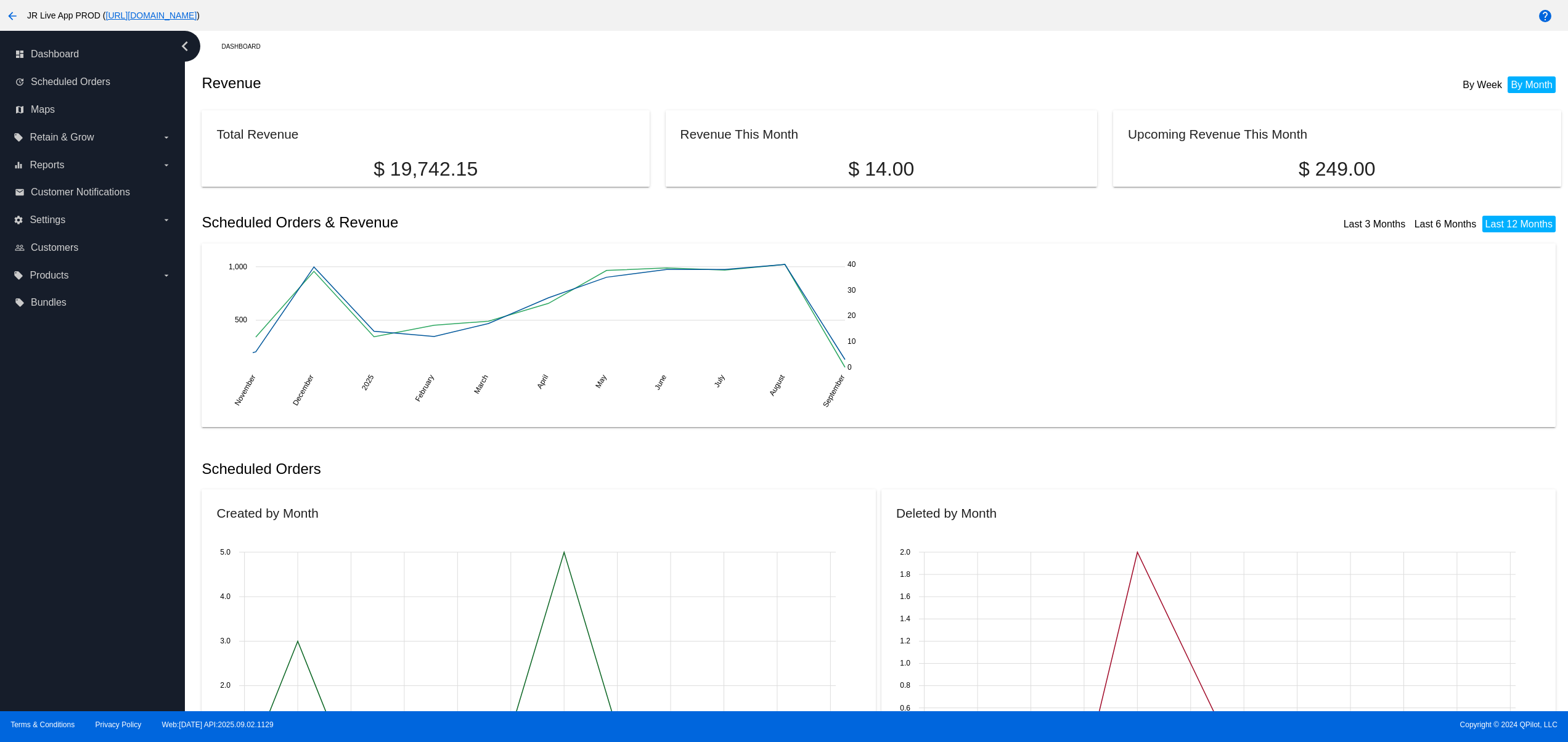
click at [82, 466] on div "dashboard Dashboard update Scheduled Orders map Maps local_offer Retain & Grow …" at bounding box center [92, 371] width 185 height 681
click at [84, 444] on div "dashboard Dashboard update Scheduled Orders map Maps local_offer Retain & Grow …" at bounding box center [92, 371] width 185 height 681
click at [76, 630] on div "dashboard Dashboard update Scheduled Orders map Maps local_offer Retain & Grow …" at bounding box center [92, 371] width 185 height 681
click at [74, 614] on div "dashboard Dashboard update Scheduled Orders map Maps local_offer Retain & Grow …" at bounding box center [92, 371] width 185 height 681
click at [74, 572] on div "dashboard Dashboard update Scheduled Orders map Maps local_offer Retain & Grow …" at bounding box center [92, 371] width 185 height 681
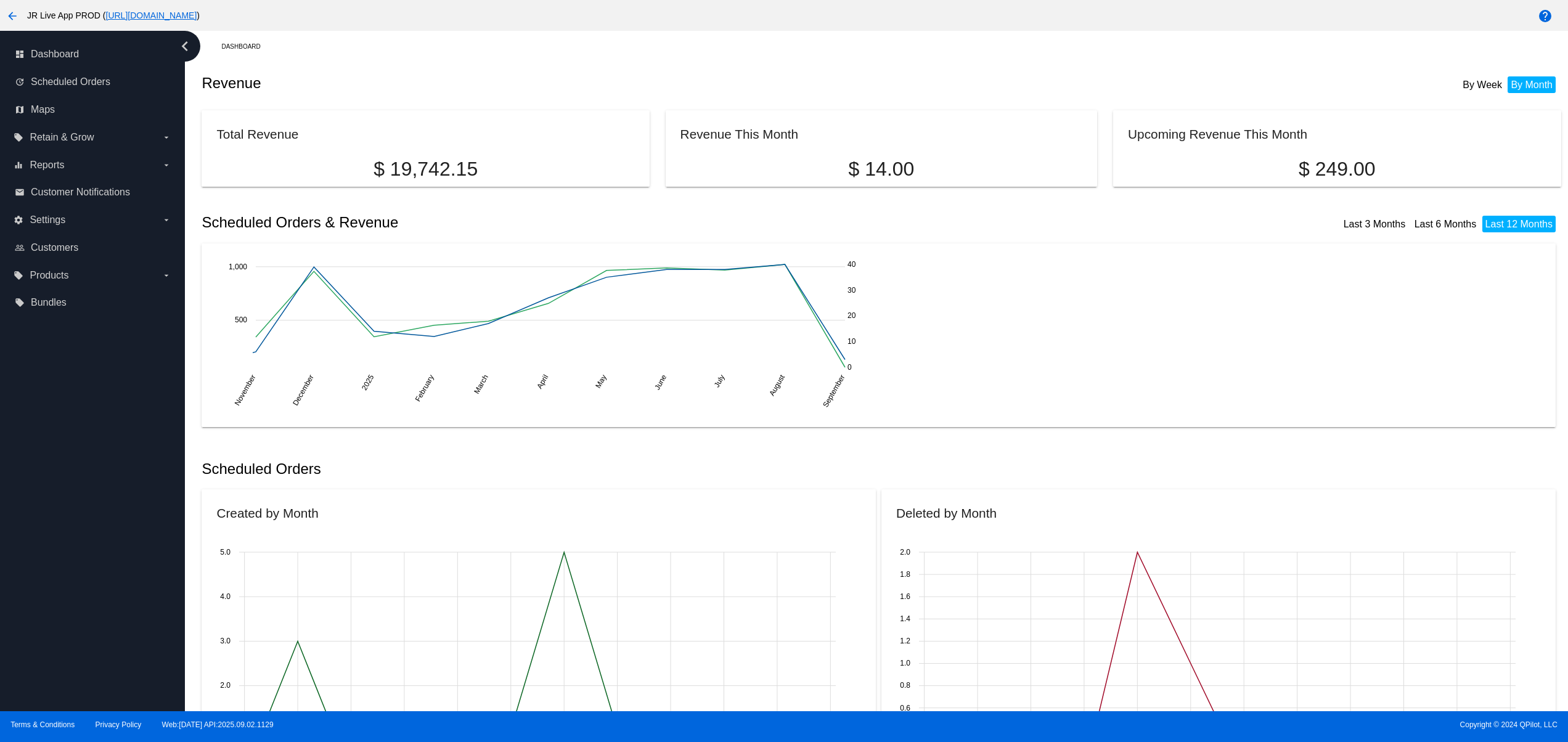
click at [74, 533] on div "dashboard Dashboard update Scheduled Orders map Maps local_offer Retain & Grow …" at bounding box center [92, 371] width 185 height 681
click at [74, 501] on div "dashboard Dashboard update Scheduled Orders map Maps local_offer Retain & Grow …" at bounding box center [92, 371] width 185 height 681
click at [77, 600] on div "dashboard Dashboard update Scheduled Orders map Maps local_offer Retain & Grow …" at bounding box center [92, 371] width 185 height 681
drag, startPoint x: 77, startPoint y: 568, endPoint x: 80, endPoint y: 548, distance: 20.2
click at [77, 567] on div "dashboard Dashboard update Scheduled Orders map Maps local_offer Retain & Grow …" at bounding box center [92, 371] width 185 height 681
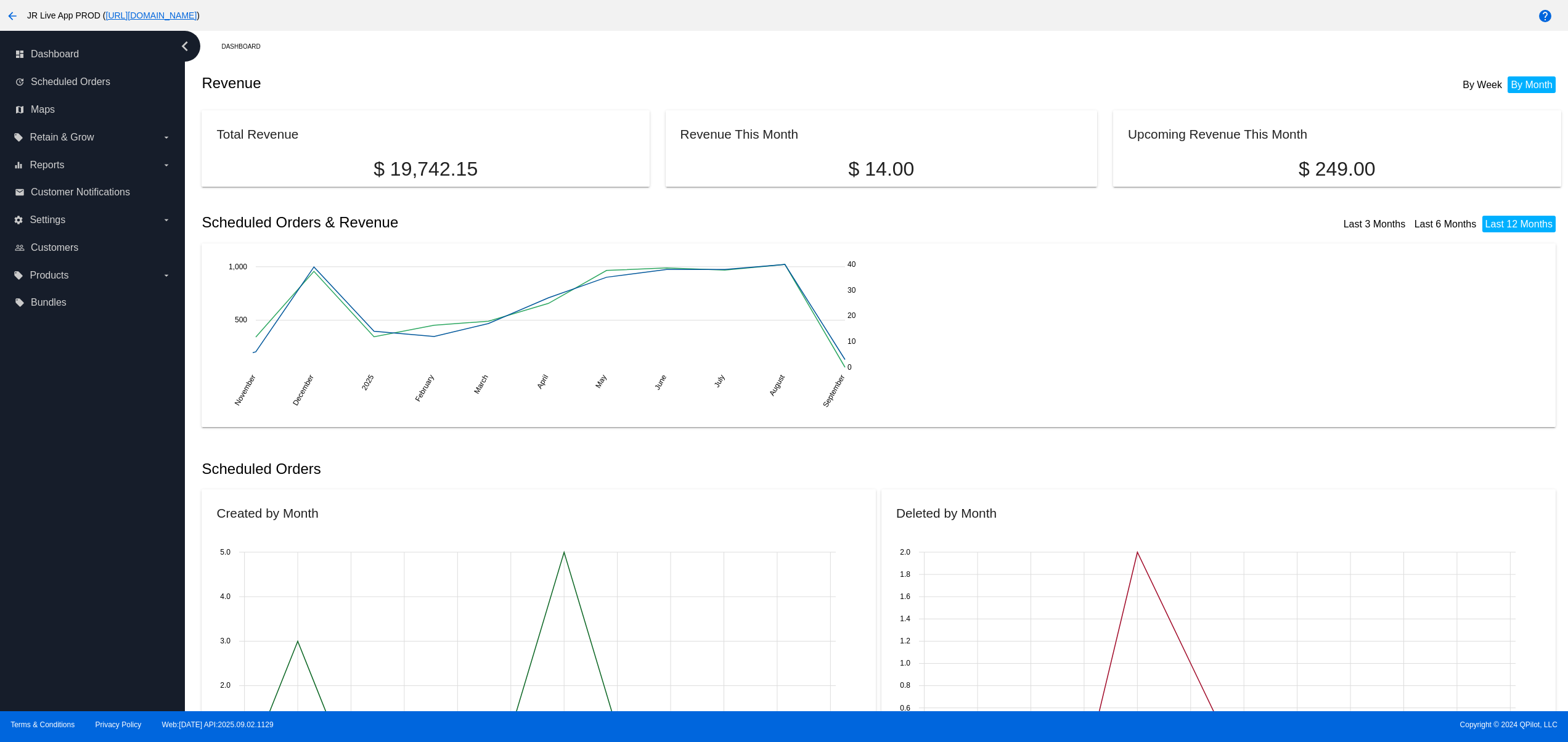
drag, startPoint x: 84, startPoint y: 529, endPoint x: 84, endPoint y: 494, distance: 35.0
click at [84, 526] on div "dashboard Dashboard update Scheduled Orders map Maps local_offer Retain & Grow …" at bounding box center [92, 371] width 185 height 681
drag, startPoint x: 84, startPoint y: 492, endPoint x: 84, endPoint y: 462, distance: 30.0
click at [84, 489] on div "dashboard Dashboard update Scheduled Orders map Maps local_offer Retain & Grow …" at bounding box center [92, 371] width 185 height 681
click at [84, 461] on div "dashboard Dashboard update Scheduled Orders map Maps local_offer Retain & Grow …" at bounding box center [92, 371] width 185 height 681
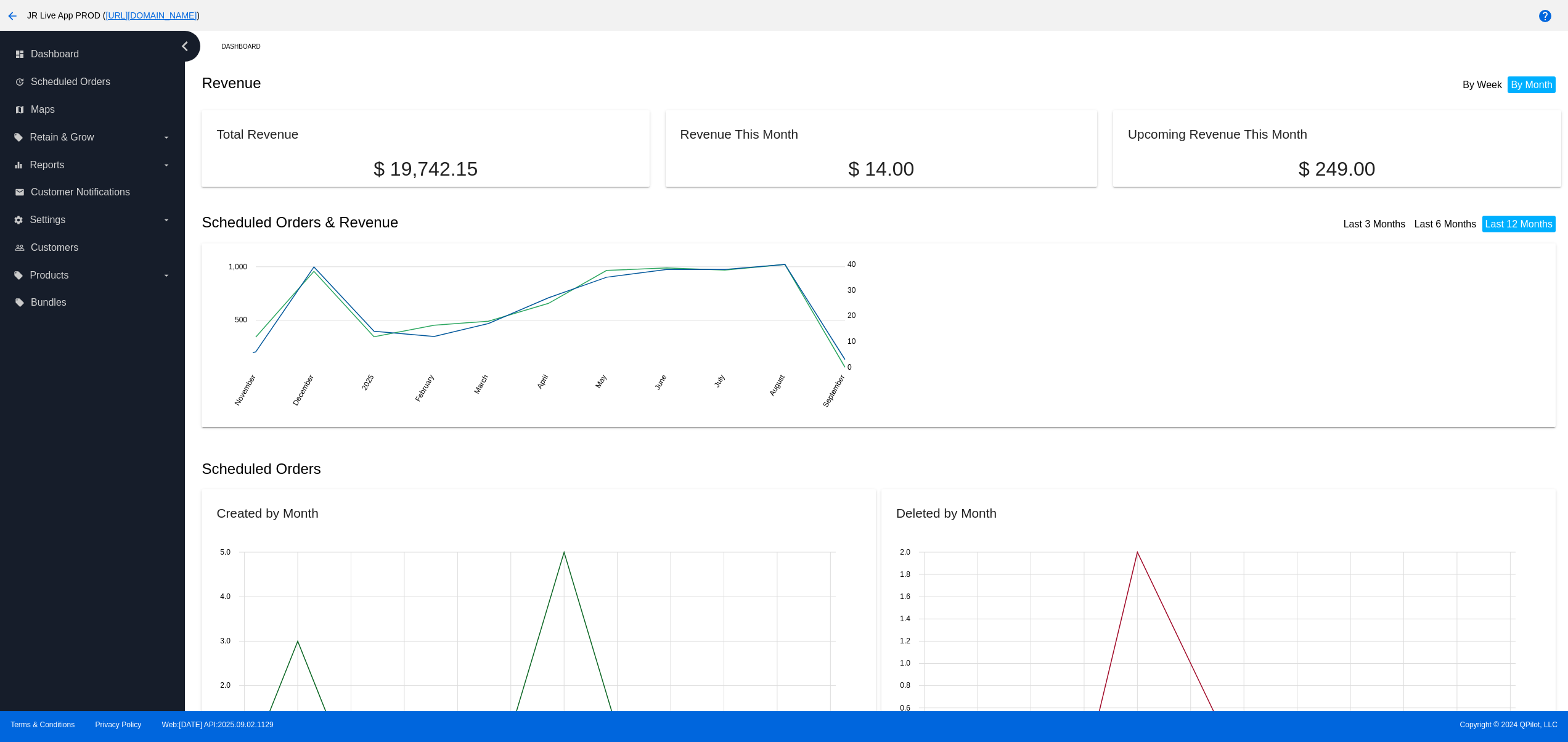
click at [89, 585] on div "dashboard Dashboard update Scheduled Orders map Maps local_offer Retain & Grow …" at bounding box center [92, 371] width 185 height 681
drag, startPoint x: 90, startPoint y: 561, endPoint x: 92, endPoint y: 519, distance: 42.0
click at [90, 557] on div "dashboard Dashboard update Scheduled Orders map Maps local_offer Retain & Grow …" at bounding box center [92, 371] width 185 height 681
click at [92, 519] on div "dashboard Dashboard update Scheduled Orders map Maps local_offer Retain & Grow …" at bounding box center [92, 371] width 185 height 681
click at [97, 489] on div "dashboard Dashboard update Scheduled Orders map Maps local_offer Retain & Grow …" at bounding box center [92, 371] width 185 height 681
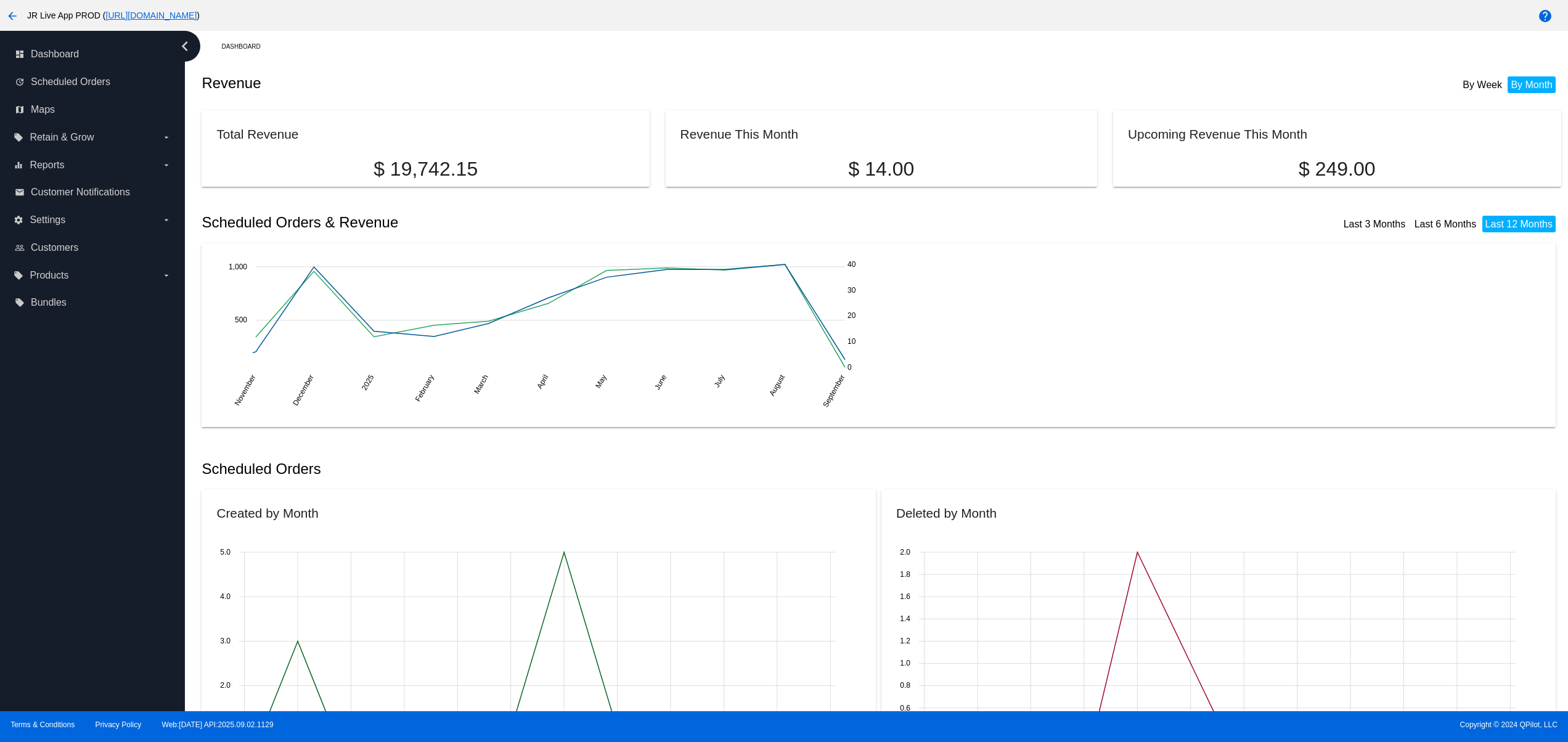
drag, startPoint x: 104, startPoint y: 585, endPoint x: 89, endPoint y: 561, distance: 28.3
click at [102, 588] on div "dashboard Dashboard update Scheduled Orders map Maps local_offer Retain & Grow …" at bounding box center [92, 371] width 185 height 681
click at [86, 540] on div "dashboard Dashboard update Scheduled Orders map Maps local_offer Retain & Grow …" at bounding box center [92, 371] width 185 height 681
click at [85, 497] on div "dashboard Dashboard update Scheduled Orders map Maps local_offer Retain & Grow …" at bounding box center [92, 371] width 185 height 681
click at [85, 462] on div "dashboard Dashboard update Scheduled Orders map Maps local_offer Retain & Grow …" at bounding box center [92, 371] width 185 height 681
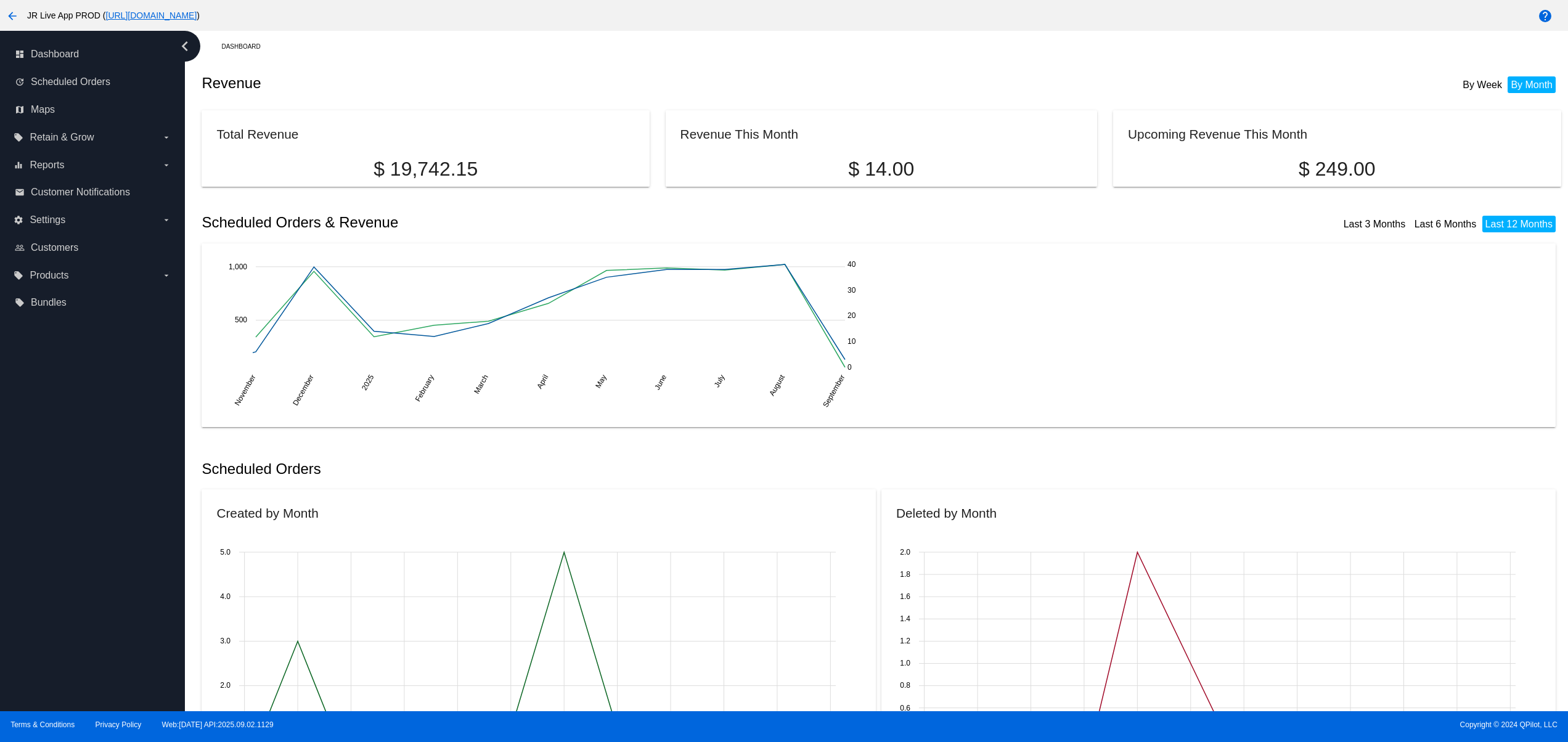
click at [85, 440] on div "dashboard Dashboard update Scheduled Orders map Maps local_offer Retain & Grow …" at bounding box center [92, 371] width 185 height 681
click at [60, 558] on div "dashboard Dashboard update Scheduled Orders map Maps local_offer Retain & Grow …" at bounding box center [92, 371] width 185 height 681
click at [62, 583] on div "dashboard Dashboard update Scheduled Orders map Maps local_offer Retain & Grow …" at bounding box center [92, 371] width 185 height 681
click at [64, 548] on div "dashboard Dashboard update Scheduled Orders map Maps local_offer Retain & Grow …" at bounding box center [92, 371] width 185 height 681
drag, startPoint x: 67, startPoint y: 509, endPoint x: 69, endPoint y: 479, distance: 30.1
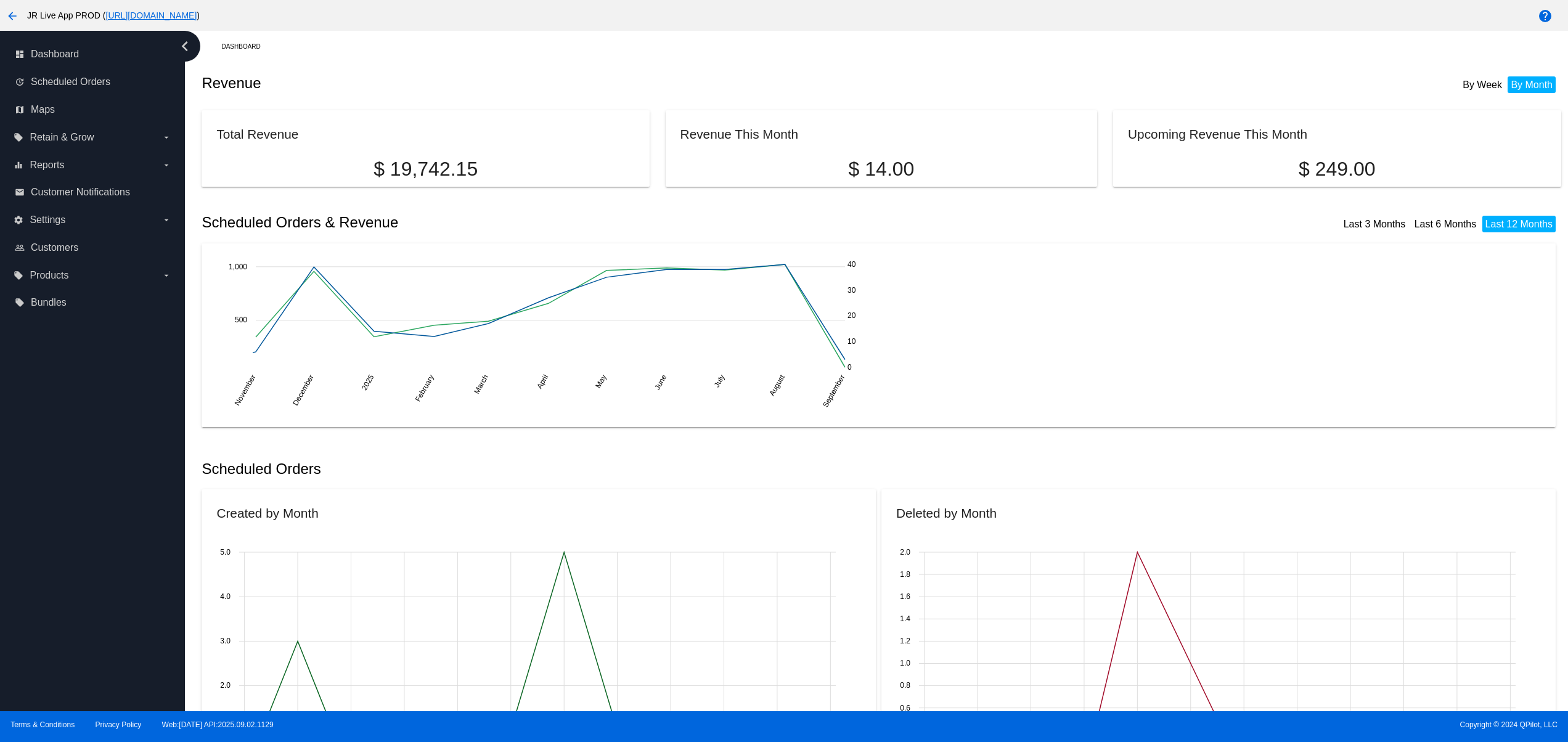
click at [67, 506] on div "dashboard Dashboard update Scheduled Orders map Maps local_offer Retain & Grow …" at bounding box center [92, 371] width 185 height 681
click at [69, 479] on div "dashboard Dashboard update Scheduled Orders map Maps local_offer Retain & Grow …" at bounding box center [92, 371] width 185 height 681
click at [69, 462] on div "dashboard Dashboard update Scheduled Orders map Maps local_offer Retain & Grow …" at bounding box center [92, 371] width 185 height 681
click at [69, 442] on div "dashboard Dashboard update Scheduled Orders map Maps local_offer Retain & Grow …" at bounding box center [92, 371] width 185 height 681
click at [90, 585] on div "dashboard Dashboard update Scheduled Orders map Maps local_offer Retain & Grow …" at bounding box center [92, 371] width 185 height 681
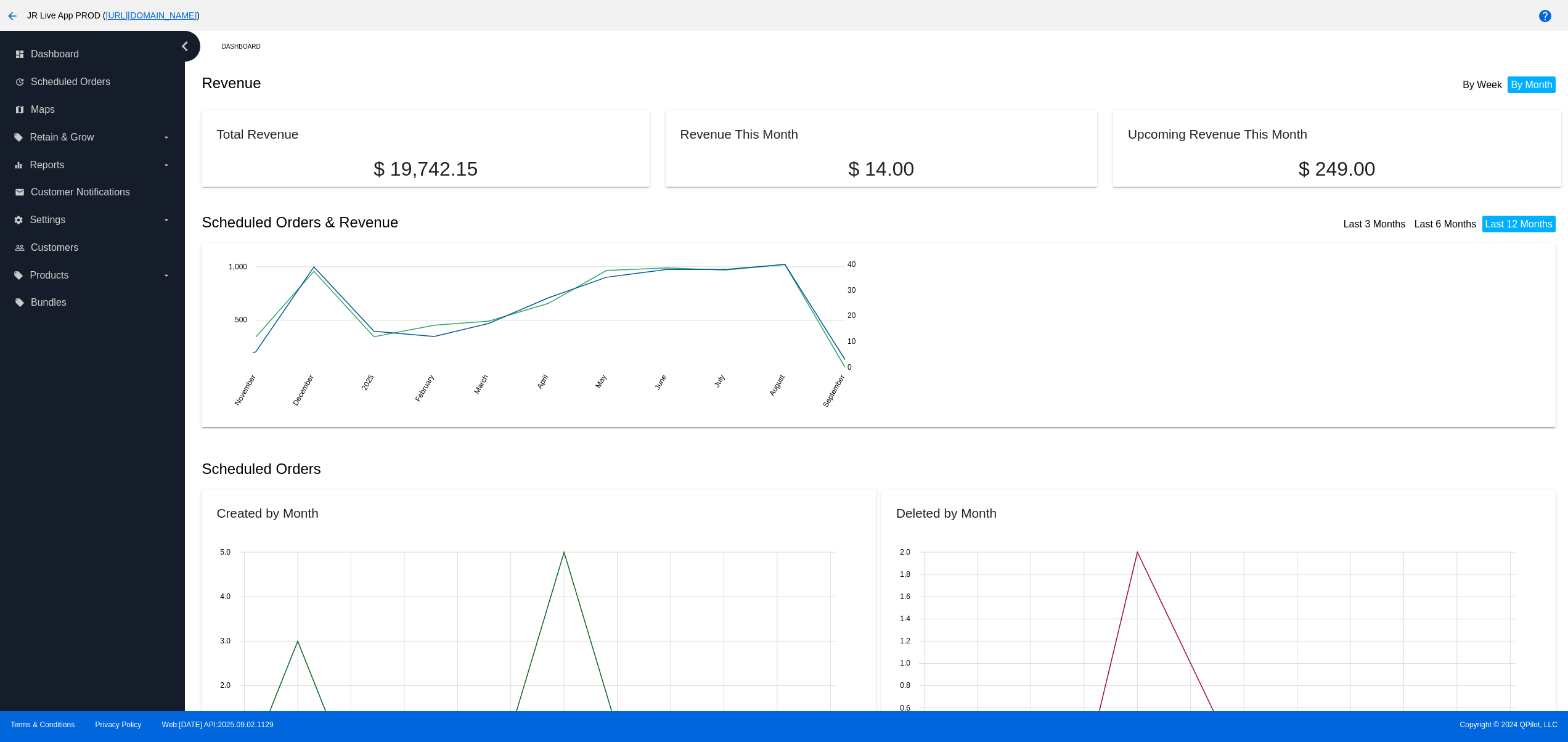
click at [95, 561] on div "dashboard Dashboard update Scheduled Orders map Maps local_offer Retain & Grow …" at bounding box center [92, 371] width 185 height 681
click at [94, 529] on div "dashboard Dashboard update Scheduled Orders map Maps local_offer Retain & Grow …" at bounding box center [92, 371] width 185 height 681
click at [89, 507] on div "dashboard Dashboard update Scheduled Orders map Maps local_offer Retain & Grow …" at bounding box center [92, 371] width 185 height 681
click at [85, 491] on div "dashboard Dashboard update Scheduled Orders map Maps local_offer Retain & Grow …" at bounding box center [92, 371] width 185 height 681
click at [76, 588] on div "dashboard Dashboard update Scheduled Orders map Maps local_offer Retain & Grow …" at bounding box center [92, 371] width 185 height 681
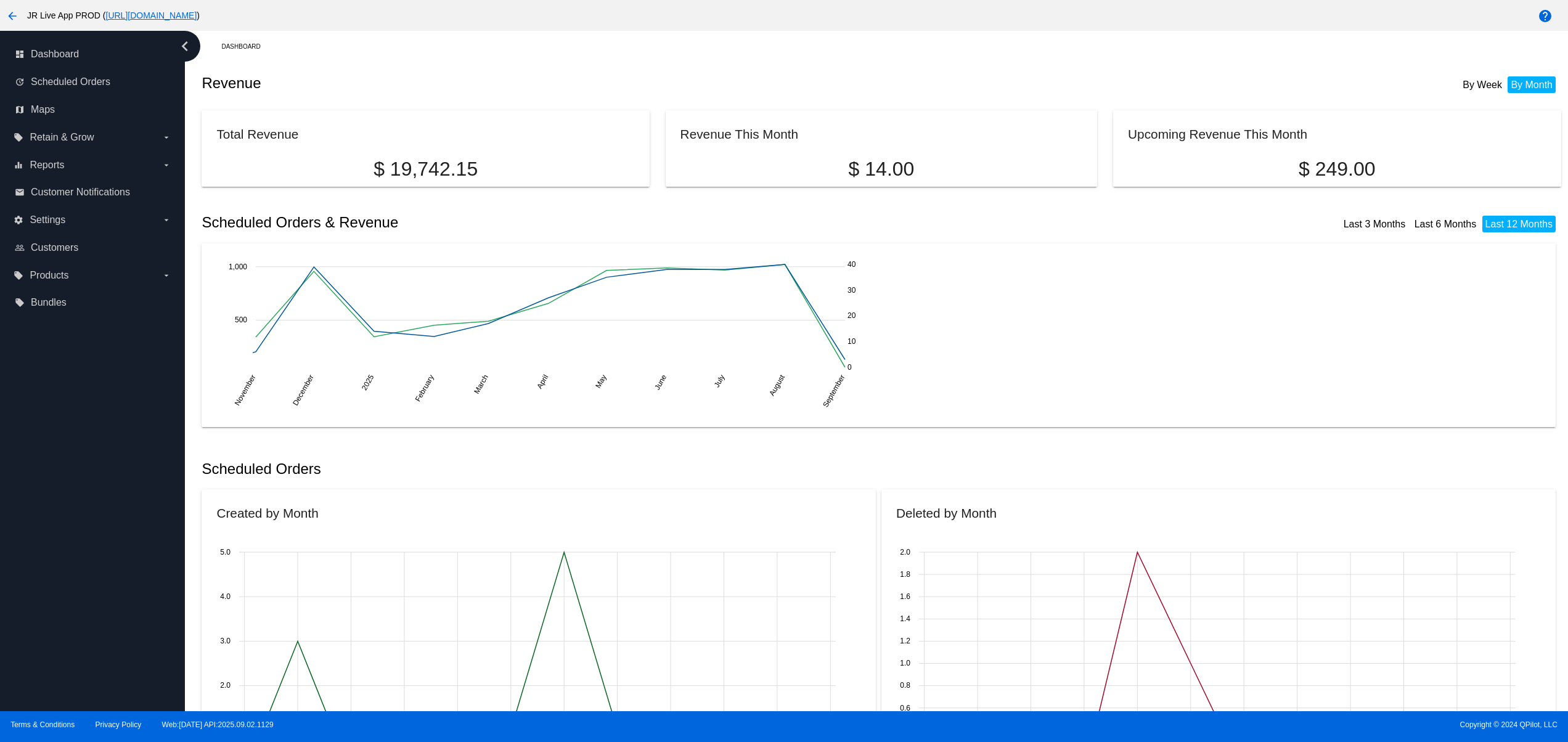
click at [75, 536] on div "dashboard Dashboard update Scheduled Orders map Maps local_offer Retain & Grow …" at bounding box center [92, 371] width 185 height 681
drag, startPoint x: 79, startPoint y: 509, endPoint x: 82, endPoint y: 484, distance: 25.2
click at [80, 507] on div "dashboard Dashboard update Scheduled Orders map Maps local_offer Retain & Grow …" at bounding box center [92, 371] width 185 height 681
click at [84, 481] on div "dashboard Dashboard update Scheduled Orders map Maps local_offer Retain & Grow …" at bounding box center [92, 371] width 185 height 681
click at [69, 608] on div "dashboard Dashboard update Scheduled Orders map Maps local_offer Retain & Grow …" at bounding box center [92, 371] width 185 height 681
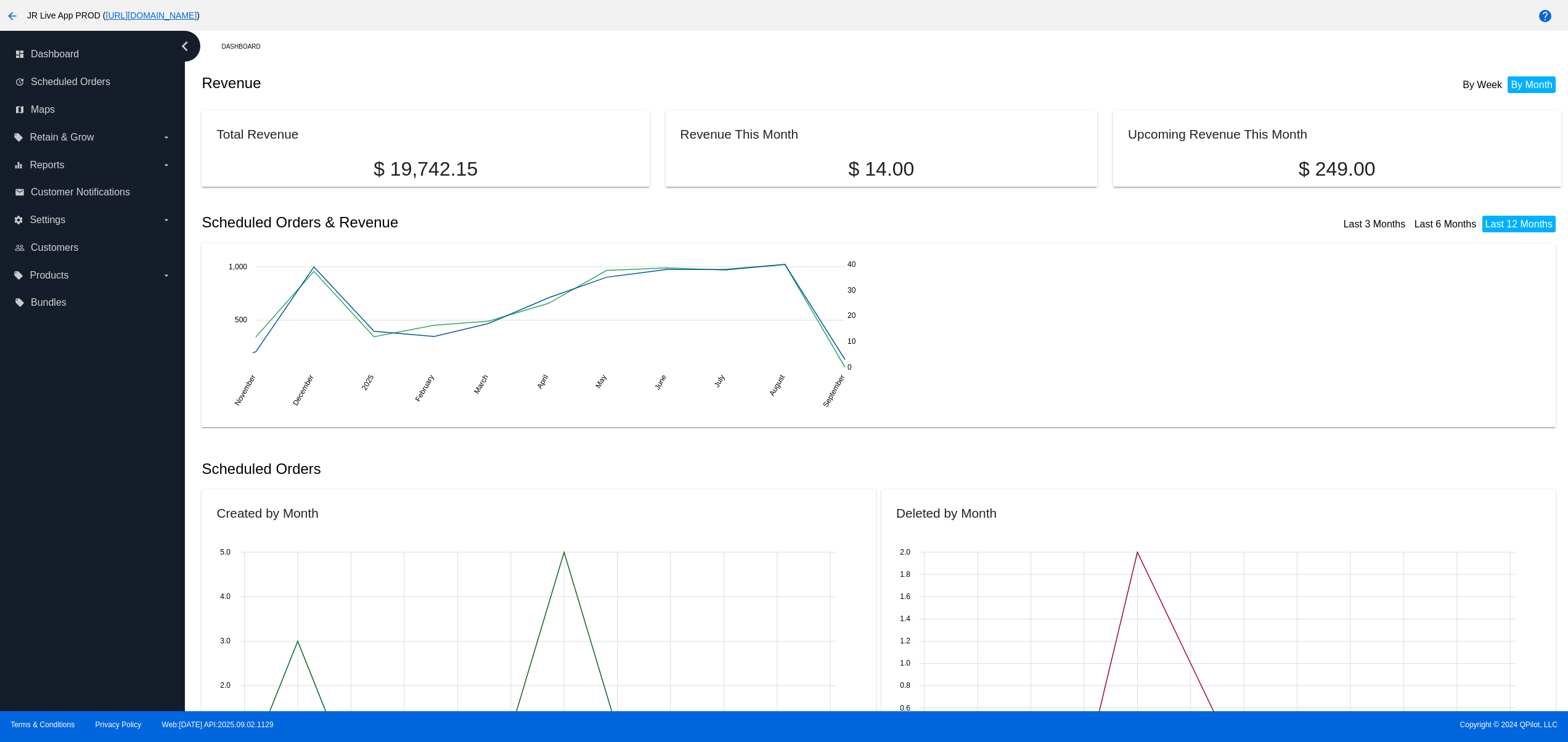
drag, startPoint x: 65, startPoint y: 558, endPoint x: 60, endPoint y: 516, distance: 42.3
click at [65, 557] on div "dashboard Dashboard update Scheduled Orders map Maps local_offer Retain & Grow …" at bounding box center [92, 371] width 185 height 681
drag, startPoint x: 60, startPoint y: 516, endPoint x: 55, endPoint y: 479, distance: 37.3
click at [60, 514] on div "dashboard Dashboard update Scheduled Orders map Maps local_offer Retain & Grow …" at bounding box center [92, 371] width 185 height 681
drag, startPoint x: 55, startPoint y: 479, endPoint x: 55, endPoint y: 472, distance: 7.0
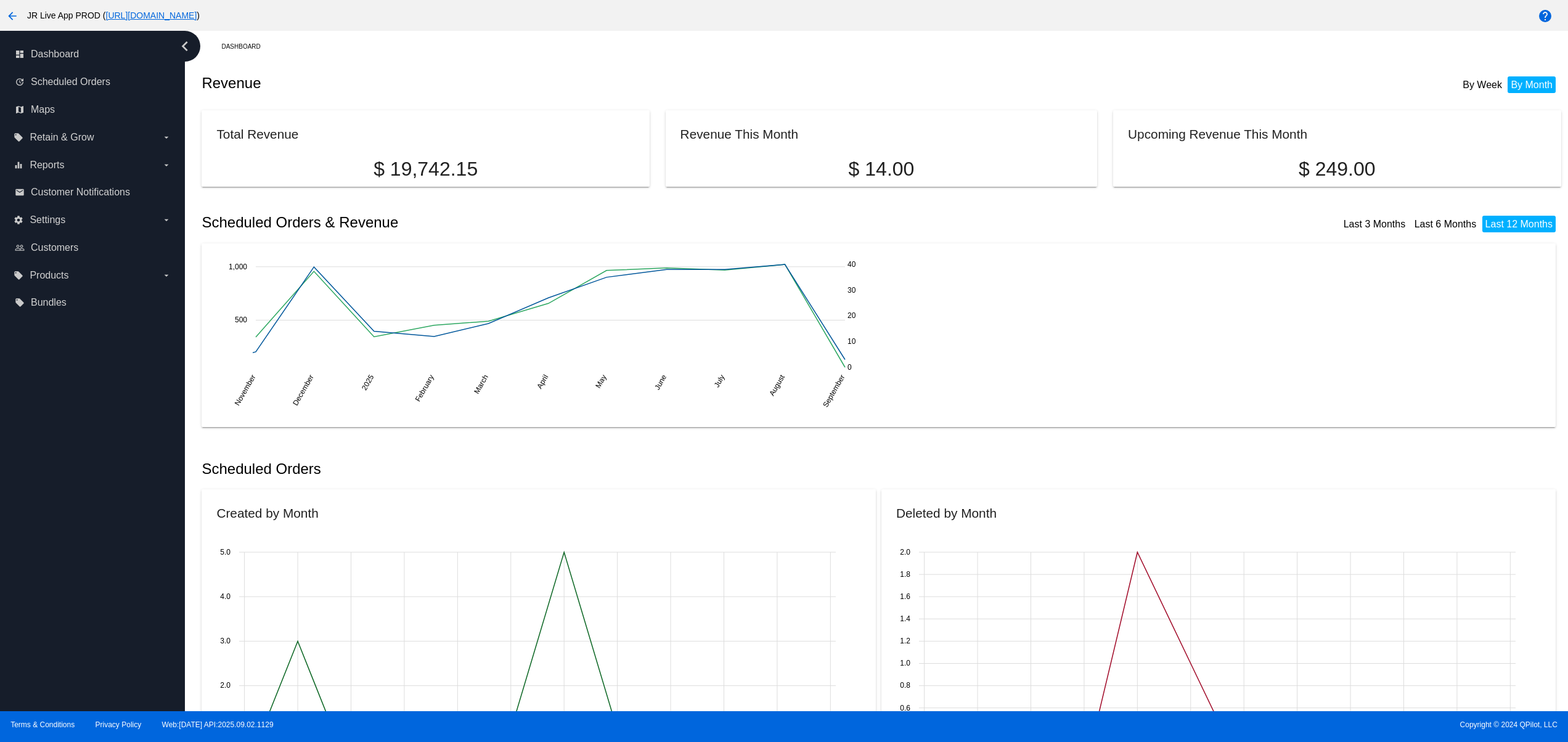
click at [55, 474] on div "dashboard Dashboard update Scheduled Orders map Maps local_offer Retain & Grow …" at bounding box center [92, 371] width 185 height 681
click at [58, 427] on div "dashboard Dashboard update Scheduled Orders map Maps local_offer Retain & Grow …" at bounding box center [92, 371] width 185 height 681
click at [77, 640] on div "dashboard Dashboard update Scheduled Orders map Maps local_offer Retain & Grow …" at bounding box center [92, 371] width 185 height 681
drag, startPoint x: 74, startPoint y: 613, endPoint x: 74, endPoint y: 580, distance: 33.0
click at [74, 609] on div "dashboard Dashboard update Scheduled Orders map Maps local_offer Retain & Grow …" at bounding box center [92, 371] width 185 height 681
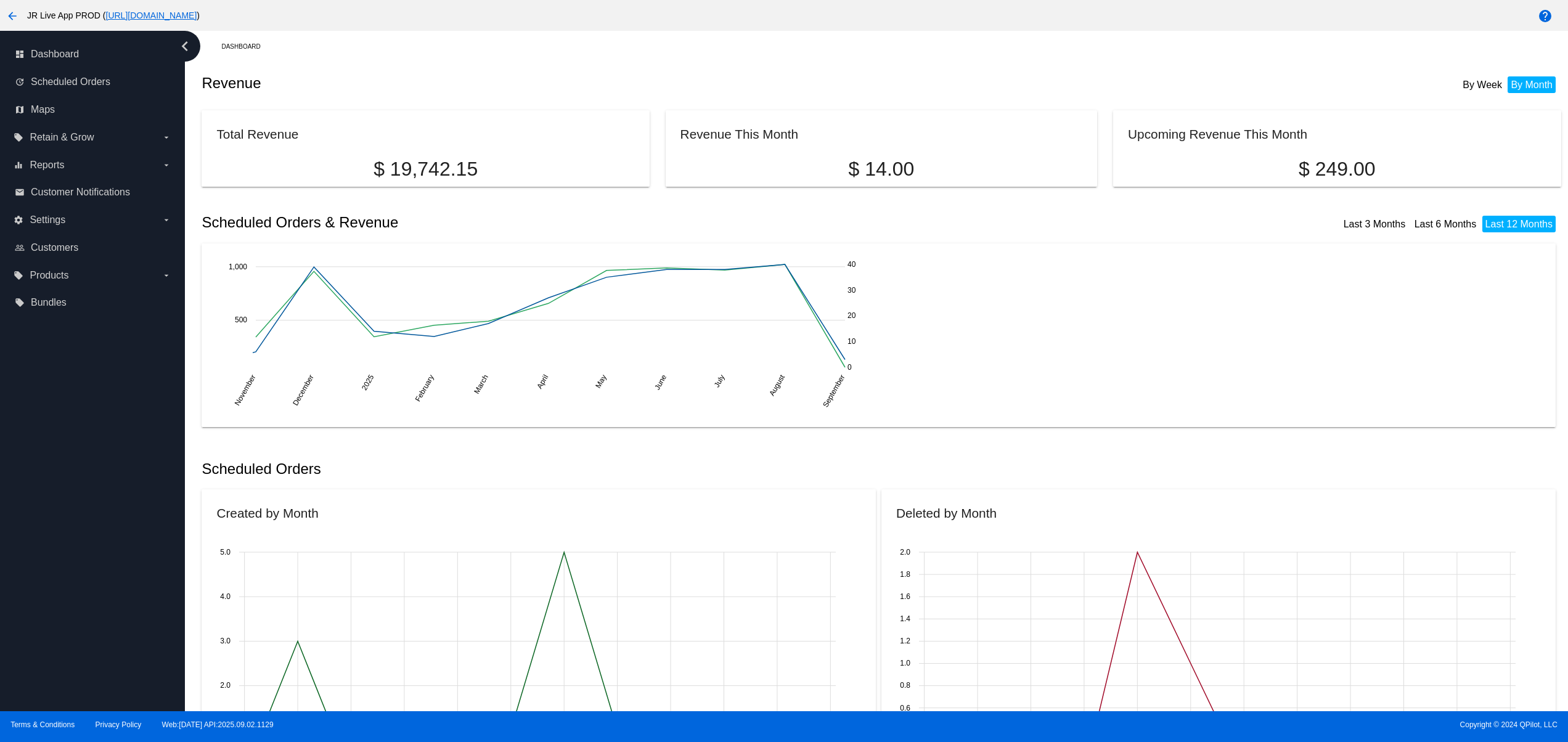
click at [70, 556] on div "dashboard Dashboard update Scheduled Orders map Maps local_offer Retain & Grow …" at bounding box center [92, 371] width 185 height 681
drag, startPoint x: 68, startPoint y: 536, endPoint x: 67, endPoint y: 514, distance: 22.0
click at [67, 534] on div "dashboard Dashboard update Scheduled Orders map Maps local_offer Retain & Grow …" at bounding box center [92, 371] width 185 height 681
click at [67, 513] on div "dashboard Dashboard update Scheduled Orders map Maps local_offer Retain & Grow …" at bounding box center [92, 371] width 185 height 681
click at [64, 481] on div "dashboard Dashboard update Scheduled Orders map Maps local_offer Retain & Grow …" at bounding box center [92, 371] width 185 height 681
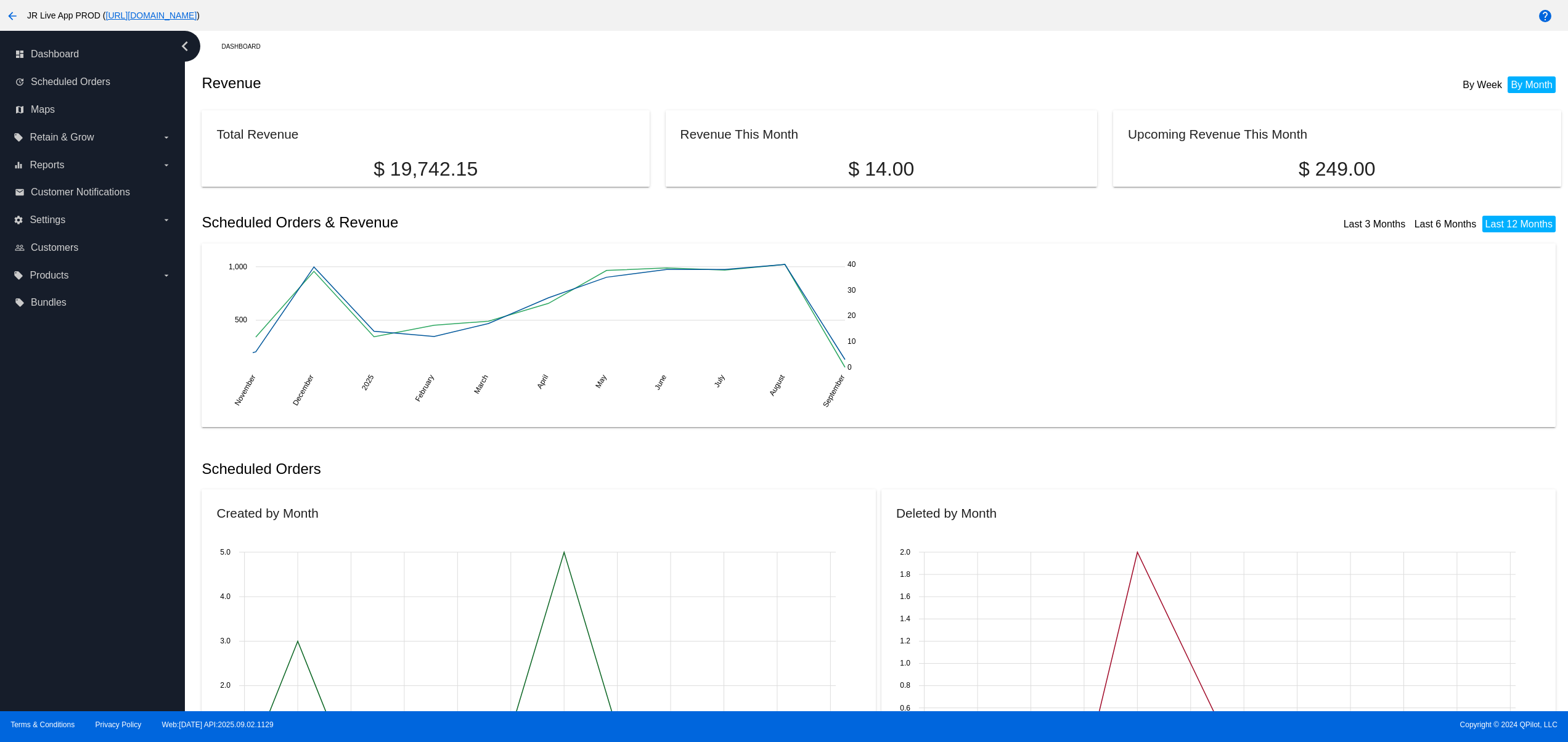
click at [72, 635] on div "dashboard Dashboard update Scheduled Orders map Maps local_offer Retain & Grow …" at bounding box center [92, 371] width 185 height 681
drag, startPoint x: 72, startPoint y: 600, endPoint x: 74, endPoint y: 558, distance: 42.0
click at [72, 594] on div "dashboard Dashboard update Scheduled Orders map Maps local_offer Retain & Grow …" at bounding box center [92, 371] width 185 height 681
click at [74, 556] on div "dashboard Dashboard update Scheduled Orders map Maps local_offer Retain & Grow …" at bounding box center [92, 371] width 185 height 681
click at [74, 534] on div "dashboard Dashboard update Scheduled Orders map Maps local_offer Retain & Grow …" at bounding box center [92, 371] width 185 height 681
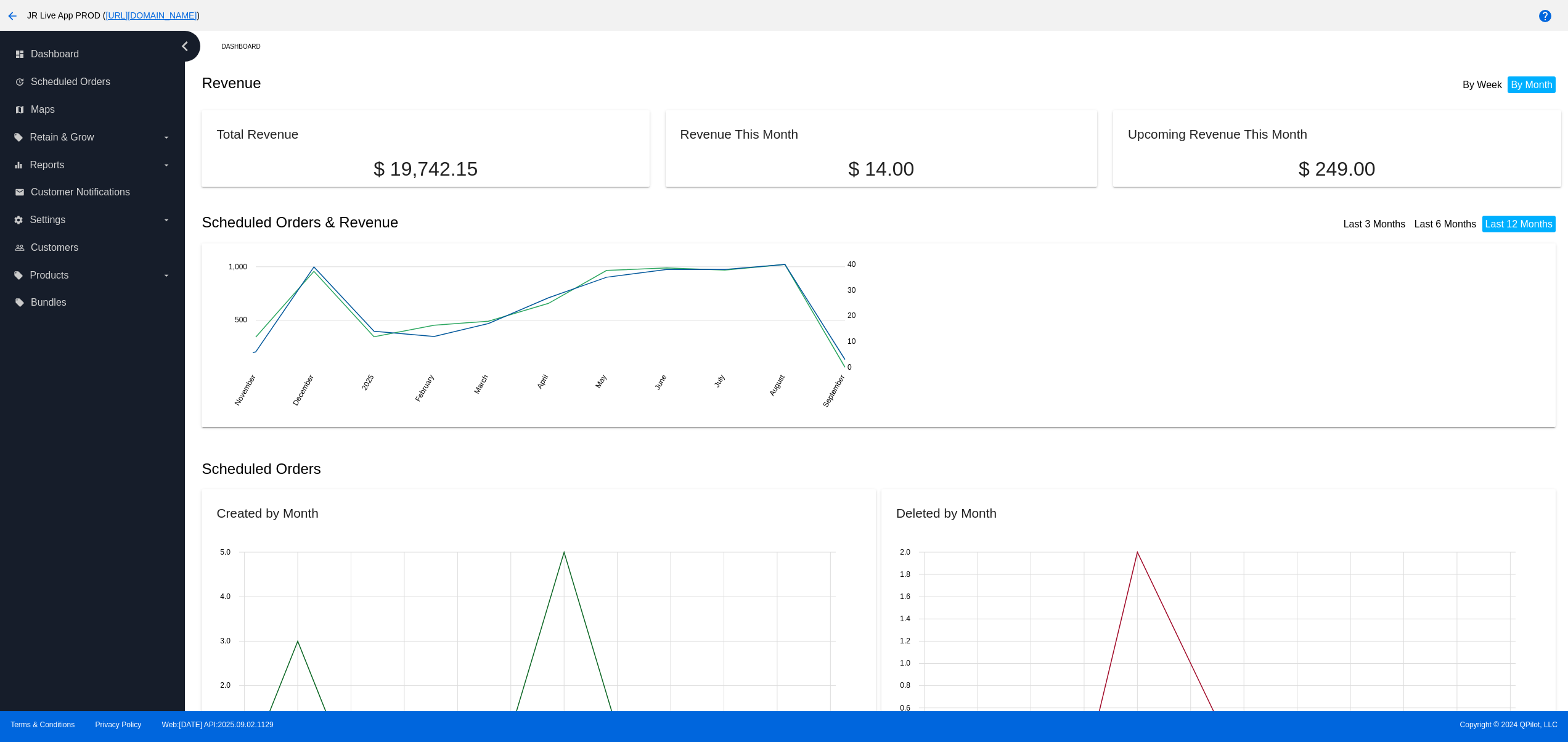
drag, startPoint x: 74, startPoint y: 507, endPoint x: 74, endPoint y: 499, distance: 8.0
click at [74, 503] on div "dashboard Dashboard update Scheduled Orders map Maps local_offer Retain & Grow …" at bounding box center [92, 371] width 185 height 681
click at [74, 472] on div "dashboard Dashboard update Scheduled Orders map Maps local_offer Retain & Grow …" at bounding box center [92, 371] width 185 height 681
click at [89, 615] on div "dashboard Dashboard update Scheduled Orders map Maps local_offer Retain & Grow …" at bounding box center [92, 371] width 185 height 681
click at [89, 602] on div "dashboard Dashboard update Scheduled Orders map Maps local_offer Retain & Grow …" at bounding box center [92, 371] width 185 height 681
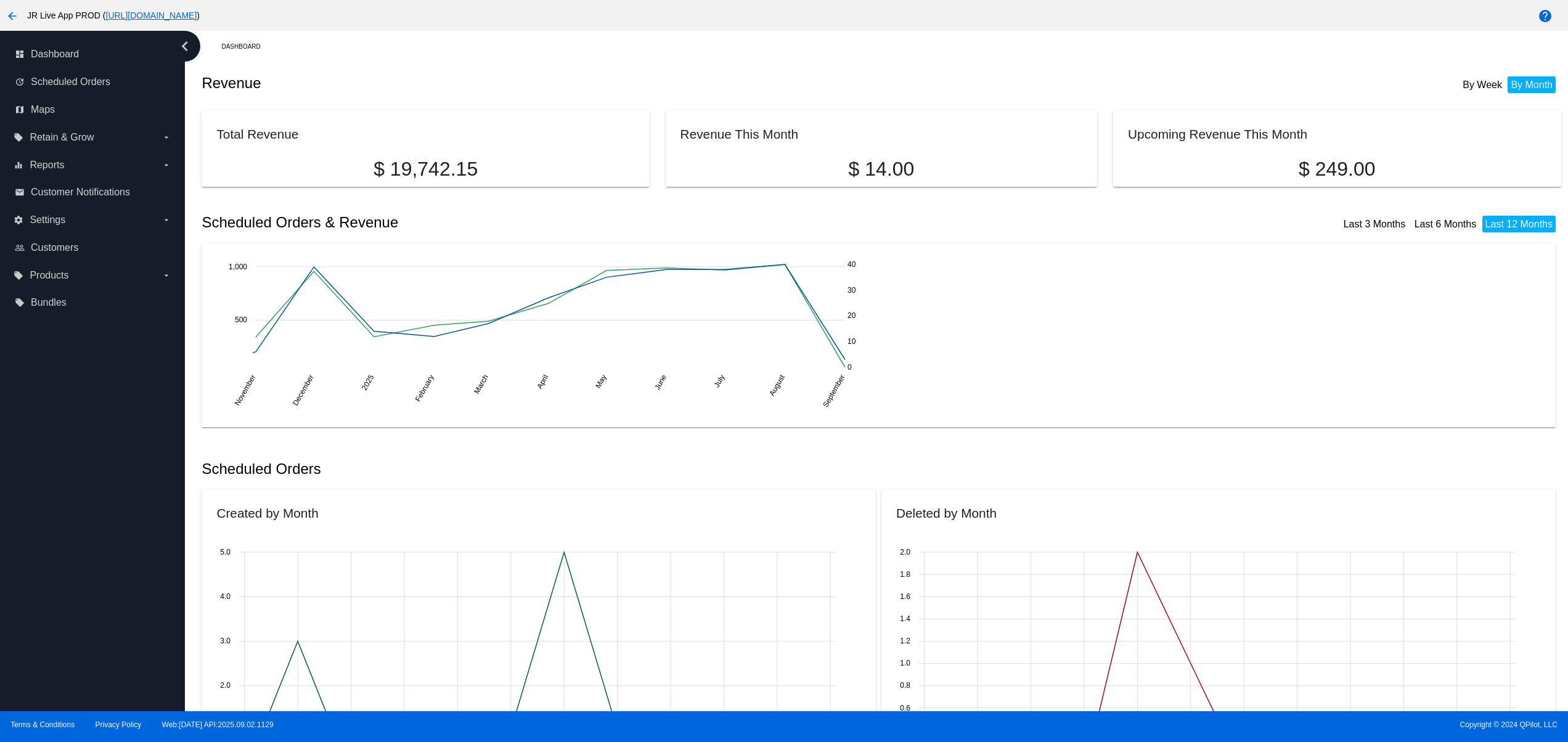
drag, startPoint x: 84, startPoint y: 558, endPoint x: 80, endPoint y: 534, distance: 24.3
click at [84, 553] on div "dashboard Dashboard update Scheduled Orders map Maps local_offer Retain & Grow …" at bounding box center [92, 371] width 185 height 681
click at [76, 523] on div "dashboard Dashboard update Scheduled Orders map Maps local_offer Retain & Grow …" at bounding box center [92, 371] width 185 height 681
click at [74, 498] on div "dashboard Dashboard update Scheduled Orders map Maps local_offer Retain & Grow …" at bounding box center [92, 371] width 185 height 681
click at [39, 620] on div "dashboard Dashboard update Scheduled Orders map Maps local_offer Retain & Grow …" at bounding box center [92, 371] width 185 height 681
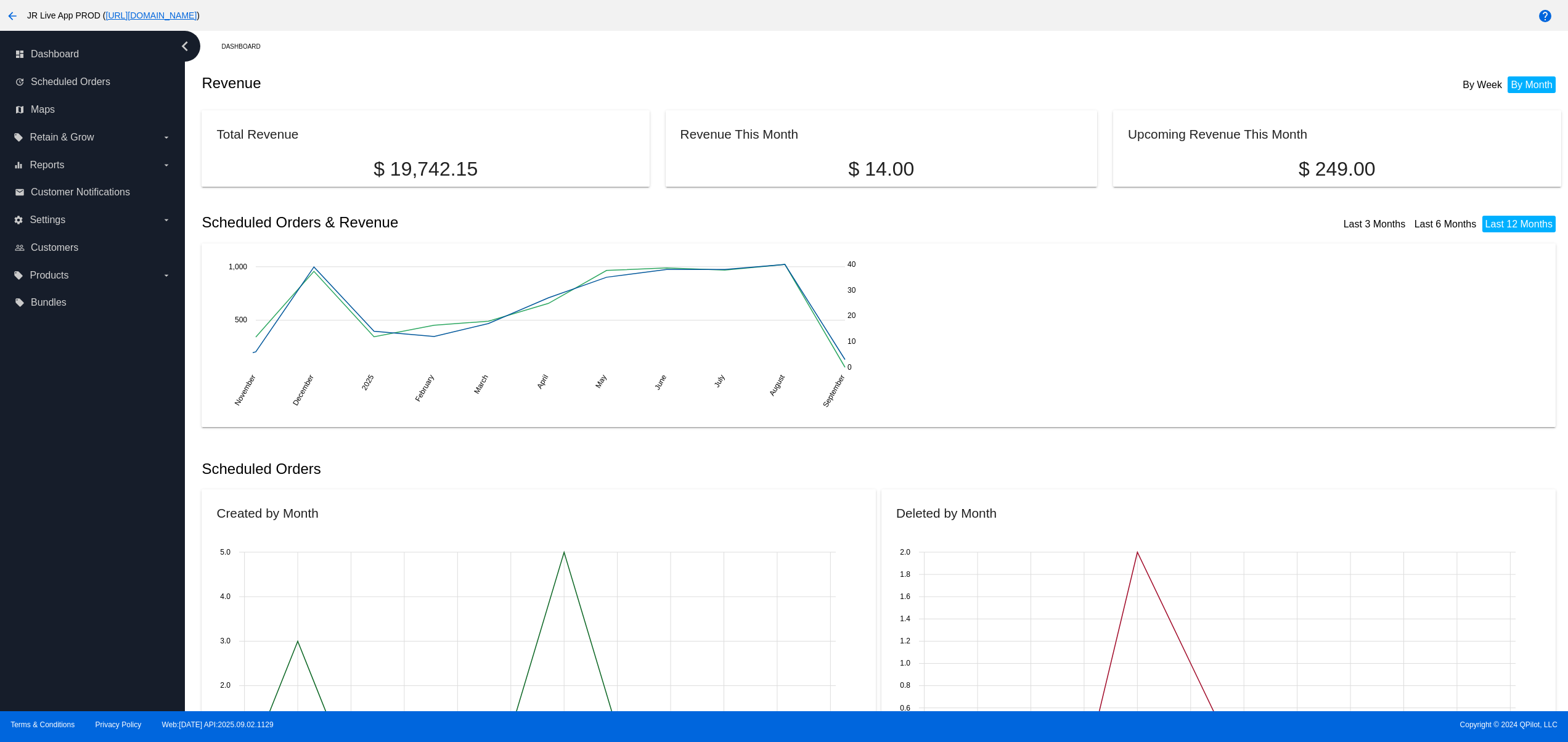
drag, startPoint x: 37, startPoint y: 578, endPoint x: 37, endPoint y: 534, distance: 44.0
click at [38, 577] on div "dashboard Dashboard update Scheduled Orders map Maps local_offer Retain & Grow …" at bounding box center [92, 371] width 185 height 681
drag, startPoint x: 37, startPoint y: 531, endPoint x: 37, endPoint y: 513, distance: 18.0
click at [37, 530] on div "dashboard Dashboard update Scheduled Orders map Maps local_offer Retain & Grow …" at bounding box center [92, 371] width 185 height 681
click at [37, 501] on div "dashboard Dashboard update Scheduled Orders map Maps local_offer Retain & Grow …" at bounding box center [92, 371] width 185 height 681
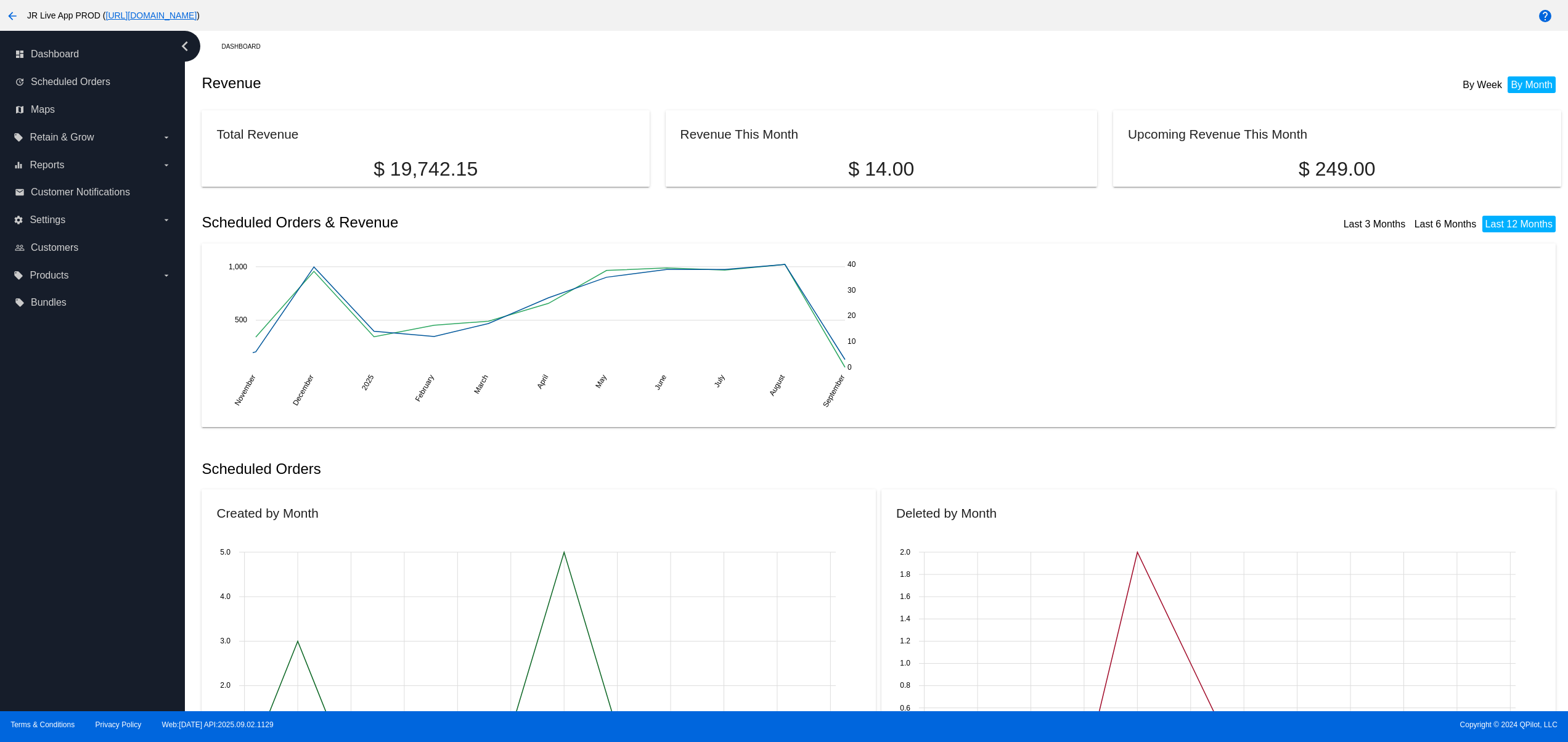
click at [38, 469] on div "dashboard Dashboard update Scheduled Orders map Maps local_offer Retain & Grow …" at bounding box center [92, 371] width 185 height 681
click at [94, 598] on div "dashboard Dashboard update Scheduled Orders map Maps local_offer Retain & Grow …" at bounding box center [92, 371] width 185 height 681
click at [87, 570] on div "dashboard Dashboard update Scheduled Orders map Maps local_offer Retain & Grow …" at bounding box center [92, 371] width 185 height 681
drag, startPoint x: 87, startPoint y: 519, endPoint x: 87, endPoint y: 484, distance: 35.0
click at [87, 518] on div "dashboard Dashboard update Scheduled Orders map Maps local_offer Retain & Grow …" at bounding box center [92, 371] width 185 height 681
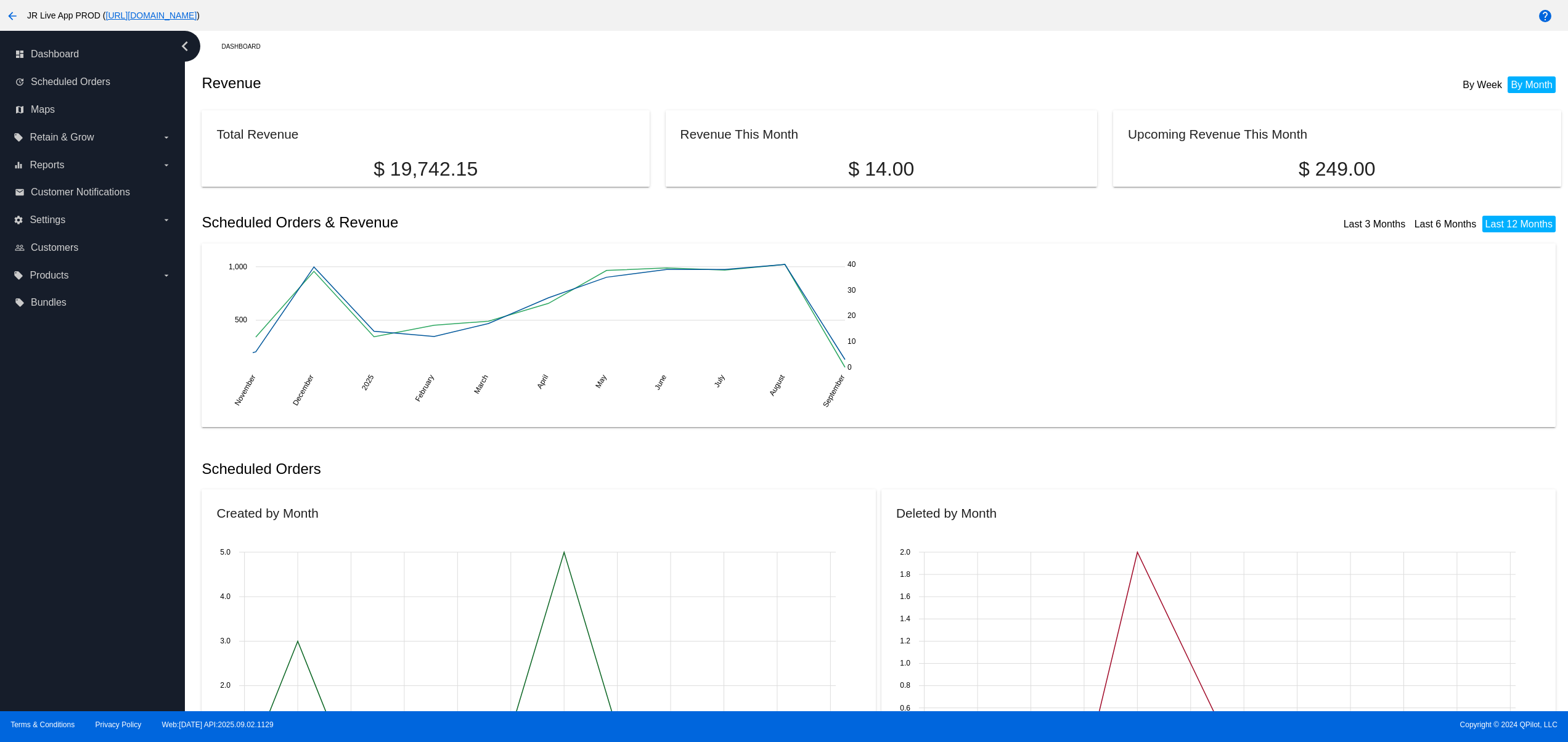
click at [87, 481] on div "dashboard Dashboard update Scheduled Orders map Maps local_offer Retain & Grow …" at bounding box center [92, 371] width 185 height 681
click at [87, 450] on div "dashboard Dashboard update Scheduled Orders map Maps local_offer Retain & Grow …" at bounding box center [92, 371] width 185 height 681
click at [122, 640] on div "dashboard Dashboard update Scheduled Orders map Maps local_offer Retain & Grow …" at bounding box center [92, 371] width 185 height 681
click at [123, 567] on div "dashboard Dashboard update Scheduled Orders map Maps local_offer Retain & Grow …" at bounding box center [92, 371] width 185 height 681
click at [123, 521] on div "dashboard Dashboard update Scheduled Orders map Maps local_offer Retain & Grow …" at bounding box center [92, 371] width 185 height 681
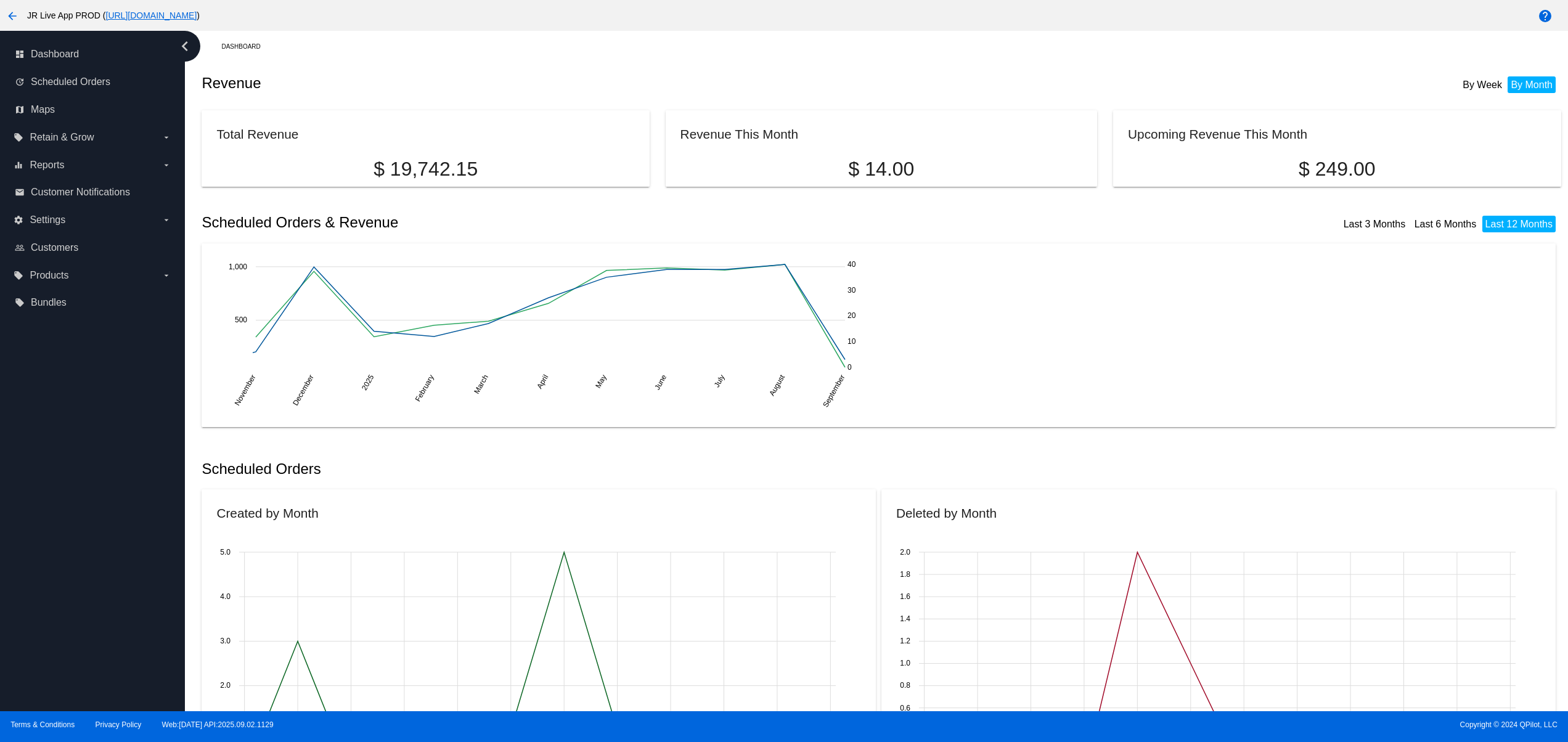
click at [123, 486] on div "dashboard Dashboard update Scheduled Orders map Maps local_offer Retain & Grow …" at bounding box center [92, 371] width 185 height 681
click at [122, 469] on div "dashboard Dashboard update Scheduled Orders map Maps local_offer Retain & Grow …" at bounding box center [92, 371] width 185 height 681
click at [119, 444] on div "dashboard Dashboard update Scheduled Orders map Maps local_offer Retain & Grow …" at bounding box center [92, 371] width 185 height 681
click at [102, 620] on div "dashboard Dashboard update Scheduled Orders map Maps local_offer Retain & Grow …" at bounding box center [92, 371] width 185 height 681
drag, startPoint x: 76, startPoint y: 595, endPoint x: 70, endPoint y: 553, distance: 42.4
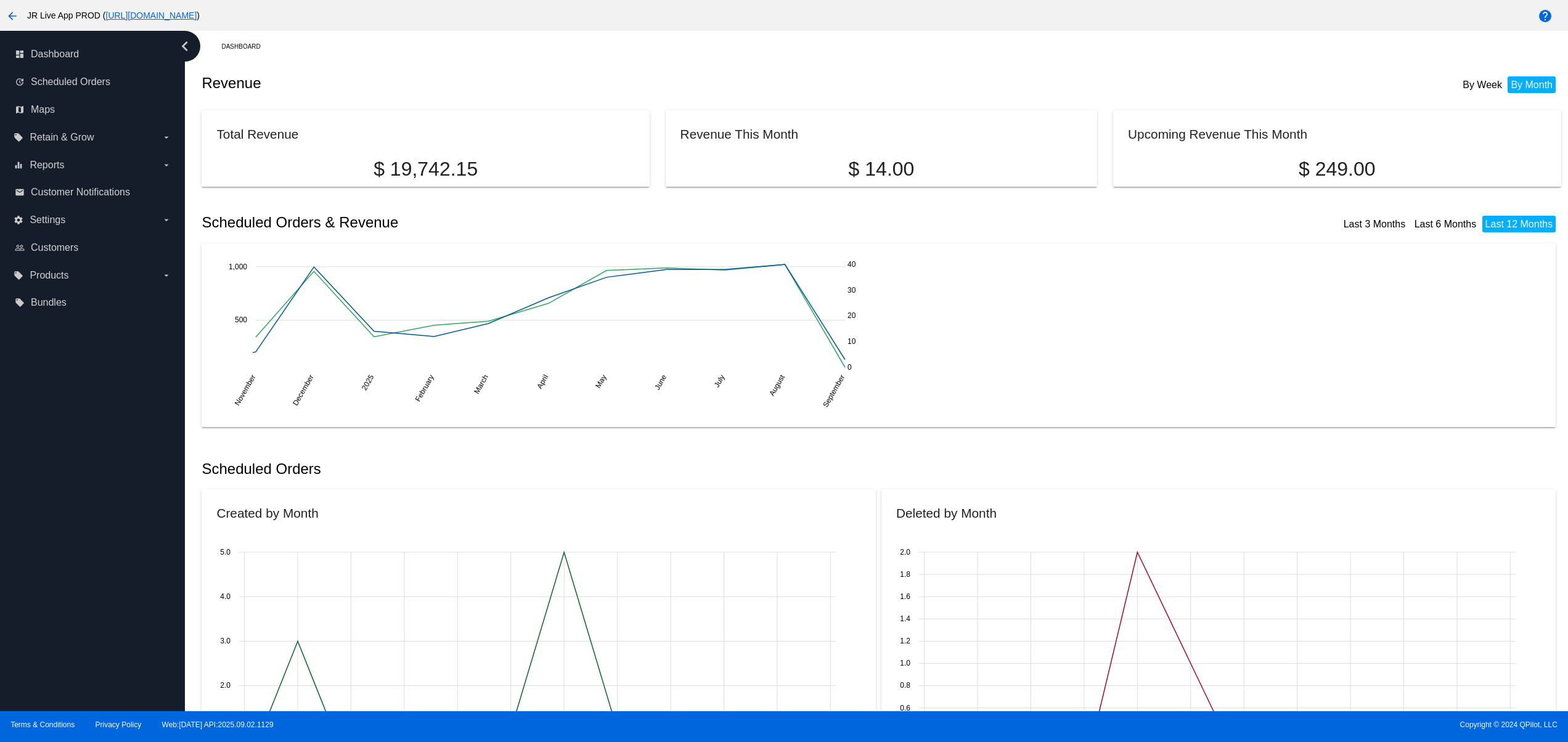
click at [76, 594] on div "dashboard Dashboard update Scheduled Orders map Maps local_offer Retain & Grow …" at bounding box center [92, 371] width 185 height 681
click at [70, 550] on div "dashboard Dashboard update Scheduled Orders map Maps local_offer Retain & Grow …" at bounding box center [92, 371] width 185 height 681
click at [74, 511] on div "dashboard Dashboard update Scheduled Orders map Maps local_offer Retain & Grow …" at bounding box center [92, 371] width 185 height 681
click at [80, 457] on div "dashboard Dashboard update Scheduled Orders map Maps local_offer Retain & Grow …" at bounding box center [92, 371] width 185 height 681
click at [85, 650] on div "dashboard Dashboard update Scheduled Orders map Maps local_offer Retain & Grow …" at bounding box center [92, 371] width 185 height 681
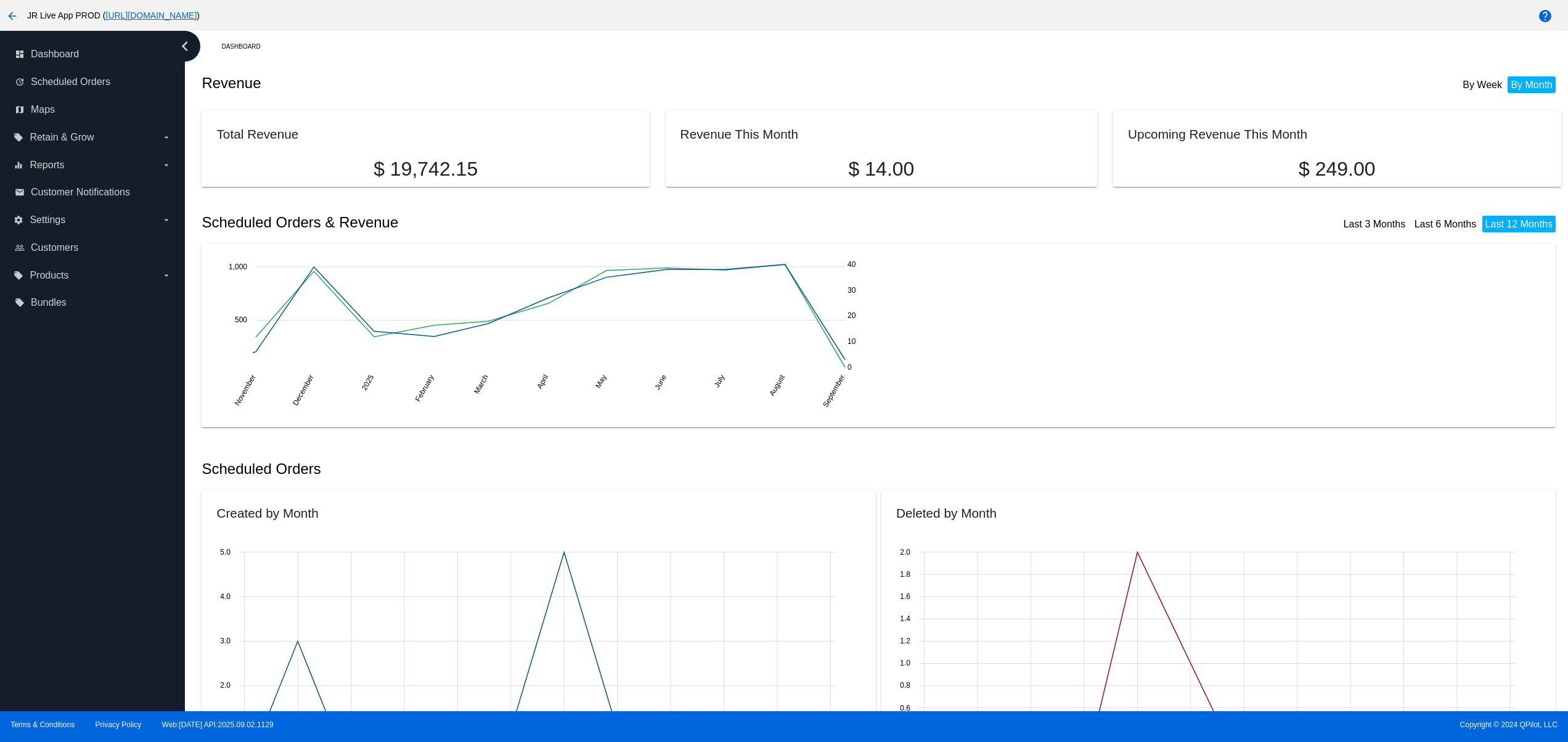
click at [85, 618] on div "dashboard Dashboard update Scheduled Orders map Maps local_offer Retain & Grow …" at bounding box center [92, 371] width 185 height 681
click at [85, 572] on div "dashboard Dashboard update Scheduled Orders map Maps local_offer Retain & Grow …" at bounding box center [92, 371] width 185 height 681
click at [85, 543] on div "dashboard Dashboard update Scheduled Orders map Maps local_offer Retain & Grow …" at bounding box center [92, 371] width 185 height 681
click at [85, 502] on div "dashboard Dashboard update Scheduled Orders map Maps local_offer Retain & Grow …" at bounding box center [92, 371] width 185 height 681
click at [76, 576] on div "dashboard Dashboard update Scheduled Orders map Maps local_offer Retain & Grow …" at bounding box center [92, 371] width 185 height 681
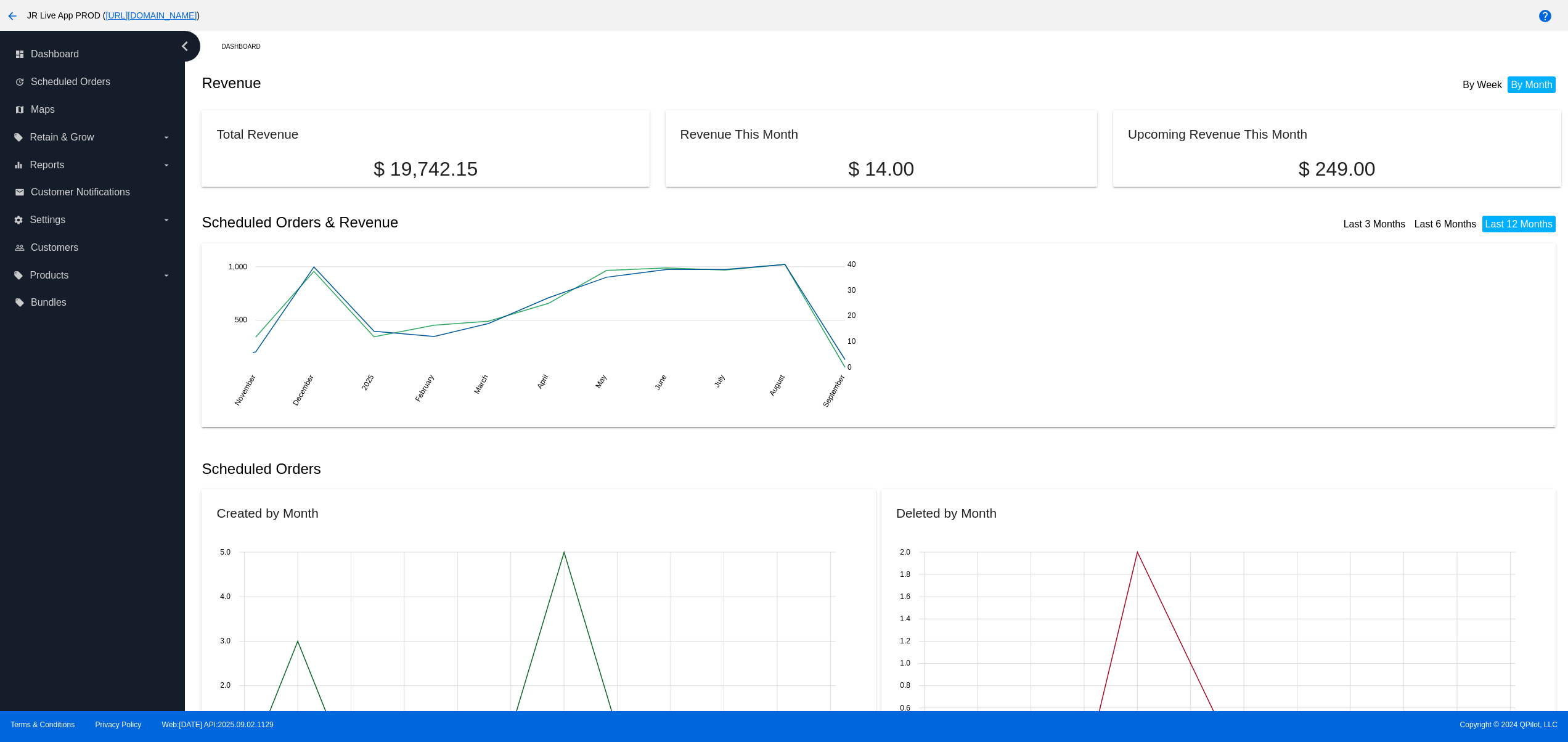
drag, startPoint x: 70, startPoint y: 546, endPoint x: 70, endPoint y: 499, distance: 47.0
click at [70, 540] on div "dashboard Dashboard update Scheduled Orders map Maps local_offer Retain & Grow …" at bounding box center [92, 371] width 185 height 681
click at [70, 499] on div "dashboard Dashboard update Scheduled Orders map Maps local_offer Retain & Grow …" at bounding box center [92, 371] width 185 height 681
click at [70, 479] on div "dashboard Dashboard update Scheduled Orders map Maps local_offer Retain & Grow …" at bounding box center [92, 371] width 185 height 681
click at [70, 457] on div "dashboard Dashboard update Scheduled Orders map Maps local_offer Retain & Grow …" at bounding box center [92, 371] width 185 height 681
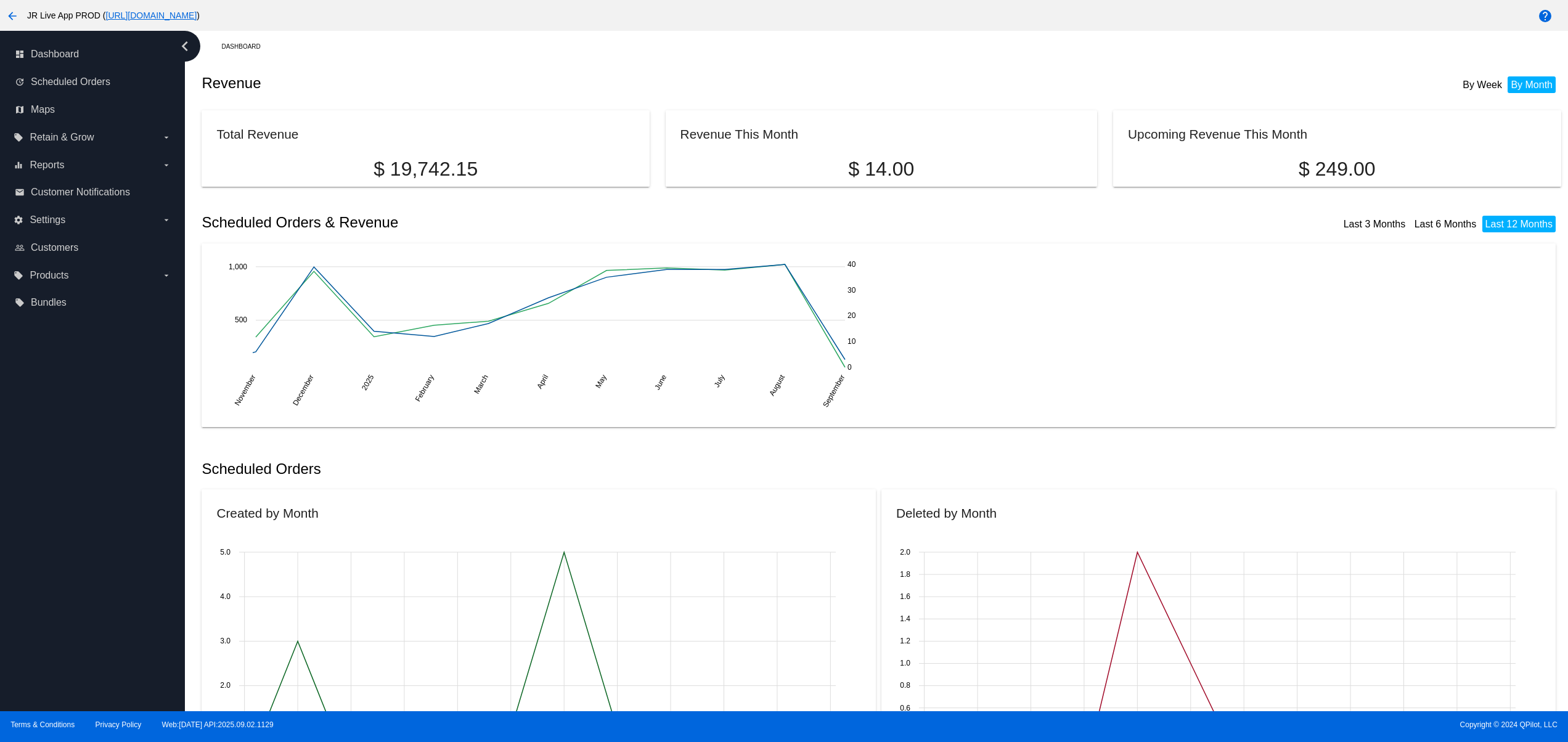
click at [65, 546] on div "dashboard Dashboard update Scheduled Orders map Maps local_offer Retain & Grow …" at bounding box center [92, 371] width 185 height 681
drag, startPoint x: 82, startPoint y: 605, endPoint x: 85, endPoint y: 613, distance: 8.5
click at [85, 613] on div "dashboard Dashboard update Scheduled Orders map Maps local_offer Retain & Grow …" at bounding box center [92, 371] width 185 height 681
click at [95, 577] on div "dashboard Dashboard update Scheduled Orders map Maps local_offer Retain & Grow …" at bounding box center [92, 371] width 185 height 681
click at [99, 508] on div "dashboard Dashboard update Scheduled Orders map Maps local_offer Retain & Grow …" at bounding box center [92, 371] width 185 height 681
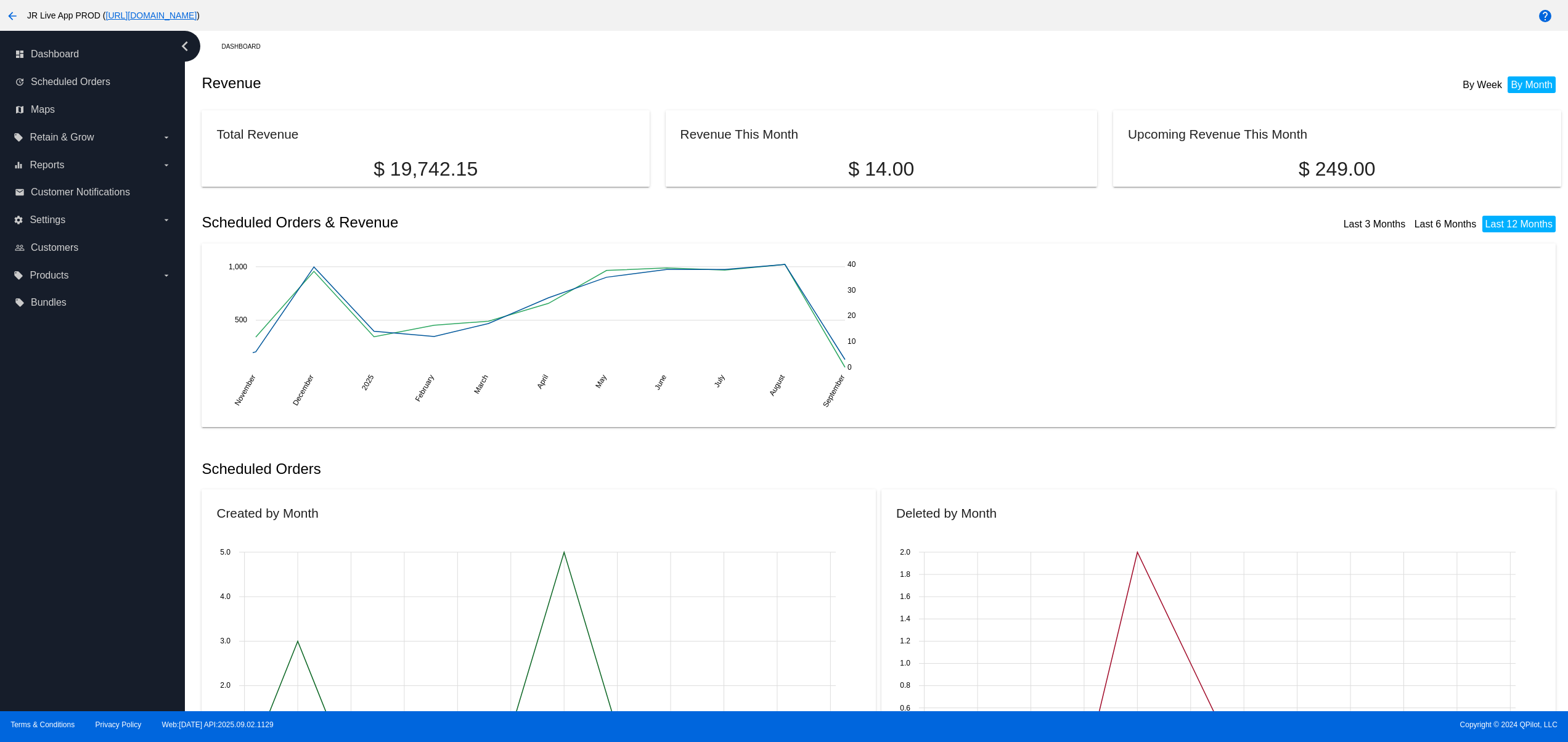
click at [85, 588] on div "dashboard Dashboard update Scheduled Orders map Maps local_offer Retain & Grow …" at bounding box center [92, 371] width 185 height 681
click at [64, 531] on div "dashboard Dashboard update Scheduled Orders map Maps local_offer Retain & Grow …" at bounding box center [92, 371] width 185 height 681
click at [63, 493] on div "dashboard Dashboard update Scheduled Orders map Maps local_offer Retain & Grow …" at bounding box center [92, 371] width 185 height 681
click at [63, 467] on div "dashboard Dashboard update Scheduled Orders map Maps local_offer Retain & Grow …" at bounding box center [92, 371] width 185 height 681
click at [74, 590] on div "dashboard Dashboard update Scheduled Orders map Maps local_offer Retain & Grow …" at bounding box center [92, 371] width 185 height 681
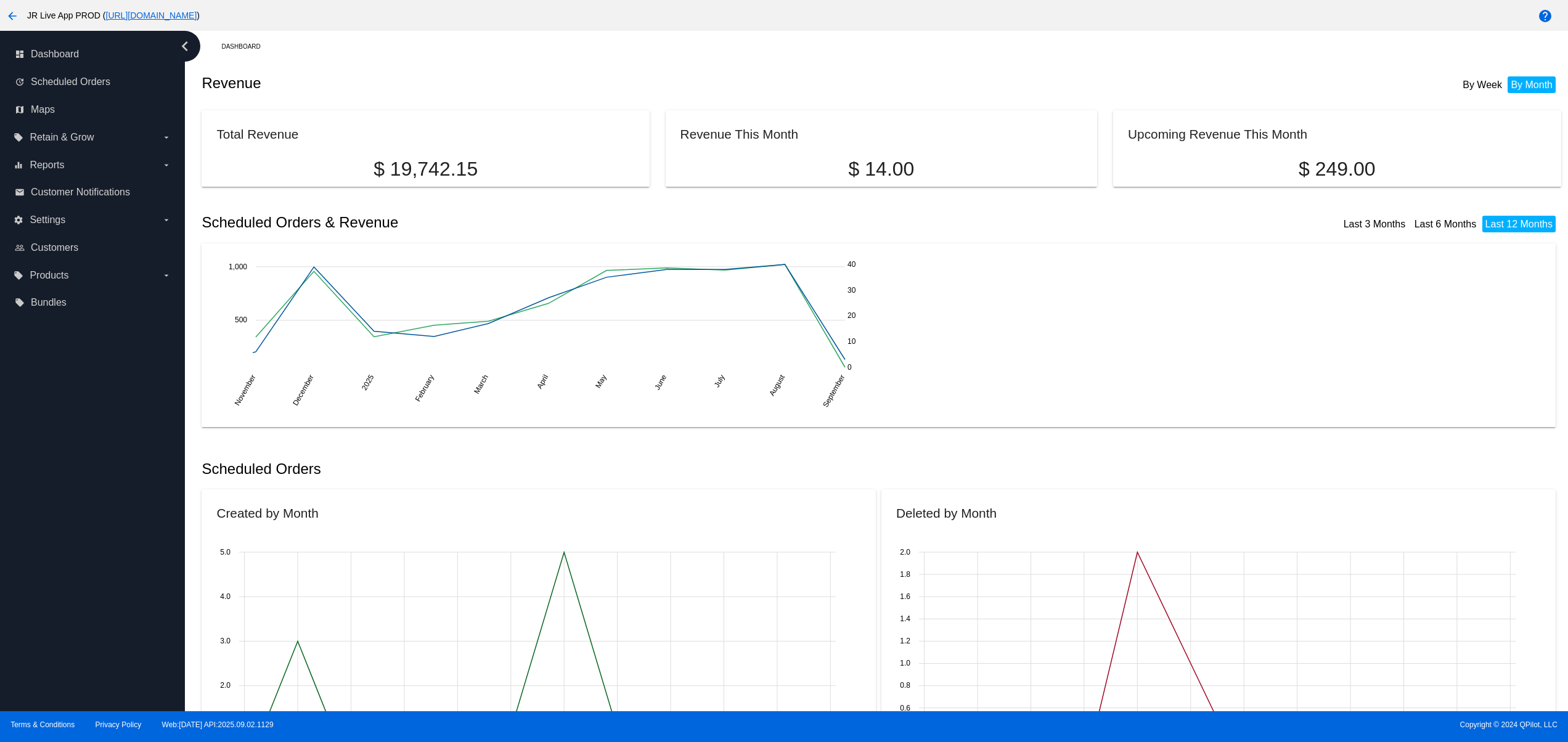
click at [68, 550] on div "dashboard Dashboard update Scheduled Orders map Maps local_offer Retain & Grow …" at bounding box center [92, 371] width 185 height 681
click at [67, 516] on div "dashboard Dashboard update Scheduled Orders map Maps local_offer Retain & Grow …" at bounding box center [92, 371] width 185 height 681
drag, startPoint x: 67, startPoint y: 487, endPoint x: 67, endPoint y: 465, distance: 22.0
click at [67, 484] on div "dashboard Dashboard update Scheduled Orders map Maps local_offer Retain & Grow …" at bounding box center [92, 371] width 185 height 681
click at [67, 464] on div "dashboard Dashboard update Scheduled Orders map Maps local_offer Retain & Grow …" at bounding box center [92, 371] width 185 height 681
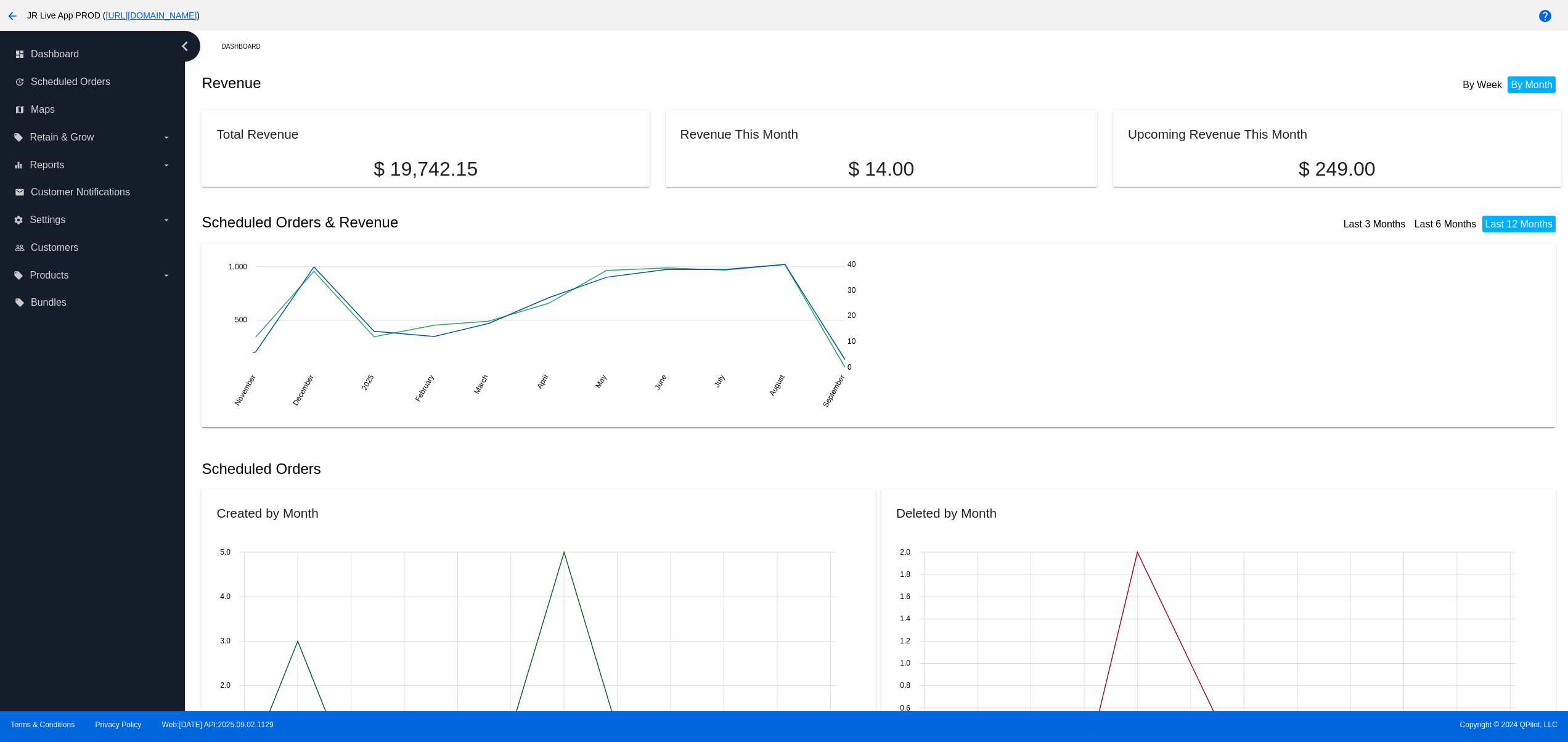
click at [118, 605] on div "dashboard Dashboard update Scheduled Orders map Maps local_offer Retain & Grow …" at bounding box center [92, 371] width 185 height 681
click at [107, 548] on div "dashboard Dashboard update Scheduled Orders map Maps local_offer Retain & Grow …" at bounding box center [92, 371] width 185 height 681
click at [105, 524] on div "dashboard Dashboard update Scheduled Orders map Maps local_offer Retain & Grow …" at bounding box center [92, 371] width 185 height 681
click at [102, 494] on div "dashboard Dashboard update Scheduled Orders map Maps local_offer Retain & Grow …" at bounding box center [92, 371] width 185 height 681
click at [101, 483] on div "dashboard Dashboard update Scheduled Orders map Maps local_offer Retain & Grow …" at bounding box center [92, 371] width 185 height 681
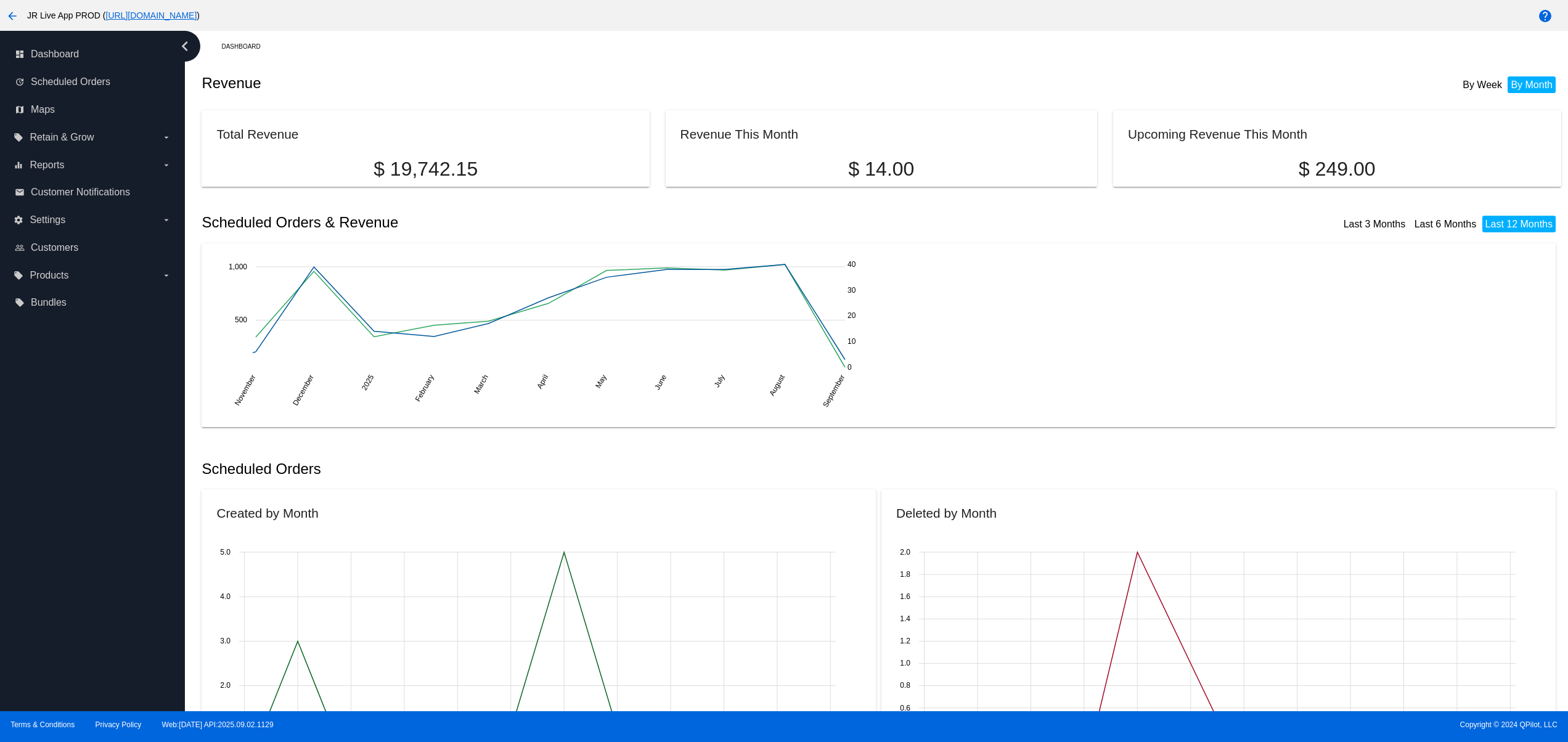
click at [96, 603] on div "dashboard Dashboard update Scheduled Orders map Maps local_offer Retain & Grow …" at bounding box center [92, 371] width 185 height 681
click at [90, 568] on div "dashboard Dashboard update Scheduled Orders map Maps local_offer Retain & Grow …" at bounding box center [92, 371] width 185 height 681
click at [85, 531] on div "dashboard Dashboard update Scheduled Orders map Maps local_offer Retain & Grow …" at bounding box center [92, 371] width 185 height 681
click at [85, 497] on div "dashboard Dashboard update Scheduled Orders map Maps local_offer Retain & Grow …" at bounding box center [92, 371] width 185 height 681
click at [106, 558] on div "dashboard Dashboard update Scheduled Orders map Maps local_offer Retain & Grow …" at bounding box center [92, 371] width 185 height 681
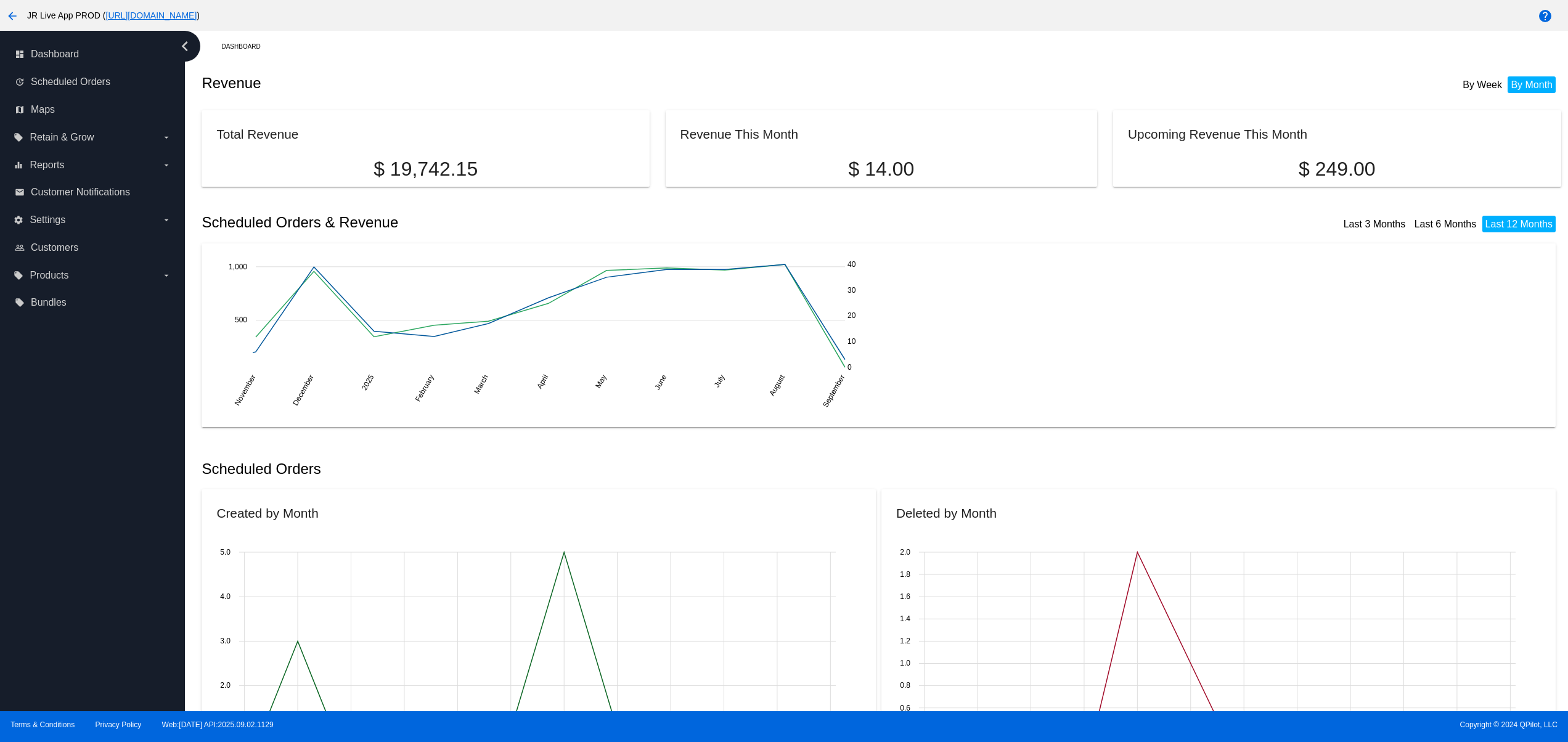
click at [100, 521] on div "dashboard Dashboard update Scheduled Orders map Maps local_offer Retain & Grow …" at bounding box center [92, 371] width 185 height 681
click at [110, 620] on div "dashboard Dashboard update Scheduled Orders map Maps local_offer Retain & Grow …" at bounding box center [92, 371] width 185 height 681
click at [76, 588] on div "dashboard Dashboard update Scheduled Orders map Maps local_offer Retain & Grow …" at bounding box center [92, 371] width 185 height 681
click at [72, 555] on div "dashboard Dashboard update Scheduled Orders map Maps local_offer Retain & Grow …" at bounding box center [92, 371] width 185 height 681
click at [63, 525] on div "dashboard Dashboard update Scheduled Orders map Maps local_offer Retain & Grow …" at bounding box center [92, 371] width 185 height 681
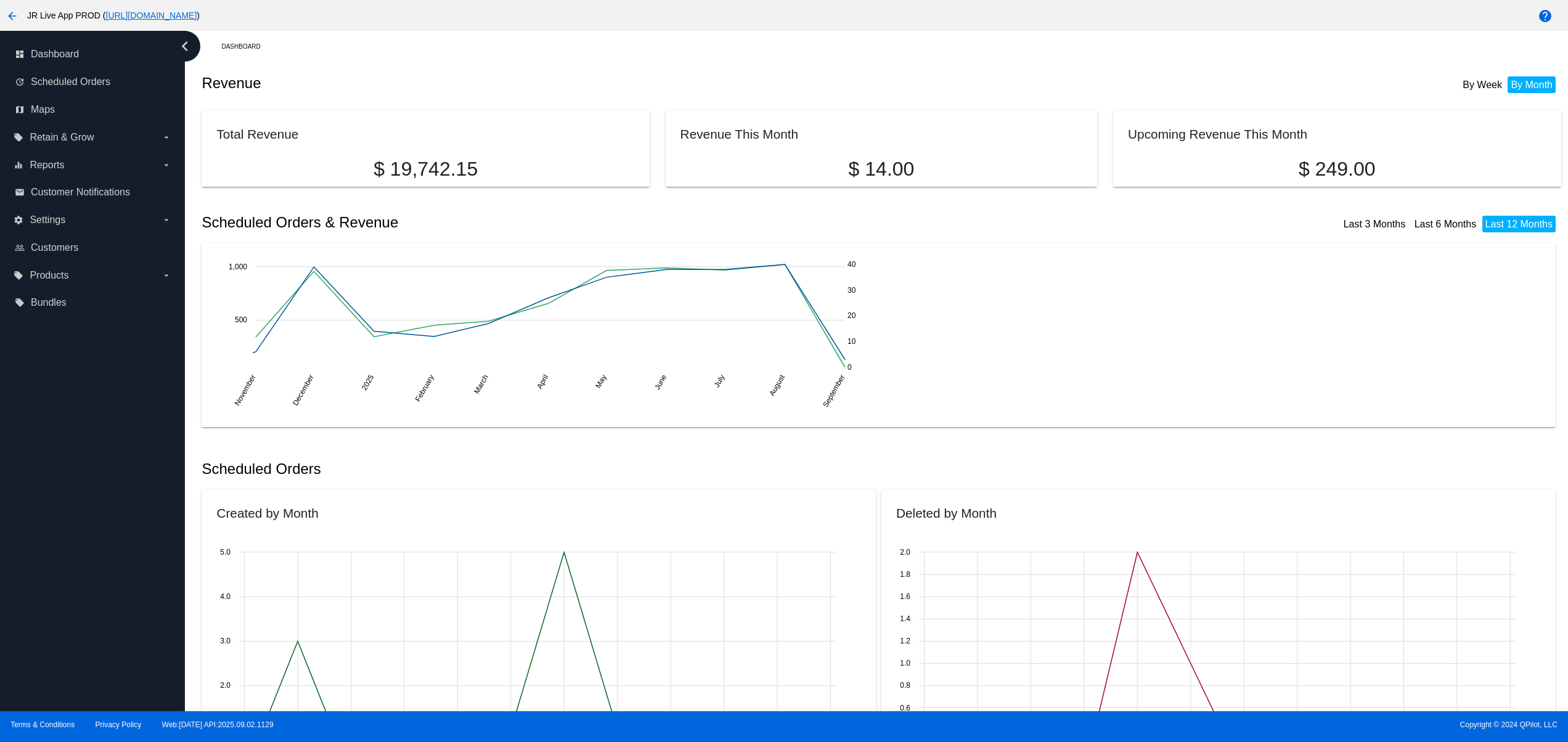
click at [38, 654] on div "dashboard Dashboard update Scheduled Orders map Maps local_offer Retain & Grow …" at bounding box center [92, 371] width 185 height 681
click at [38, 608] on div "dashboard Dashboard update Scheduled Orders map Maps local_offer Retain & Grow …" at bounding box center [92, 371] width 185 height 681
click at [43, 582] on div "dashboard Dashboard update Scheduled Orders map Maps local_offer Retain & Grow …" at bounding box center [92, 371] width 185 height 681
click at [54, 548] on div "dashboard Dashboard update Scheduled Orders map Maps local_offer Retain & Grow …" at bounding box center [92, 371] width 185 height 681
click at [92, 635] on div "dashboard Dashboard update Scheduled Orders map Maps local_offer Retain & Grow …" at bounding box center [92, 371] width 185 height 681
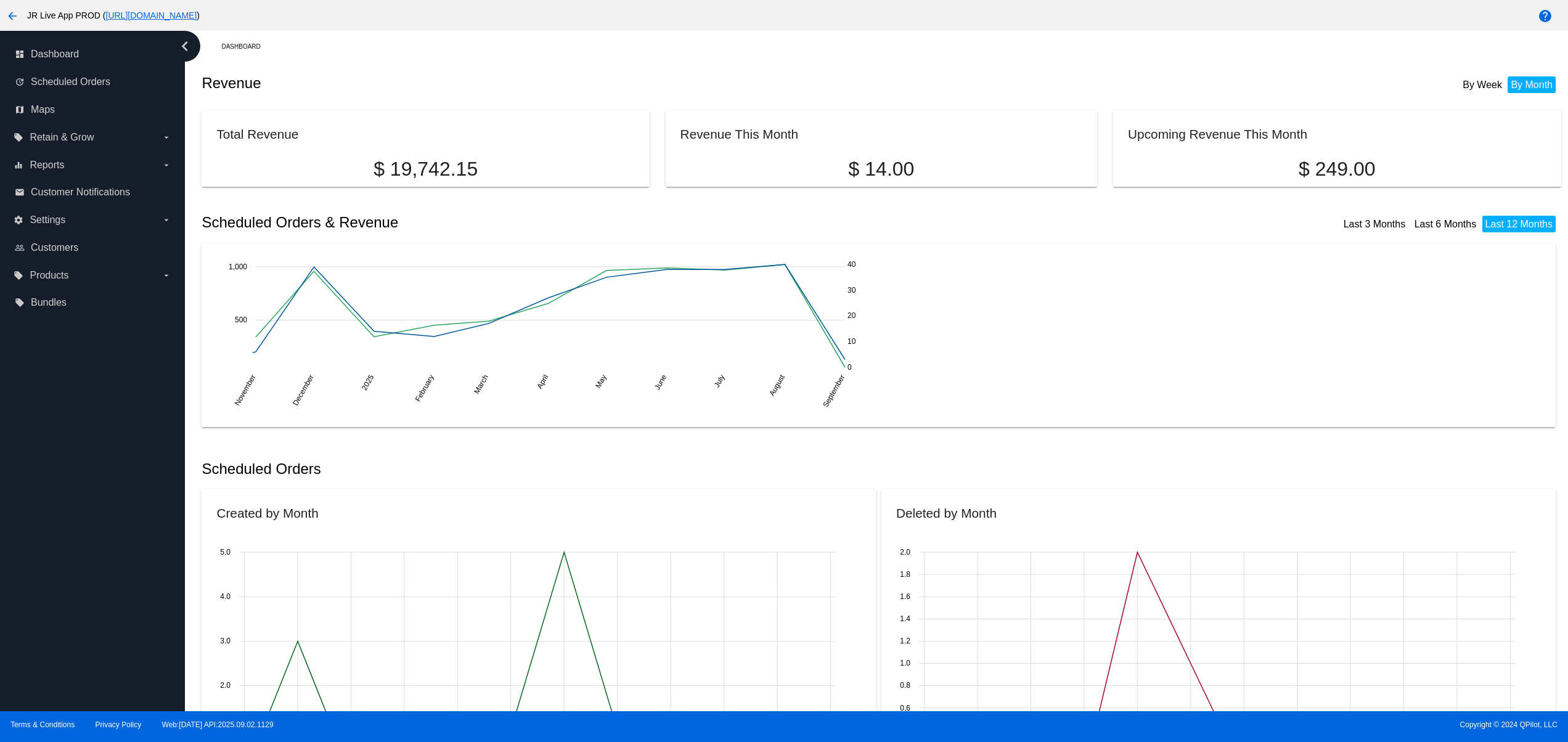
click at [82, 607] on div "dashboard Dashboard update Scheduled Orders map Maps local_offer Retain & Grow …" at bounding box center [92, 371] width 185 height 681
click at [79, 580] on div "dashboard Dashboard update Scheduled Orders map Maps local_offer Retain & Grow …" at bounding box center [92, 371] width 185 height 681
click at [78, 538] on div "dashboard Dashboard update Scheduled Orders map Maps local_offer Retain & Grow …" at bounding box center [92, 371] width 185 height 681
click at [89, 635] on div "dashboard Dashboard update Scheduled Orders map Maps local_offer Retain & Grow …" at bounding box center [92, 371] width 185 height 681
click at [101, 578] on div "dashboard Dashboard update Scheduled Orders map Maps local_offer Retain & Grow …" at bounding box center [92, 371] width 185 height 681
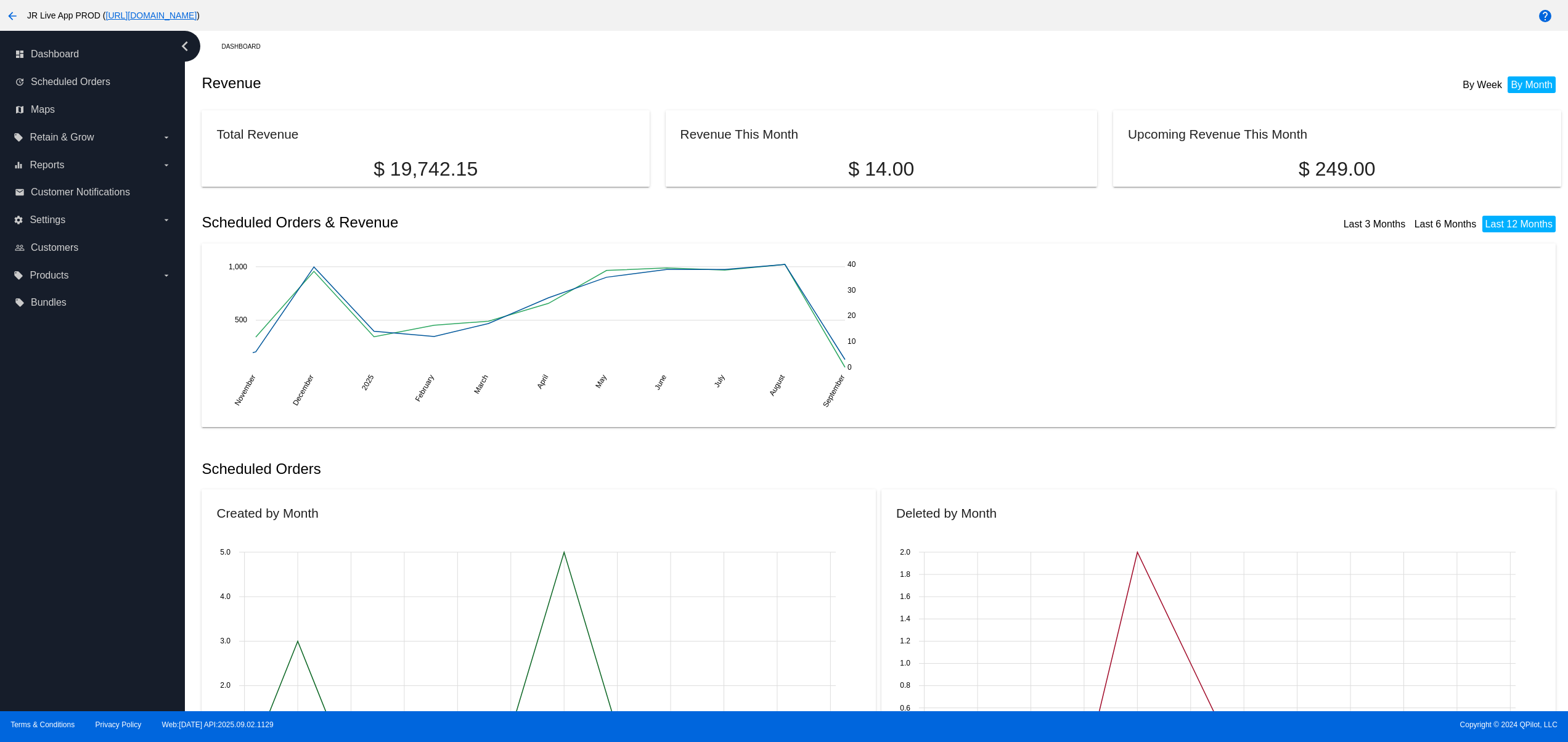
click at [67, 556] on div "dashboard Dashboard update Scheduled Orders map Maps local_offer Retain & Grow …" at bounding box center [92, 371] width 185 height 681
click at [58, 531] on div "dashboard Dashboard update Scheduled Orders map Maps local_offer Retain & Grow …" at bounding box center [92, 371] width 185 height 681
click at [58, 504] on div "dashboard Dashboard update Scheduled Orders map Maps local_offer Retain & Grow …" at bounding box center [92, 371] width 185 height 681
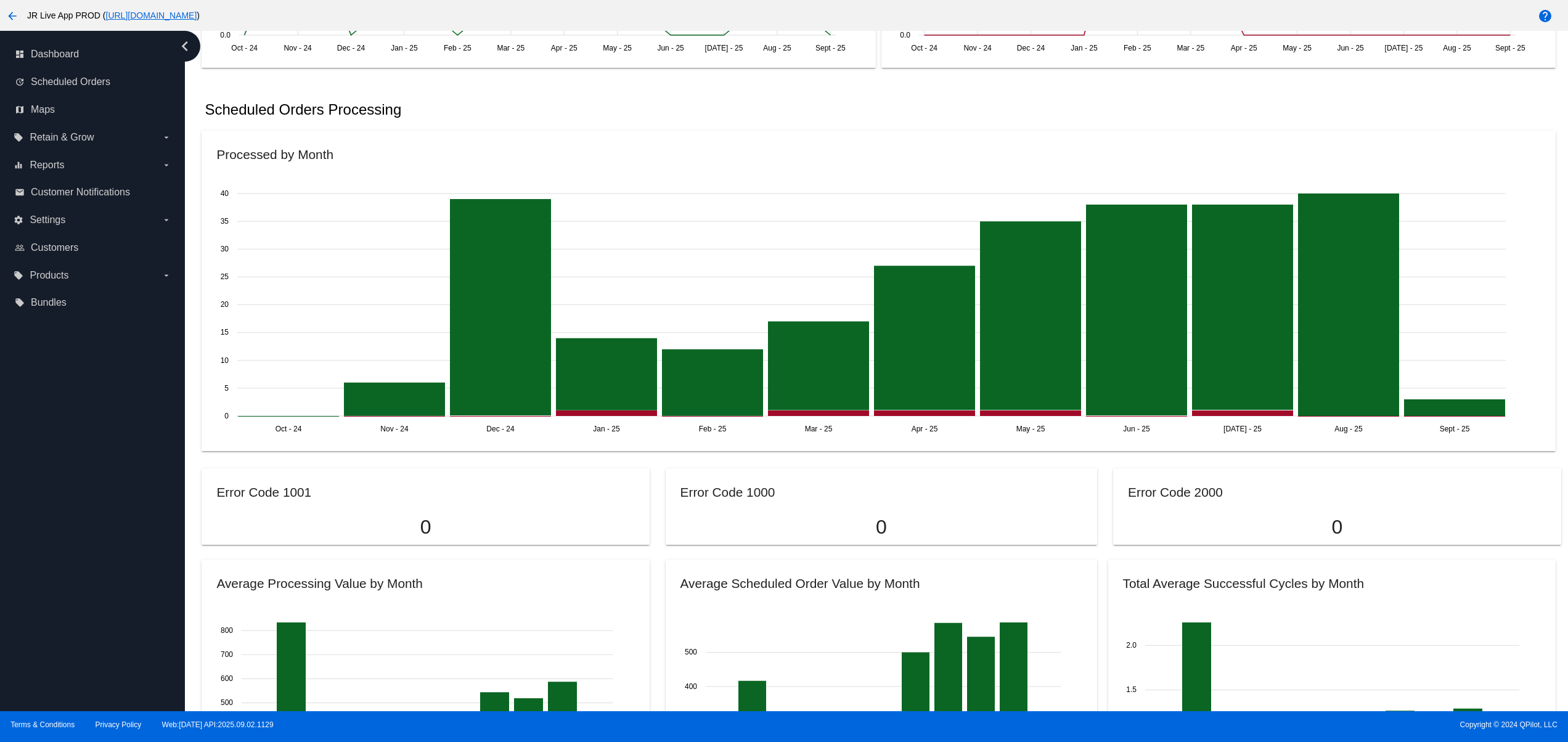
click at [62, 561] on div "dashboard Dashboard update Scheduled Orders map Maps local_offer Retain & Grow …" at bounding box center [92, 371] width 185 height 681
click at [64, 516] on div "dashboard Dashboard update Scheduled Orders map Maps local_offer Retain & Grow …" at bounding box center [92, 371] width 185 height 681
click at [65, 479] on div "dashboard Dashboard update Scheduled Orders map Maps local_offer Retain & Grow …" at bounding box center [92, 371] width 185 height 681
click at [65, 454] on div "dashboard Dashboard update Scheduled Orders map Maps local_offer Retain & Grow …" at bounding box center [92, 371] width 185 height 681
click at [60, 585] on div "dashboard Dashboard update Scheduled Orders map Maps local_offer Retain & Grow …" at bounding box center [92, 371] width 185 height 681
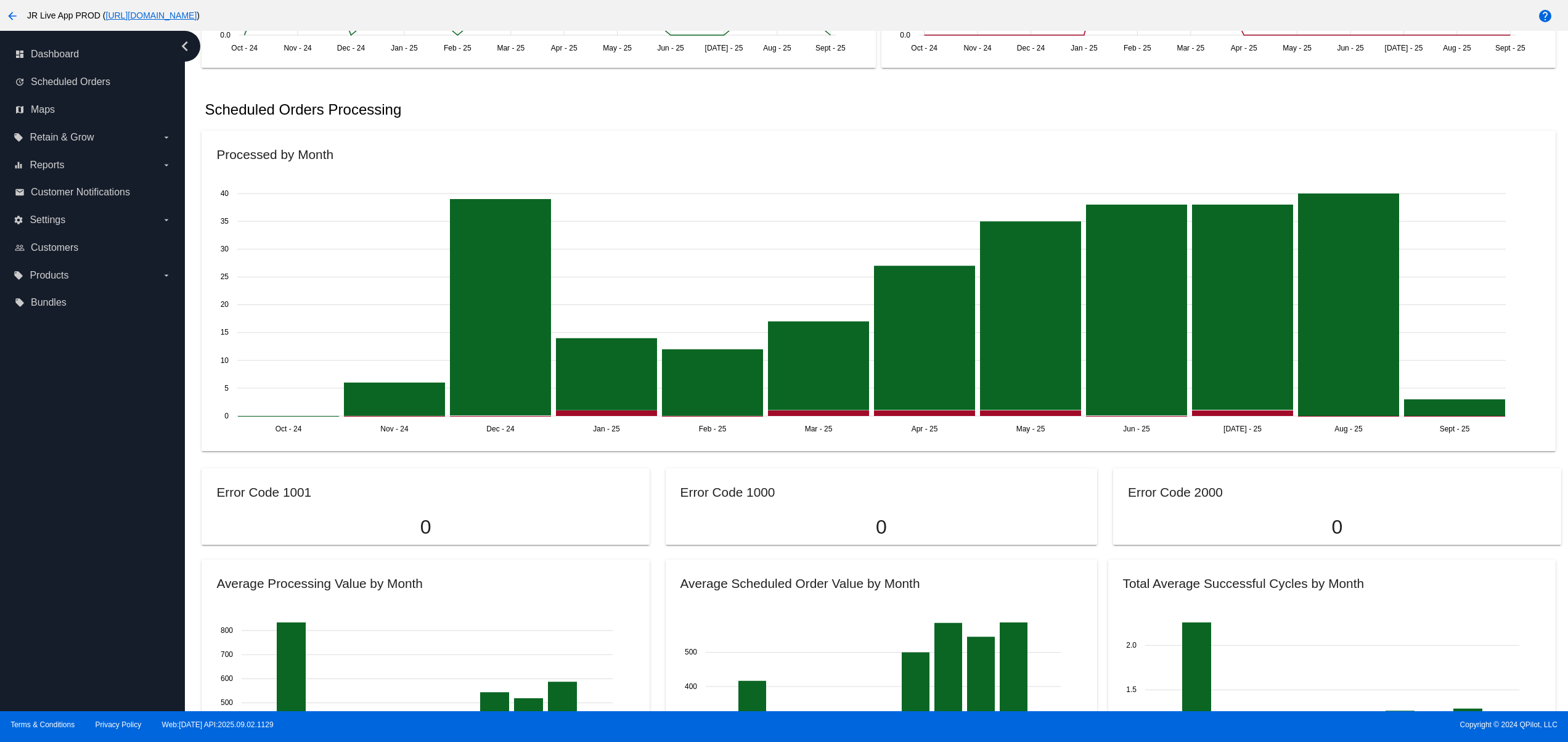
click at [59, 548] on div "dashboard Dashboard update Scheduled Orders map Maps local_offer Retain & Grow …" at bounding box center [92, 371] width 185 height 681
click at [59, 513] on div "dashboard Dashboard update Scheduled Orders map Maps local_offer Retain & Grow …" at bounding box center [92, 371] width 185 height 681
click at [58, 498] on div "dashboard Dashboard update Scheduled Orders map Maps local_offer Retain & Grow …" at bounding box center [92, 371] width 185 height 681
click at [58, 461] on div "dashboard Dashboard update Scheduled Orders map Maps local_offer Retain & Grow …" at bounding box center [92, 371] width 185 height 681
click at [58, 588] on div "dashboard Dashboard update Scheduled Orders map Maps local_offer Retain & Grow …" at bounding box center [92, 371] width 185 height 681
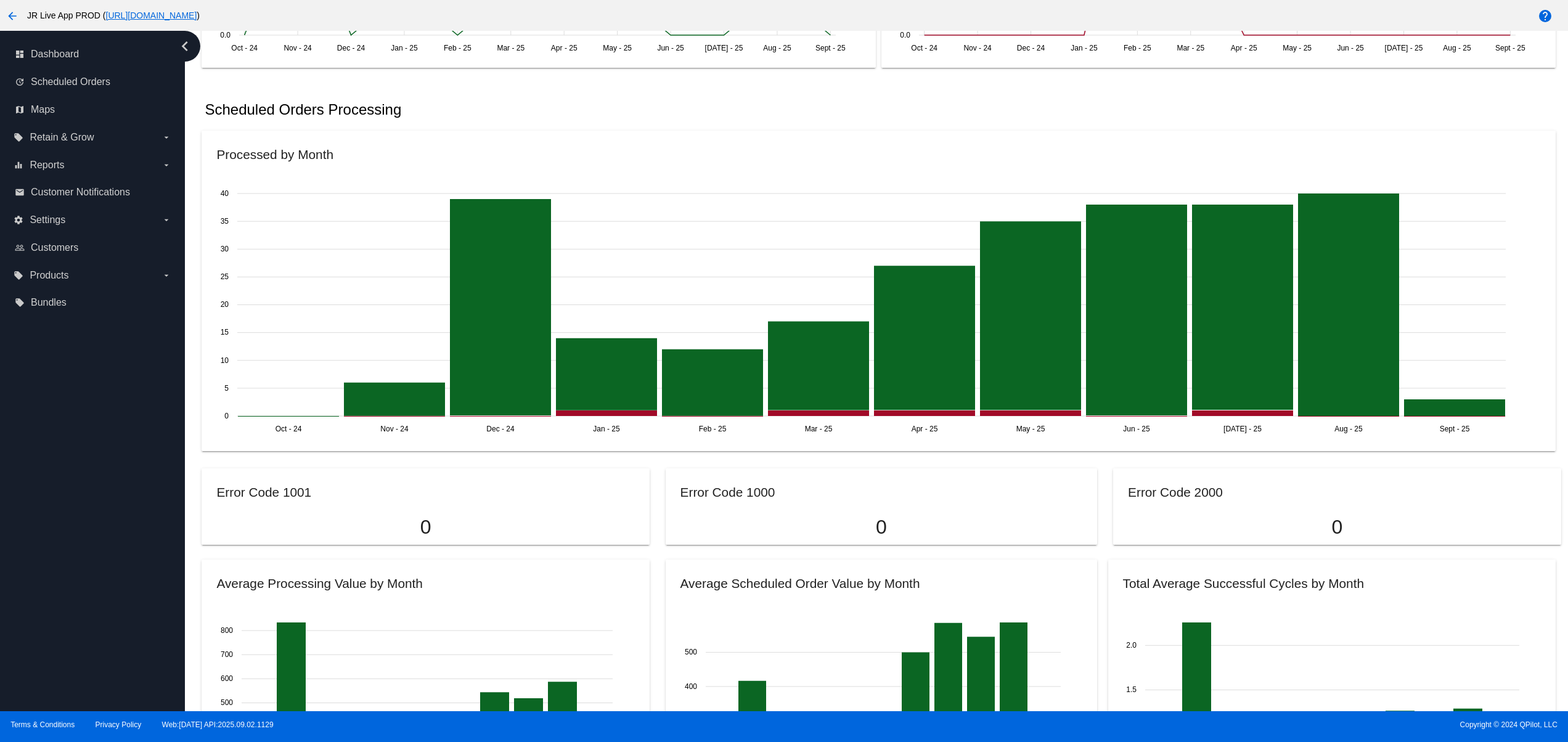
click at [54, 555] on div "dashboard Dashboard update Scheduled Orders map Maps local_offer Retain & Grow …" at bounding box center [92, 371] width 185 height 681
click at [52, 521] on div "dashboard Dashboard update Scheduled Orders map Maps local_offer Retain & Grow …" at bounding box center [92, 371] width 185 height 681
click at [55, 493] on div "dashboard Dashboard update Scheduled Orders map Maps local_offer Retain & Grow …" at bounding box center [92, 371] width 185 height 681
click at [89, 613] on div "dashboard Dashboard update Scheduled Orders map Maps local_offer Retain & Grow …" at bounding box center [92, 371] width 185 height 681
click at [82, 567] on div "dashboard Dashboard update Scheduled Orders map Maps local_offer Retain & Grow …" at bounding box center [92, 371] width 185 height 681
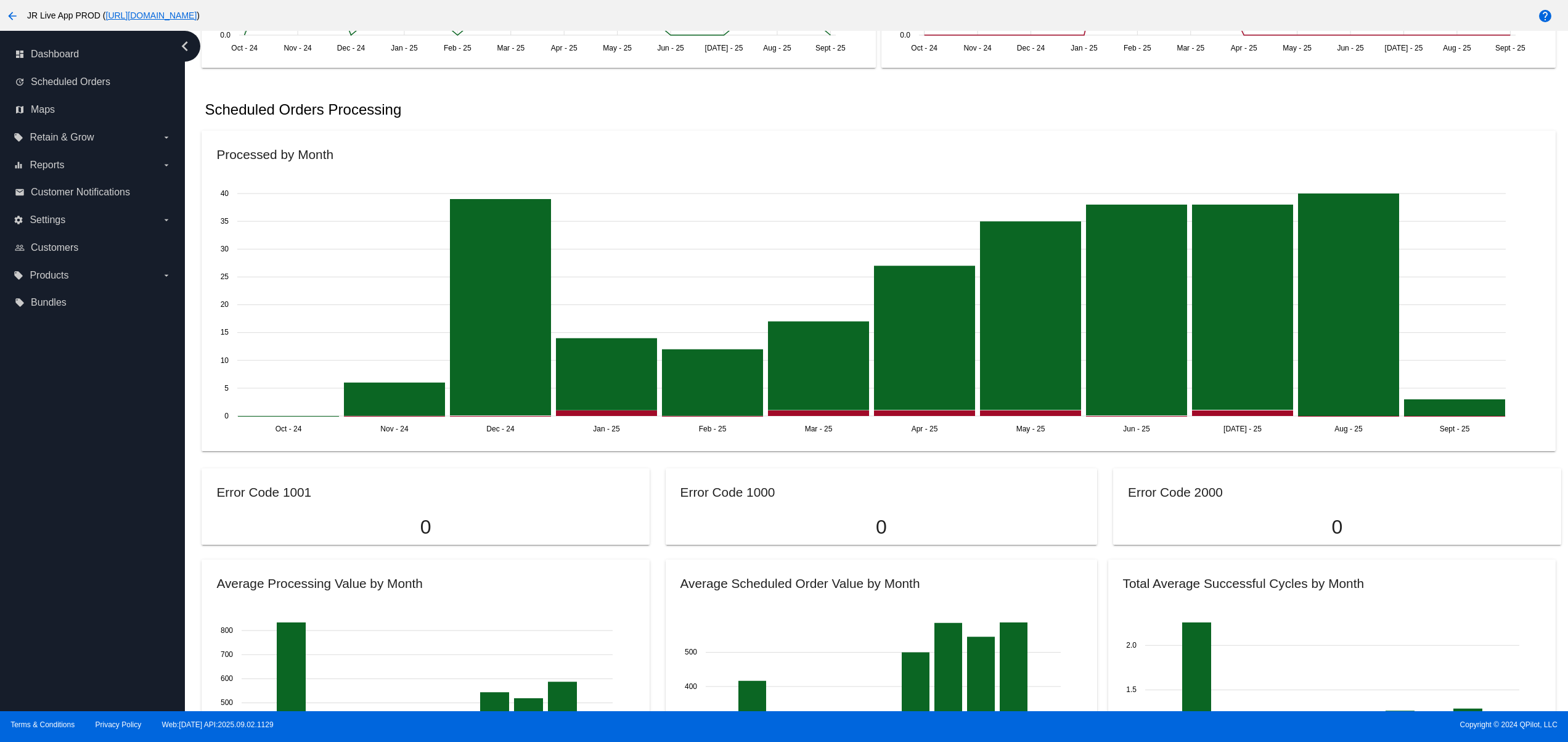
click at [80, 539] on div "dashboard Dashboard update Scheduled Orders map Maps local_offer Retain & Grow …" at bounding box center [92, 371] width 185 height 681
click at [80, 516] on div "dashboard Dashboard update Scheduled Orders map Maps local_offer Retain & Grow …" at bounding box center [92, 371] width 185 height 681
click at [80, 498] on div "dashboard Dashboard update Scheduled Orders map Maps local_offer Retain & Grow …" at bounding box center [92, 371] width 185 height 681
click at [79, 615] on div "dashboard Dashboard update Scheduled Orders map Maps local_offer Retain & Grow …" at bounding box center [92, 371] width 185 height 681
click at [79, 582] on div "dashboard Dashboard update Scheduled Orders map Maps local_offer Retain & Grow …" at bounding box center [92, 371] width 185 height 681
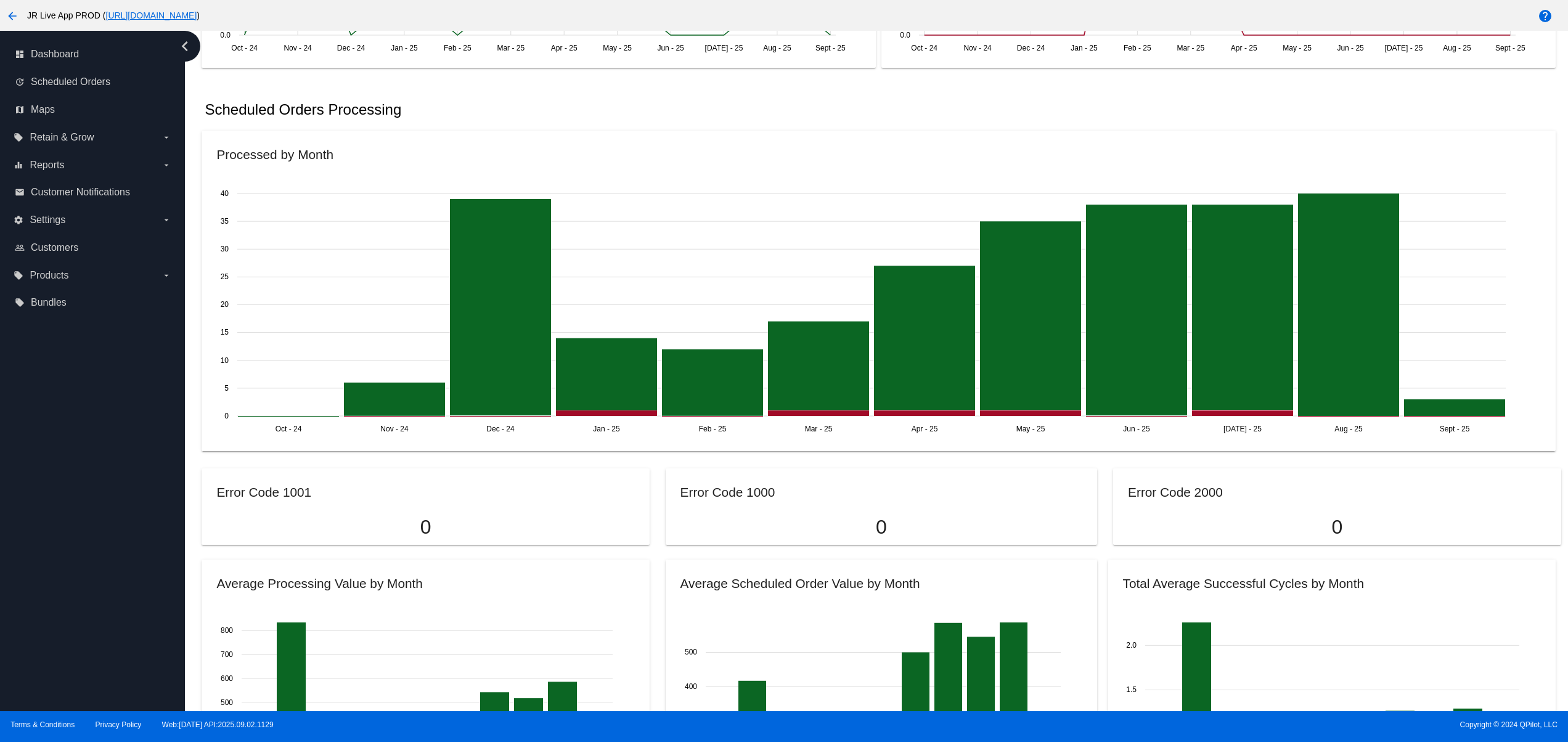
click at [79, 551] on div "dashboard Dashboard update Scheduled Orders map Maps local_offer Retain & Grow …" at bounding box center [92, 371] width 185 height 681
click at [78, 518] on div "dashboard Dashboard update Scheduled Orders map Maps local_offer Retain & Grow …" at bounding box center [92, 371] width 185 height 681
click at [75, 479] on div "dashboard Dashboard update Scheduled Orders map Maps local_offer Retain & Grow …" at bounding box center [92, 371] width 185 height 681
click at [75, 451] on div "dashboard Dashboard update Scheduled Orders map Maps local_offer Retain & Grow …" at bounding box center [92, 371] width 185 height 681
click at [65, 595] on div "dashboard Dashboard update Scheduled Orders map Maps local_offer Retain & Grow …" at bounding box center [92, 371] width 185 height 681
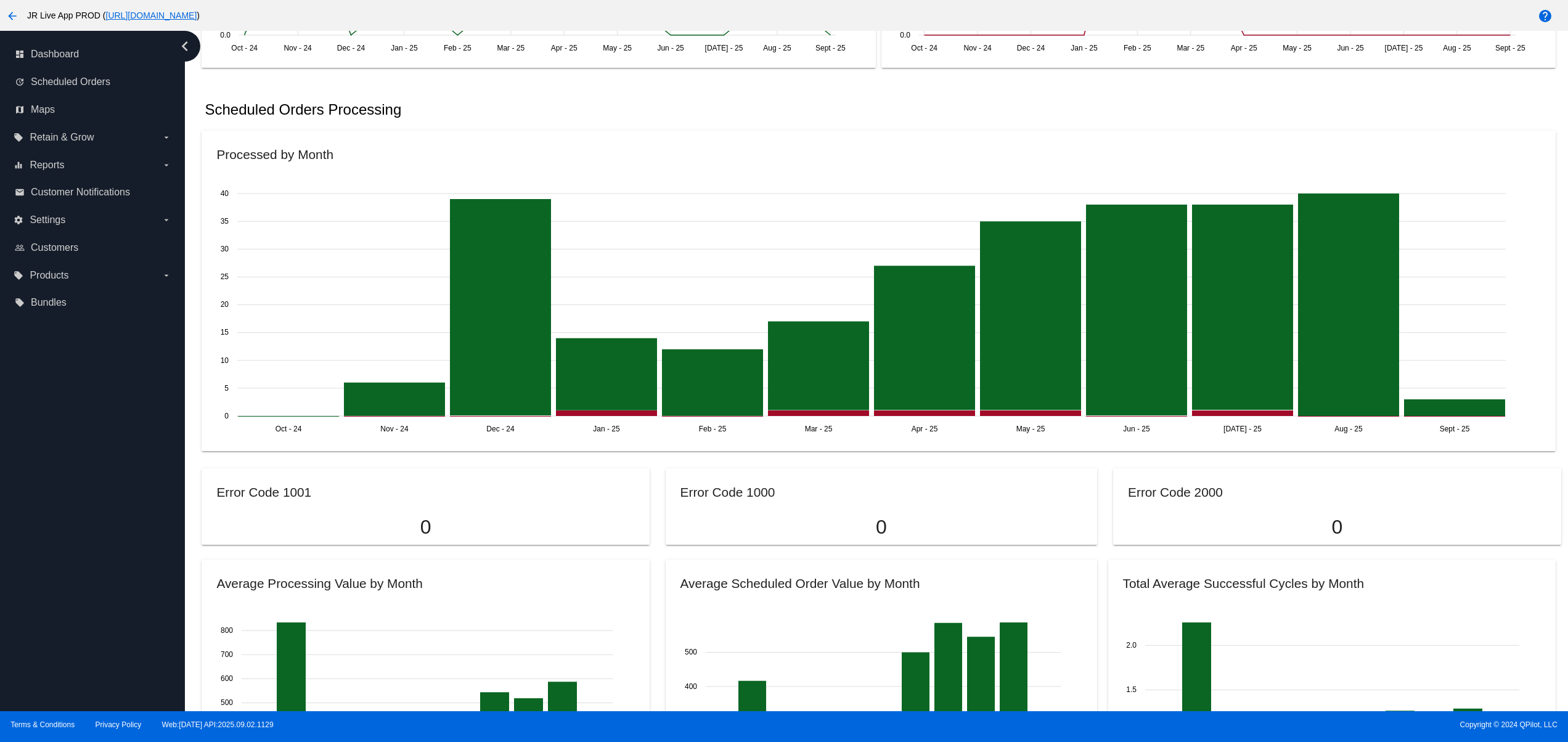
click at [65, 550] on div "dashboard Dashboard update Scheduled Orders map Maps local_offer Retain & Grow …" at bounding box center [92, 371] width 185 height 681
click at [72, 488] on div "dashboard Dashboard update Scheduled Orders map Maps local_offer Retain & Grow …" at bounding box center [92, 371] width 185 height 681
